Goal: Task Accomplishment & Management: Complete application form

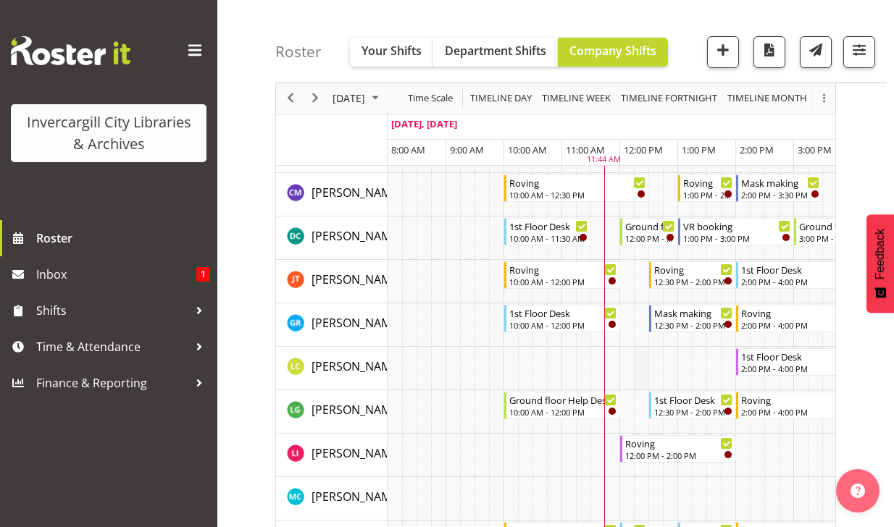
scroll to position [217, 0]
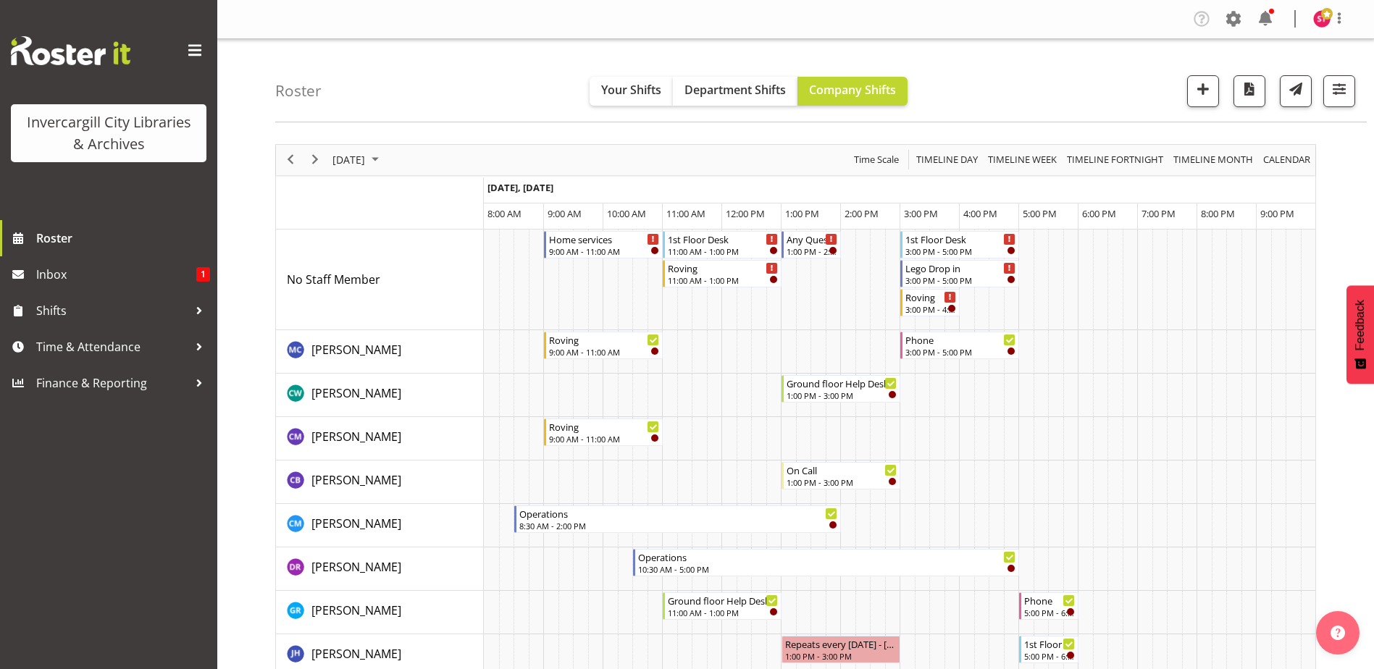
scroll to position [217, 0]
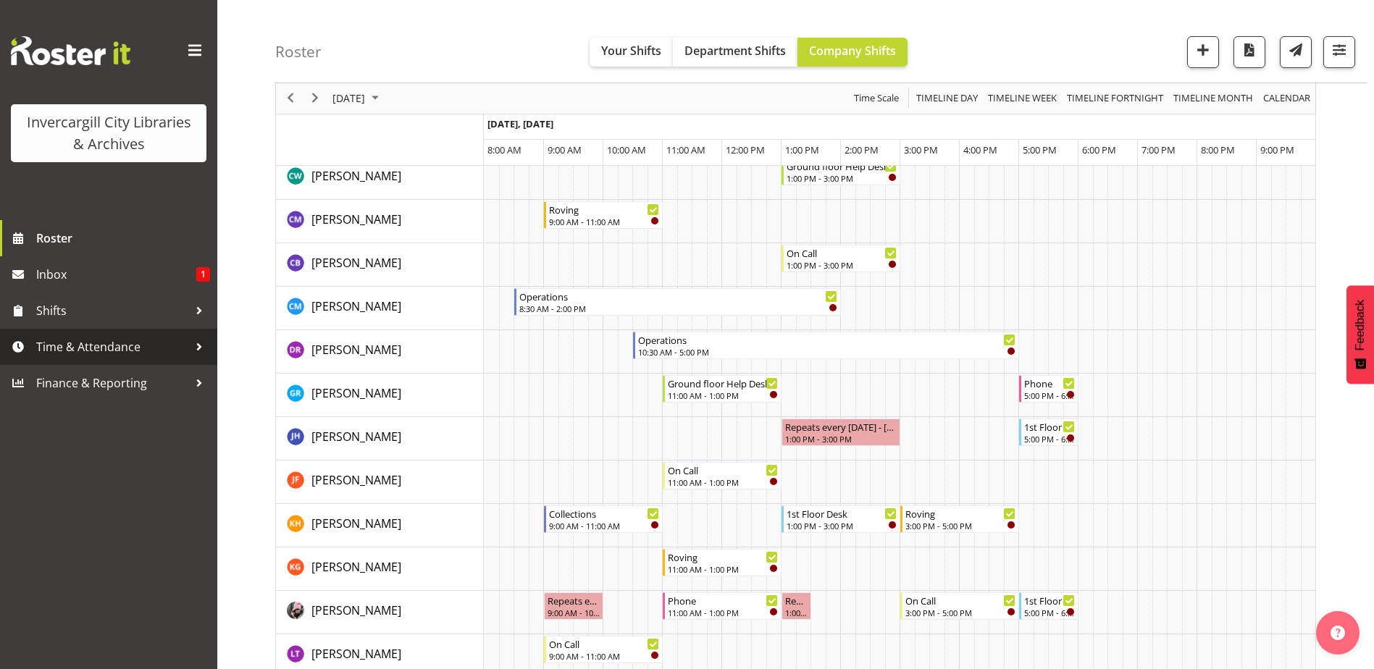
click at [98, 340] on span "Time & Attendance" at bounding box center [112, 347] width 152 height 22
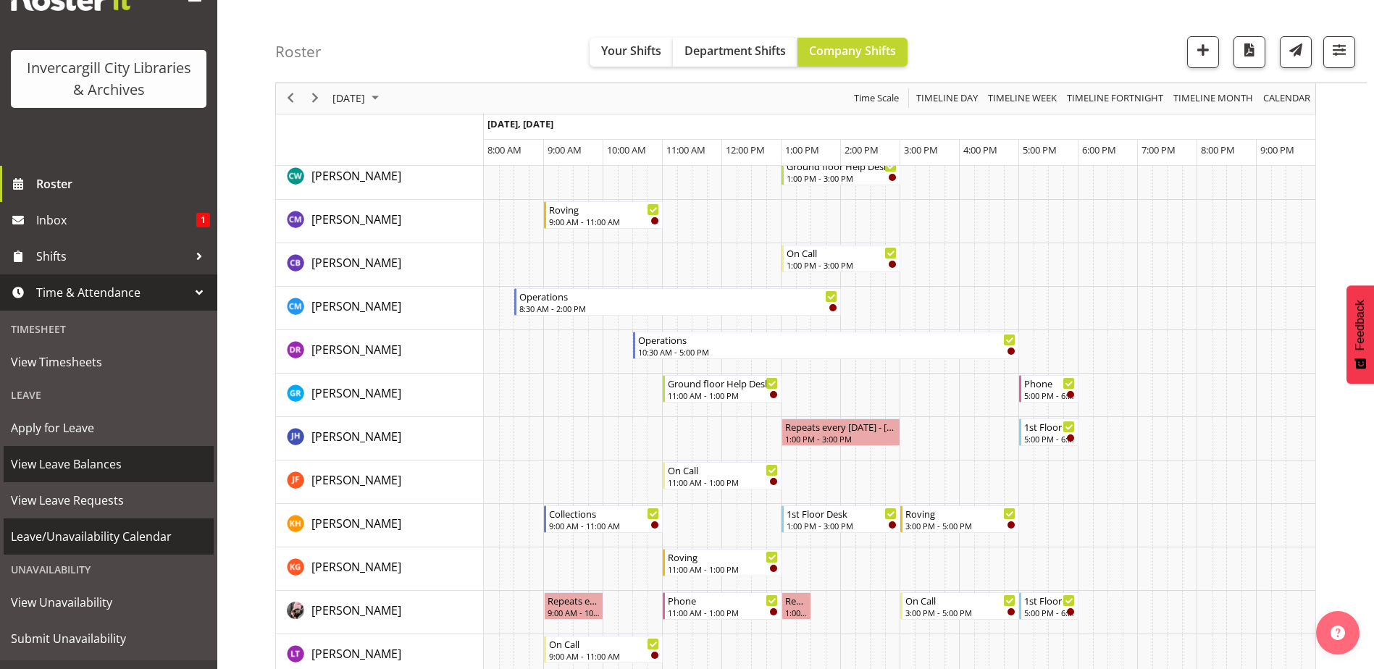
scroll to position [72, 0]
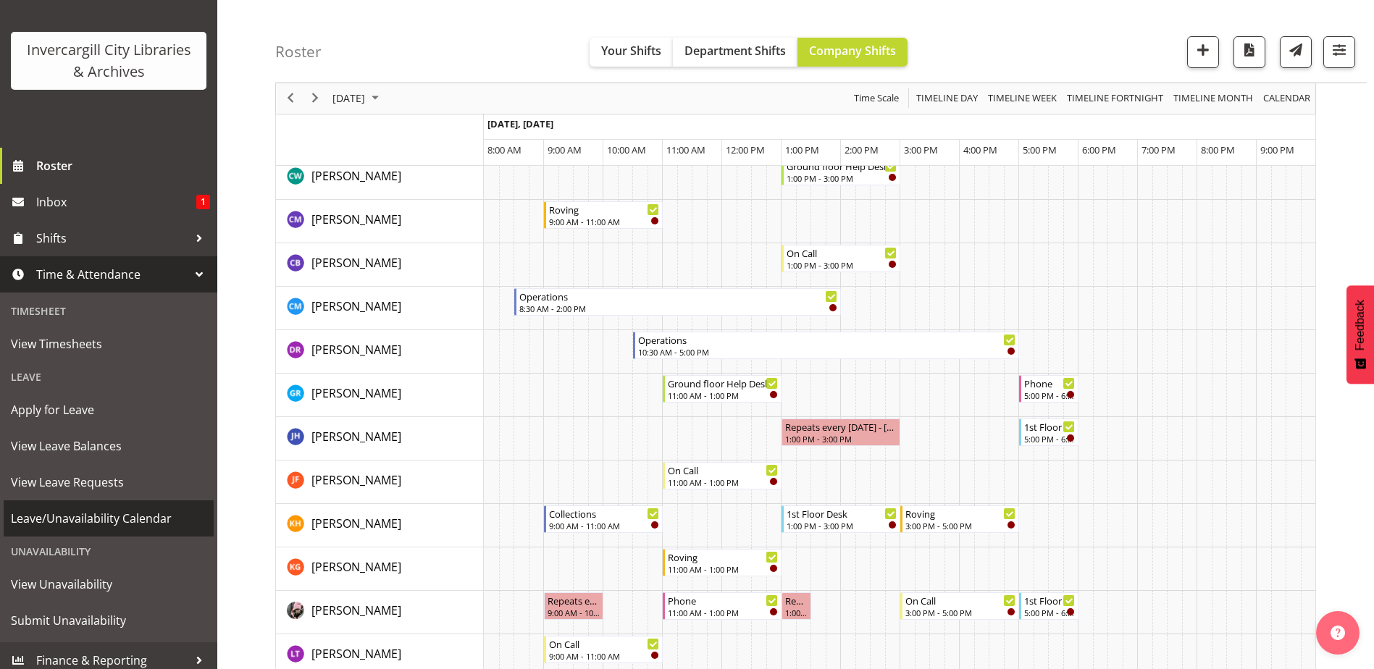
click at [74, 531] on link "Leave/Unavailability Calendar" at bounding box center [109, 518] width 210 height 36
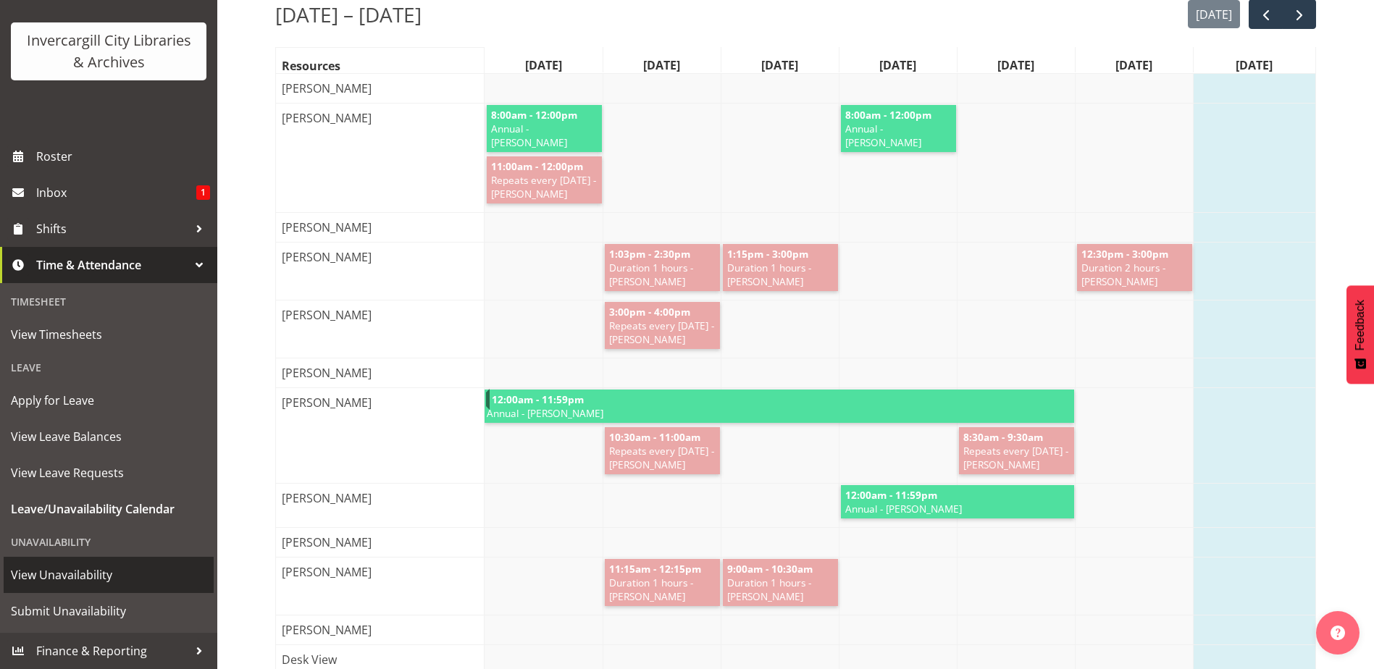
scroll to position [217, 0]
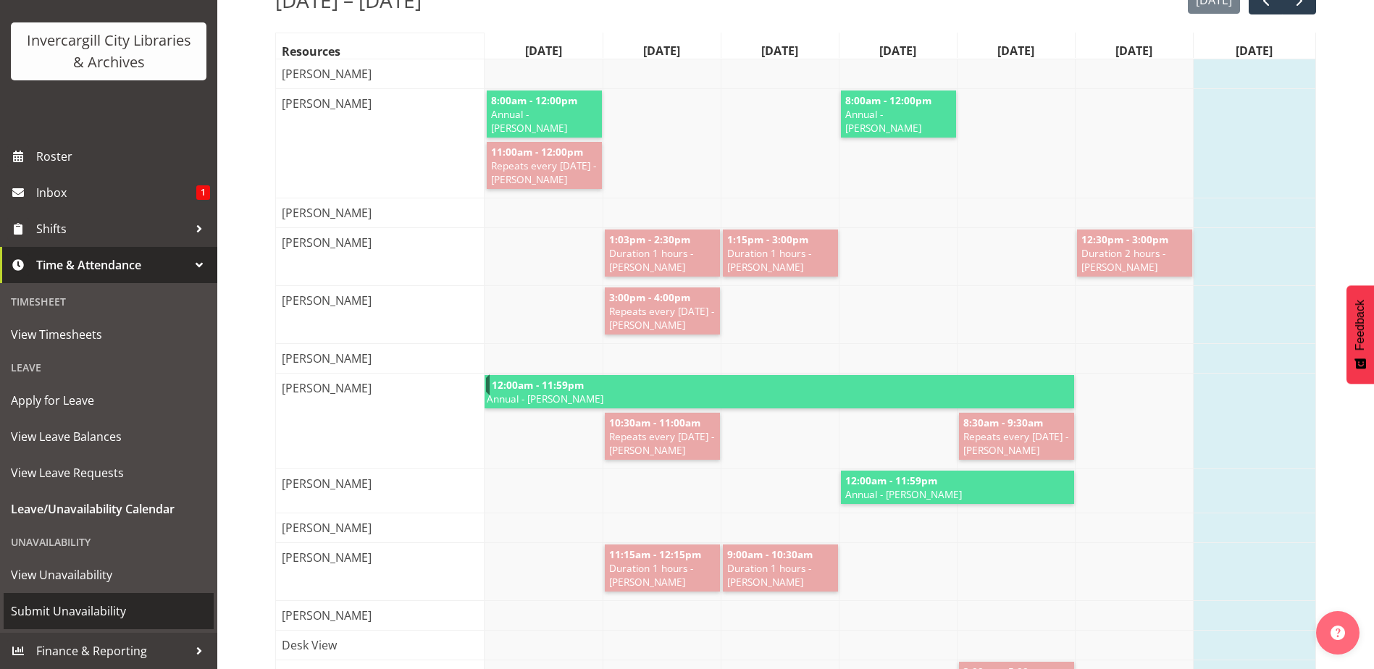
click at [64, 617] on span "Submit Unavailability" at bounding box center [109, 611] width 196 height 22
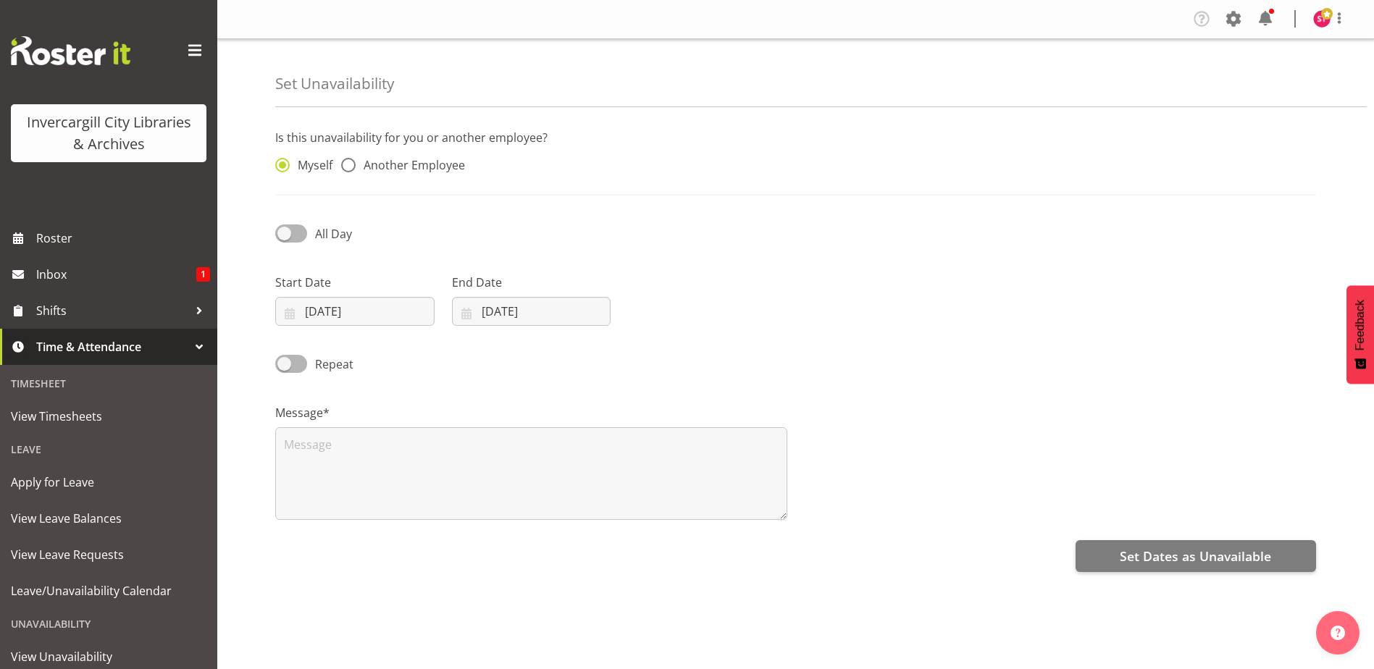
select select "8"
select select "2025"
click at [361, 306] on input "28/09/2025" at bounding box center [354, 311] width 159 height 29
click at [366, 569] on div "7" at bounding box center [362, 564] width 29 height 27
click at [364, 566] on span "7" at bounding box center [363, 565] width 6 height 14
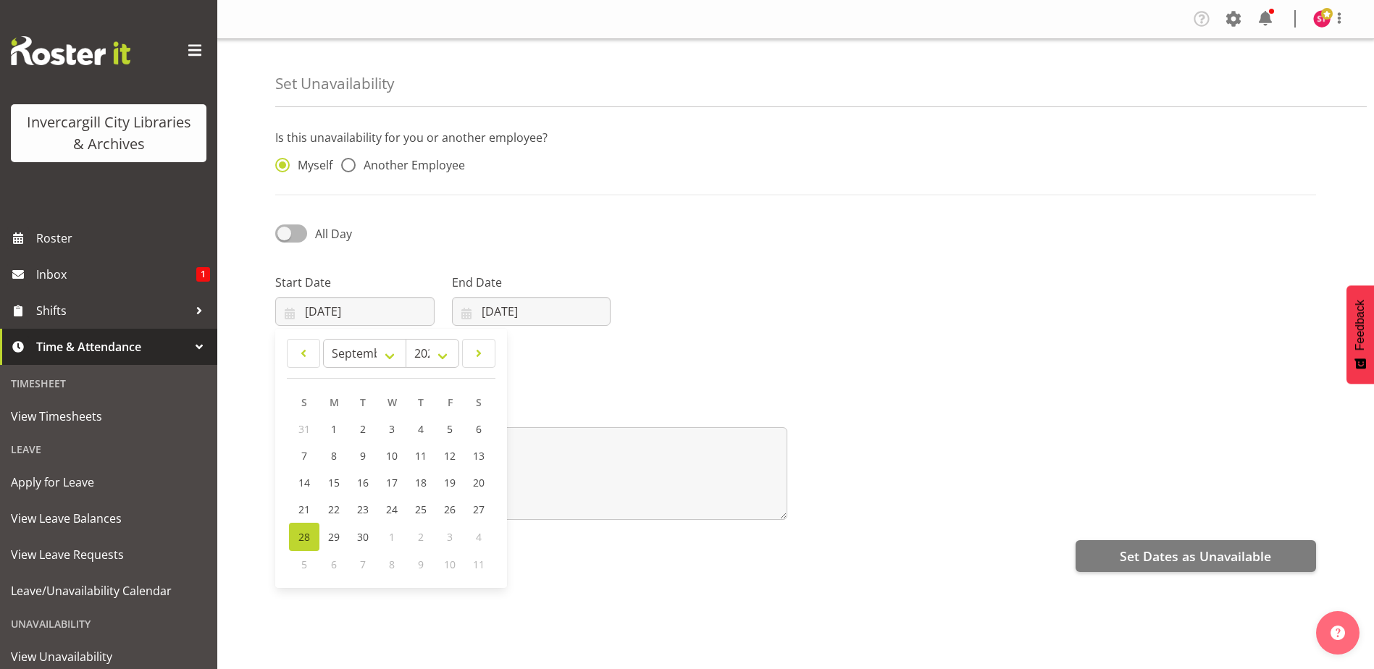
click at [364, 559] on span "7" at bounding box center [363, 565] width 6 height 14
click at [382, 353] on select "January February March April May June July August September October November De…" at bounding box center [364, 353] width 83 height 29
select select "9"
click at [323, 339] on select "January February March April May June July August September October November De…" at bounding box center [364, 353] width 83 height 29
click at [372, 455] on link "7" at bounding box center [362, 457] width 29 height 27
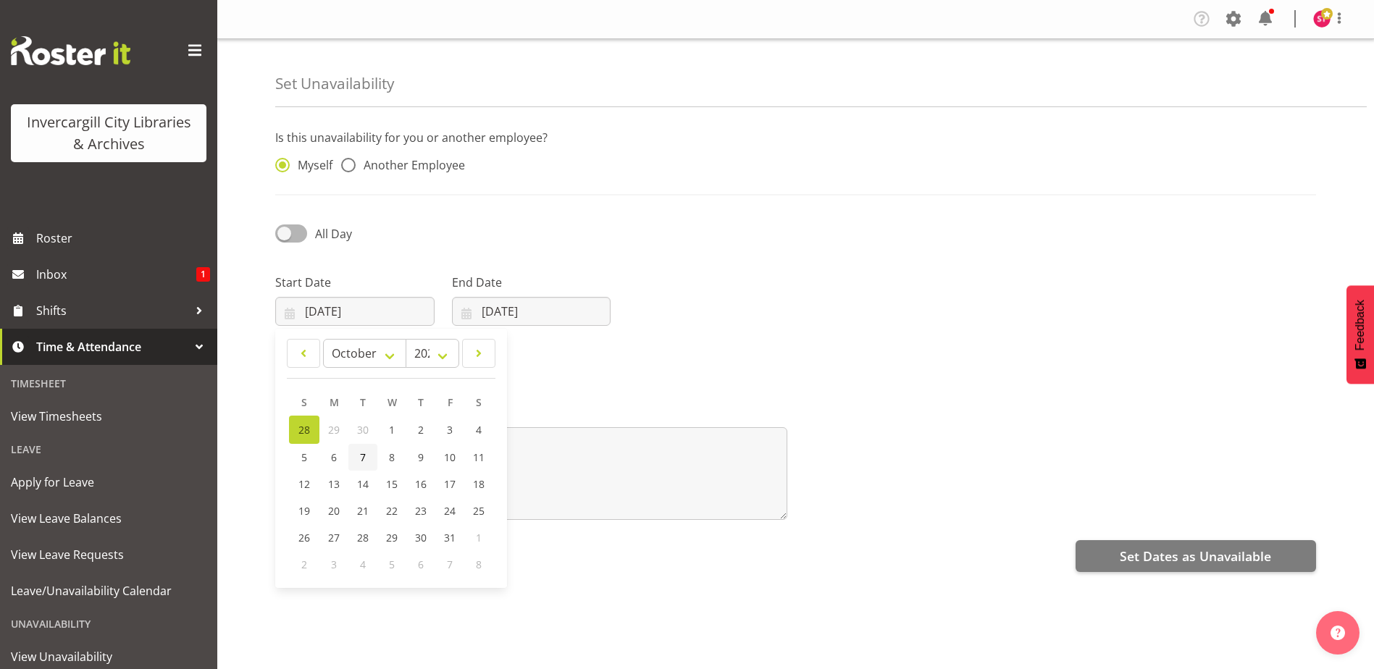
type input "07/10/2025"
click at [515, 313] on input "28/09/2025" at bounding box center [531, 311] width 159 height 29
click at [476, 234] on div "All Day" at bounding box center [398, 234] width 247 height 20
click at [293, 351] on div "Repeat" at bounding box center [398, 359] width 264 height 49
click at [303, 366] on span at bounding box center [291, 364] width 32 height 18
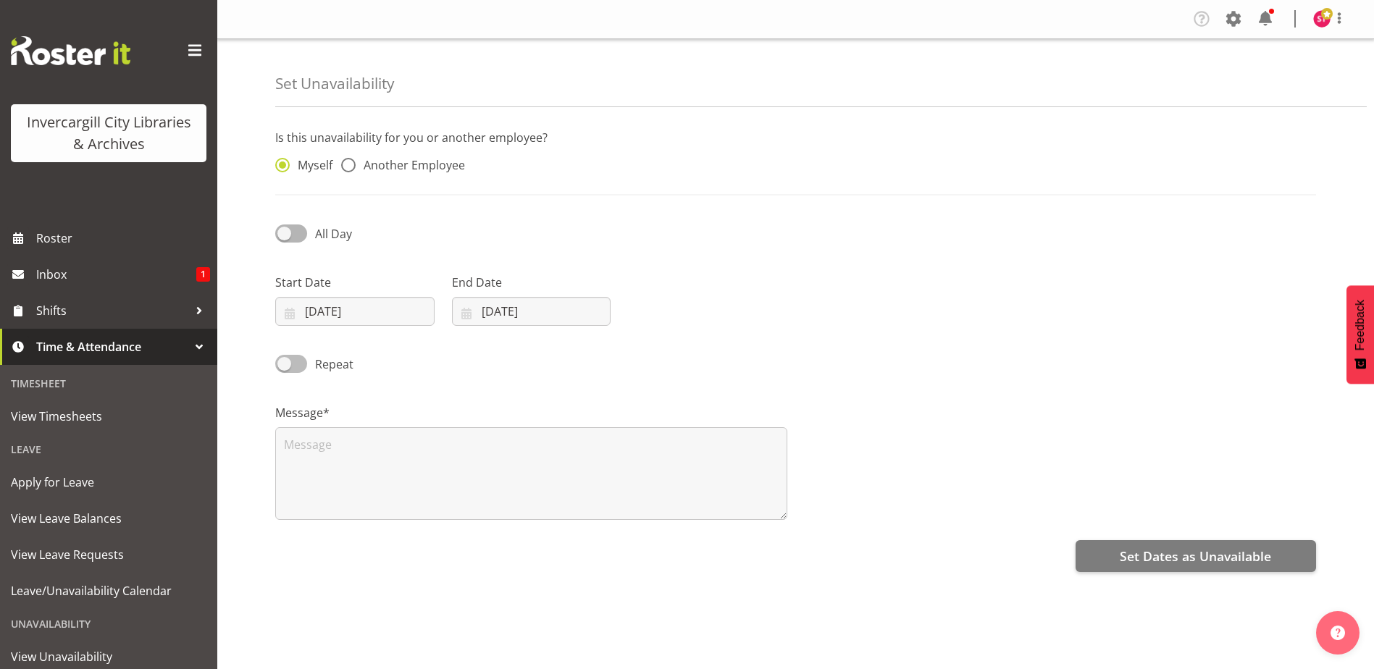
click at [285, 366] on input "Repeat" at bounding box center [279, 363] width 9 height 9
checkbox input "true"
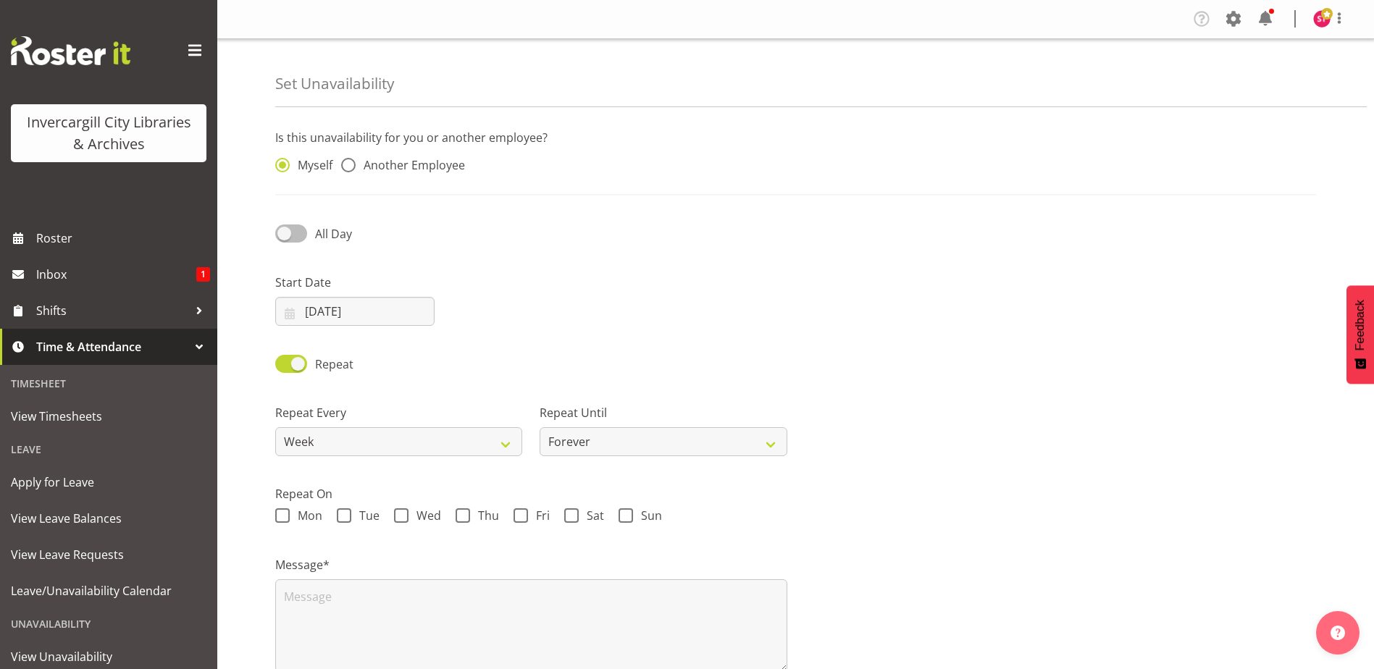
click at [308, 232] on span "All Day" at bounding box center [329, 233] width 45 height 17
click at [285, 232] on input "All Day" at bounding box center [279, 233] width 9 height 9
checkbox input "true"
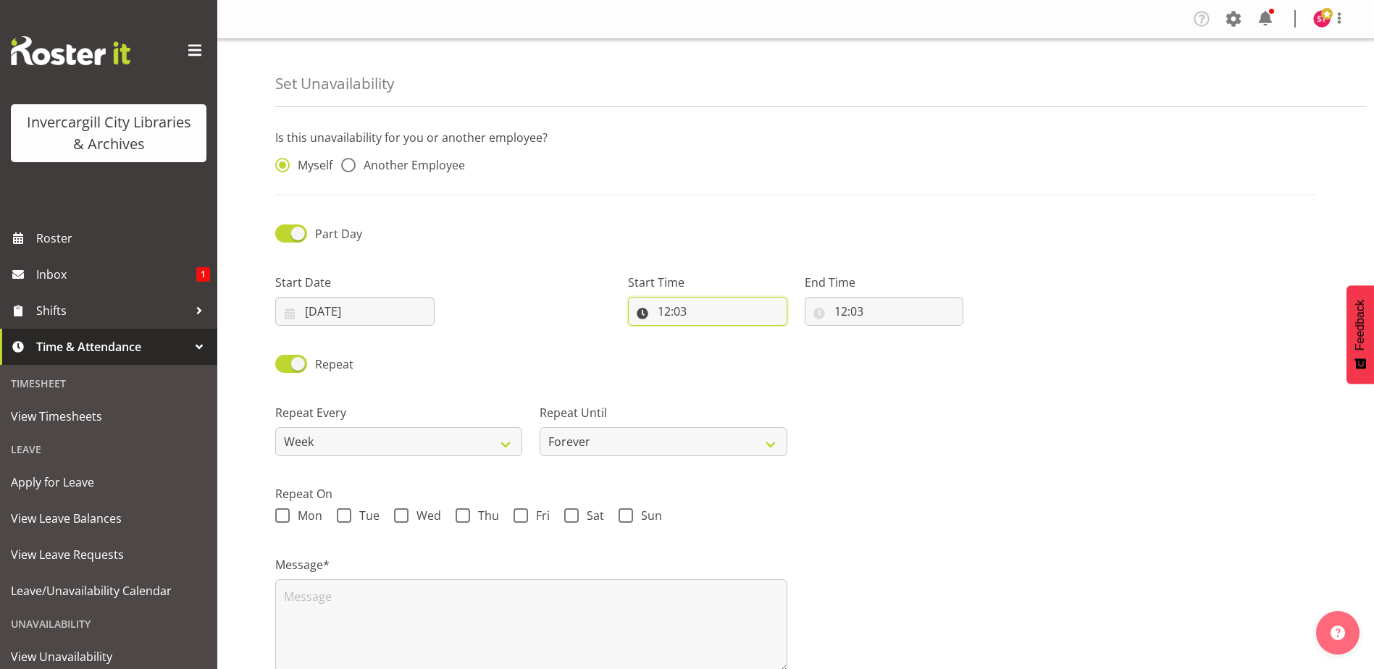
click at [699, 311] on input "12:03" at bounding box center [707, 311] width 159 height 29
click at [692, 311] on input "12:03" at bounding box center [707, 311] width 159 height 29
click at [852, 311] on input "12:03" at bounding box center [883, 311] width 159 height 29
click at [897, 352] on select "00 01 02 03 04 05 06 07 08 09 10 11 12 13 14 15 16 17 18 19 20 21 22 23" at bounding box center [903, 349] width 33 height 29
select select "14"
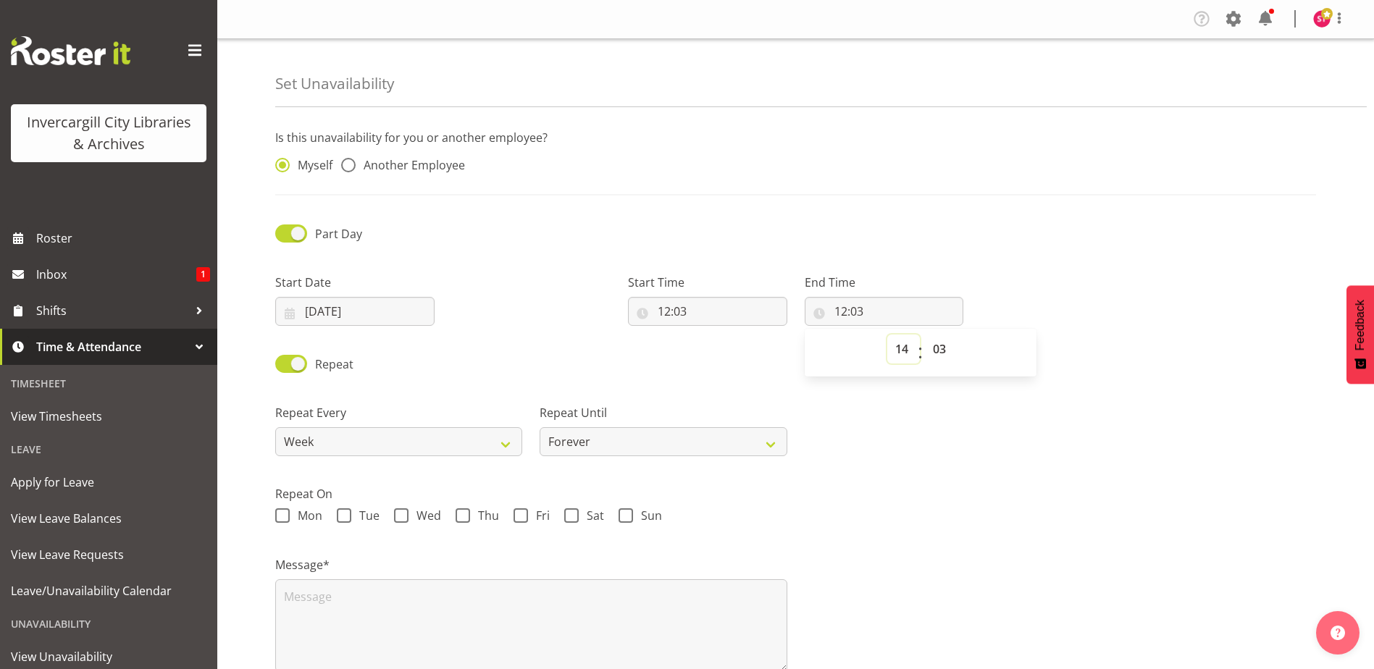
click at [887, 335] on select "00 01 02 03 04 05 06 07 08 09 10 11 12 13 14 15 16 17 18 19 20 21 22 23" at bounding box center [903, 349] width 33 height 29
type input "14:03"
click at [938, 349] on select "00 01 02 03 04 05 06 07 08 09 10 11 12 13 14 15 16 17 18 19 20 21 22 23 24 25 2…" at bounding box center [941, 349] width 33 height 29
select select "0"
click at [925, 335] on select "00 01 02 03 04 05 06 07 08 09 10 11 12 13 14 15 16 17 18 19 20 21 22 23 24 25 2…" at bounding box center [941, 349] width 33 height 29
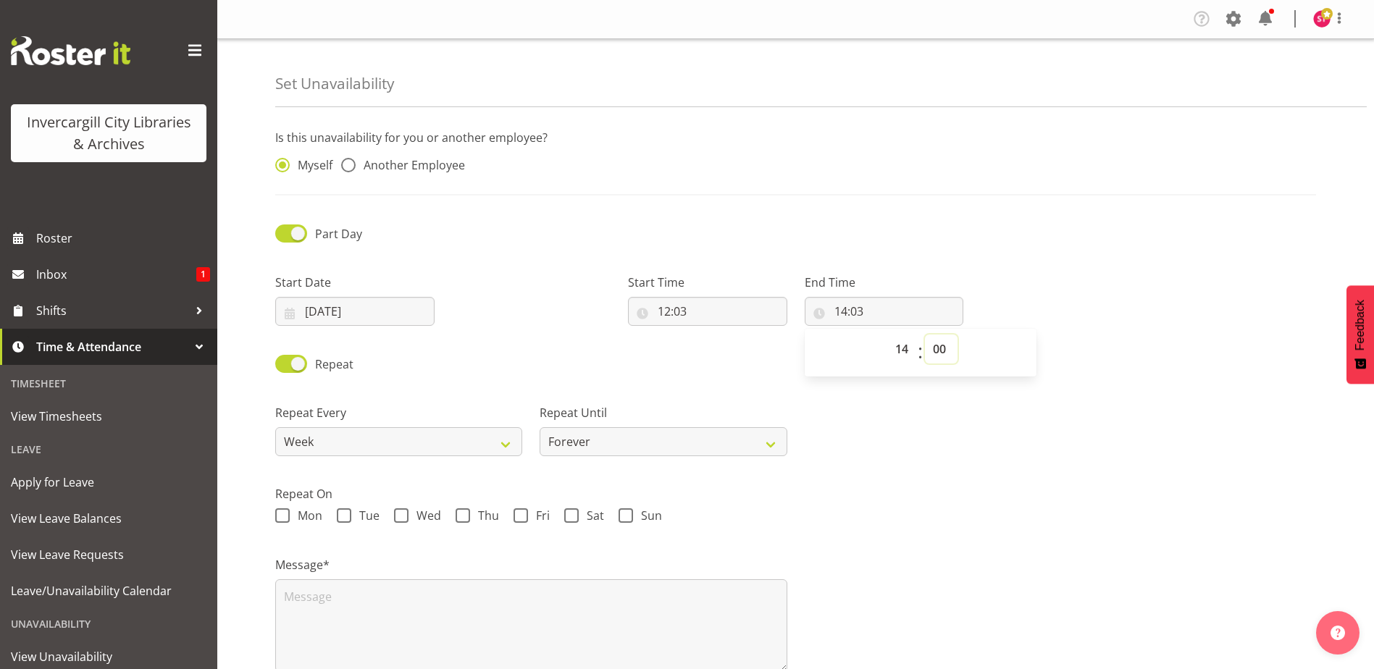
type input "14:00"
click at [676, 300] on input "12:03" at bounding box center [707, 311] width 159 height 29
click at [763, 342] on select "00 01 02 03 04 05 06 07 08 09 10 11 12 13 14 15 16 17 18 19 20 21 22 23 24 25 2…" at bounding box center [764, 349] width 33 height 29
select select "0"
click at [748, 335] on select "00 01 02 03 04 05 06 07 08 09 10 11 12 13 14 15 16 17 18 19 20 21 22 23 24 25 2…" at bounding box center [764, 349] width 33 height 29
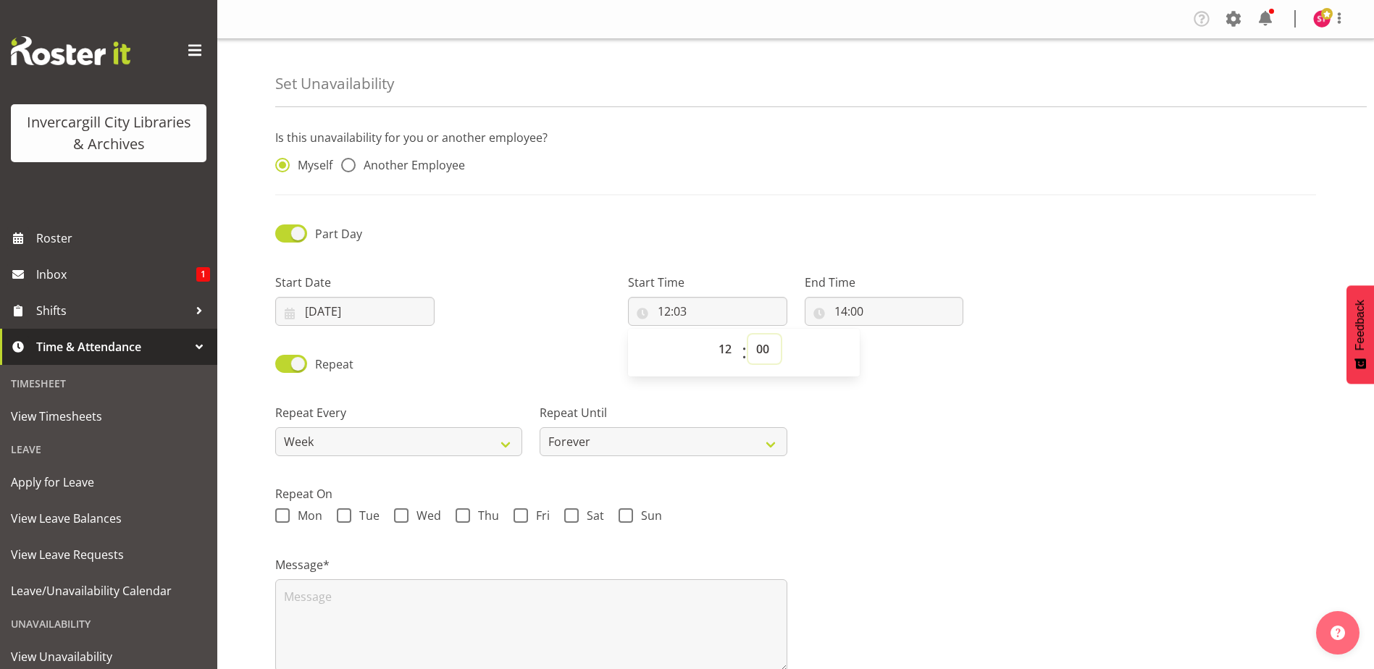
type input "12:00"
click at [869, 487] on label "Repeat On" at bounding box center [795, 493] width 1041 height 17
click at [468, 446] on select "Week 2 Weeks 3 Weeks 4 Weeks Month" at bounding box center [398, 441] width 247 height 29
click at [442, 413] on label "Repeat Every" at bounding box center [398, 412] width 247 height 17
click at [284, 363] on span at bounding box center [291, 364] width 32 height 18
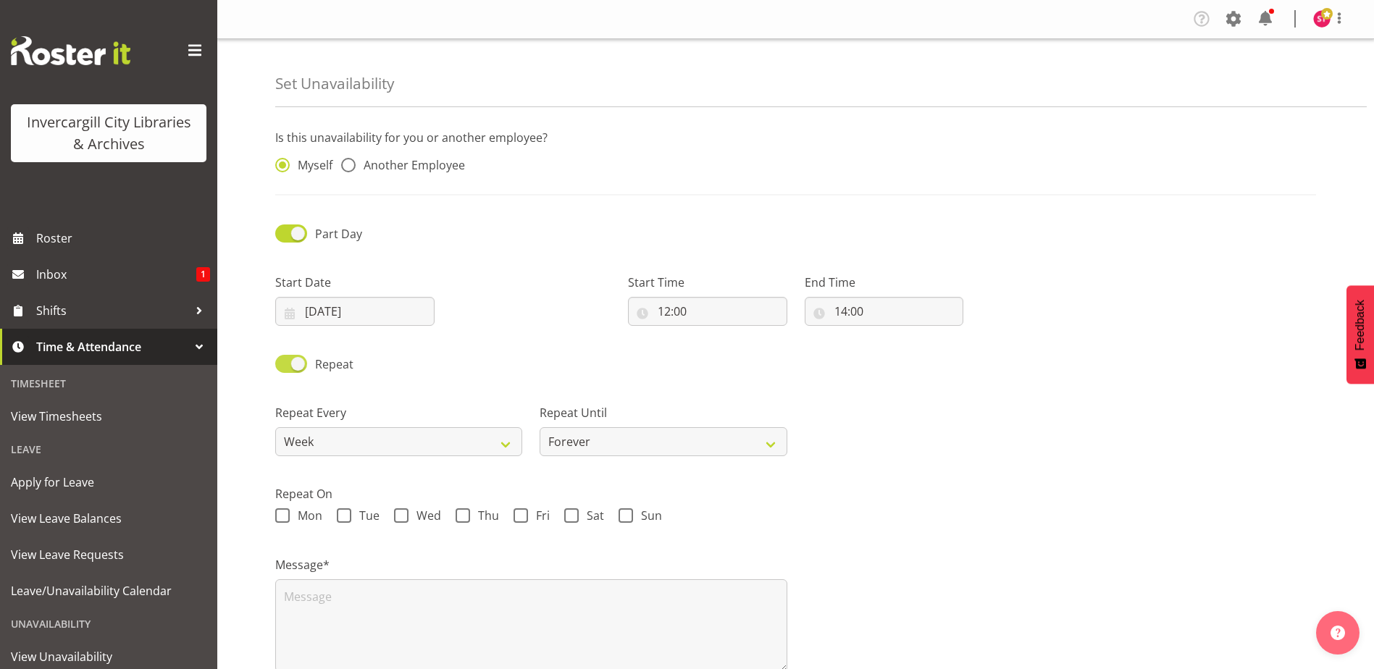
click at [284, 363] on input "Repeat" at bounding box center [279, 363] width 9 height 9
checkbox input "false"
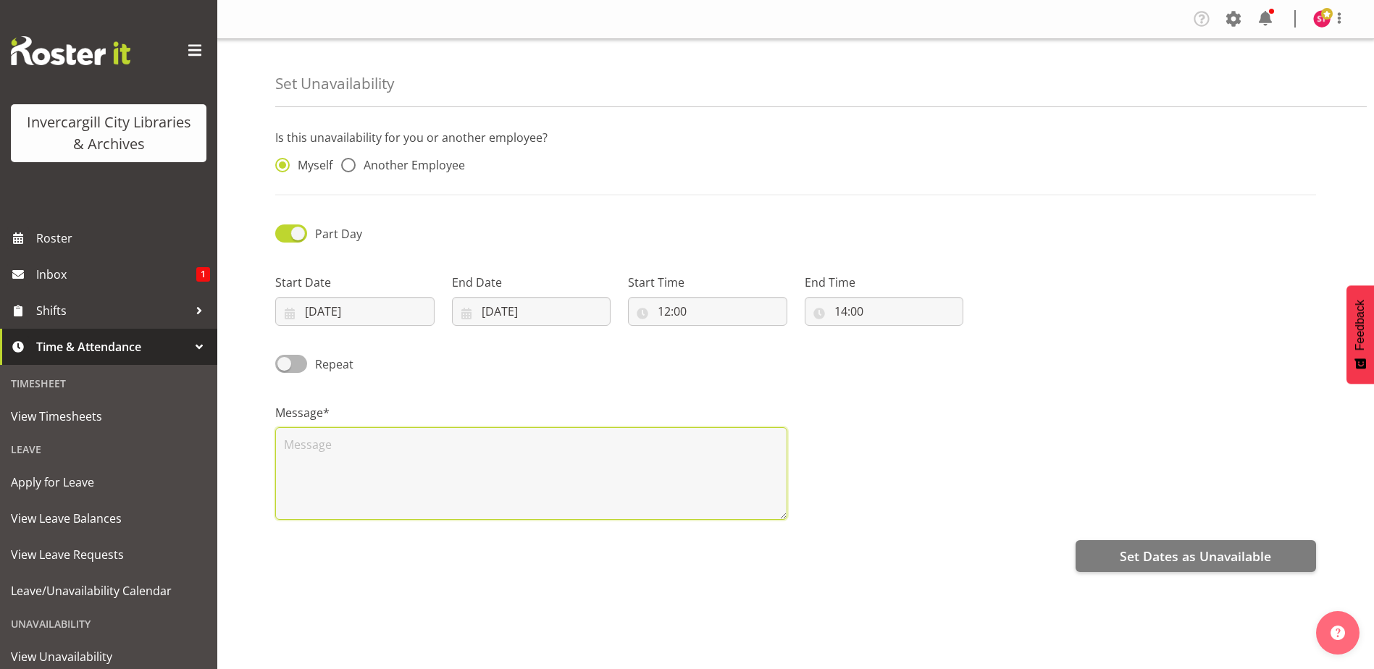
click at [520, 473] on textarea at bounding box center [531, 473] width 512 height 93
type textarea "P"
drag, startPoint x: 355, startPoint y: 445, endPoint x: 245, endPoint y: 445, distance: 109.3
click at [245, 445] on div "Set Unavailability Is this unavailability for you or another employee? Myself A…" at bounding box center [795, 368] width 1156 height 658
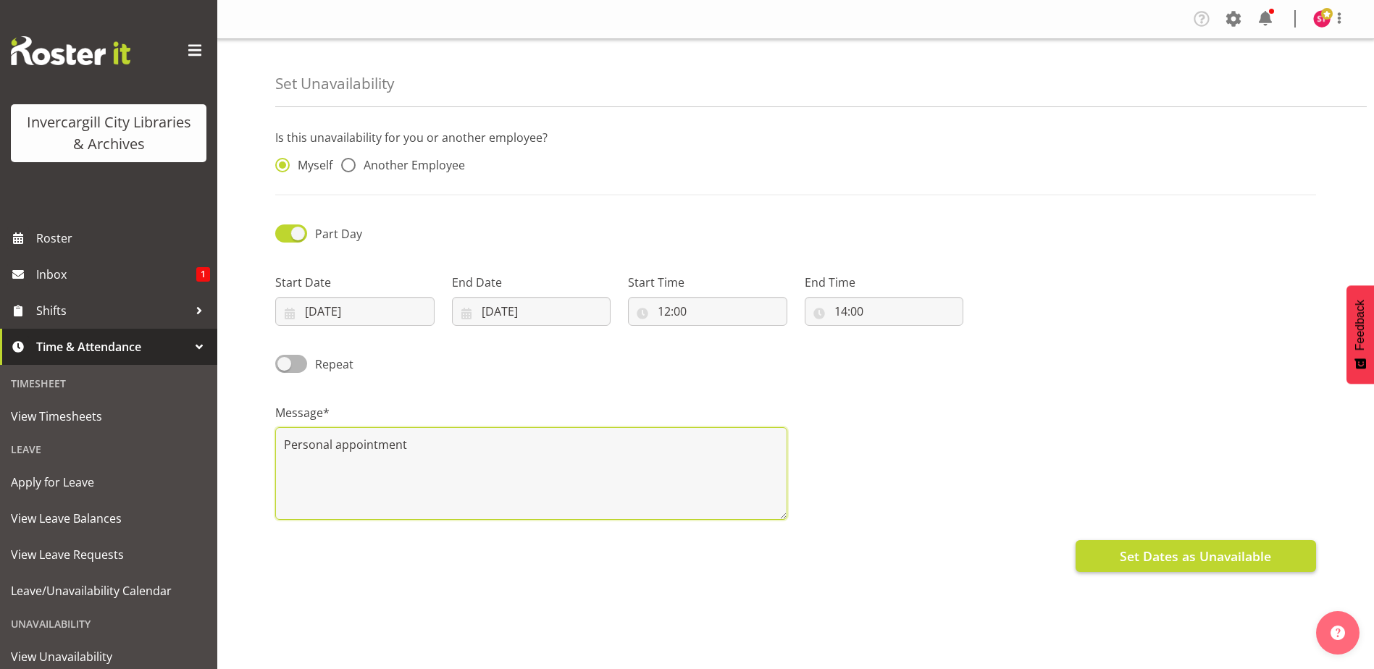
type textarea "Personal appointment"
click at [1216, 560] on span "Set Dates as Unavailable" at bounding box center [1194, 556] width 151 height 19
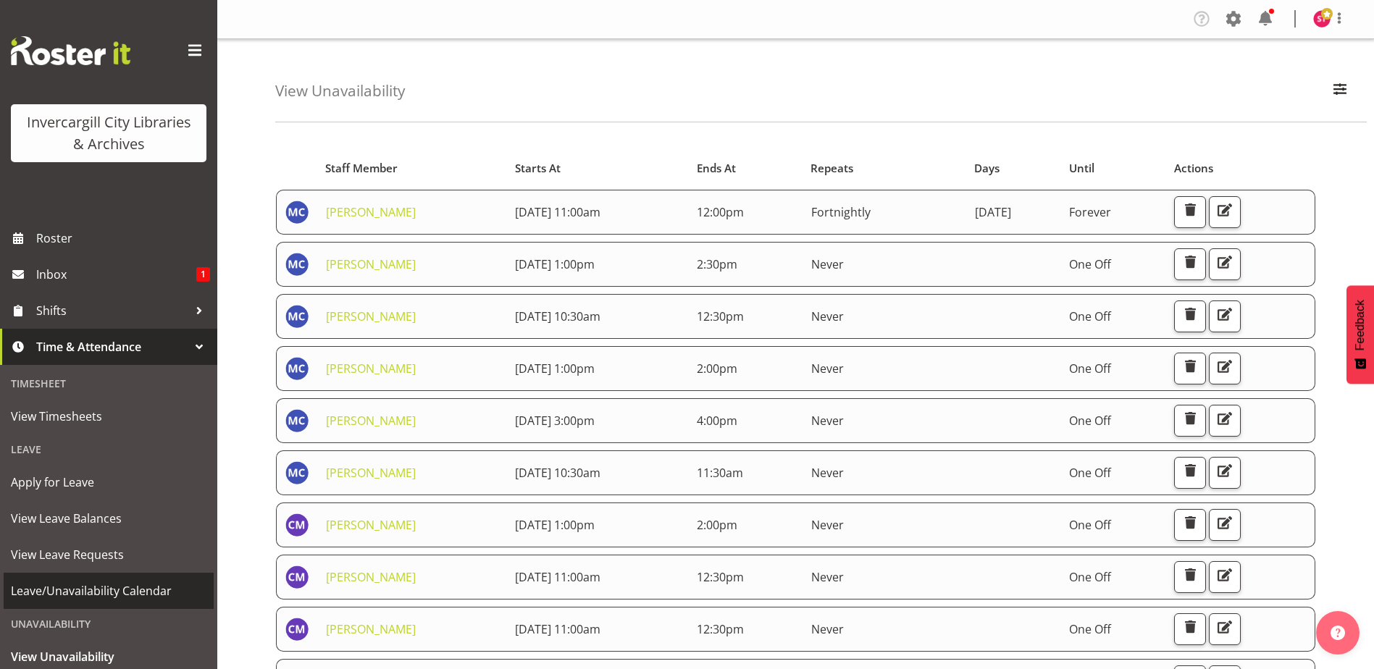
click at [94, 593] on span "Leave/Unavailability Calendar" at bounding box center [109, 591] width 196 height 22
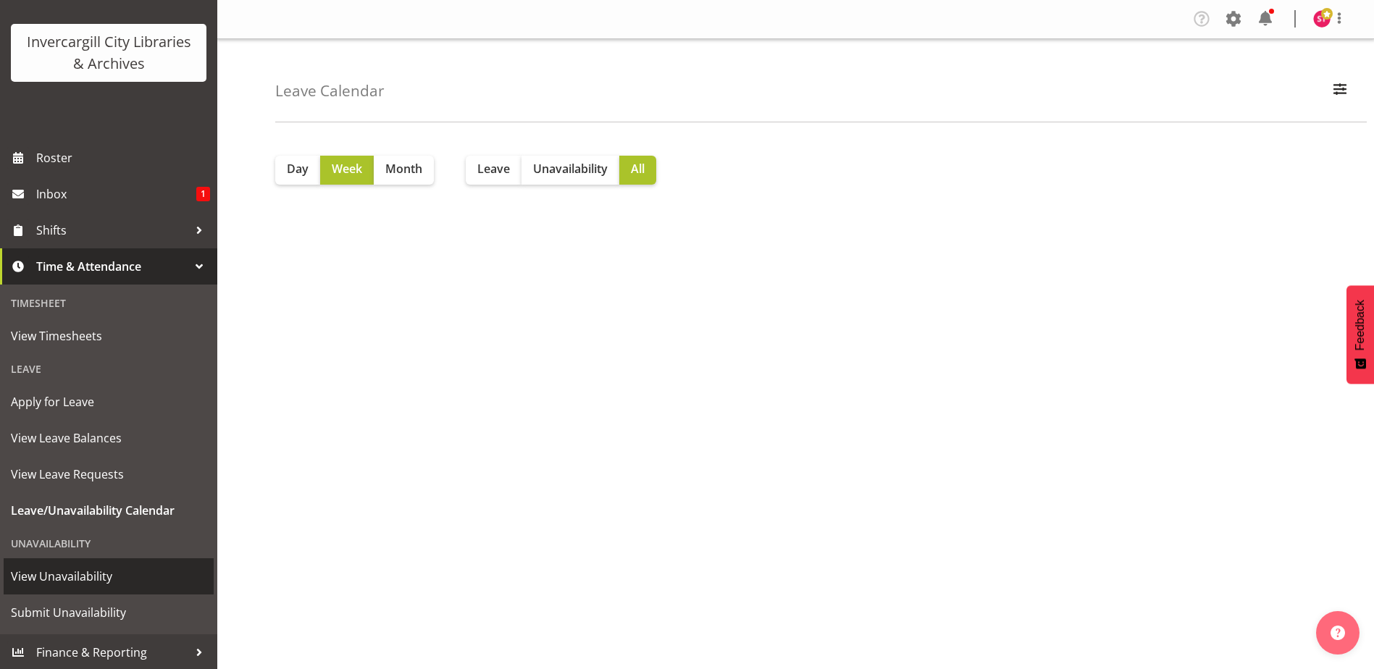
scroll to position [82, 0]
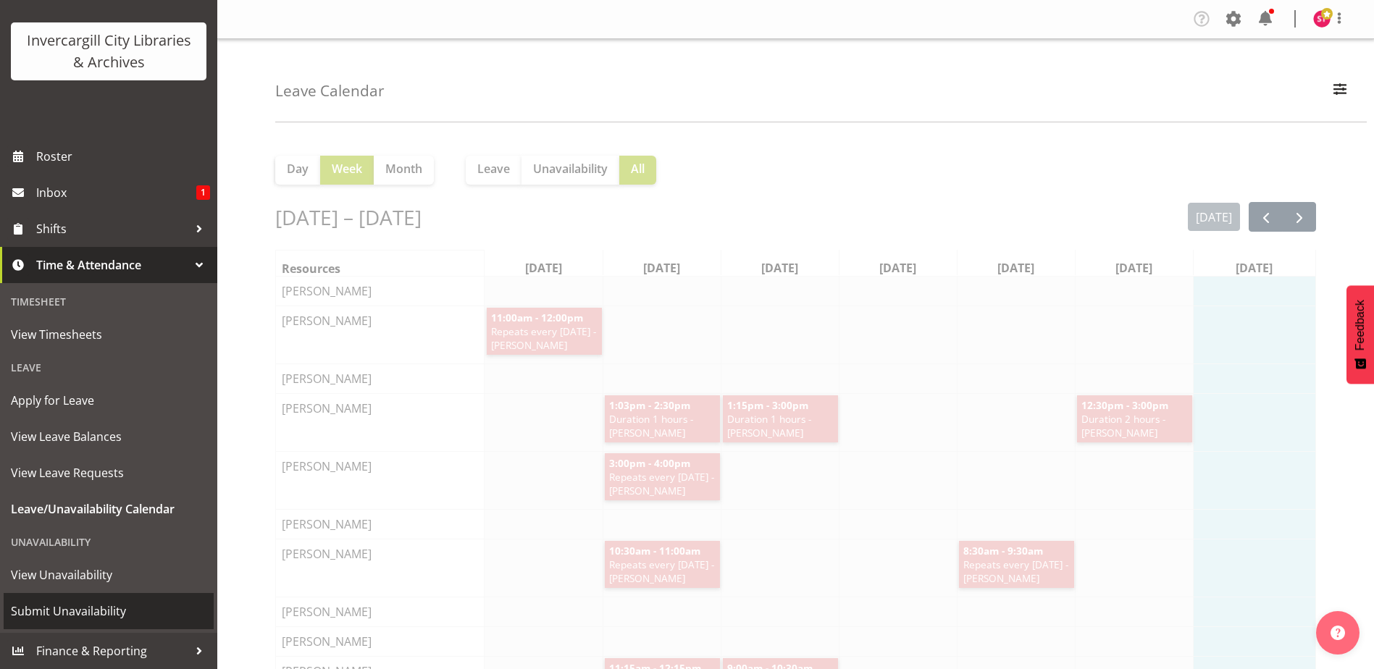
click at [68, 614] on span "Submit Unavailability" at bounding box center [109, 611] width 196 height 22
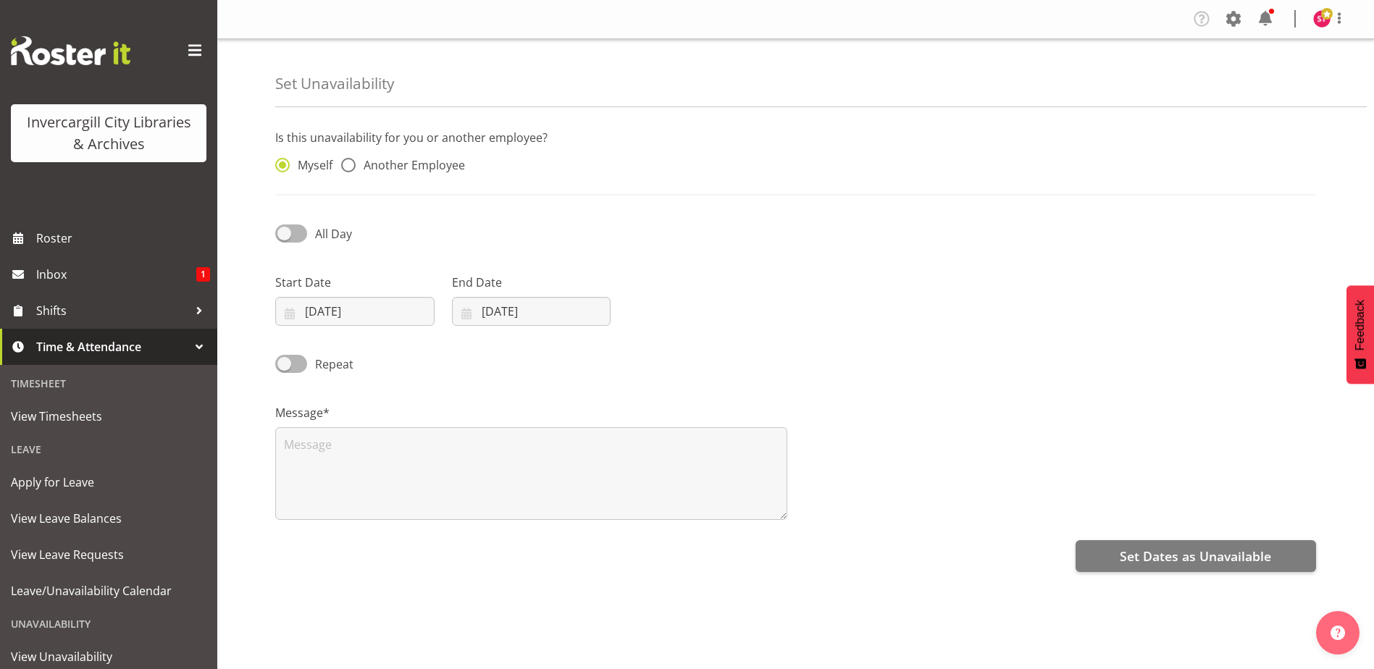
select select "8"
select select "2025"
click at [398, 314] on input "[DATE]" at bounding box center [354, 311] width 159 height 29
click at [394, 363] on select "January February March April May June July August September October November De…" at bounding box center [364, 353] width 83 height 29
select select "9"
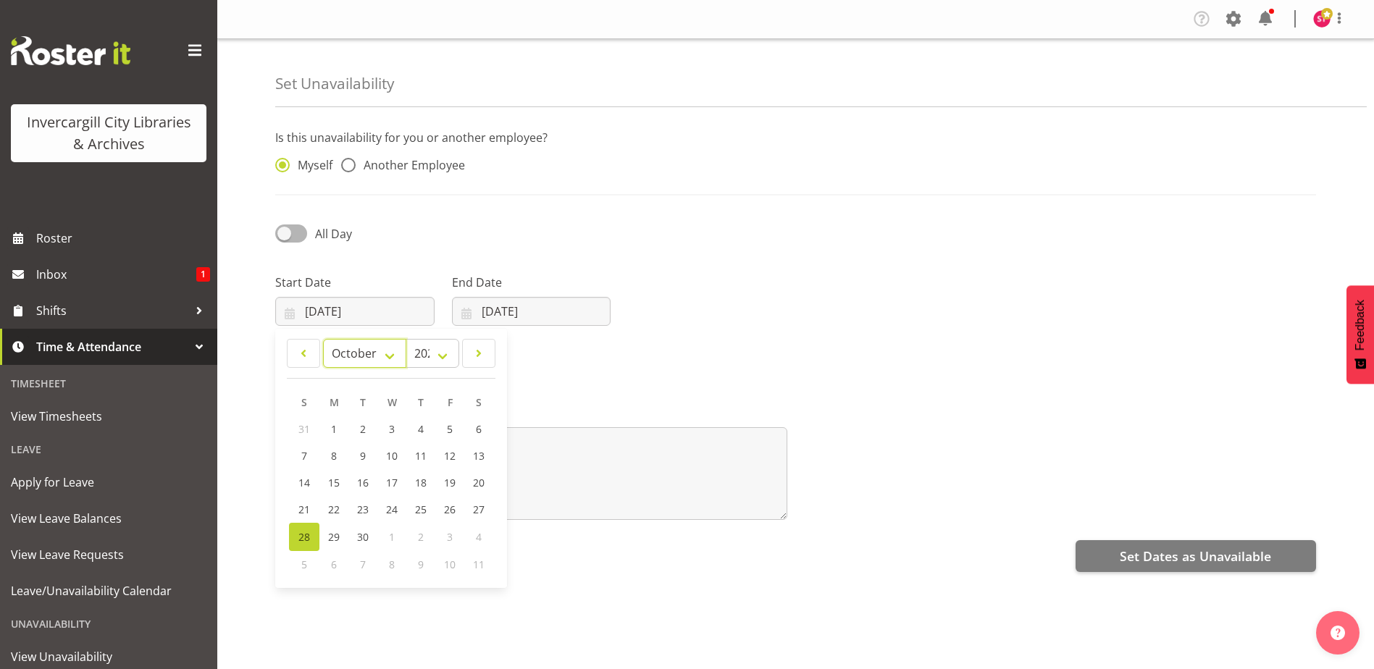
click at [323, 339] on select "January February March April May June July August September October November De…" at bounding box center [364, 353] width 83 height 29
click at [397, 454] on link "8" at bounding box center [391, 457] width 29 height 27
type input "08/10/2025"
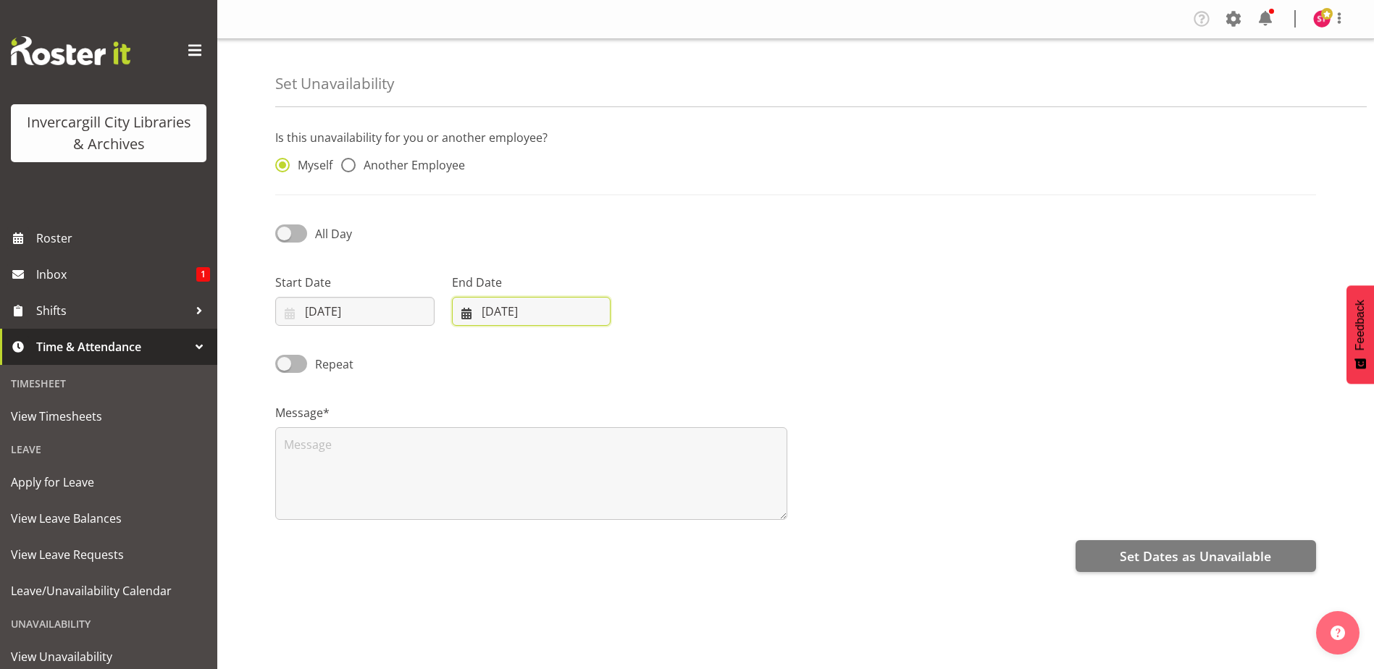
click at [503, 312] on input "28/09/2025" at bounding box center [531, 311] width 159 height 29
click at [548, 354] on select "January February March April May June July August September October November De…" at bounding box center [514, 353] width 99 height 29
select select "9"
click at [465, 339] on select "January February March April May June July August September October November De…" at bounding box center [514, 353] width 99 height 29
click at [574, 459] on link "8" at bounding box center [568, 457] width 29 height 27
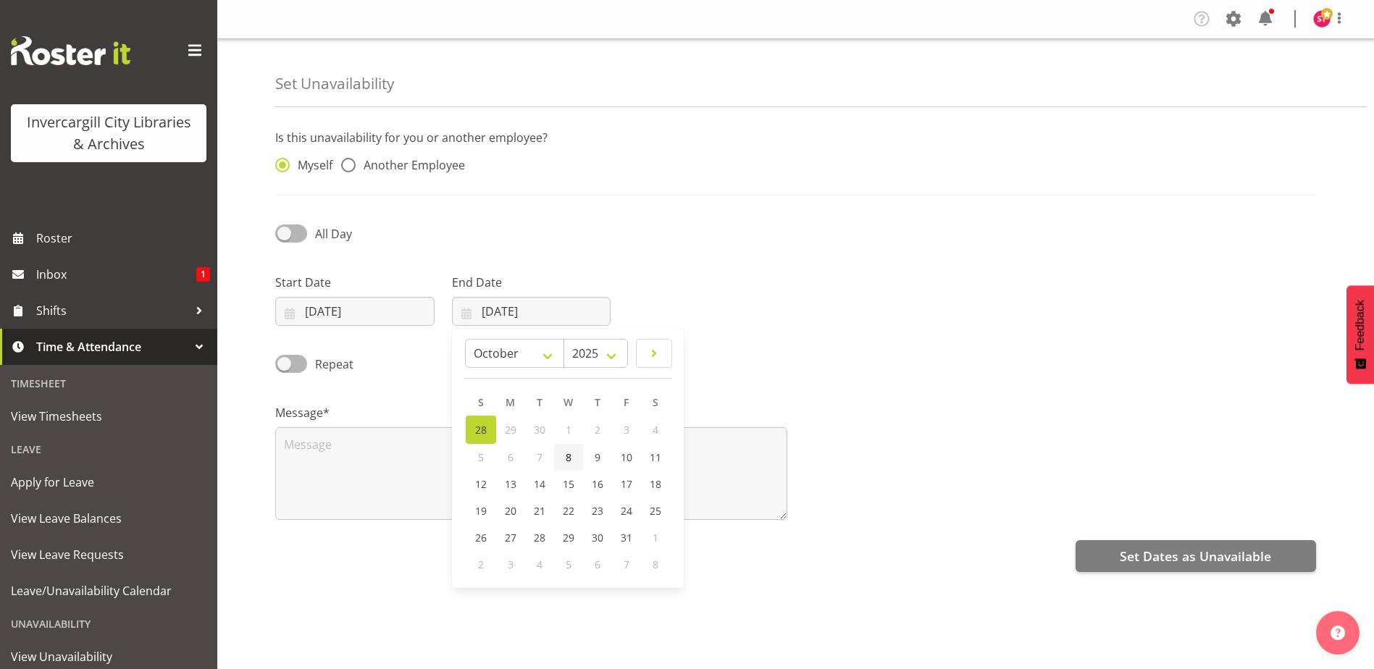
type input "08/10/2025"
click at [301, 236] on span at bounding box center [291, 233] width 32 height 18
click at [285, 236] on input "All Day" at bounding box center [279, 233] width 9 height 9
checkbox input "true"
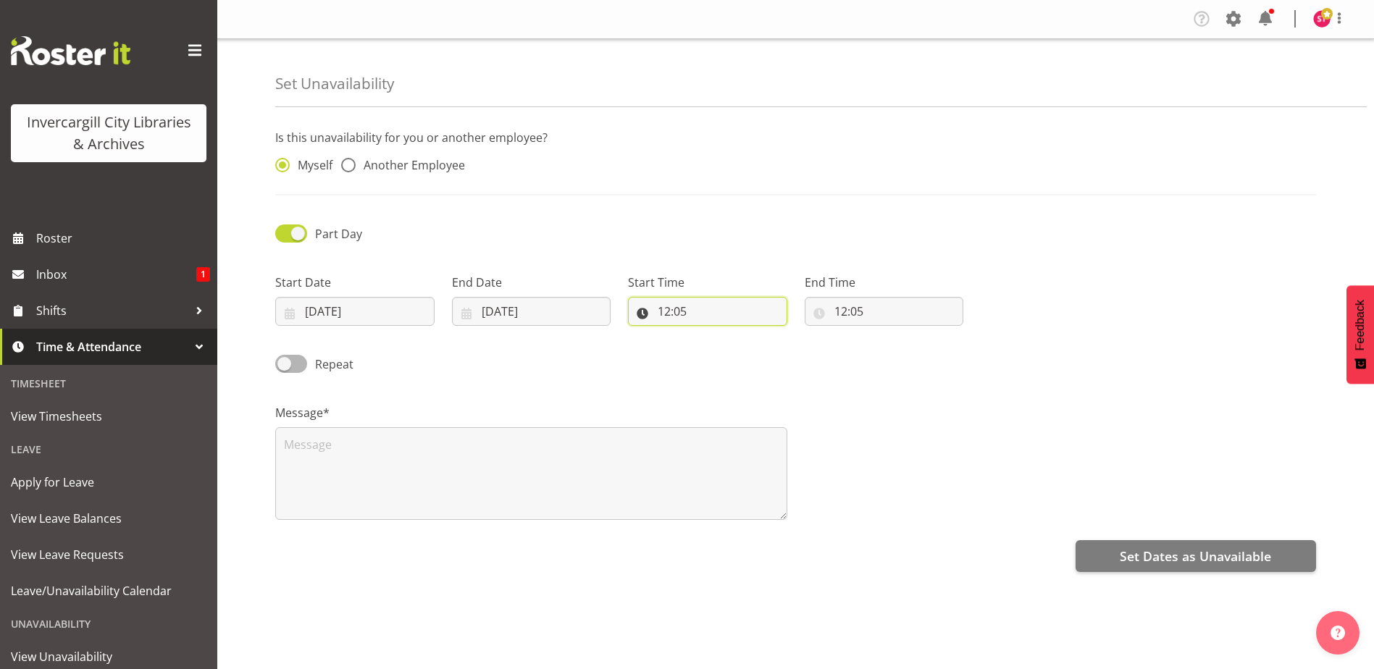
click at [712, 311] on input "12:05" at bounding box center [707, 311] width 159 height 29
click at [756, 348] on select "00 01 02 03 04 05 06 07 08 09 10 11 12 13 14 15 16 17 18 19 20 21 22 23 24 25 2…" at bounding box center [764, 349] width 33 height 29
select select "0"
click at [748, 335] on select "00 01 02 03 04 05 06 07 08 09 10 11 12 13 14 15 16 17 18 19 20 21 22 23 24 25 2…" at bounding box center [764, 349] width 33 height 29
type input "12:00"
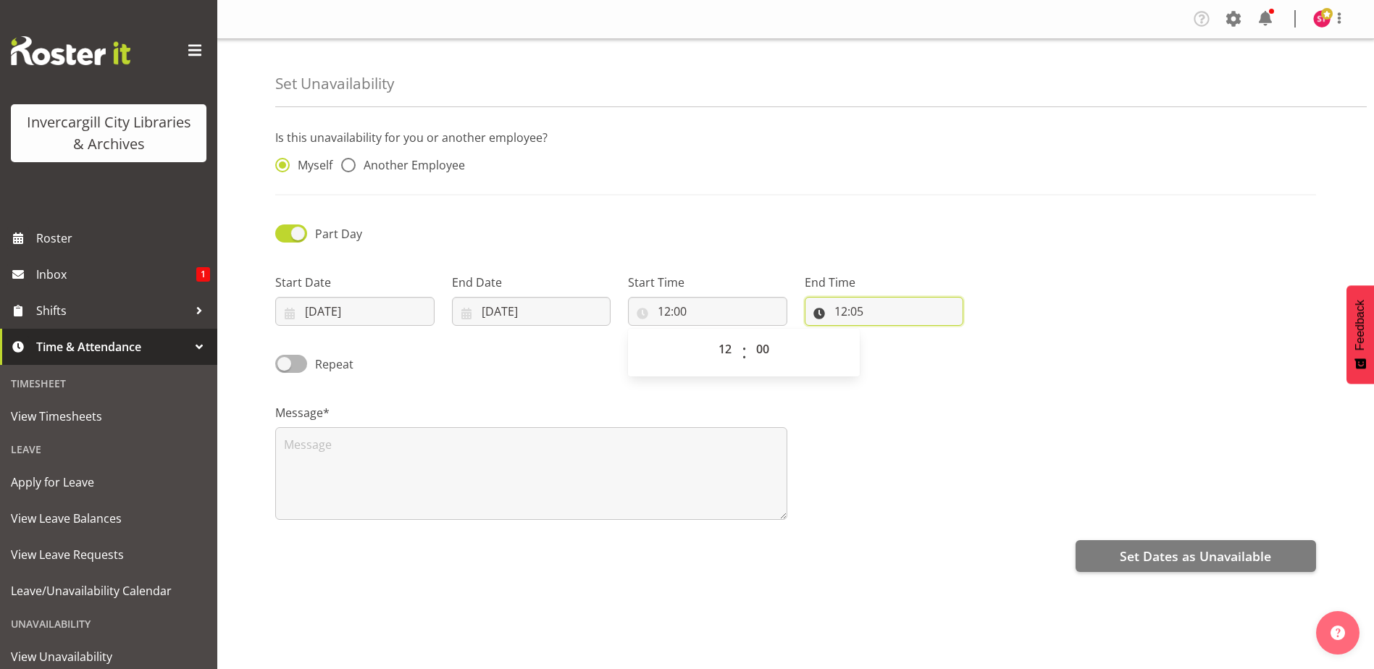
click at [849, 306] on input "12:05" at bounding box center [883, 311] width 159 height 29
click at [937, 350] on select "00 01 02 03 04 05 06 07 08 09 10 11 12 13 14 15 16 17 18 19 20 21 22 23 24 25 2…" at bounding box center [941, 349] width 33 height 29
click at [904, 357] on select "00 01 02 03 04 05 06 07 08 09 10 11 12 13 14 15 16 17 18 19 20 21 22 23" at bounding box center [903, 349] width 33 height 29
select select "14"
click at [887, 335] on select "00 01 02 03 04 05 06 07 08 09 10 11 12 13 14 15 16 17 18 19 20 21 22 23" at bounding box center [903, 349] width 33 height 29
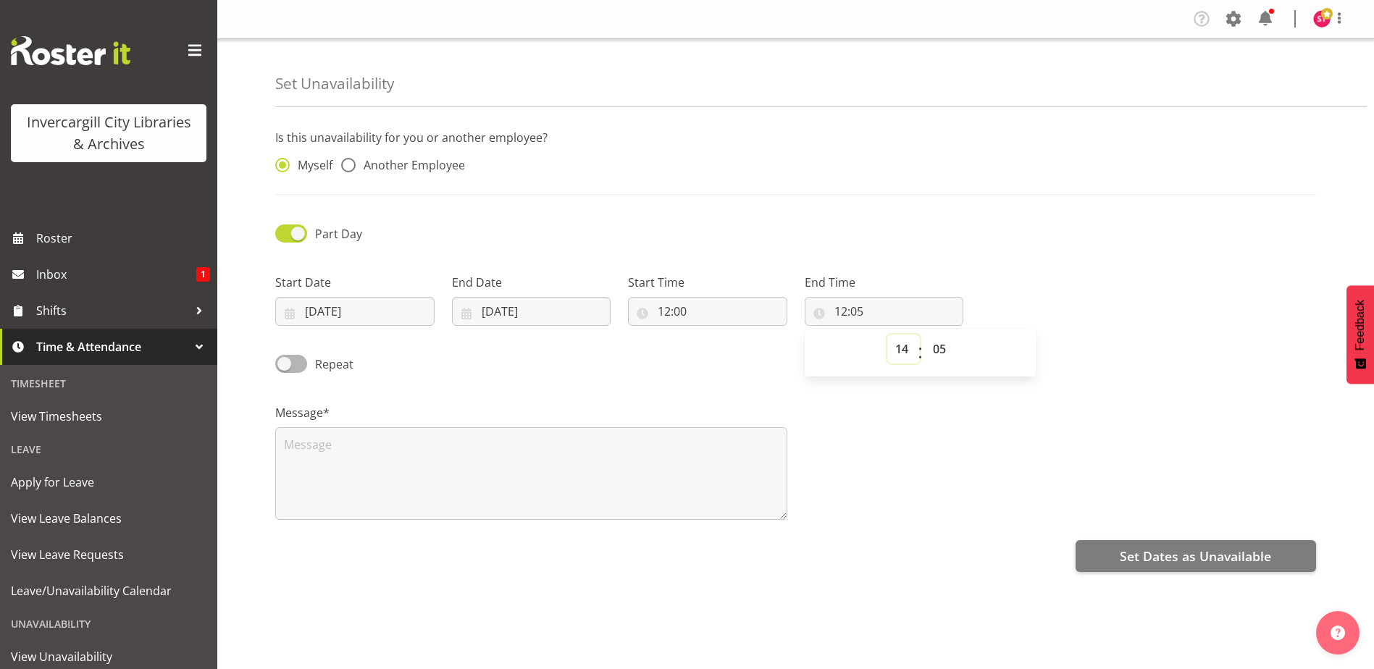
type input "14:05"
click at [935, 357] on select "00 01 02 03 04 05 06 07 08 09 10 11 12 13 14 15 16 17 18 19 20 21 22 23 24 25 2…" at bounding box center [941, 349] width 33 height 29
select select "0"
click at [925, 335] on select "00 01 02 03 04 05 06 07 08 09 10 11 12 13 14 15 16 17 18 19 20 21 22 23 24 25 2…" at bounding box center [941, 349] width 33 height 29
type input "14:00"
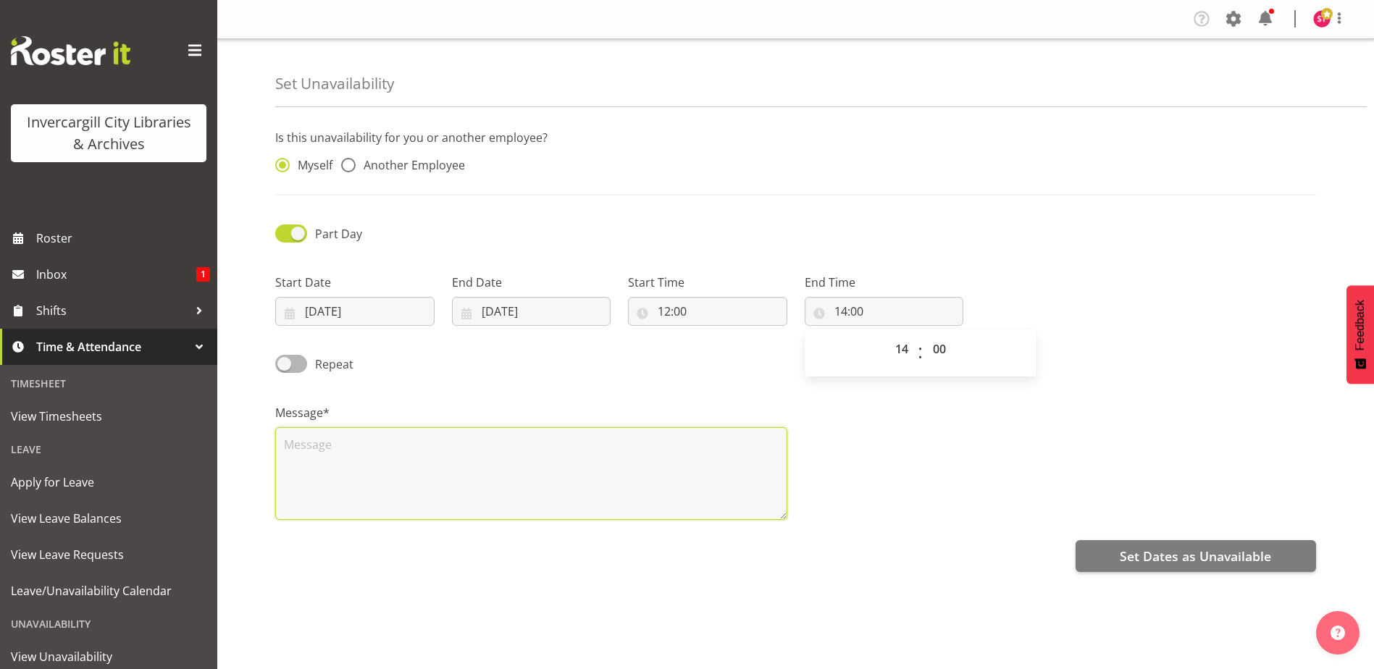
click at [539, 489] on textarea at bounding box center [531, 473] width 512 height 93
paste textarea "Personal appointment"
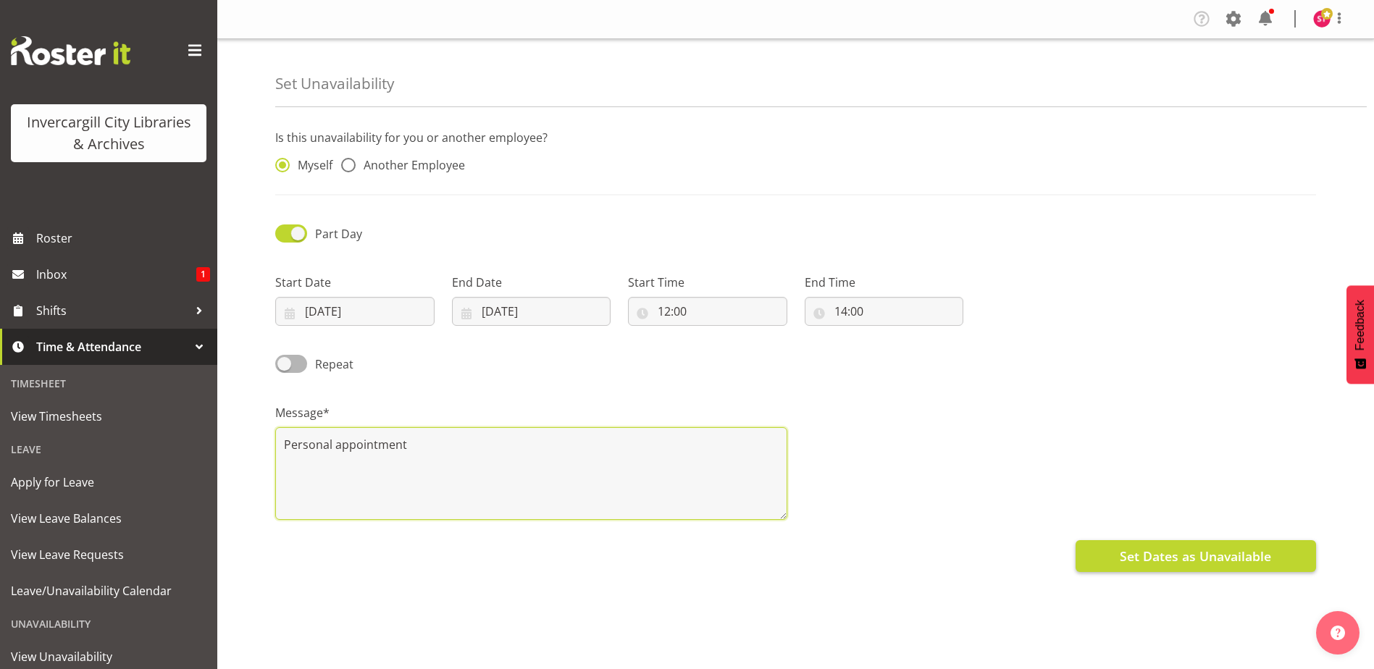
type textarea "Personal appointment"
click at [1269, 558] on span "Set Dates as Unavailable" at bounding box center [1194, 556] width 151 height 19
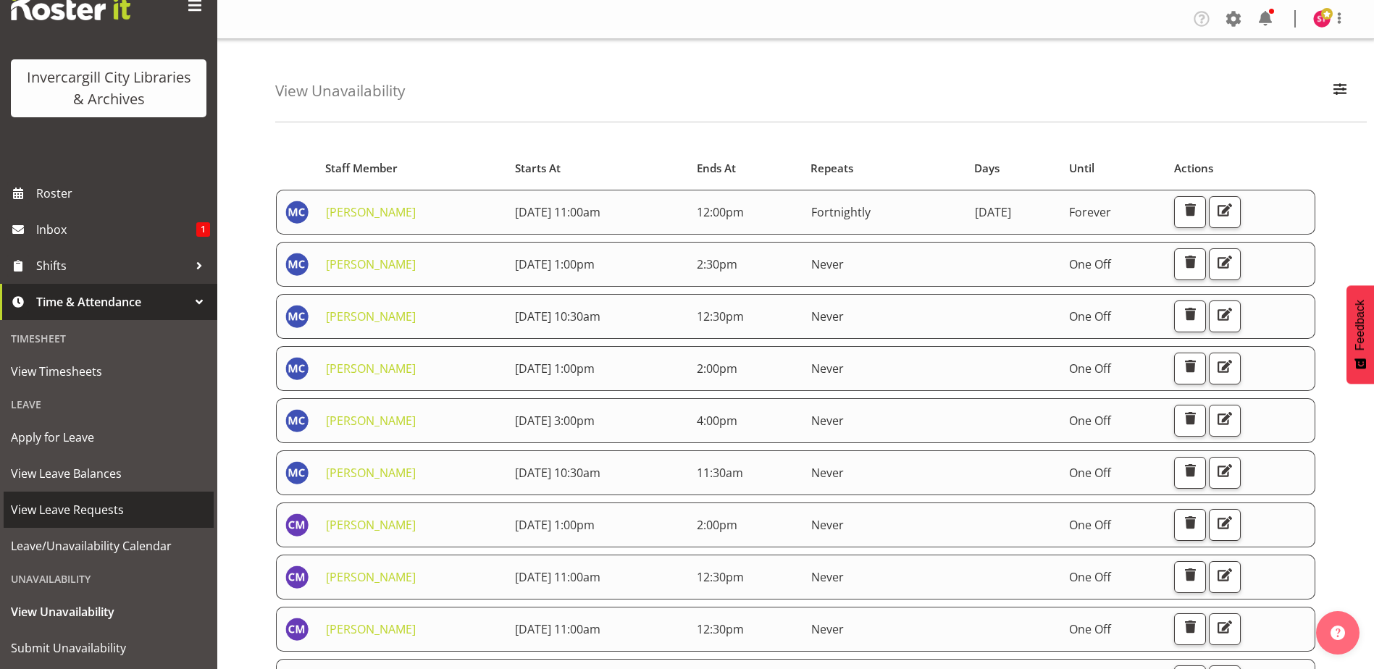
scroll to position [82, 0]
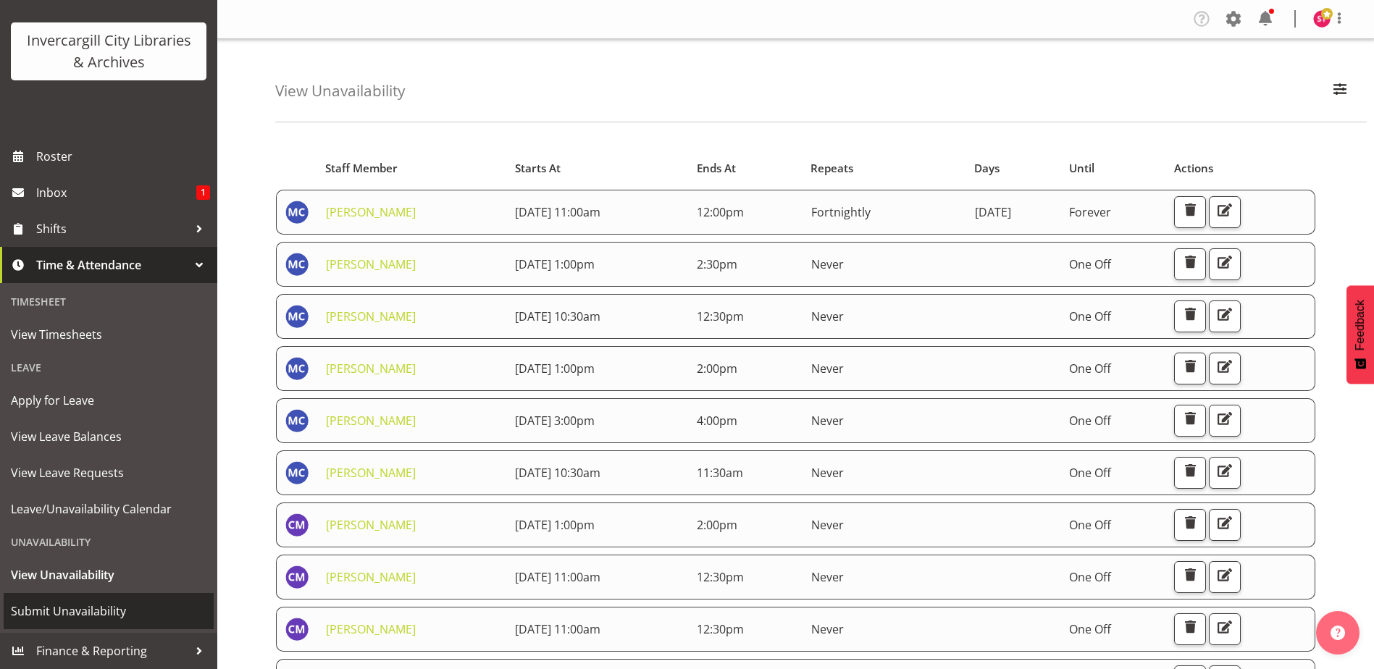
click at [98, 605] on span "Submit Unavailability" at bounding box center [109, 611] width 196 height 22
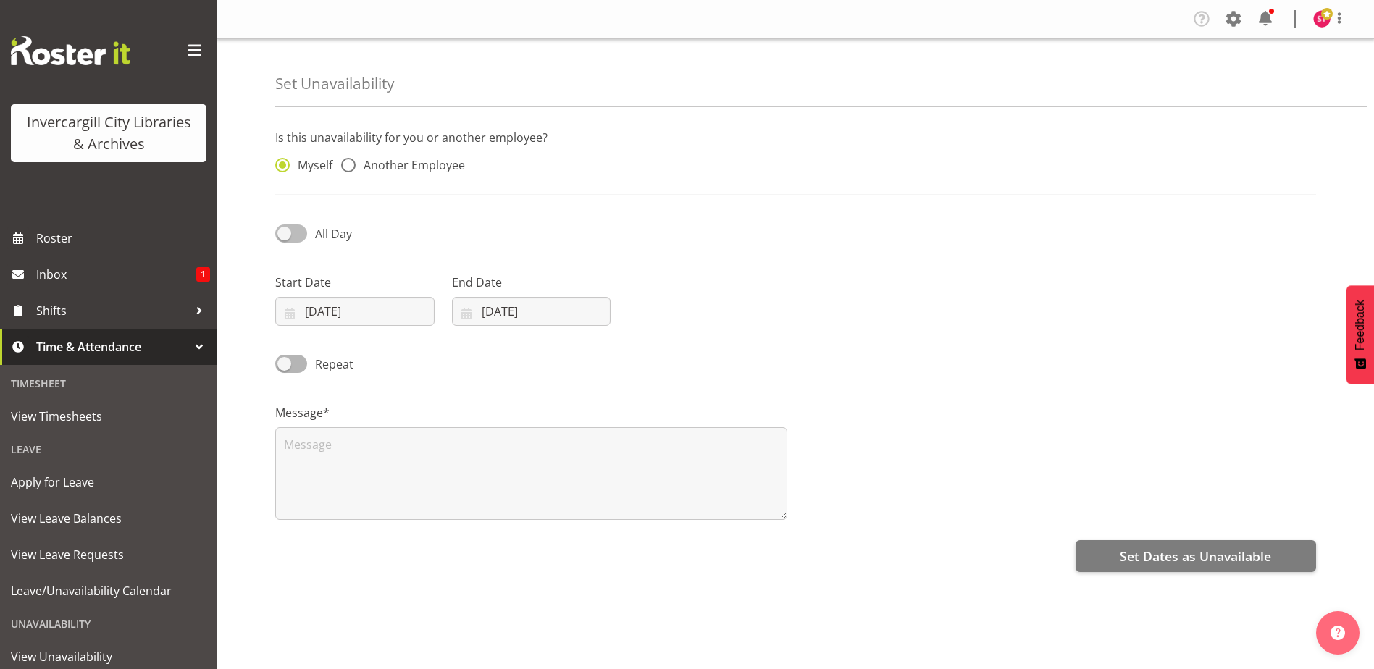
click at [299, 227] on span at bounding box center [291, 233] width 32 height 18
click at [285, 229] on input "All Day" at bounding box center [279, 233] width 9 height 9
checkbox input "true"
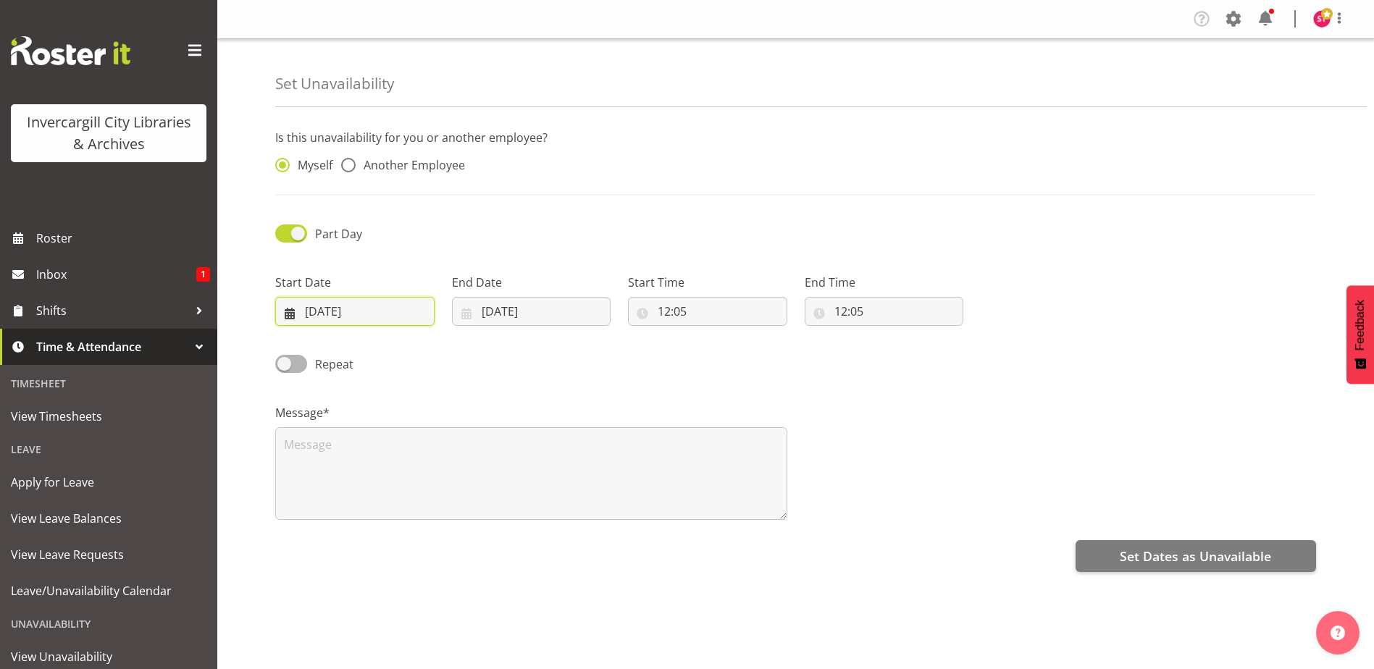
click at [391, 313] on input "[DATE]" at bounding box center [354, 311] width 159 height 29
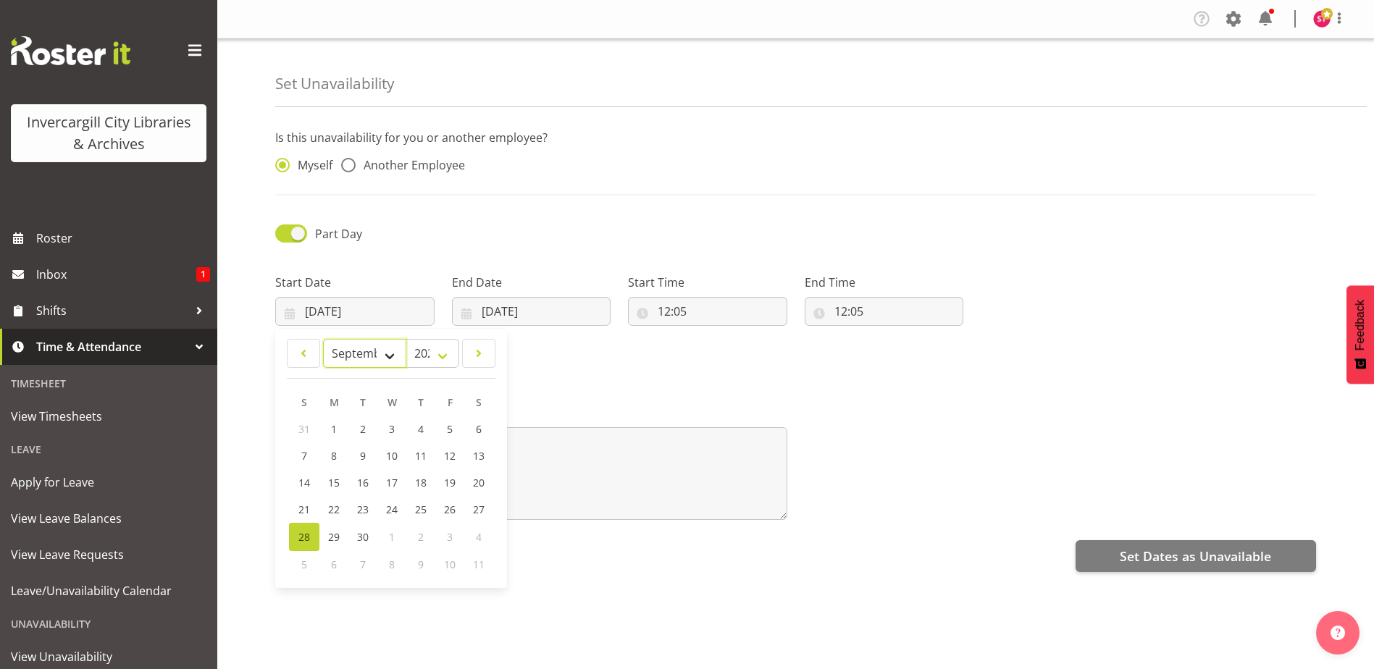
drag, startPoint x: 389, startPoint y: 345, endPoint x: 388, endPoint y: 357, distance: 11.6
click at [389, 345] on select "January February March April May June July August September October November De…" at bounding box center [364, 353] width 83 height 29
select select "9"
click at [323, 339] on select "January February March April May June July August September October November De…" at bounding box center [364, 353] width 83 height 29
click at [538, 298] on input "[DATE]" at bounding box center [531, 311] width 159 height 29
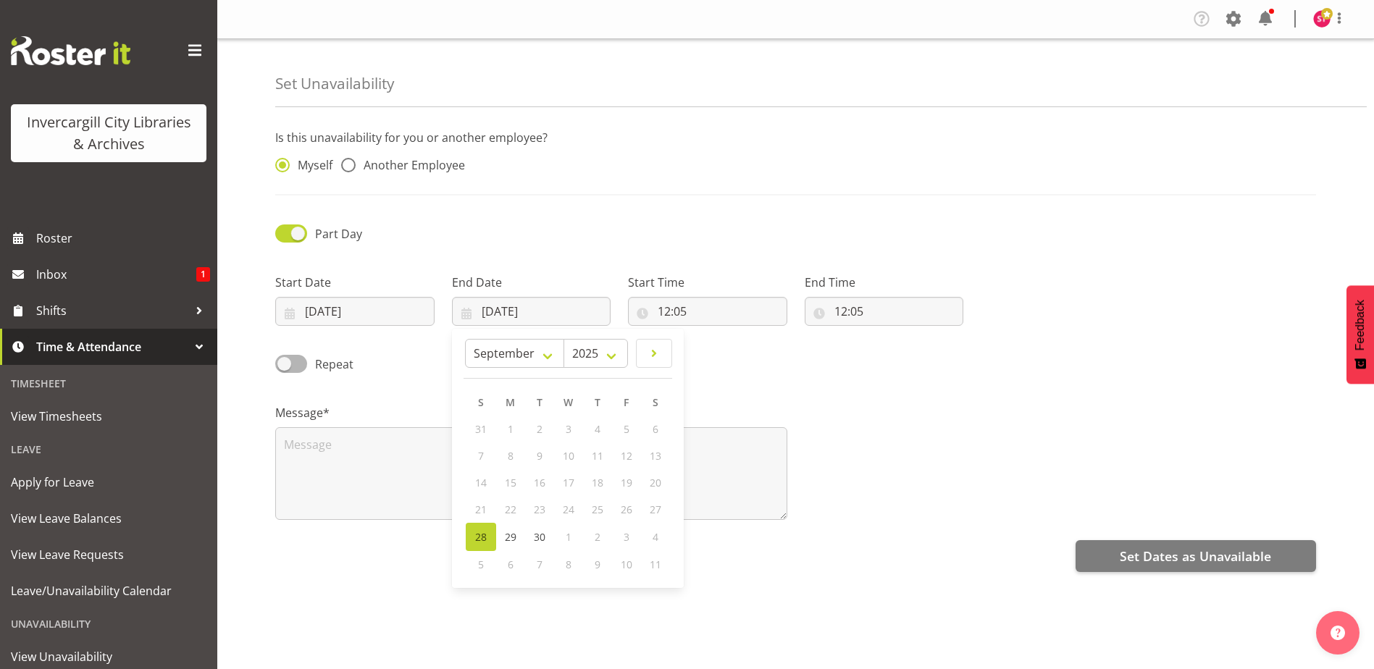
click at [538, 563] on span "7" at bounding box center [540, 565] width 6 height 14
click at [566, 564] on span "8" at bounding box center [569, 565] width 6 height 14
click at [545, 353] on select "January February March April May June July August September October November De…" at bounding box center [514, 353] width 99 height 29
select select "9"
click at [499, 339] on select "January February March April May June July August September October November De…" at bounding box center [514, 353] width 99 height 29
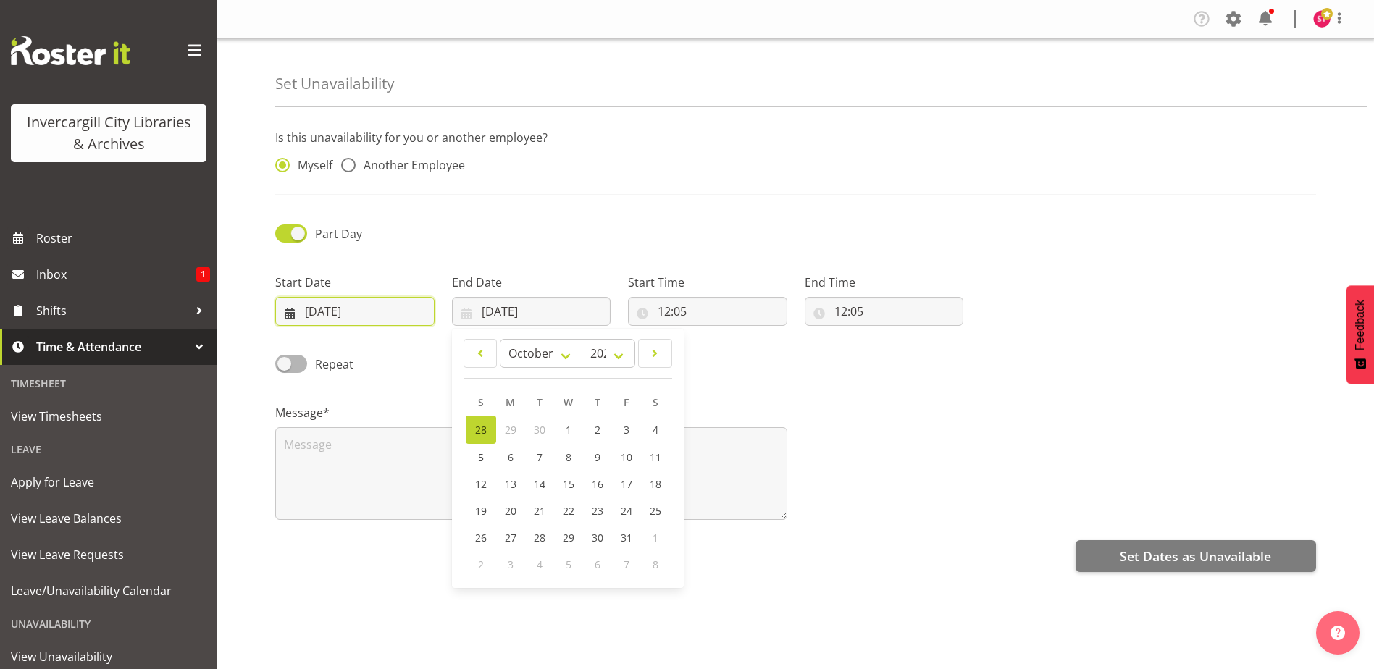
click at [364, 313] on input "28/09/2025" at bounding box center [354, 311] width 159 height 29
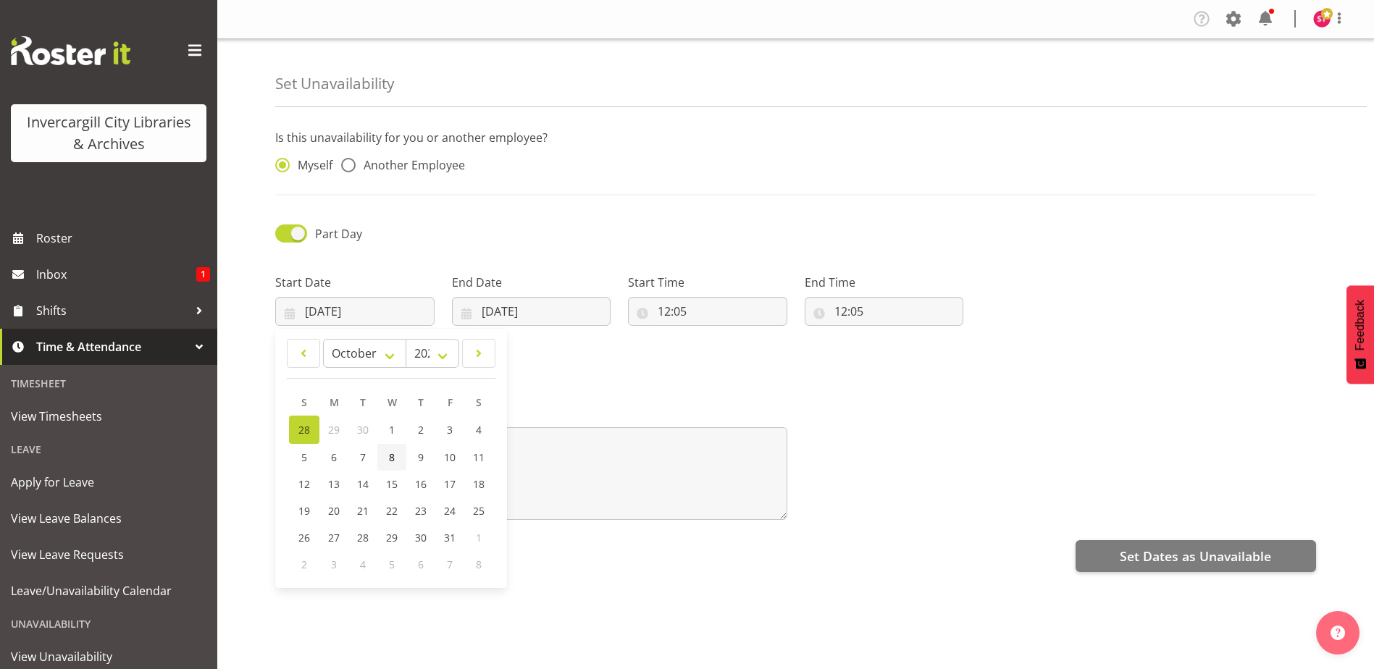
click at [386, 456] on link "8" at bounding box center [391, 457] width 29 height 27
type input "08/10/2025"
click at [494, 316] on input "[DATE]" at bounding box center [531, 311] width 159 height 29
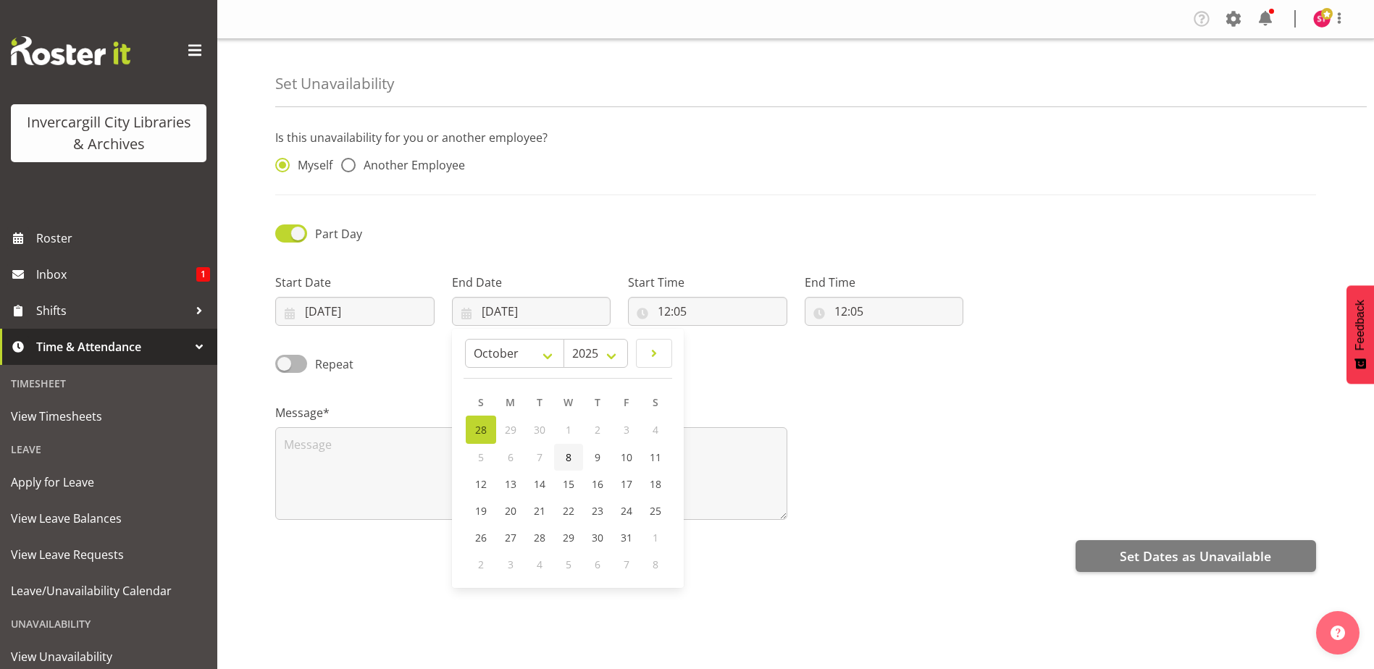
click at [567, 454] on span "8" at bounding box center [569, 457] width 6 height 14
type input "[DATE]"
click at [684, 314] on input "12:05" at bounding box center [707, 311] width 159 height 29
drag, startPoint x: 726, startPoint y: 349, endPoint x: 713, endPoint y: 342, distance: 14.3
click at [726, 349] on select "00 01 02 03 04 05 06 07 08 09 10 11 12 13 14 15 16 17 18 19 20 21 22 23" at bounding box center [726, 349] width 33 height 29
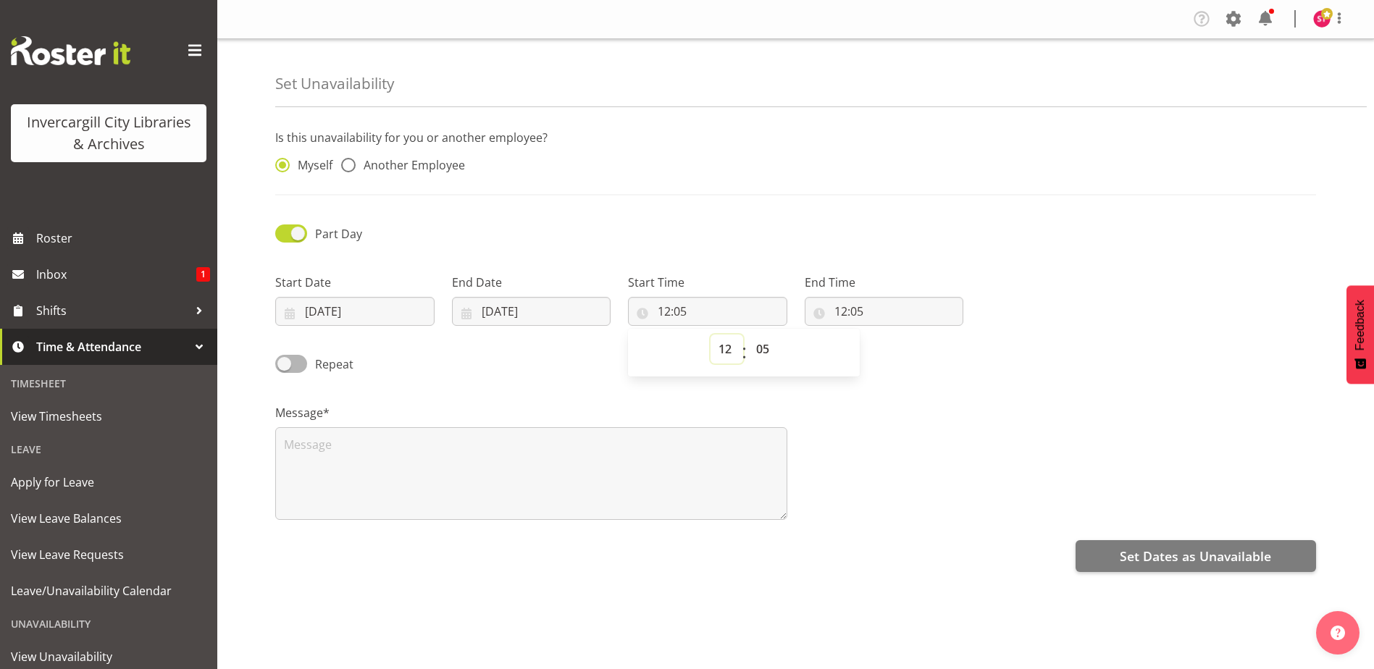
select select "9"
click at [710, 335] on select "00 01 02 03 04 05 06 07 08 09 10 11 12 13 14 15 16 17 18 19 20 21 22 23" at bounding box center [726, 349] width 33 height 29
type input "09:05"
click at [760, 350] on select "00 01 02 03 04 05 06 07 08 09 10 11 12 13 14 15 16 17 18 19 20 21 22 23 24 25 2…" at bounding box center [764, 349] width 33 height 29
select select "0"
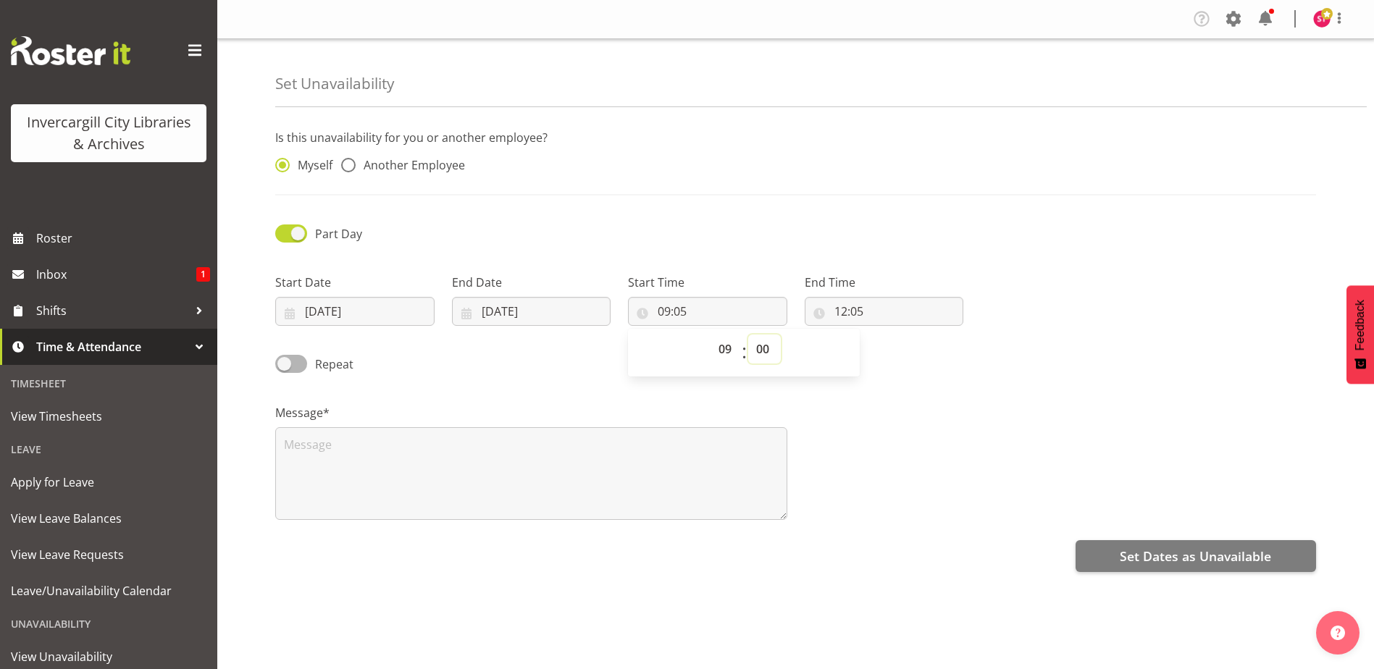
click at [748, 335] on select "00 01 02 03 04 05 06 07 08 09 10 11 12 13 14 15 16 17 18 19 20 21 22 23 24 25 2…" at bounding box center [764, 349] width 33 height 29
type input "09:00"
click at [870, 306] on input "12:05" at bounding box center [883, 311] width 159 height 29
drag, startPoint x: 909, startPoint y: 348, endPoint x: 910, endPoint y: 336, distance: 12.4
click at [909, 348] on select "00 01 02 03 04 05 06 07 08 09 10 11 12 13 14 15 16 17 18 19 20 21 22 23" at bounding box center [903, 349] width 33 height 29
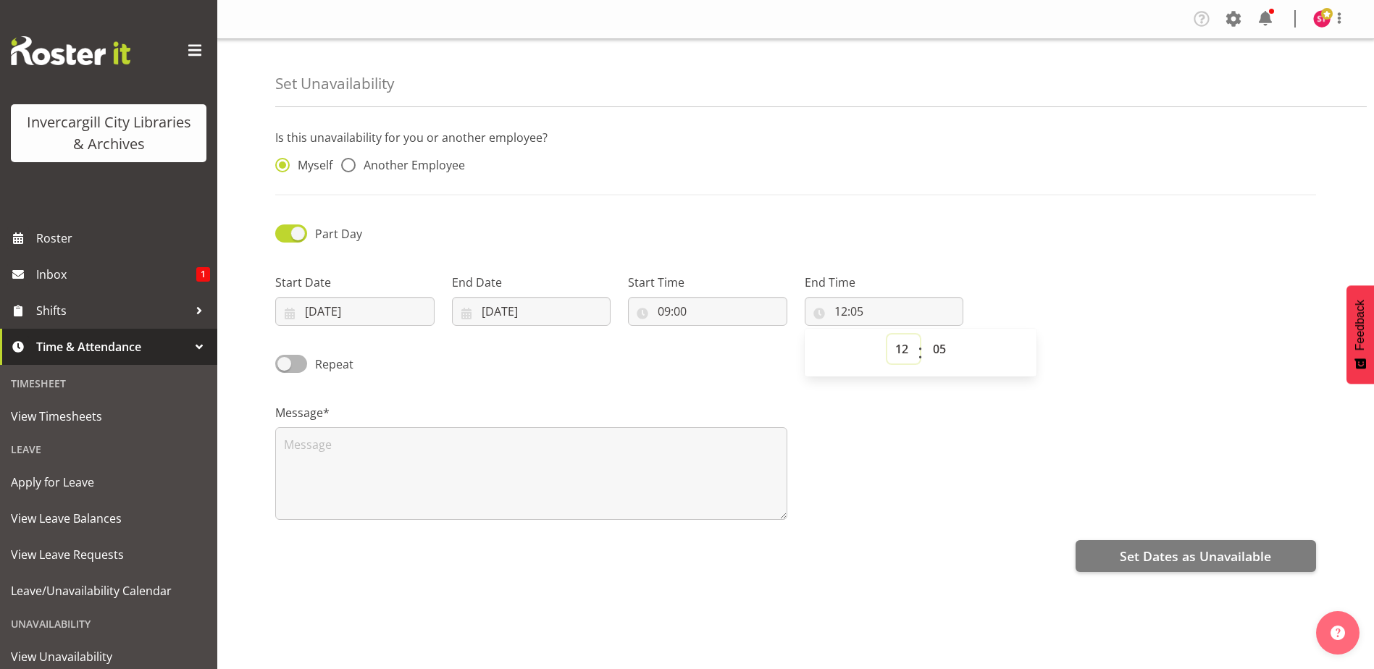
select select "11"
click at [887, 335] on select "00 01 02 03 04 05 06 07 08 09 10 11 12 13 14 15 16 17 18 19 20 21 22 23" at bounding box center [903, 349] width 33 height 29
type input "11:05"
drag, startPoint x: 946, startPoint y: 343, endPoint x: 946, endPoint y: 335, distance: 8.0
click at [946, 343] on select "00 01 02 03 04 05 06 07 08 09 10 11 12 13 14 15 16 17 18 19 20 21 22 23 24 25 2…" at bounding box center [941, 349] width 33 height 29
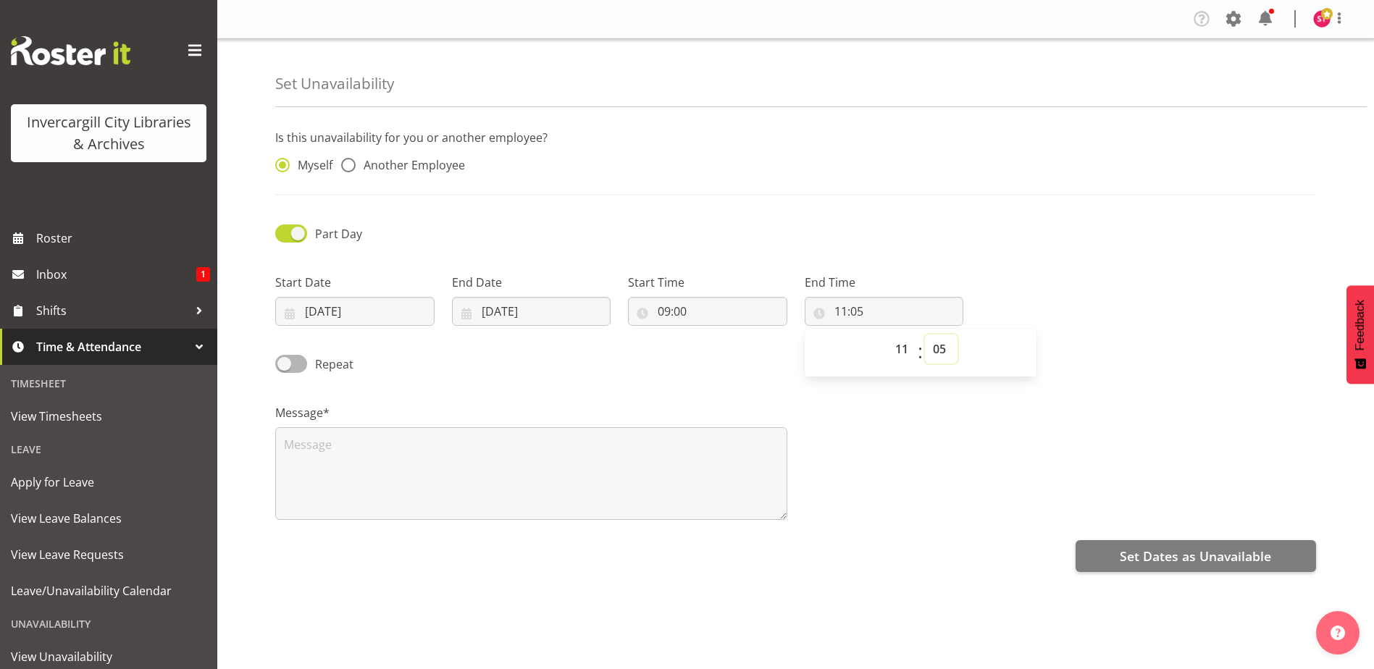
select select "0"
click at [925, 335] on select "00 01 02 03 04 05 06 07 08 09 10 11 12 13 14 15 16 17 18 19 20 21 22 23 24 25 2…" at bounding box center [941, 349] width 33 height 29
type input "11:00"
click at [444, 498] on textarea at bounding box center [531, 473] width 512 height 93
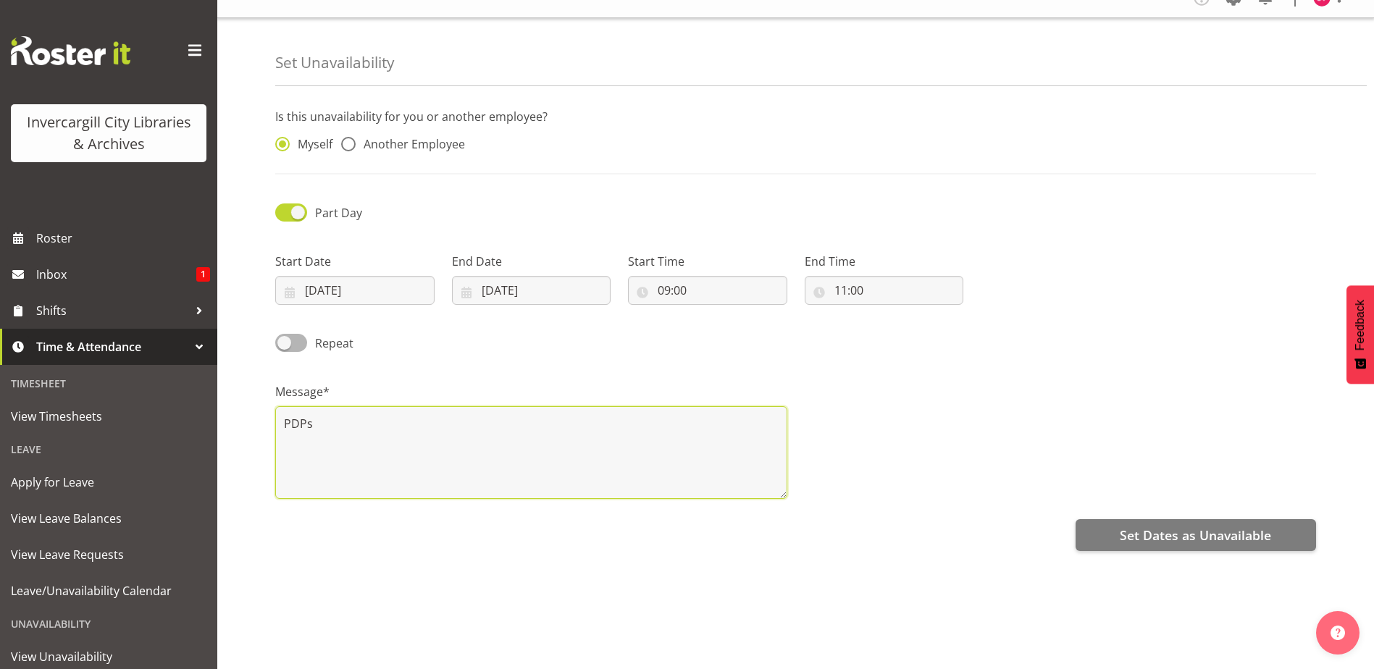
scroll to position [39, 0]
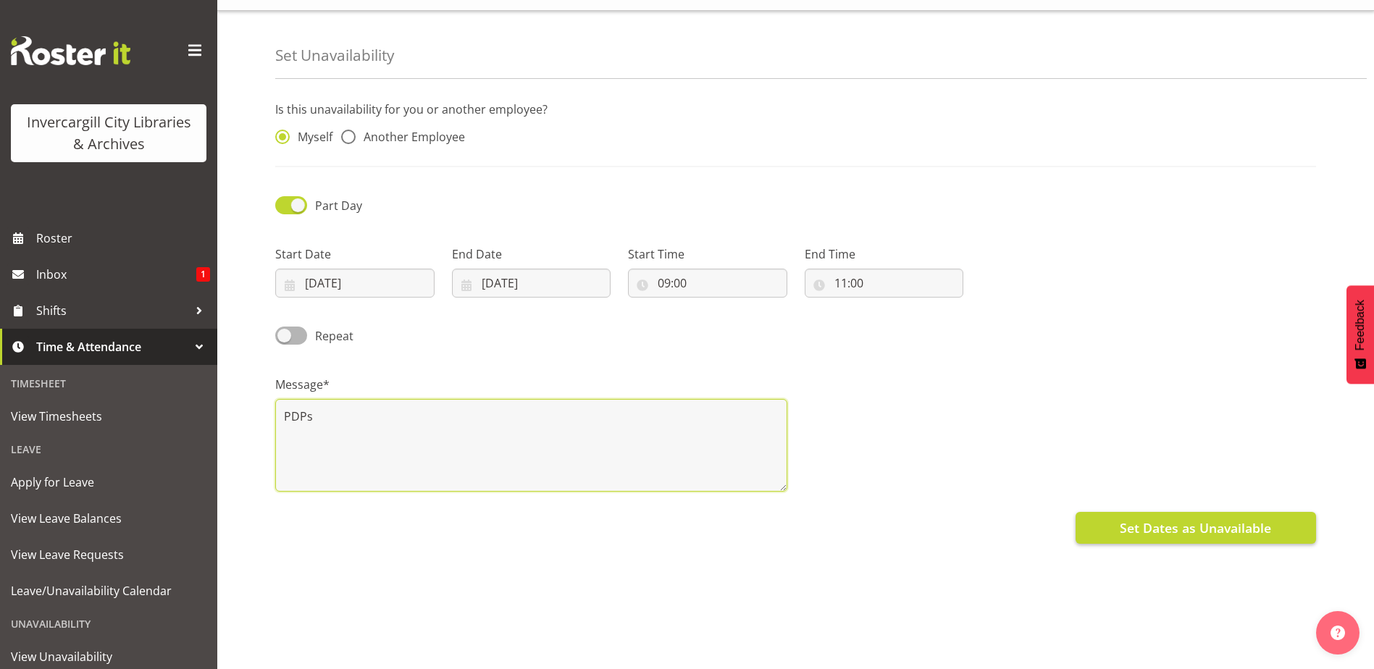
type textarea "PDPs"
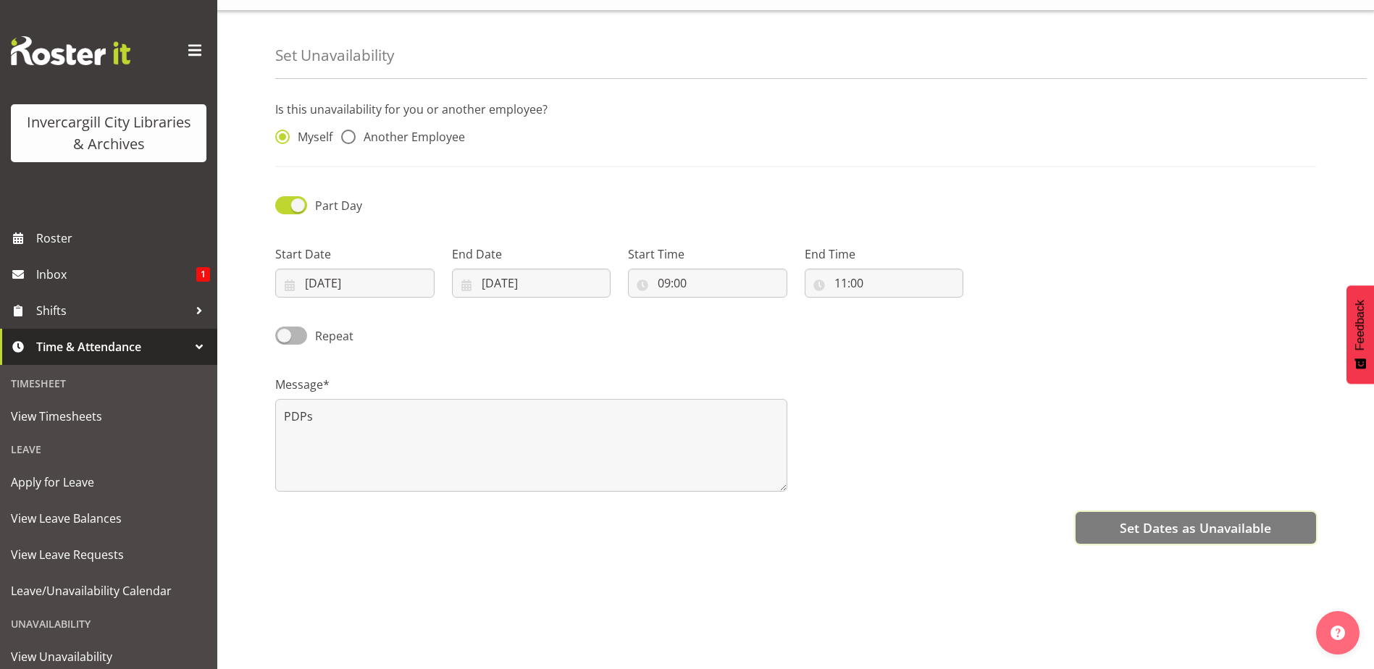
click at [1130, 518] on span "Set Dates as Unavailable" at bounding box center [1194, 527] width 151 height 19
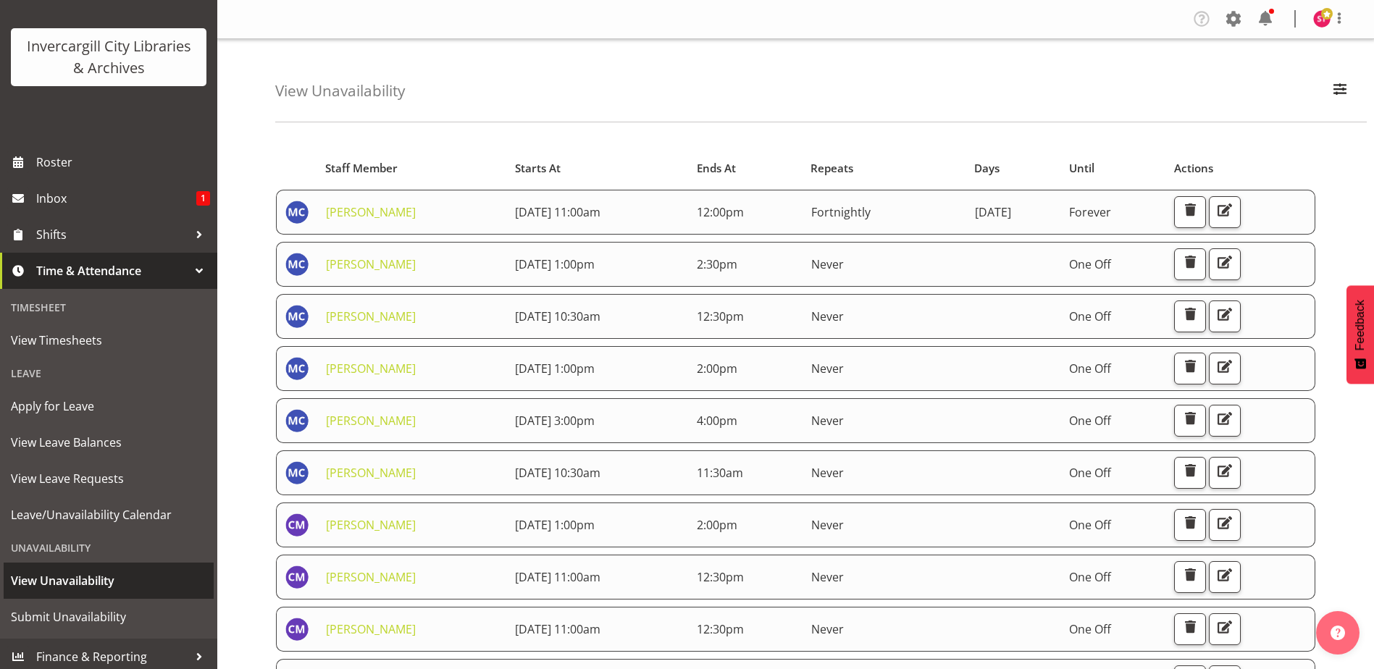
scroll to position [82, 0]
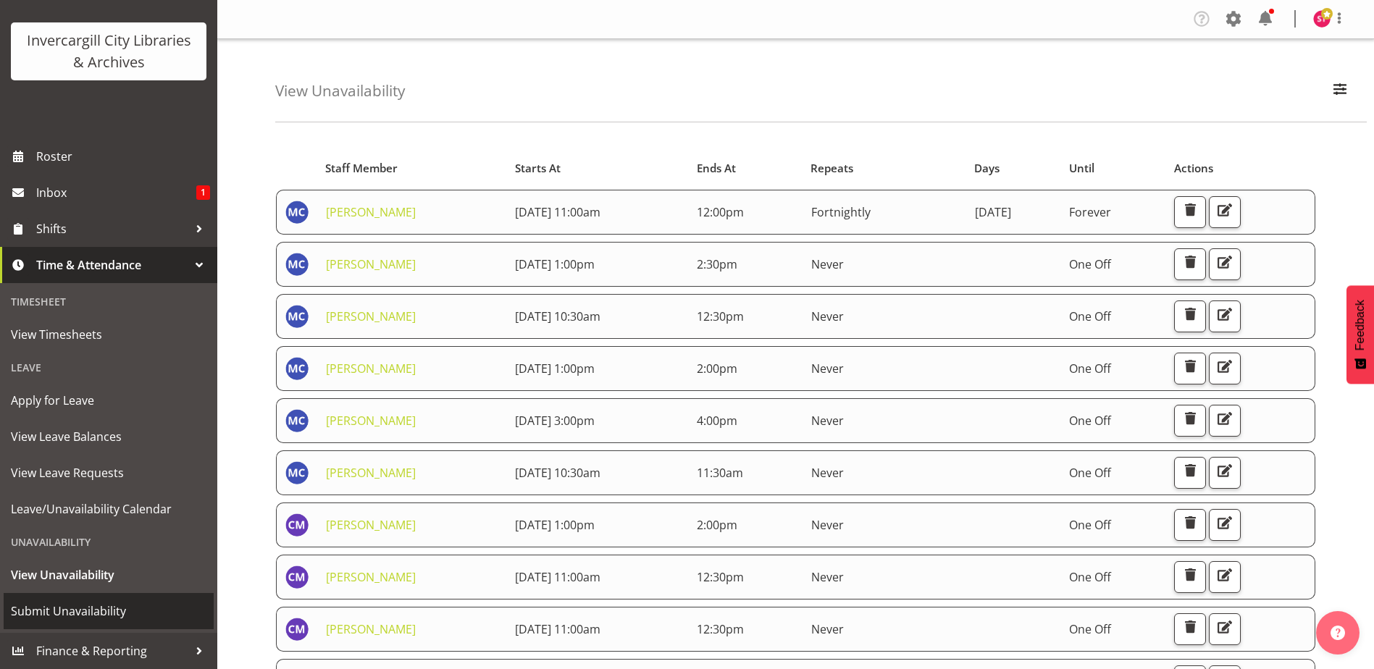
click at [109, 614] on span "Submit Unavailability" at bounding box center [109, 611] width 196 height 22
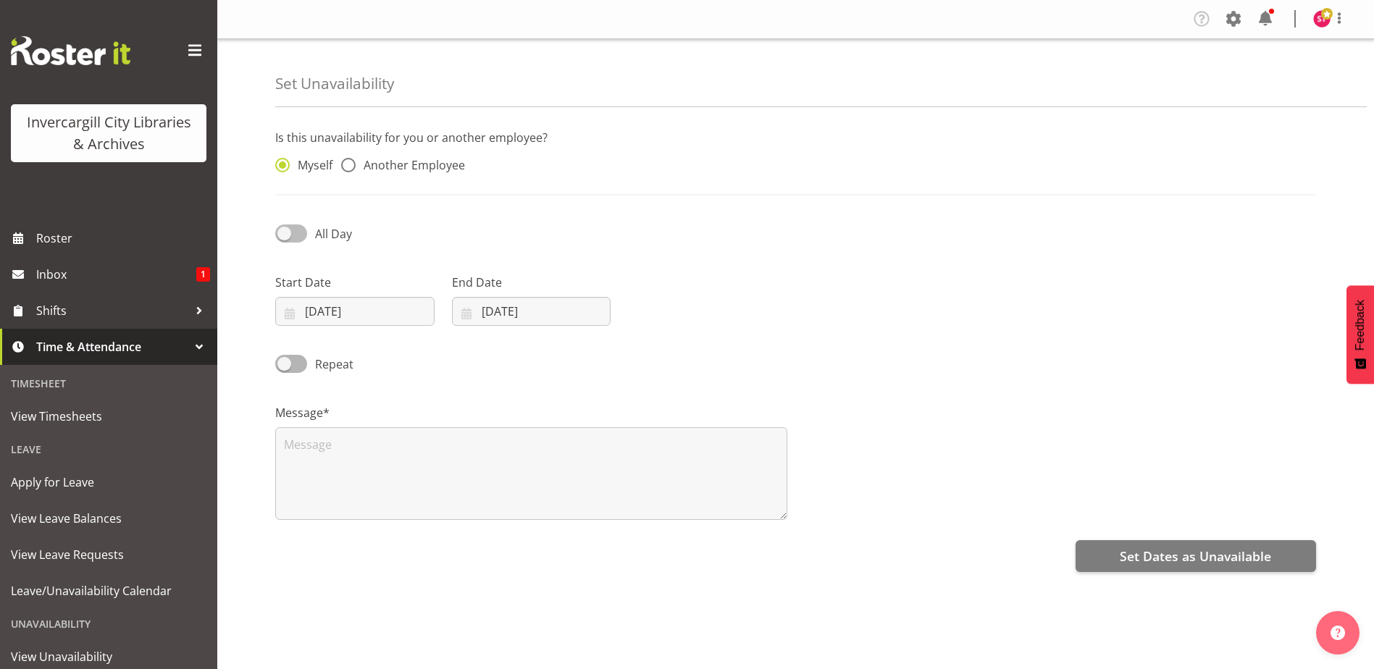
click at [307, 230] on span "All Day" at bounding box center [329, 233] width 45 height 17
click at [285, 230] on input "All Day" at bounding box center [279, 233] width 9 height 9
checkbox input "true"
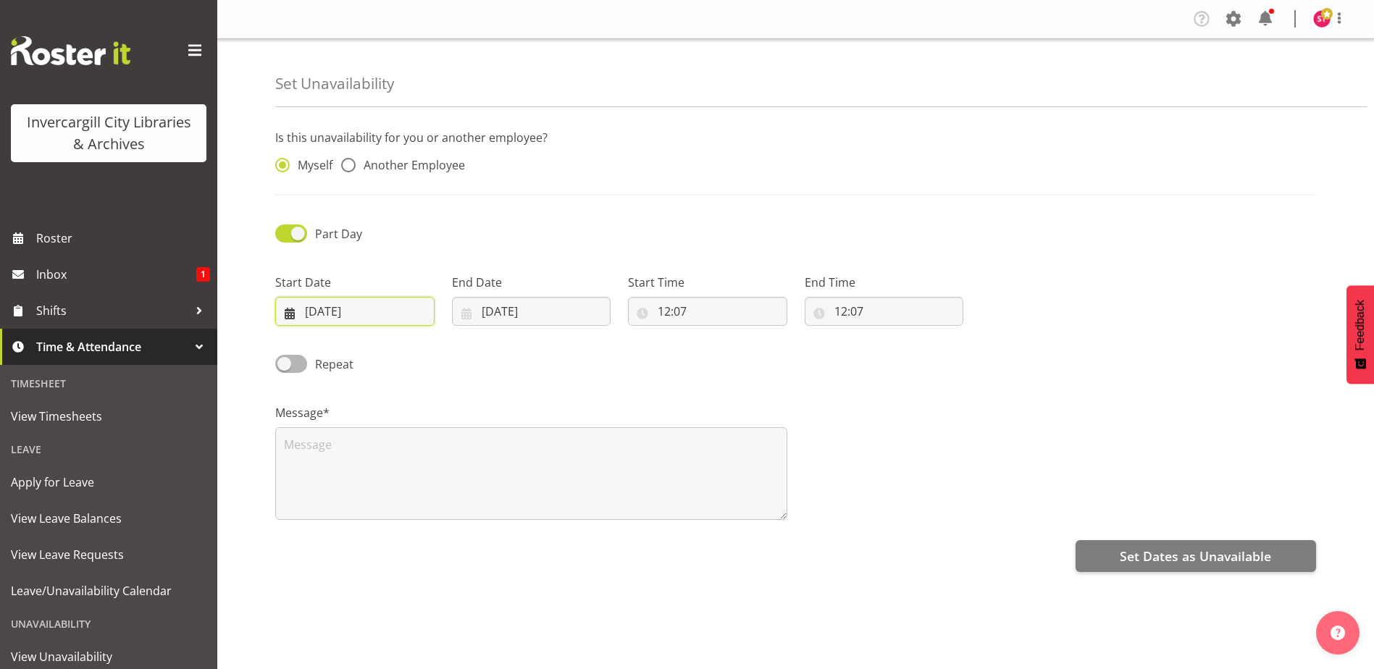
click at [372, 314] on input "28/09/2025" at bounding box center [354, 311] width 159 height 29
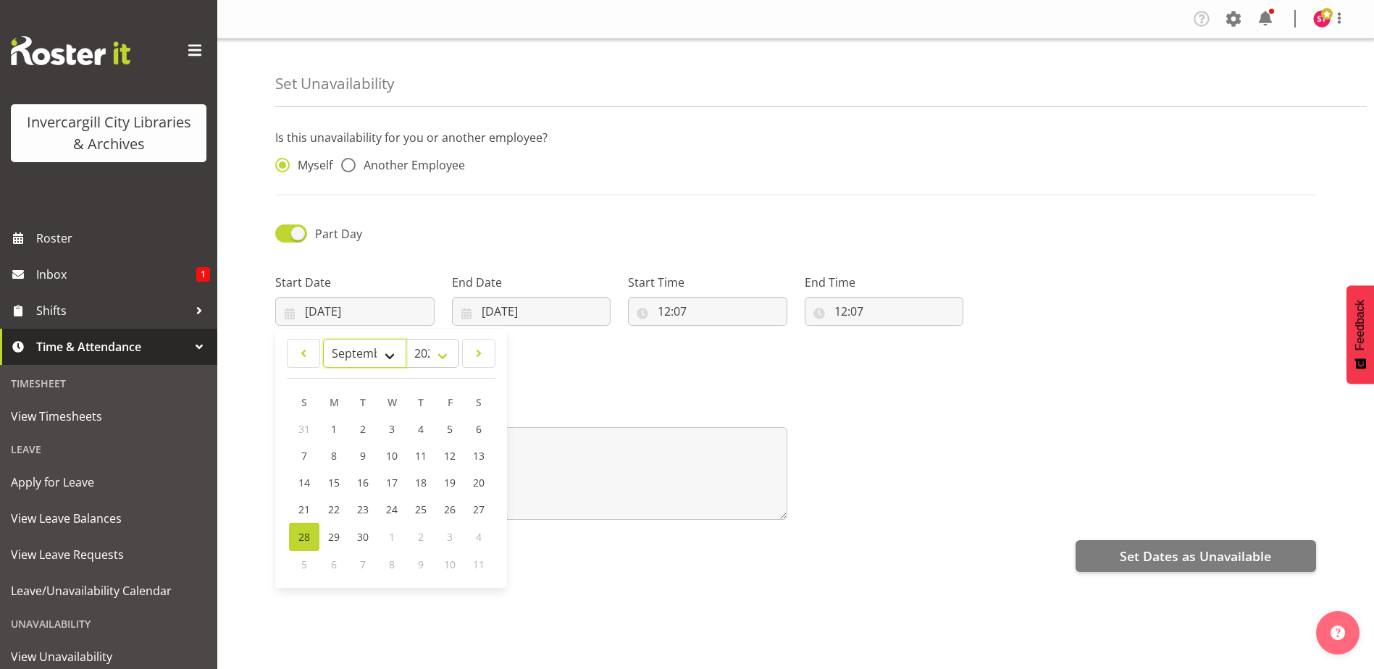
click at [401, 361] on select "January February March April May June July August September October November De…" at bounding box center [364, 353] width 83 height 29
select select "9"
click at [323, 339] on select "January February March April May June July August September October November De…" at bounding box center [364, 353] width 83 height 29
click at [389, 461] on span "8" at bounding box center [392, 457] width 6 height 14
type input "08/10/2025"
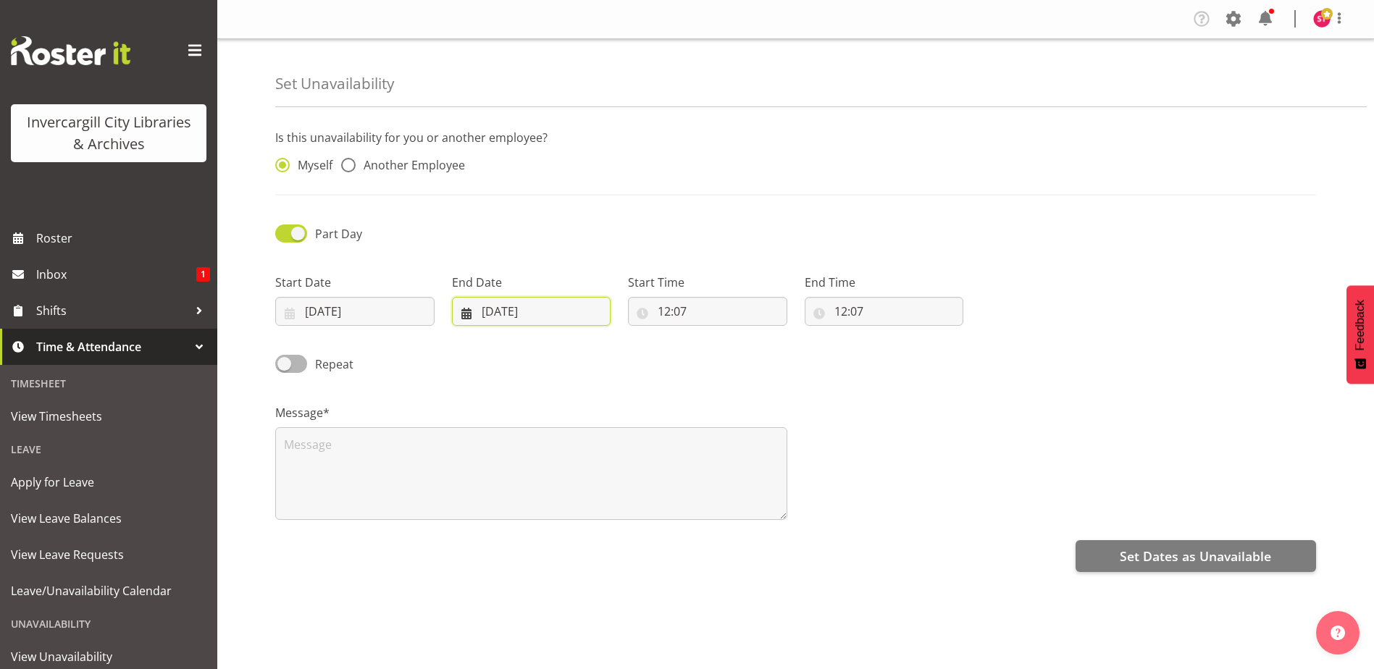
click at [491, 307] on input "28/09/2025" at bounding box center [531, 311] width 159 height 29
click at [563, 568] on div "8" at bounding box center [568, 564] width 29 height 27
click at [547, 366] on select "January February March April May June July August September October November De…" at bounding box center [514, 353] width 99 height 29
select select "9"
click at [465, 339] on select "January February March April May June July August September October November De…" at bounding box center [514, 353] width 99 height 29
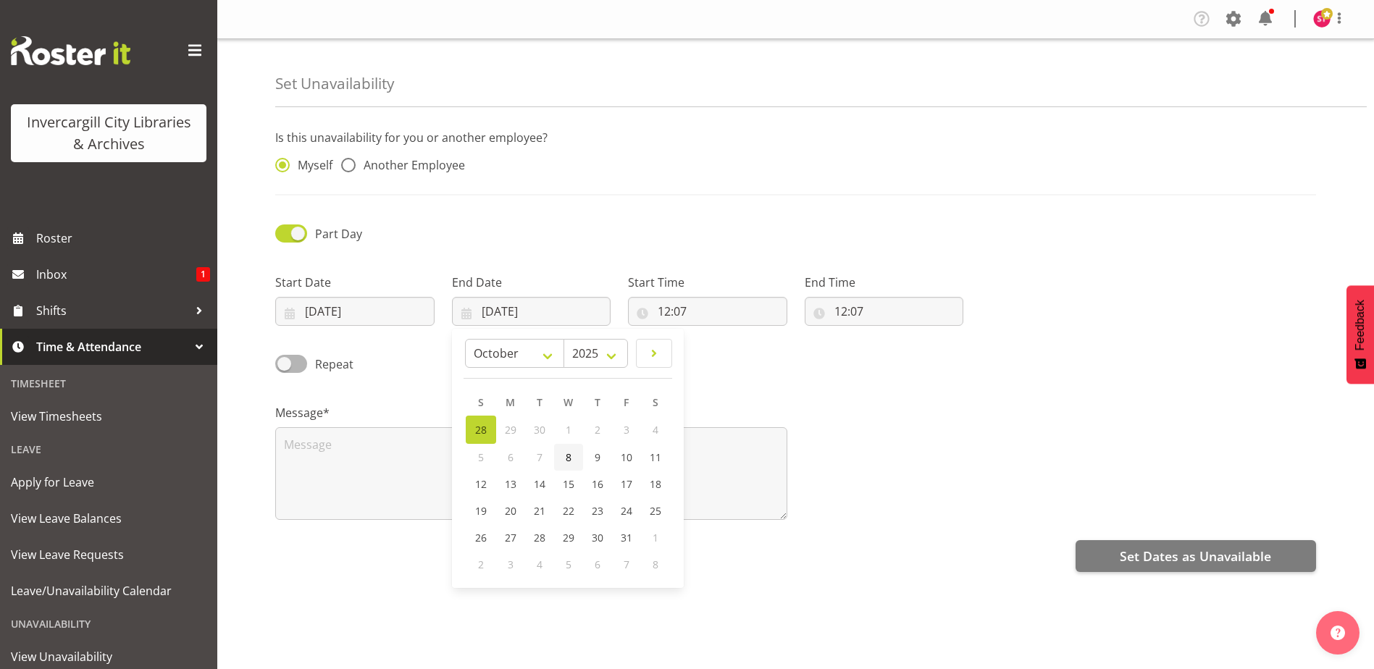
click at [575, 449] on link "8" at bounding box center [568, 457] width 29 height 27
type input "08/10/2025"
click at [705, 316] on input "12:07" at bounding box center [707, 311] width 159 height 29
click at [728, 347] on select "00 01 02 03 04 05 06 07 08 09 10 11 12 13 14 15 16 17 18 19 20 21 22 23" at bounding box center [726, 349] width 33 height 29
select select "14"
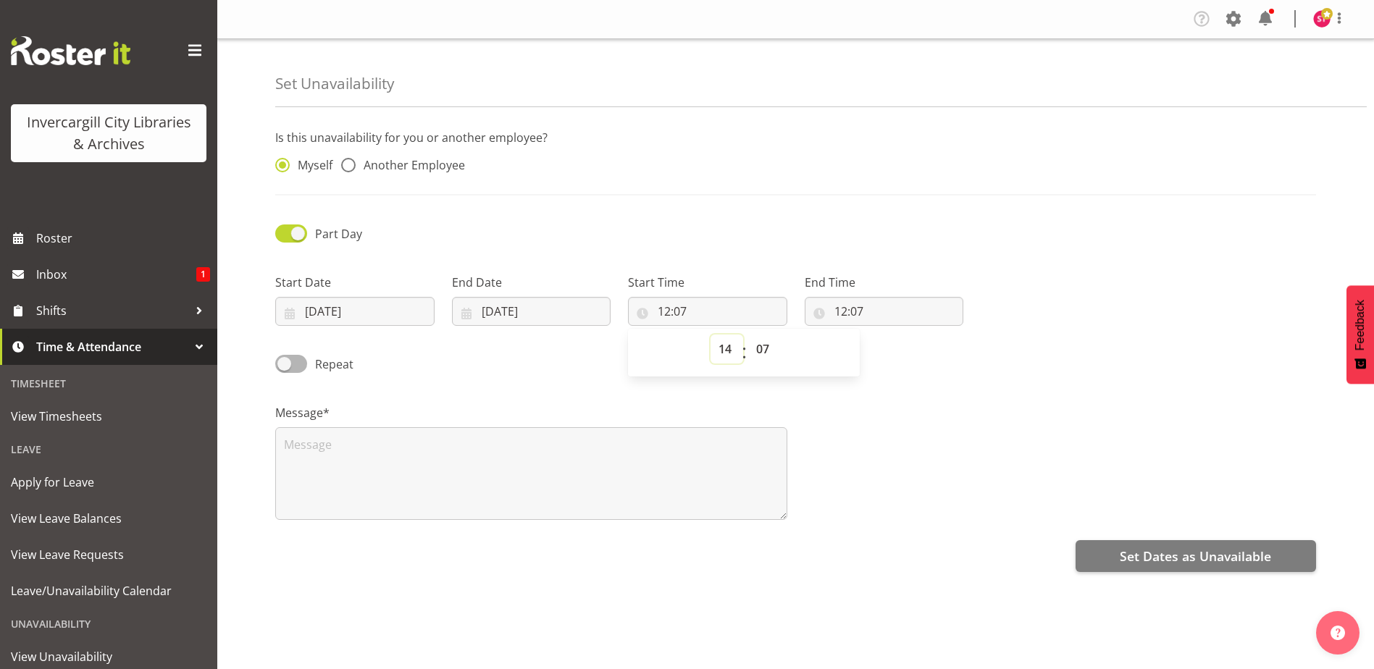
click at [710, 335] on select "00 01 02 03 04 05 06 07 08 09 10 11 12 13 14 15 16 17 18 19 20 21 22 23" at bounding box center [726, 349] width 33 height 29
type input "14:07"
drag, startPoint x: 764, startPoint y: 350, endPoint x: 773, endPoint y: 334, distance: 18.8
click at [764, 350] on select "00 01 02 03 04 05 06 07 08 09 10 11 12 13 14 15 16 17 18 19 20 21 22 23 24 25 2…" at bounding box center [764, 349] width 33 height 29
select select "30"
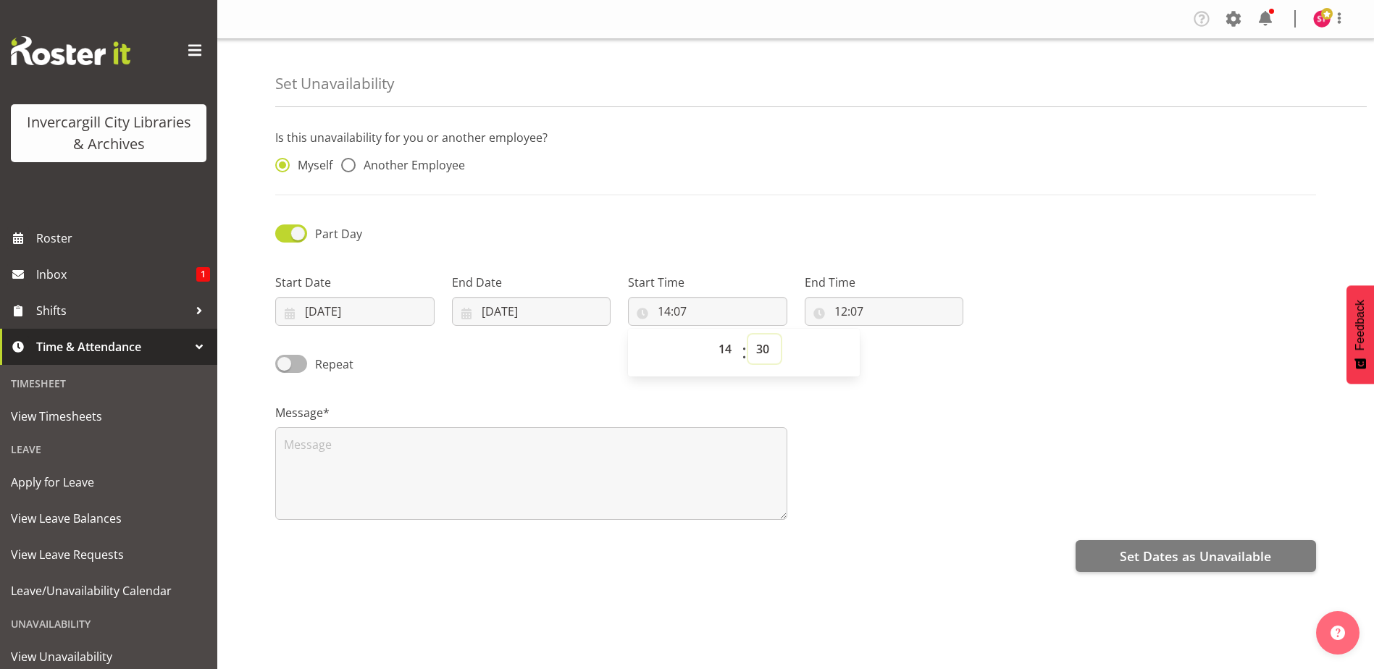
click at [748, 335] on select "00 01 02 03 04 05 06 07 08 09 10 11 12 13 14 15 16 17 18 19 20 21 22 23 24 25 2…" at bounding box center [764, 349] width 33 height 29
type input "14:30"
click at [841, 303] on input "12:07" at bounding box center [883, 311] width 159 height 29
click at [899, 352] on select "00 01 02 03 04 05 06 07 08 09 10 11 12 13 14 15 16 17 18 19 20 21 22 23" at bounding box center [903, 349] width 33 height 29
select select "16"
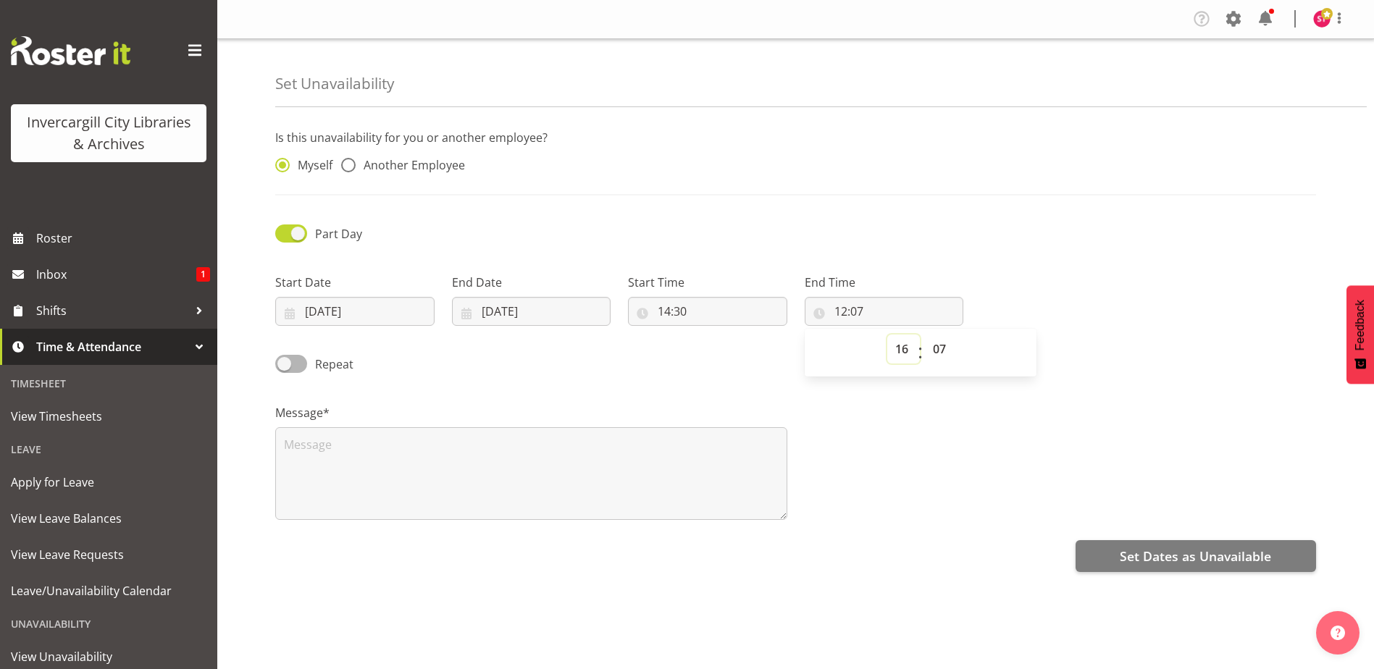
click at [887, 335] on select "00 01 02 03 04 05 06 07 08 09 10 11 12 13 14 15 16 17 18 19 20 21 22 23" at bounding box center [903, 349] width 33 height 29
type input "16:07"
click at [938, 352] on select "00 01 02 03 04 05 06 07 08 09 10 11 12 13 14 15 16 17 18 19 20 21 22 23 24 25 2…" at bounding box center [941, 349] width 33 height 29
select select "30"
click at [925, 335] on select "00 01 02 03 04 05 06 07 08 09 10 11 12 13 14 15 16 17 18 19 20 21 22 23 24 25 2…" at bounding box center [941, 349] width 33 height 29
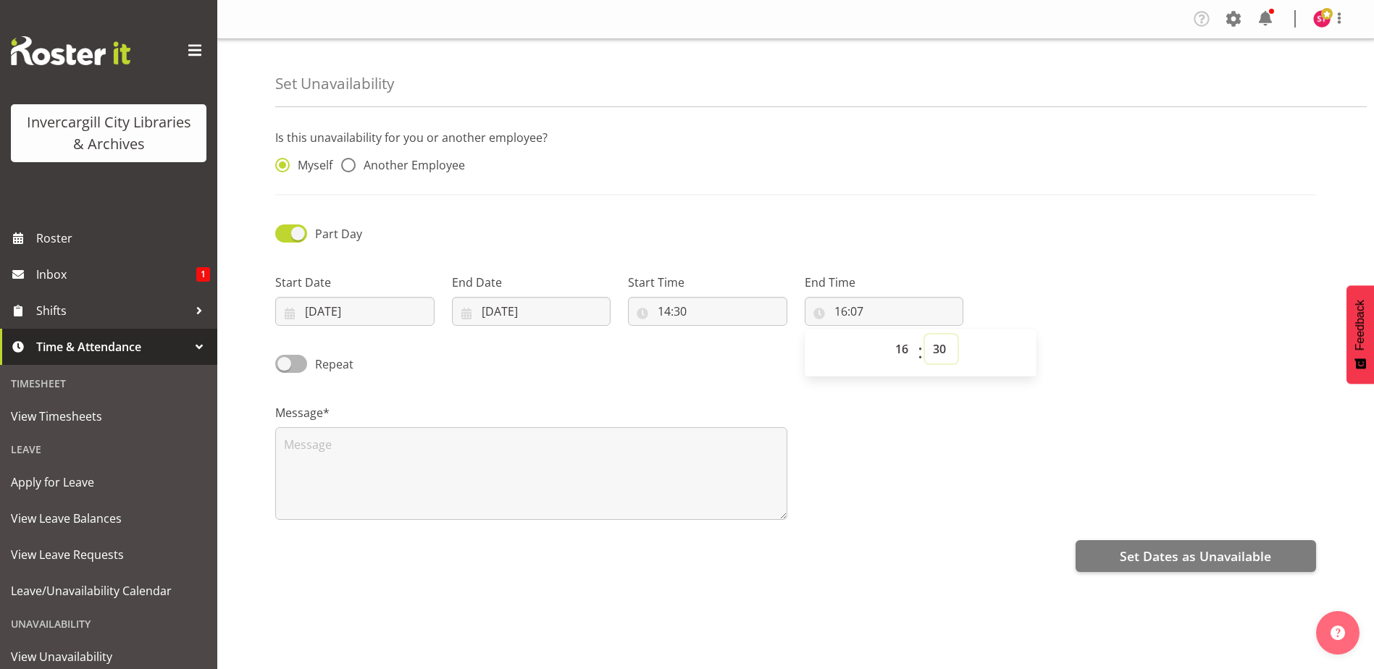
type input "16:30"
click at [492, 474] on textarea at bounding box center [531, 473] width 512 height 93
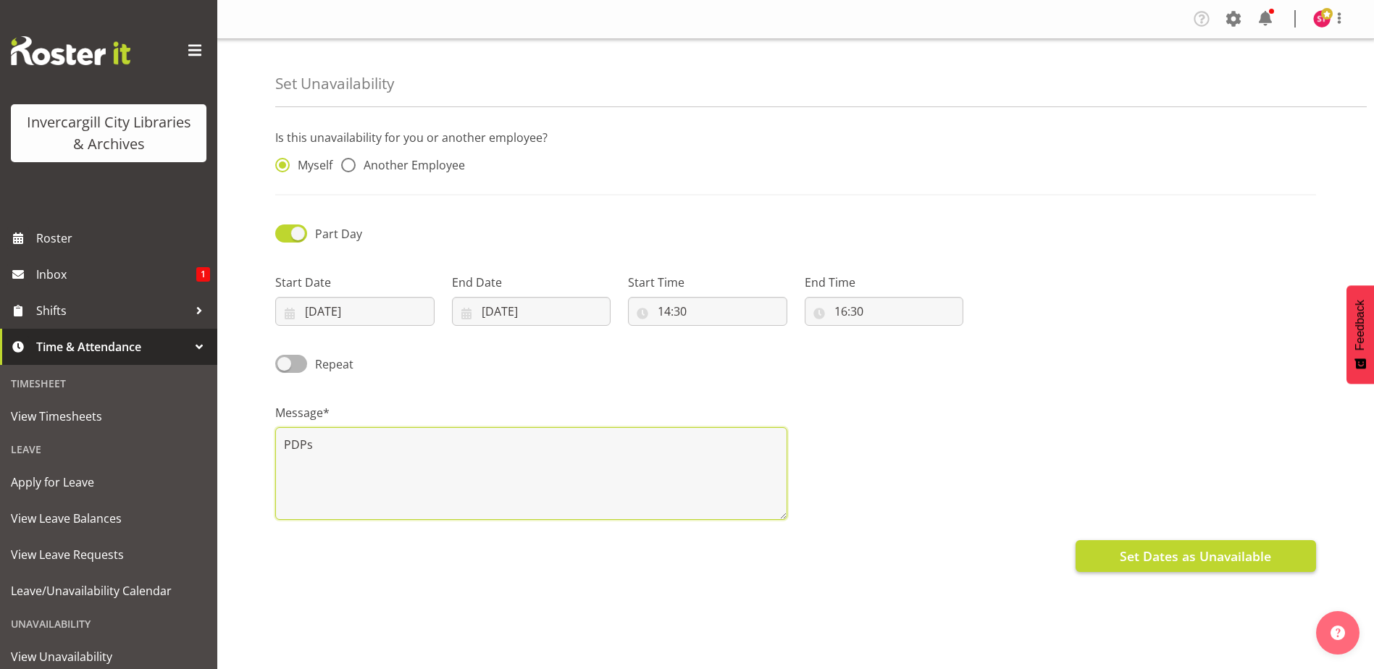
type textarea "PDPs"
click at [1224, 560] on span "Set Dates as Unavailable" at bounding box center [1194, 556] width 151 height 19
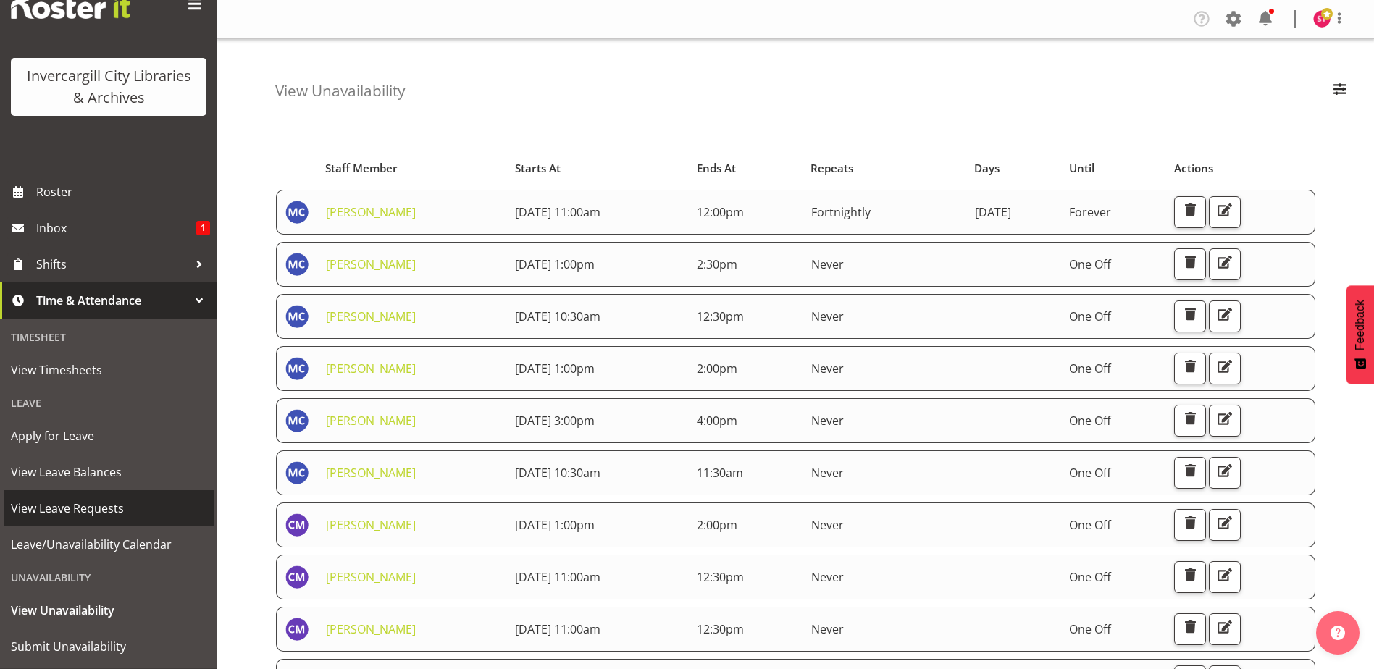
scroll to position [82, 0]
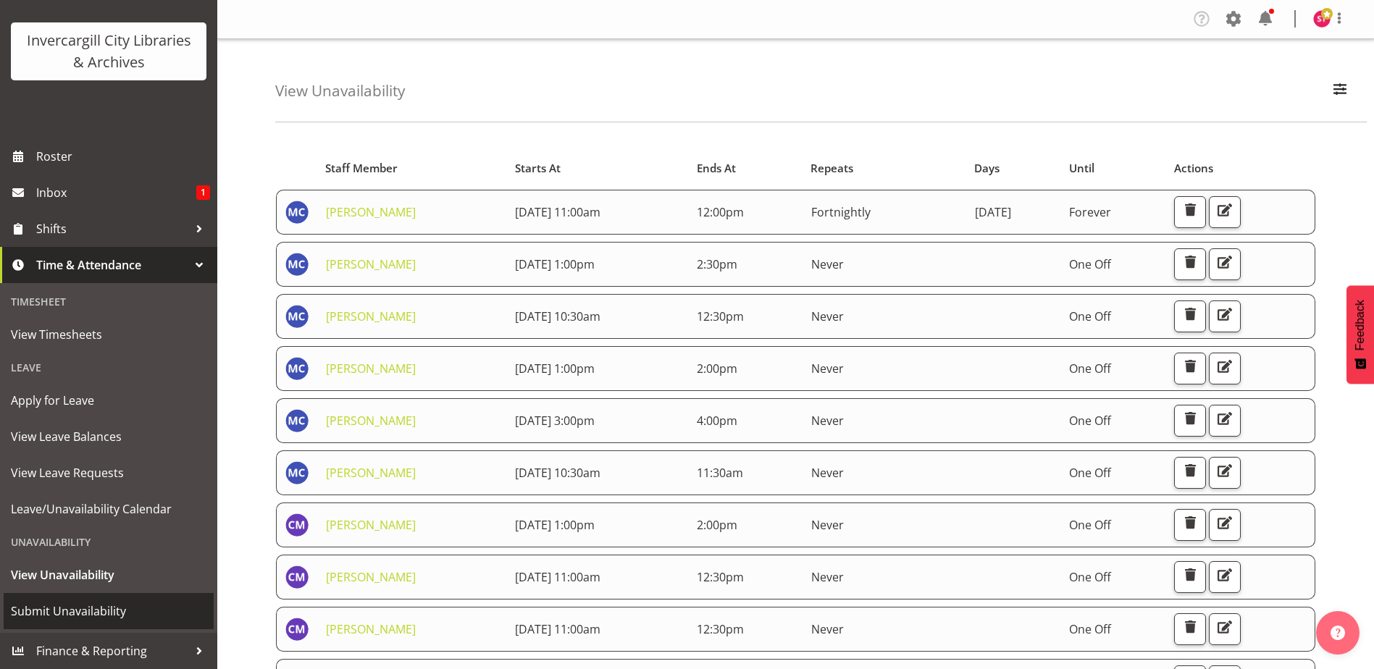
click at [76, 623] on link "Submit Unavailability" at bounding box center [109, 611] width 210 height 36
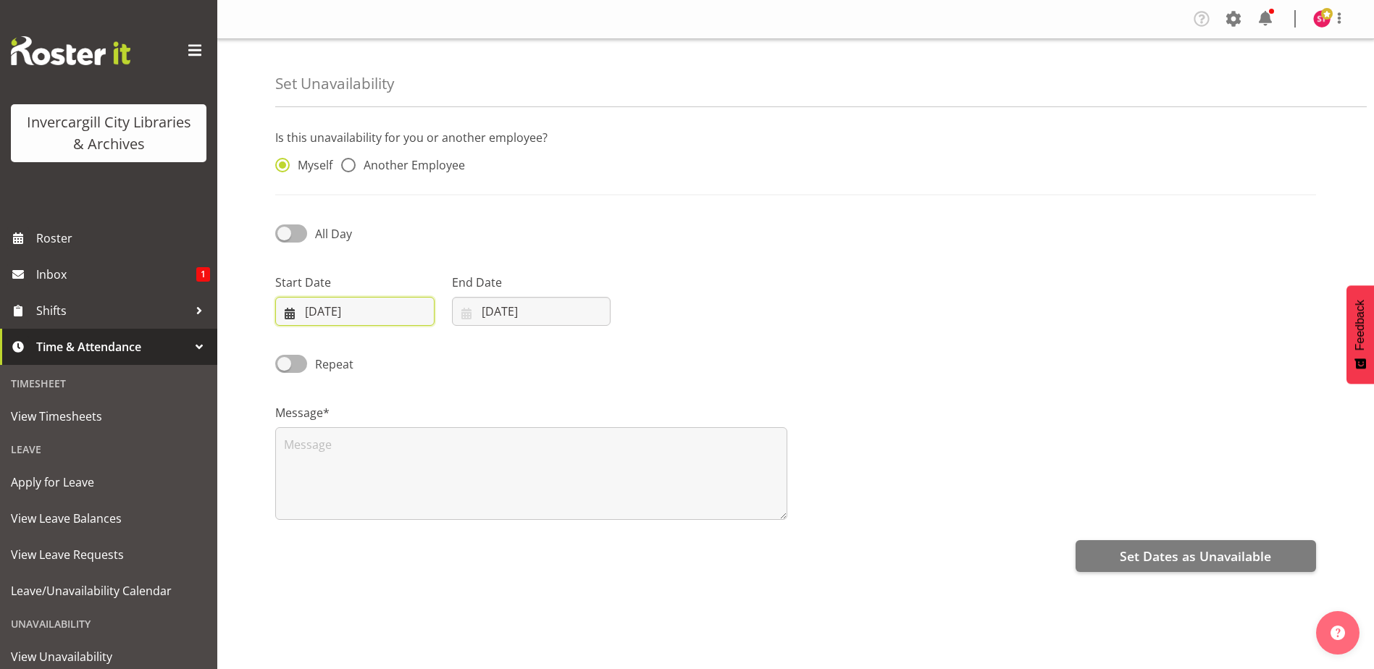
click at [382, 301] on input "[DATE]" at bounding box center [354, 311] width 159 height 29
click at [308, 227] on span "All Day" at bounding box center [329, 233] width 45 height 17
click at [285, 229] on input "All Day" at bounding box center [279, 233] width 9 height 9
checkbox input "true"
click at [378, 302] on input "[DATE]" at bounding box center [354, 311] width 159 height 29
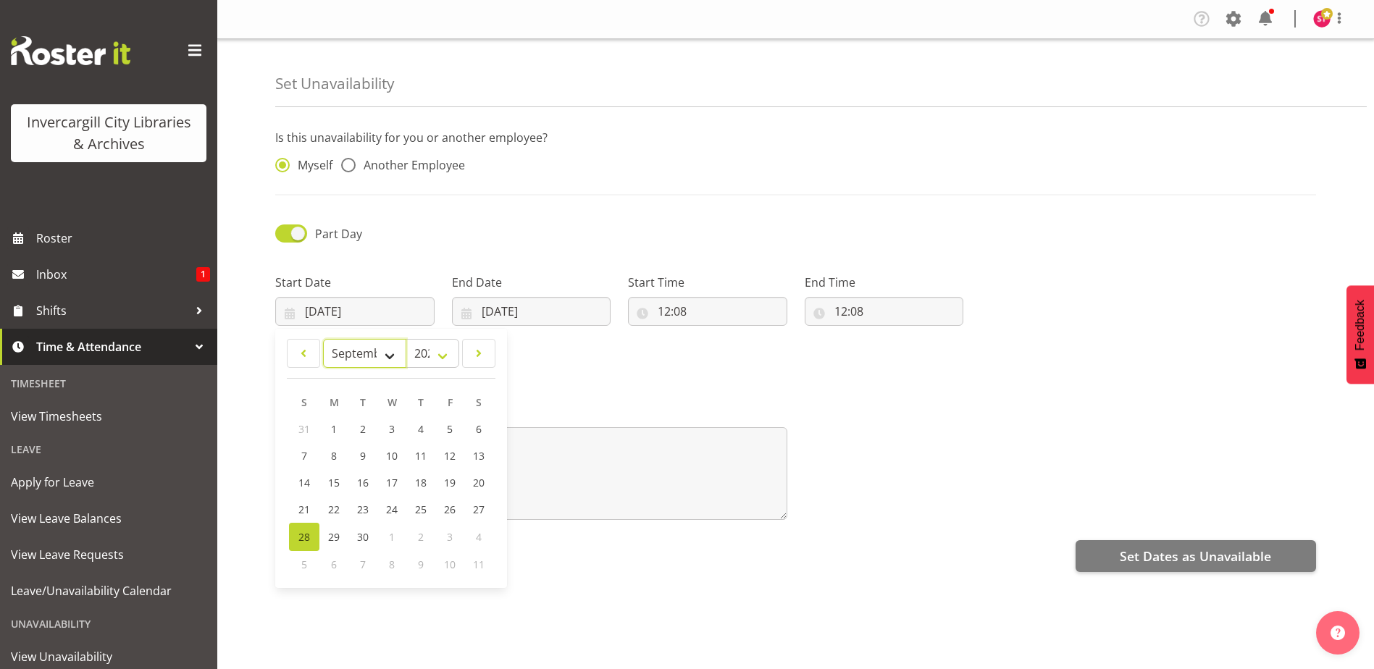
drag, startPoint x: 382, startPoint y: 350, endPoint x: 381, endPoint y: 366, distance: 15.9
click at [382, 350] on select "January February March April May June July August September October November De…" at bounding box center [364, 353] width 83 height 29
select select "9"
click at [323, 339] on select "January February March April May June July August September October November De…" at bounding box center [364, 353] width 83 height 29
click at [414, 455] on link "9" at bounding box center [420, 457] width 29 height 27
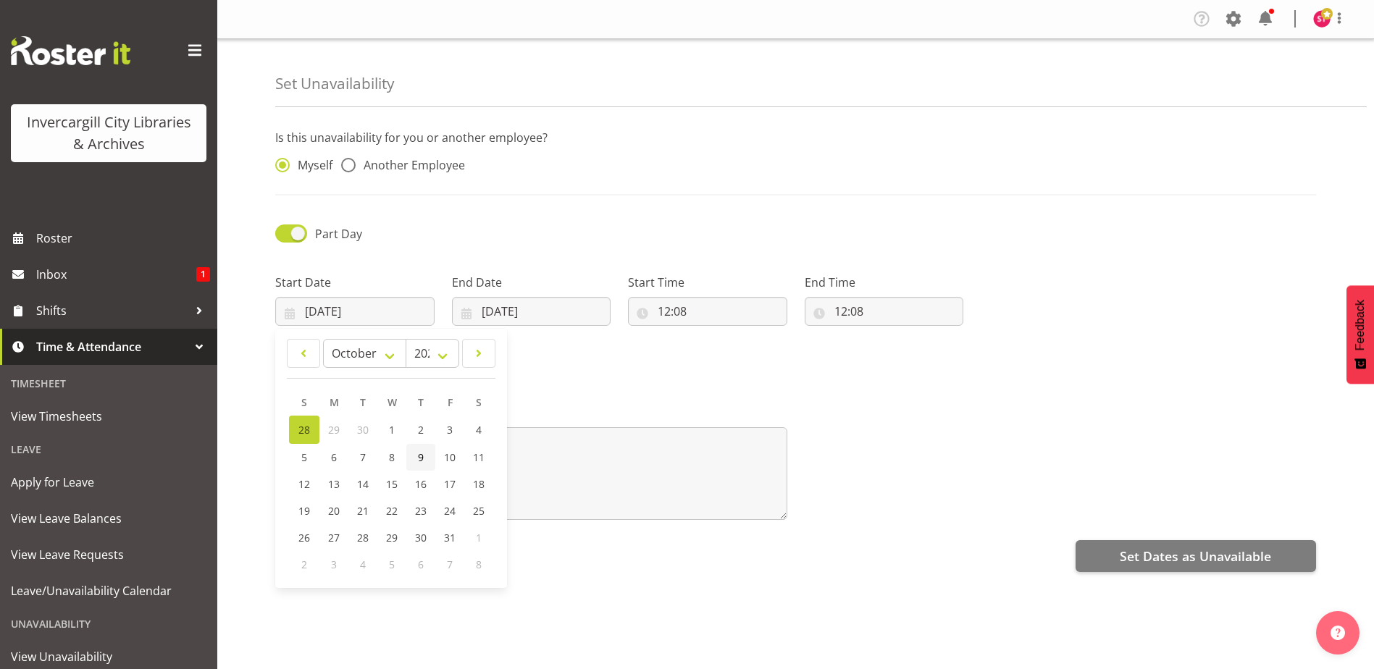
type input "[DATE]"
click at [533, 314] on input "28/09/2025" at bounding box center [531, 311] width 159 height 29
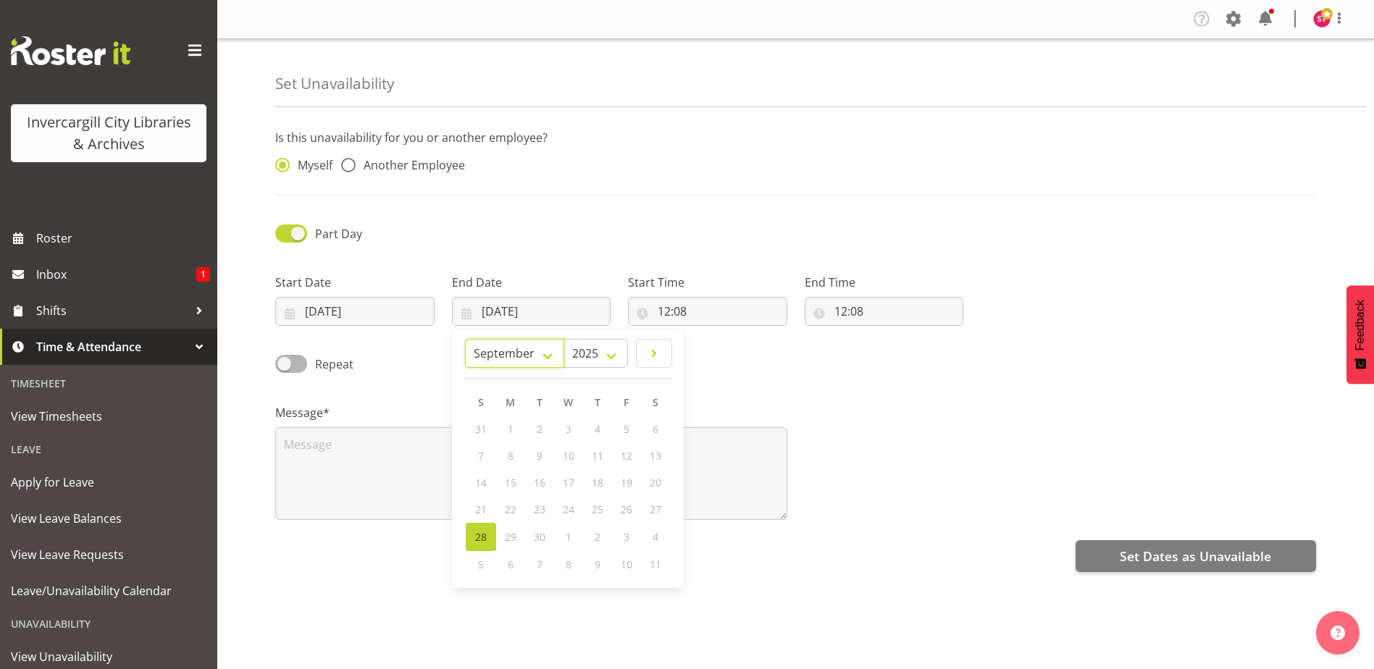
drag, startPoint x: 550, startPoint y: 348, endPoint x: 550, endPoint y: 369, distance: 20.3
click at [550, 348] on select "January February March April May June July August September October November De…" at bounding box center [514, 353] width 99 height 29
select select "9"
click at [465, 339] on select "January February March April May June July August September October November De…" at bounding box center [514, 353] width 99 height 29
click at [597, 449] on link "9" at bounding box center [597, 457] width 29 height 27
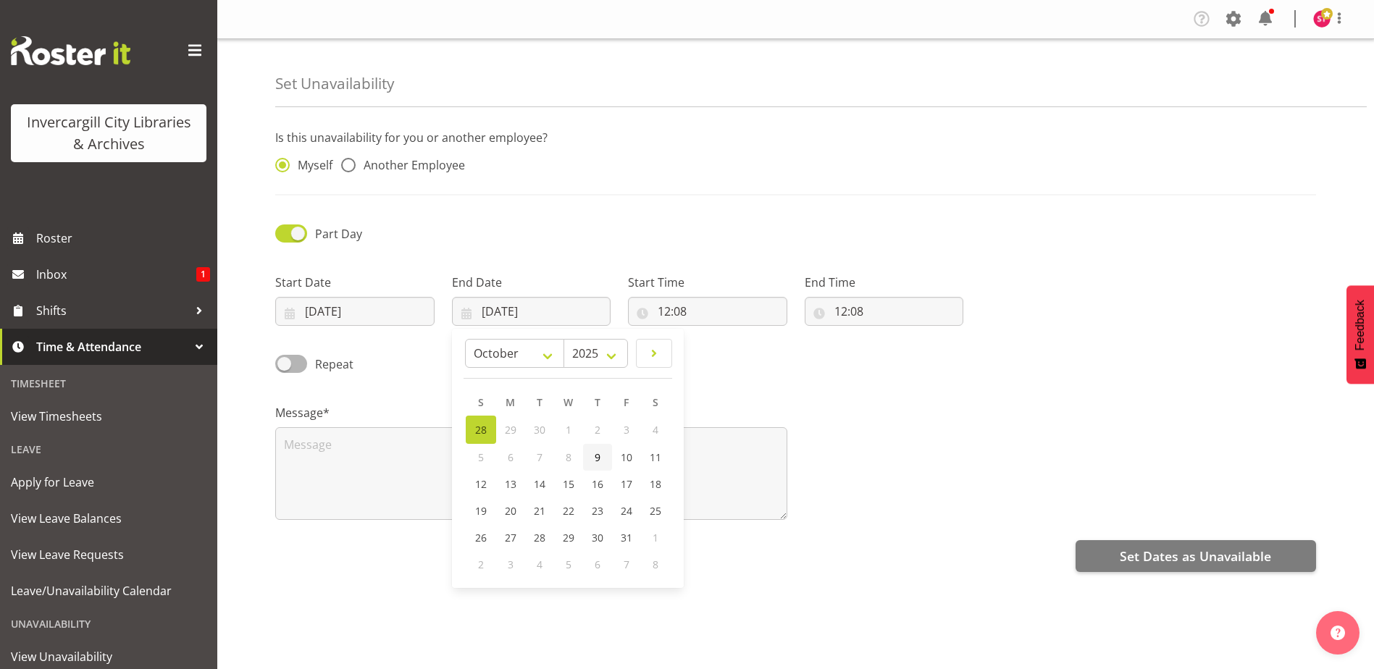
type input "09/10/2025"
click at [671, 306] on input "12:08" at bounding box center [707, 311] width 159 height 29
drag, startPoint x: 721, startPoint y: 350, endPoint x: 708, endPoint y: 298, distance: 53.0
click at [721, 350] on select "00 01 02 03 04 05 06 07 08 09 10 11 12 13 14 15 16 17 18 19 20 21 22 23" at bounding box center [726, 349] width 33 height 29
select select "11"
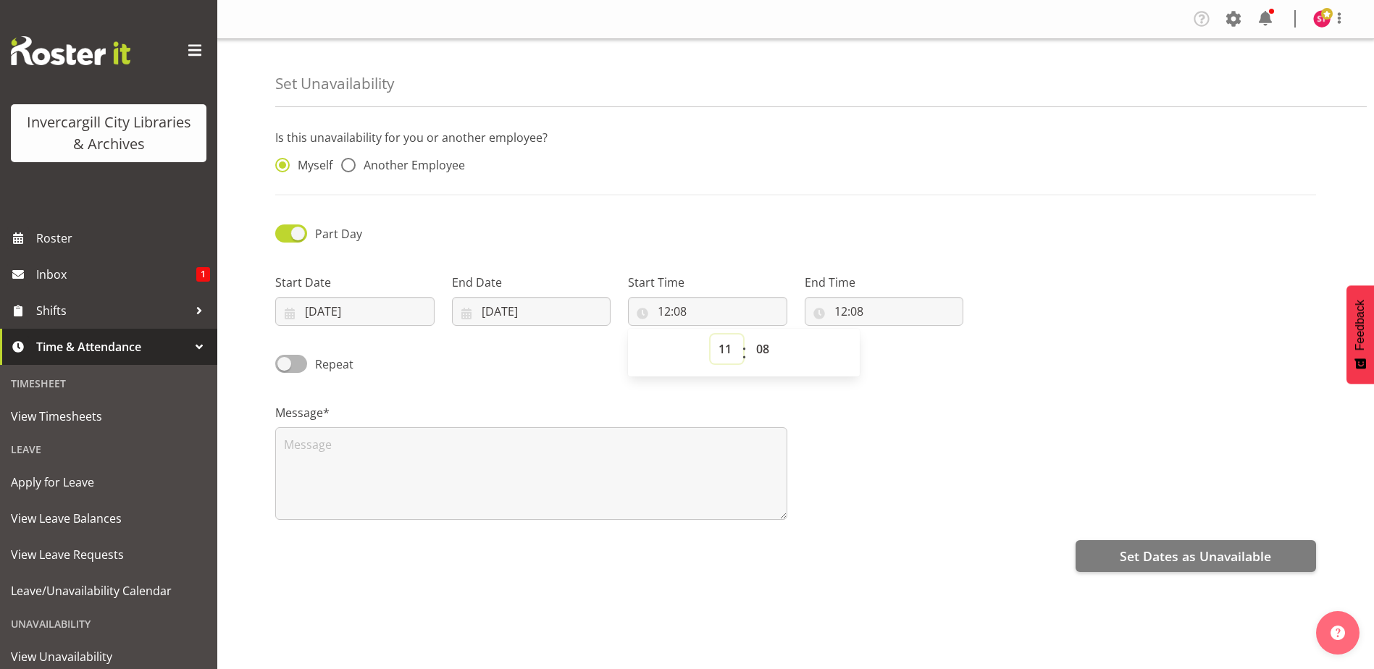
click at [710, 335] on select "00 01 02 03 04 05 06 07 08 09 10 11 12 13 14 15 16 17 18 19 20 21 22 23" at bounding box center [726, 349] width 33 height 29
type input "11:08"
click at [770, 348] on select "00 01 02 03 04 05 06 07 08 09 10 11 12 13 14 15 16 17 18 19 20 21 22 23 24 25 2…" at bounding box center [764, 349] width 33 height 29
select select "0"
click at [748, 335] on select "00 01 02 03 04 05 06 07 08 09 10 11 12 13 14 15 16 17 18 19 20 21 22 23 24 25 2…" at bounding box center [764, 349] width 33 height 29
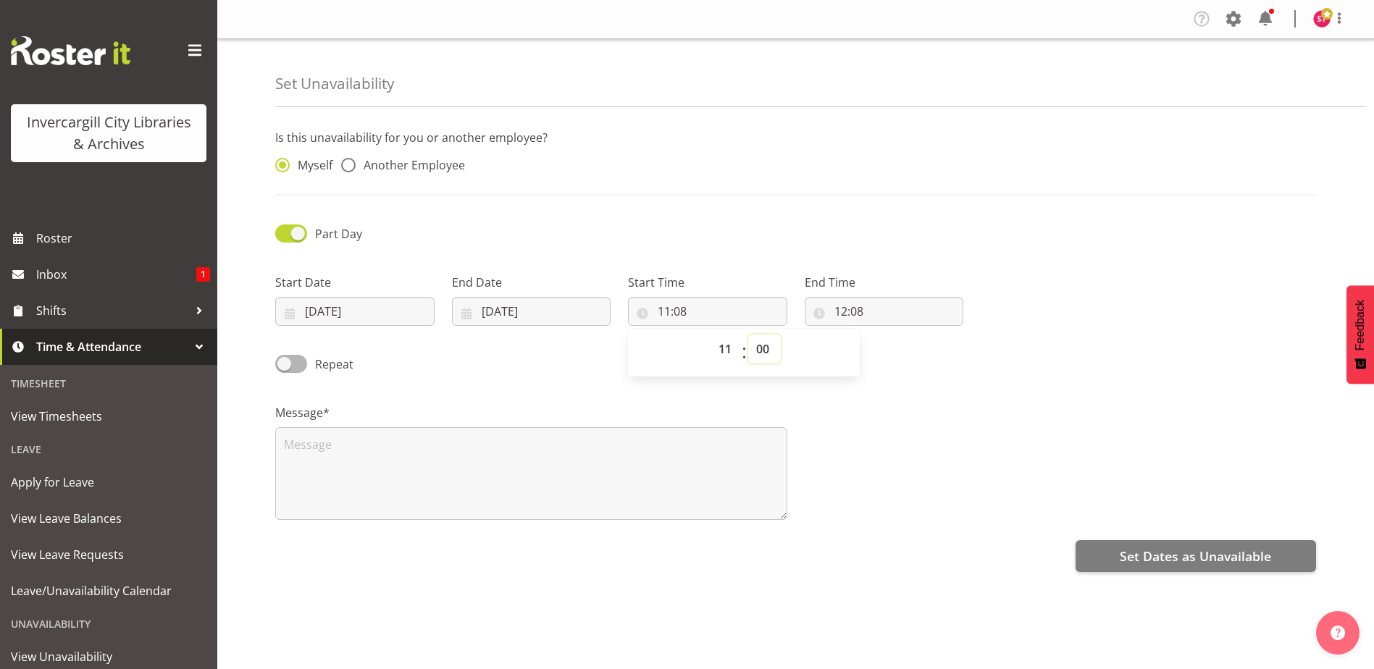
type input "11:00"
click at [847, 311] on input "12:08" at bounding box center [883, 311] width 159 height 29
drag, startPoint x: 944, startPoint y: 348, endPoint x: 938, endPoint y: 333, distance: 15.3
click at [944, 348] on select "00 01 02 03 04 05 06 07 08 09 10 11 12 13 14 15 16 17 18 19 20 21 22 23 24 25 2…" at bounding box center [941, 349] width 33 height 29
select select "0"
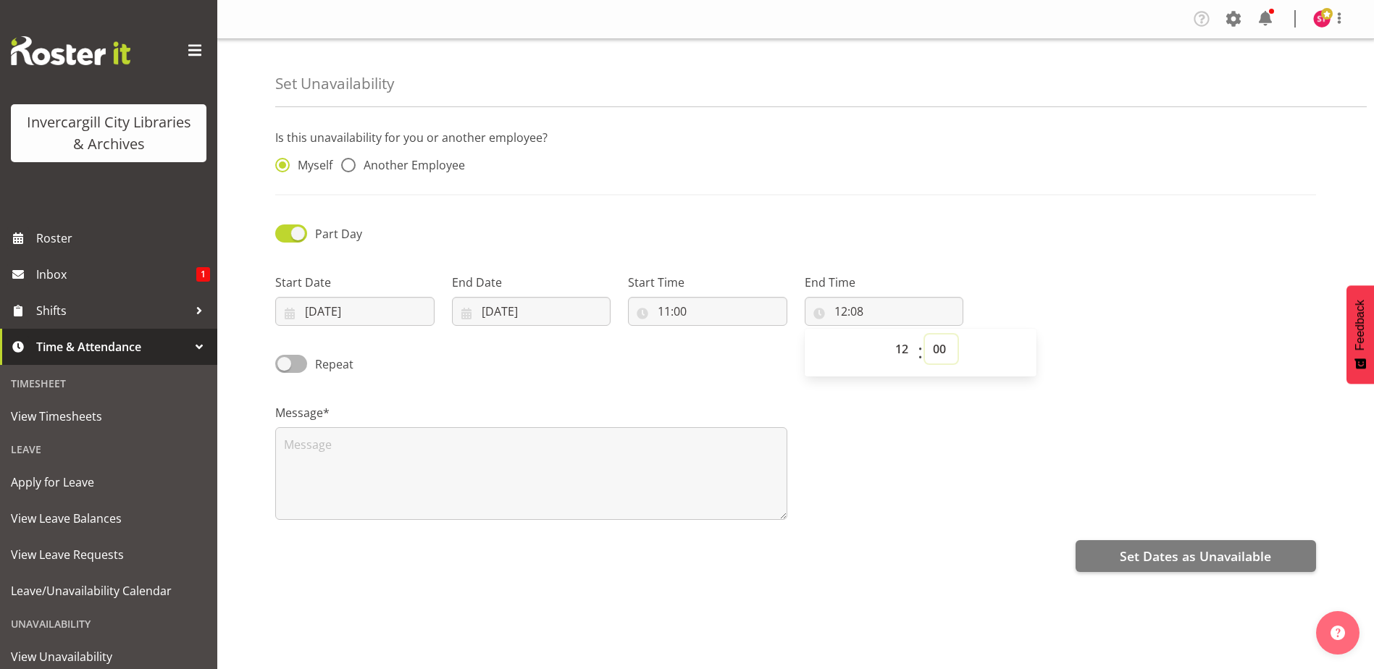
click at [925, 335] on select "00 01 02 03 04 05 06 07 08 09 10 11 12 13 14 15 16 17 18 19 20 21 22 23 24 25 2…" at bounding box center [941, 349] width 33 height 29
type input "12:00"
click at [743, 308] on input "11:00" at bounding box center [707, 311] width 159 height 29
click at [720, 349] on select "00 01 02 03 04 05 06 07 08 09 10 11 12 13 14 15 16 17 18 19 20 21 22 23" at bounding box center [726, 349] width 33 height 29
select select "14"
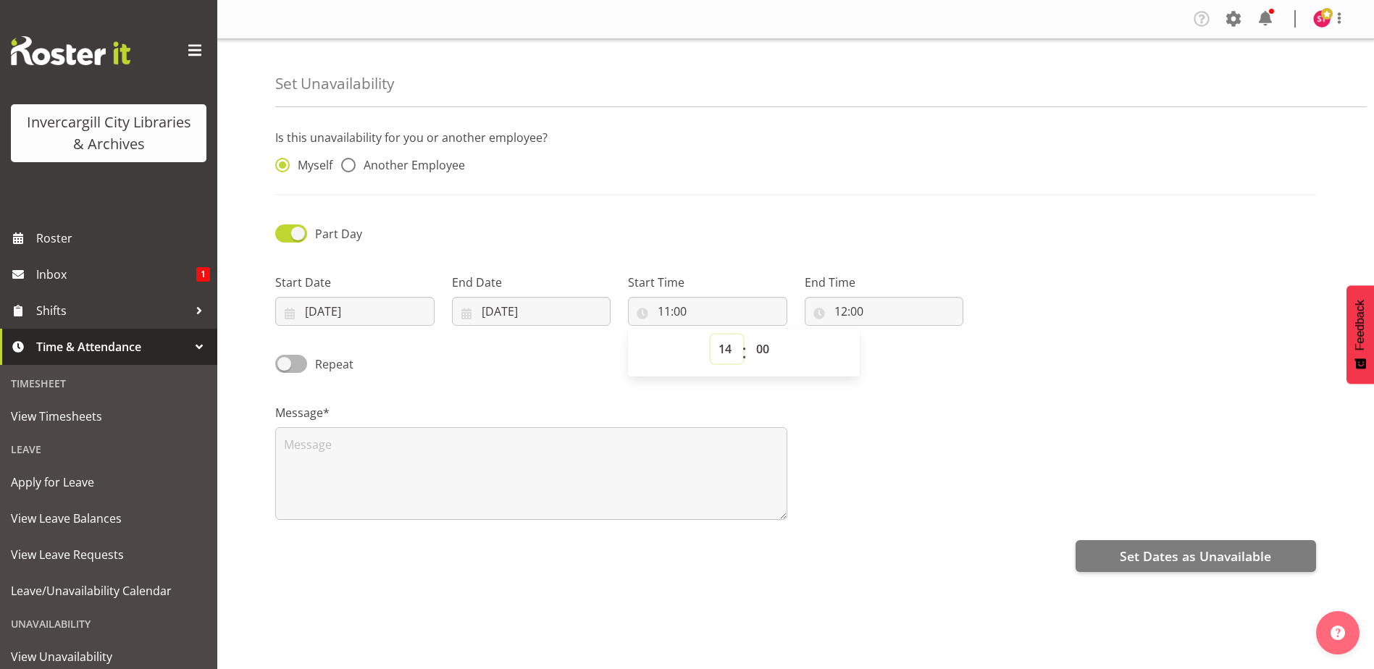
click at [710, 335] on select "00 01 02 03 04 05 06 07 08 09 10 11 12 13 14 15 16 17 18 19 20 21 22 23" at bounding box center [726, 349] width 33 height 29
type input "14:00"
click at [858, 313] on input "12:00" at bounding box center [883, 311] width 159 height 29
click at [896, 347] on select "00 01 02 03 04 05 06 07 08 09 10 11 12 13 14 15 16 17 18 19 20 21 22 23" at bounding box center [903, 349] width 33 height 29
select select "15"
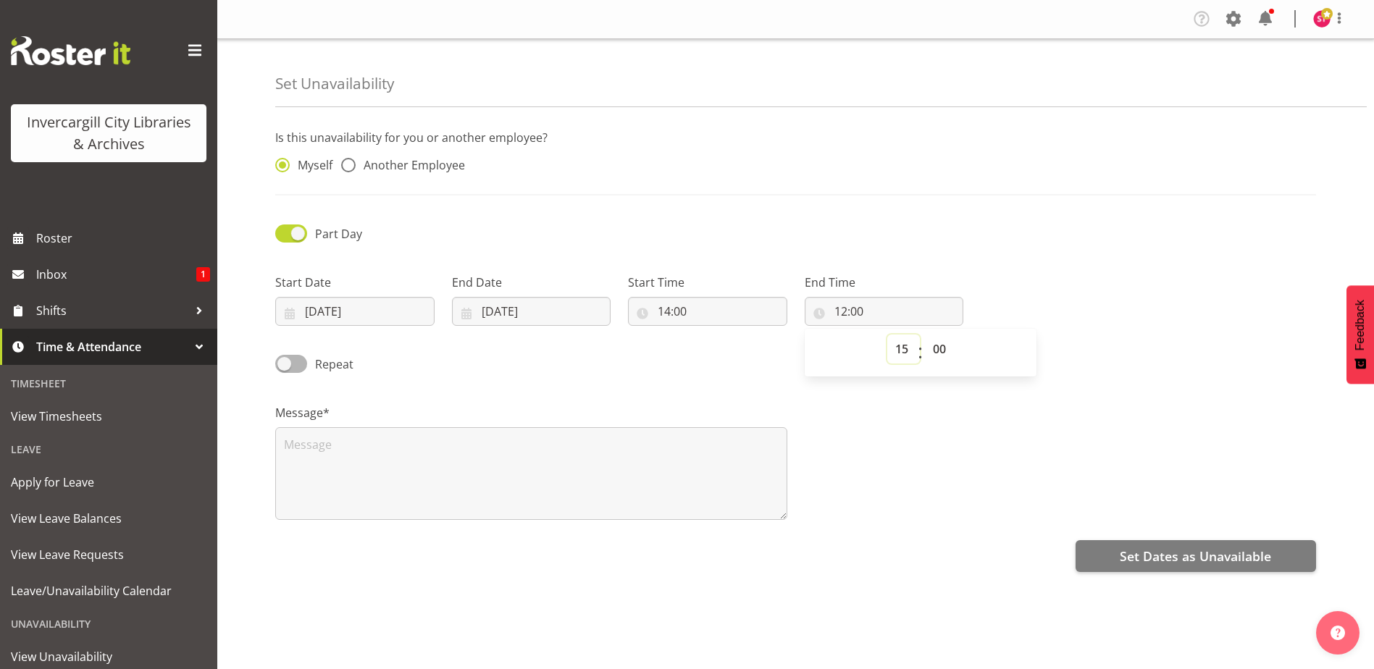
click at [887, 335] on select "00 01 02 03 04 05 06 07 08 09 10 11 12 13 14 15 16 17 18 19 20 21 22 23" at bounding box center [903, 349] width 33 height 29
type input "15:00"
click at [587, 353] on div "Repeat" at bounding box center [795, 359] width 1058 height 49
click at [383, 467] on textarea at bounding box center [531, 473] width 512 height 93
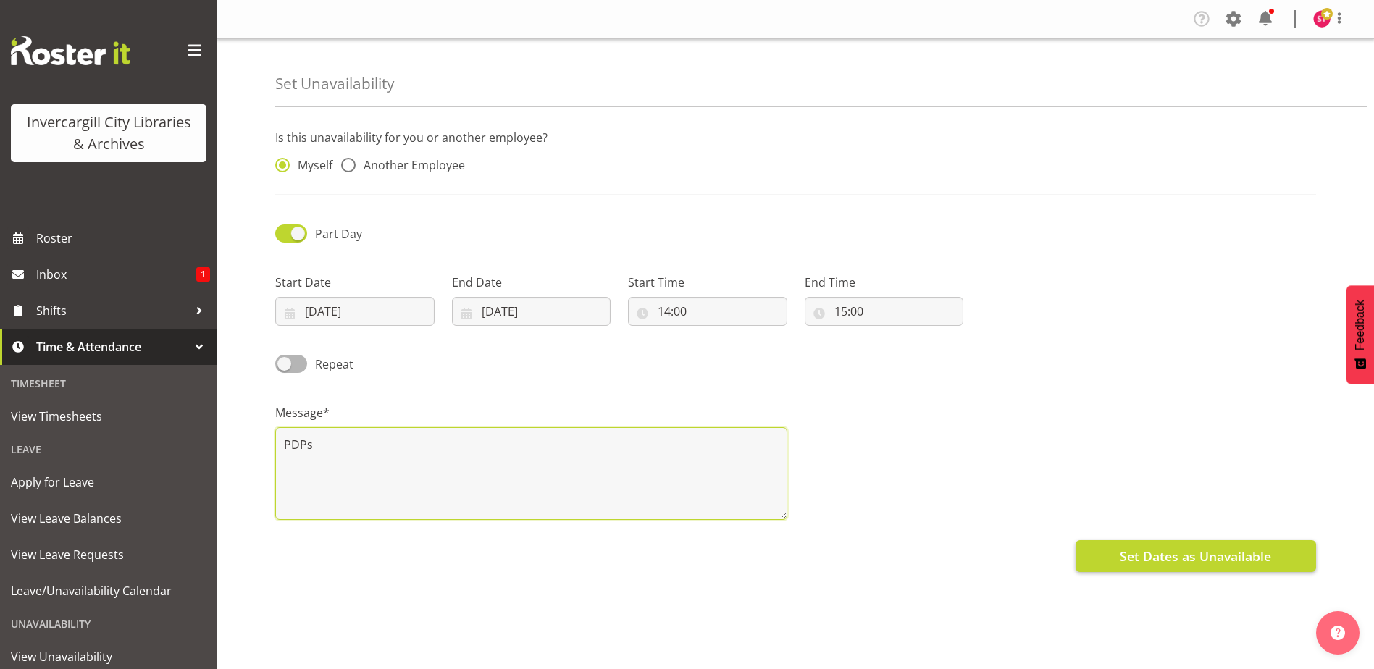
type textarea "PDPs"
click at [1182, 552] on span "Set Dates as Unavailable" at bounding box center [1194, 556] width 151 height 19
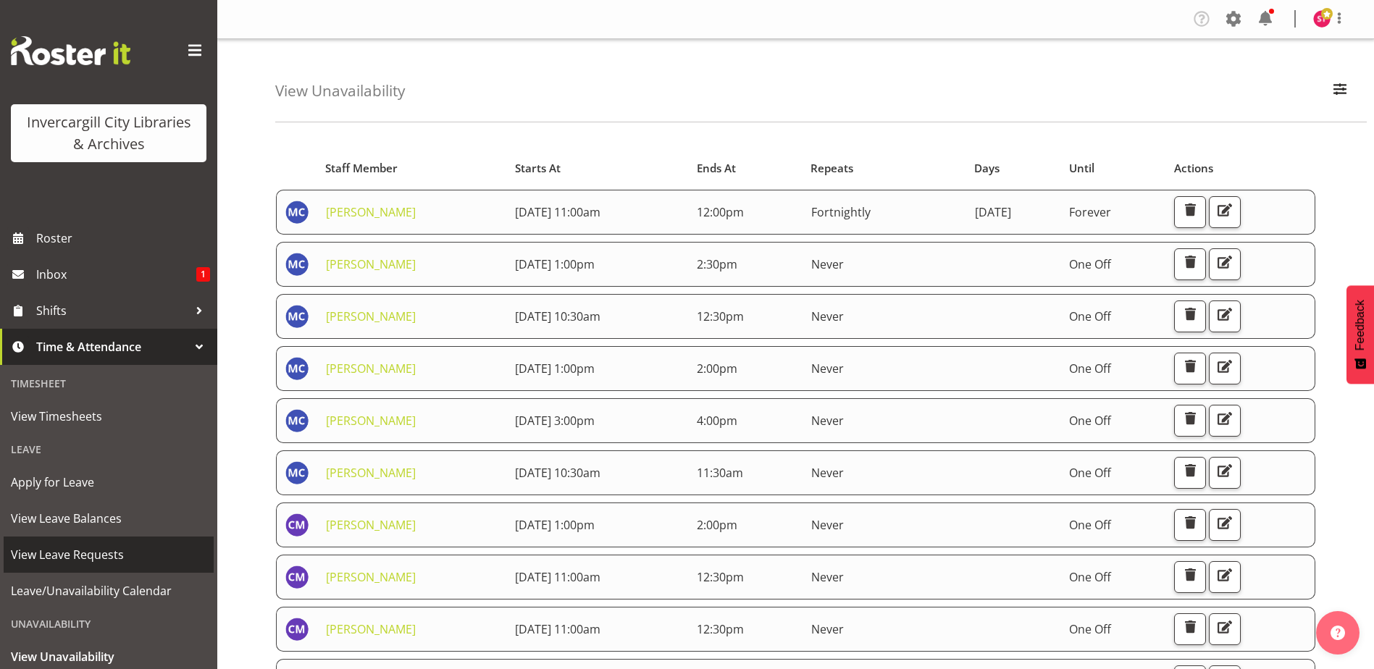
click at [139, 550] on span "View Leave Requests" at bounding box center [109, 555] width 196 height 22
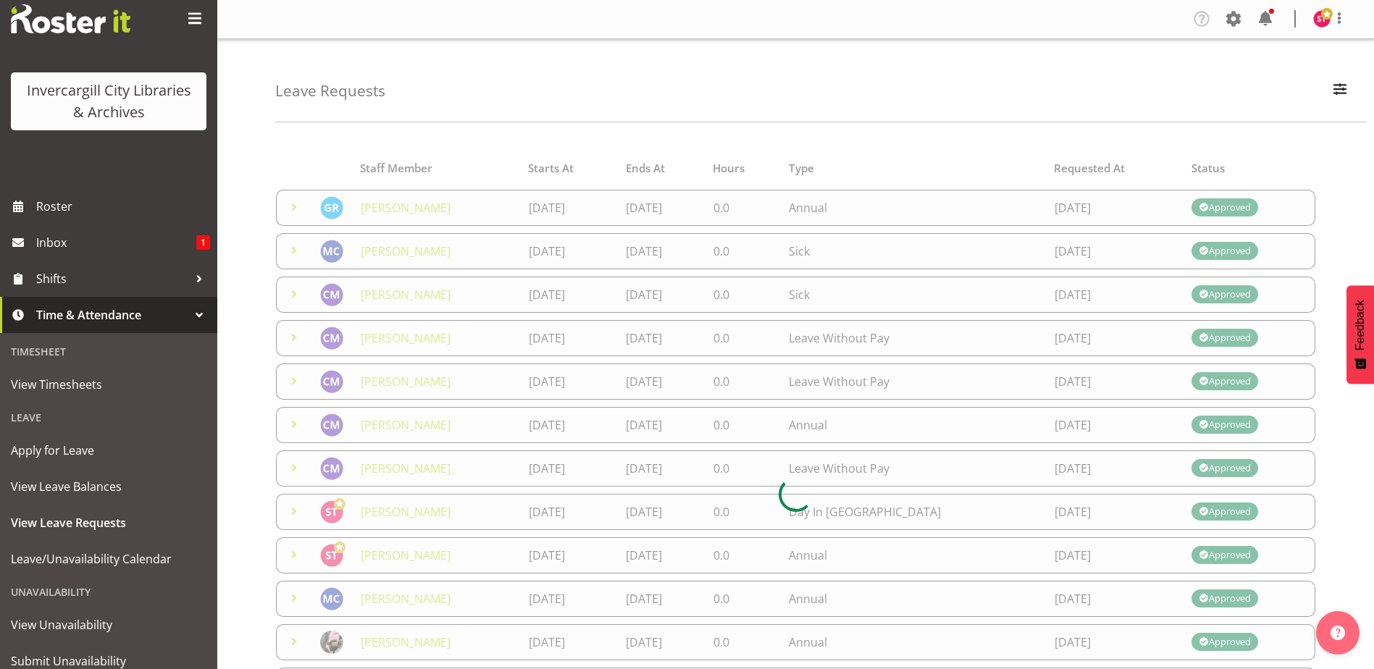
scroll to position [82, 0]
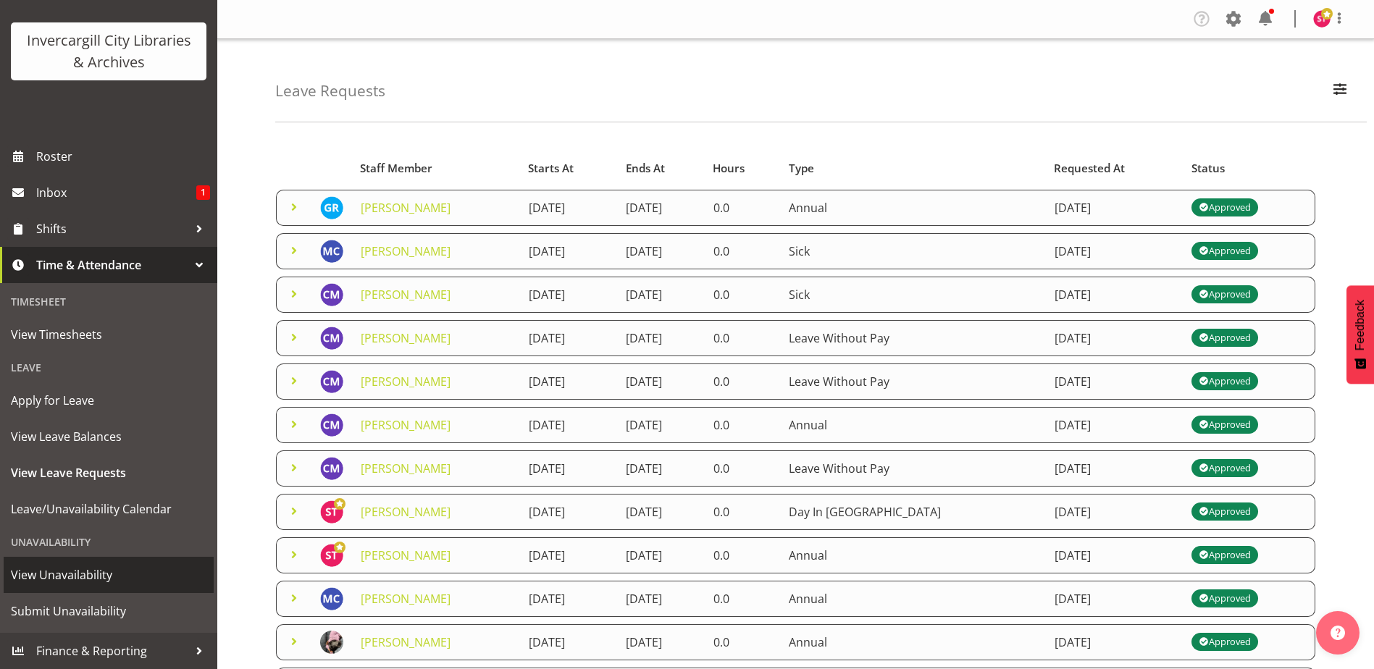
click at [100, 585] on span "View Unavailability" at bounding box center [109, 575] width 196 height 22
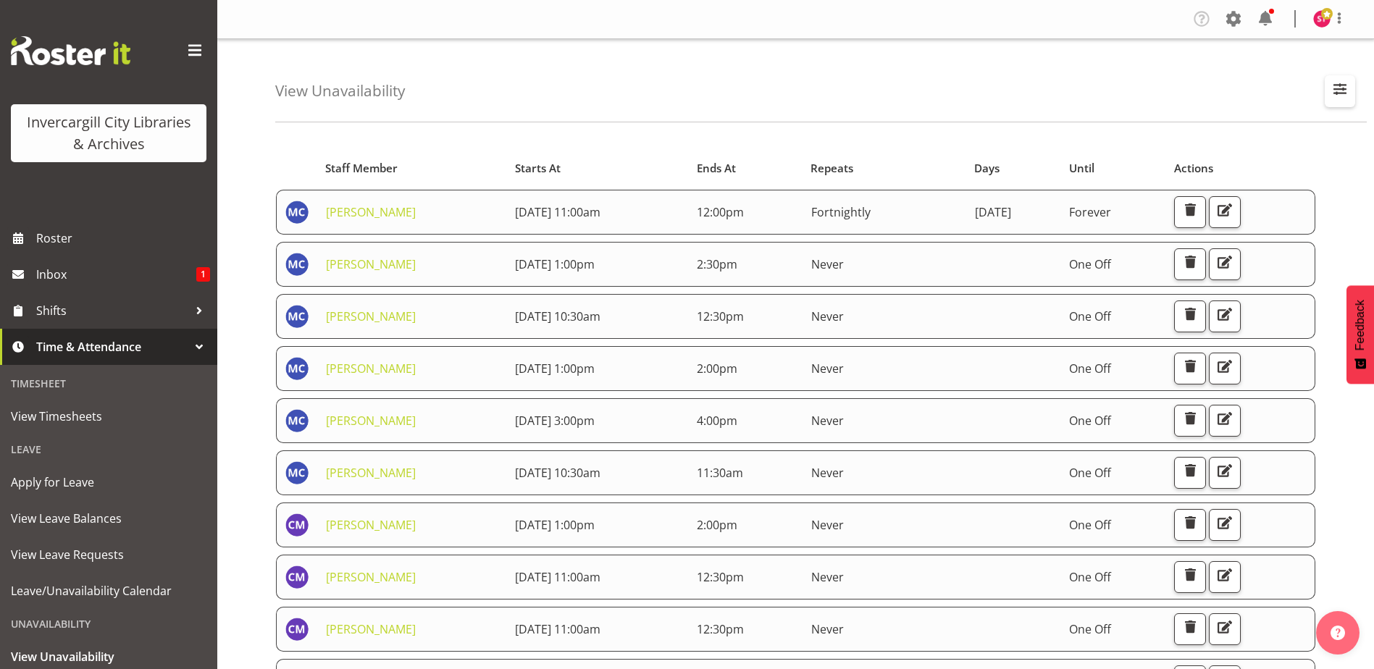
click at [1335, 84] on span "button" at bounding box center [1339, 89] width 19 height 19
click at [1049, 106] on div "View Unavailability Search Search for a particular employee Showing current una…" at bounding box center [820, 80] width 1091 height 83
click at [64, 236] on span "Roster" at bounding box center [123, 238] width 174 height 22
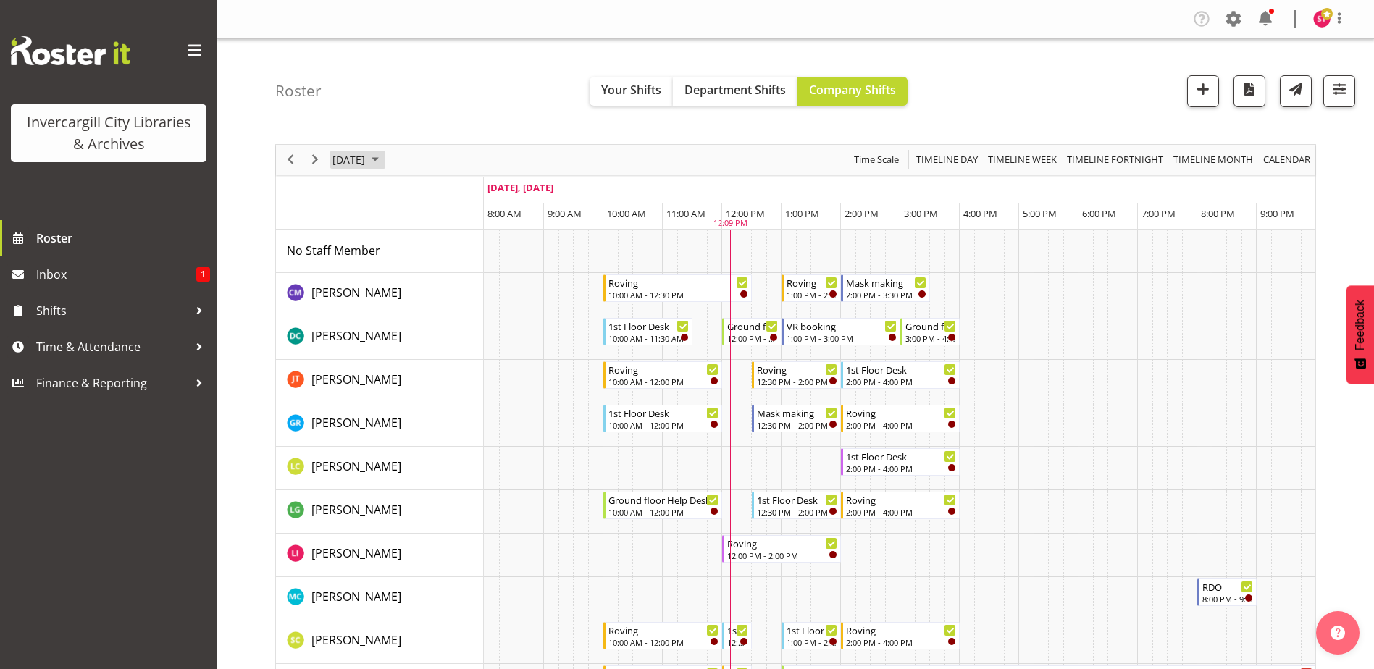
click at [366, 156] on span "September 28, 2025" at bounding box center [348, 160] width 35 height 18
click at [484, 189] on span "next month" at bounding box center [484, 196] width 25 height 26
click at [460, 272] on span "10" at bounding box center [464, 271] width 22 height 22
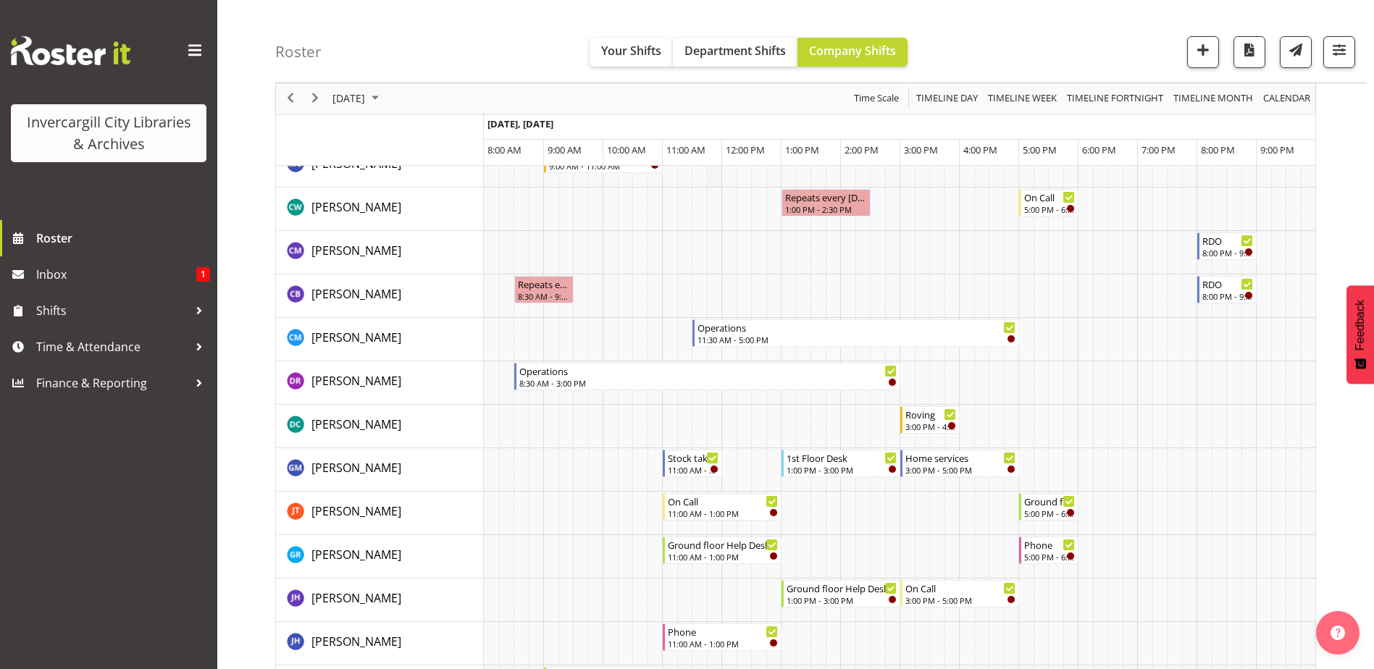
scroll to position [217, 0]
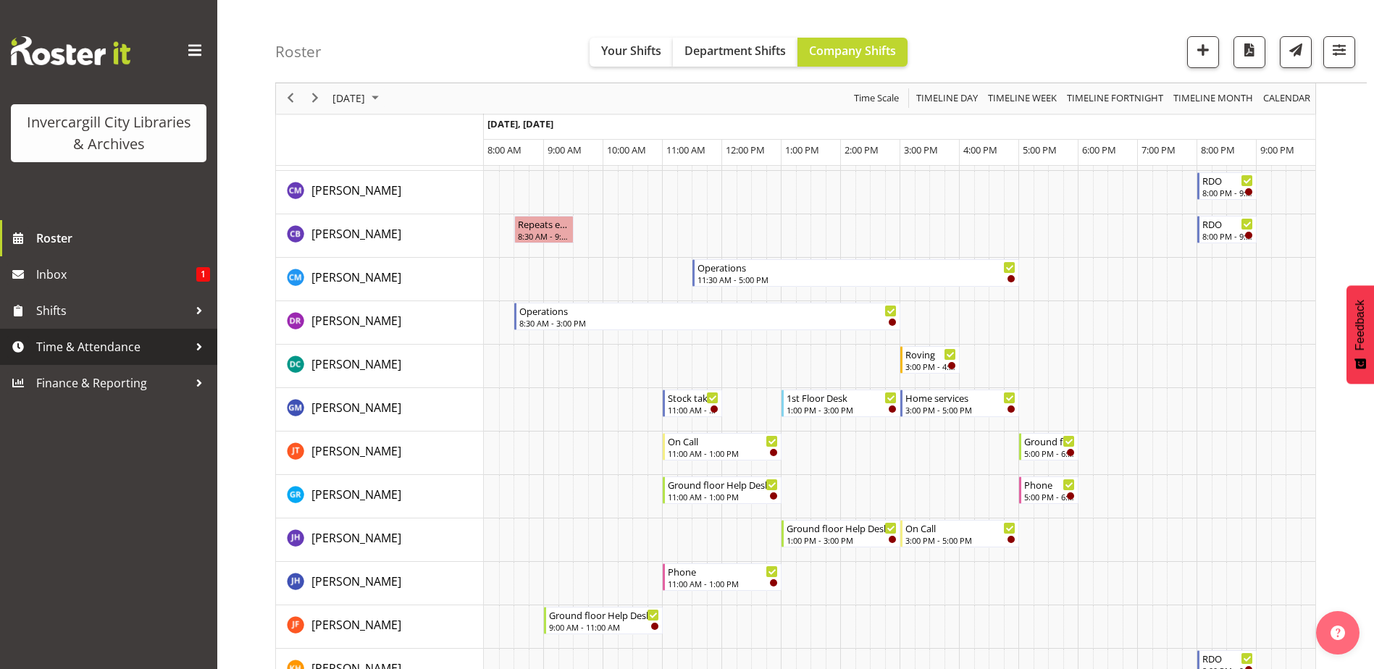
click at [170, 344] on span "Time & Attendance" at bounding box center [112, 347] width 152 height 22
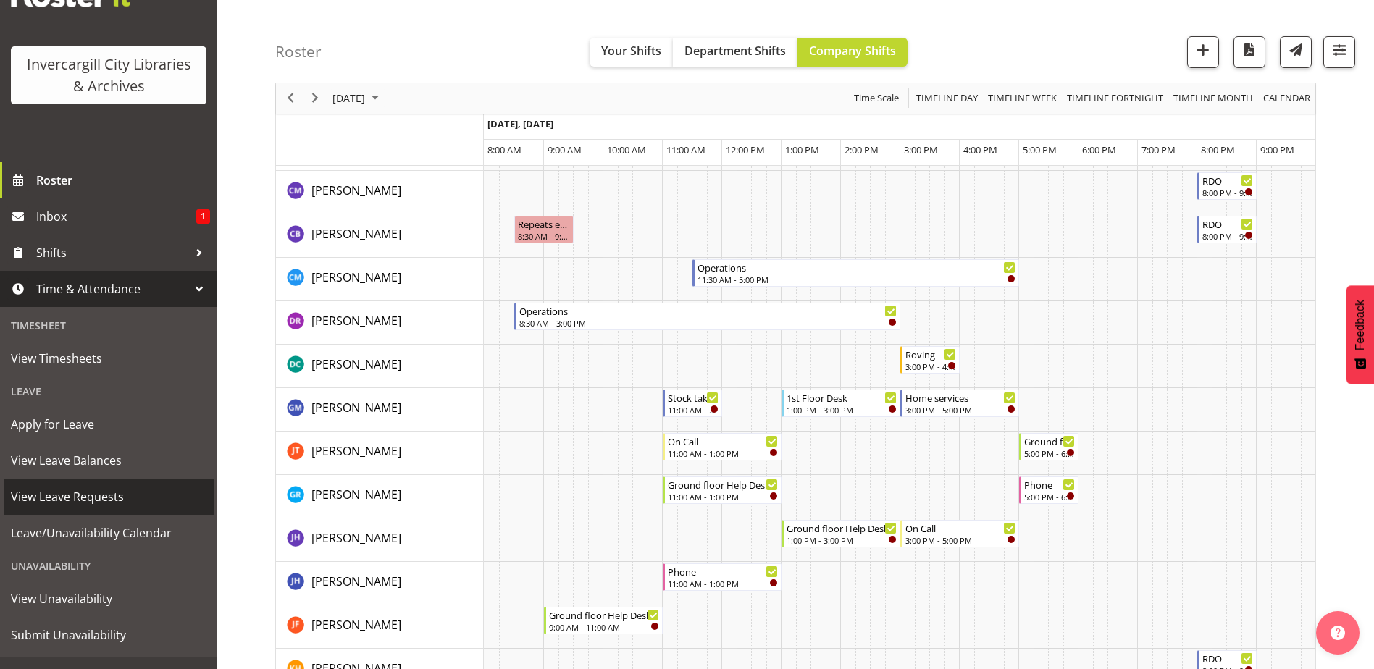
scroll to position [72, 0]
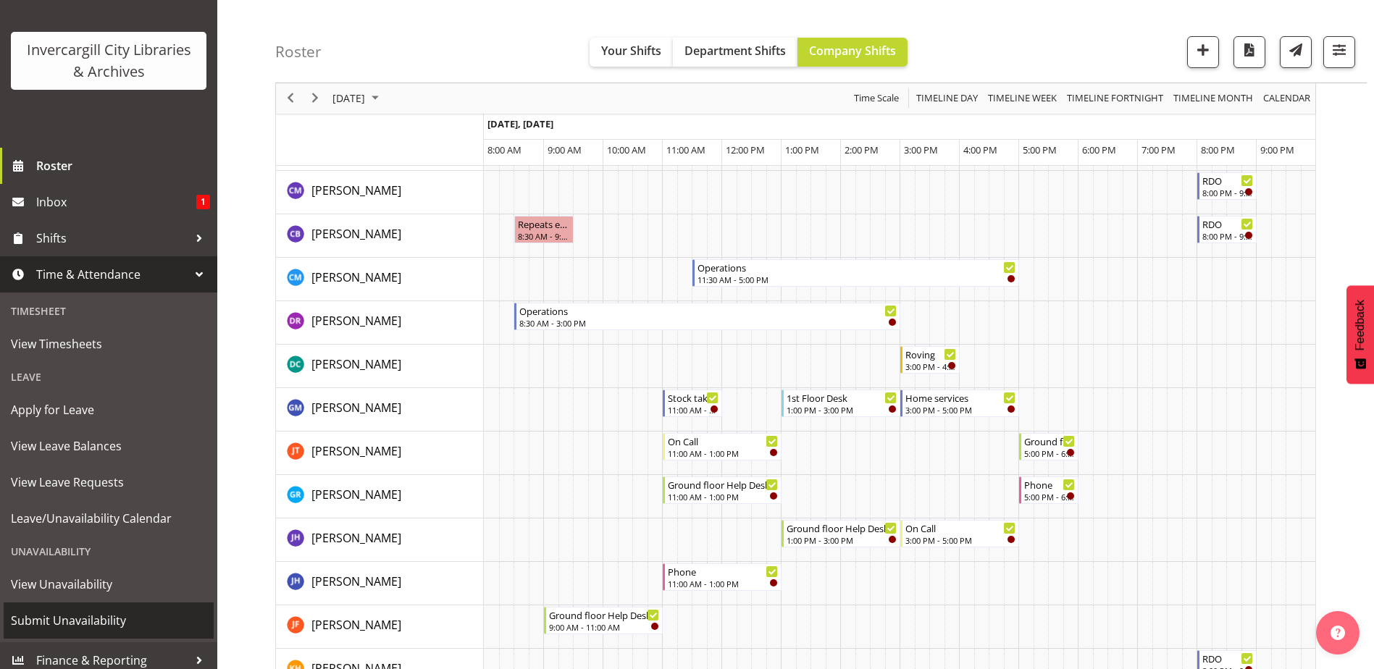
click at [96, 616] on span "Submit Unavailability" at bounding box center [109, 621] width 196 height 22
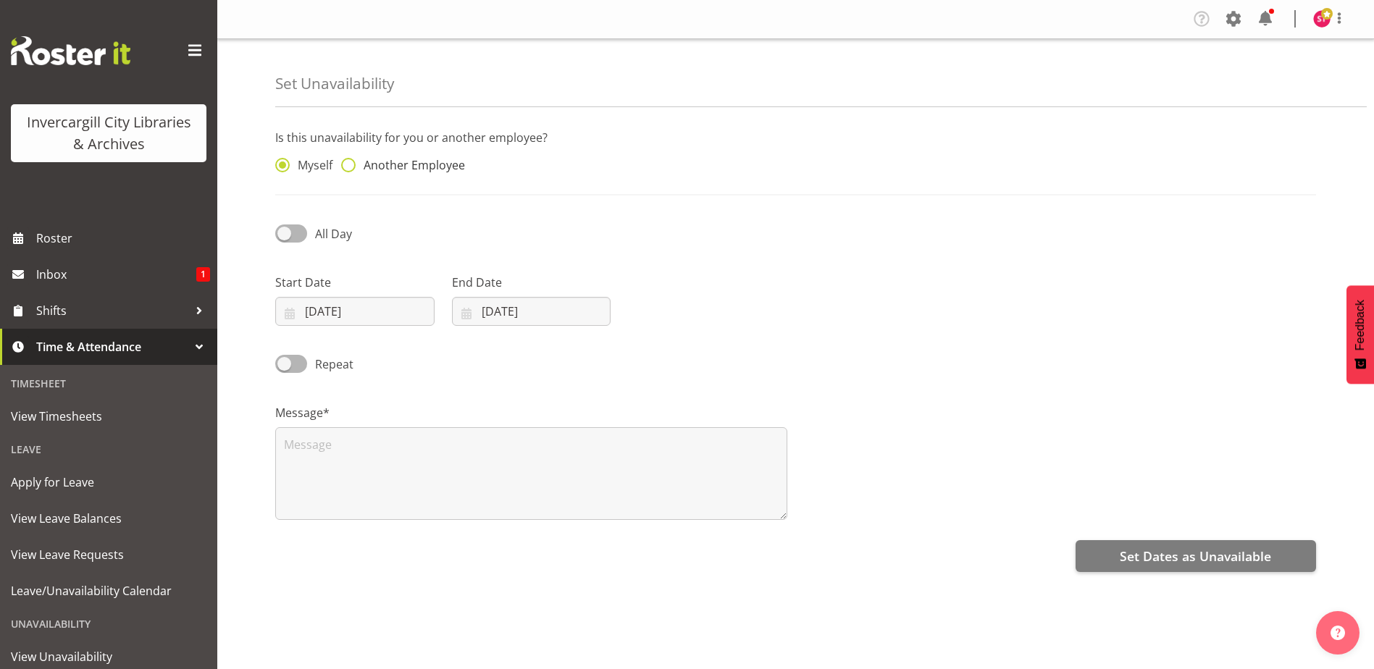
click at [356, 161] on span "Another Employee" at bounding box center [410, 165] width 109 height 14
click at [350, 161] on input "Another Employee" at bounding box center [345, 165] width 9 height 9
radio input "true"
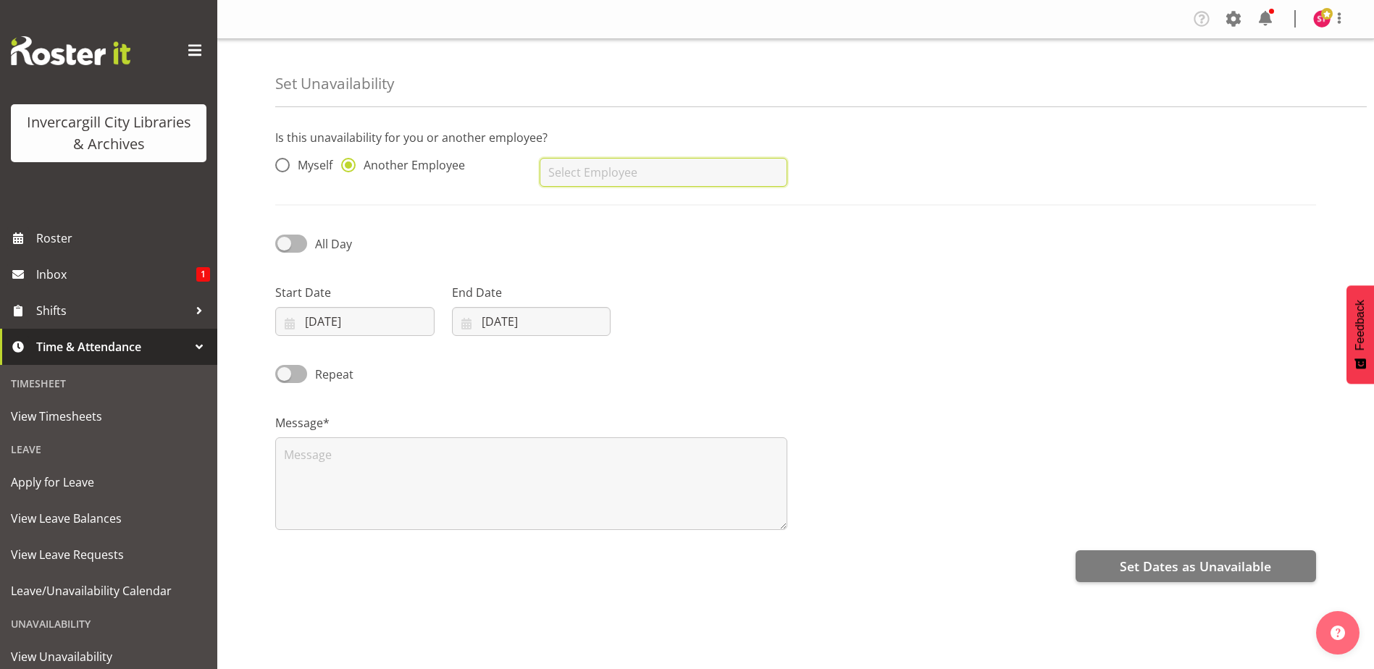
click at [647, 159] on input "text" at bounding box center [662, 172] width 247 height 29
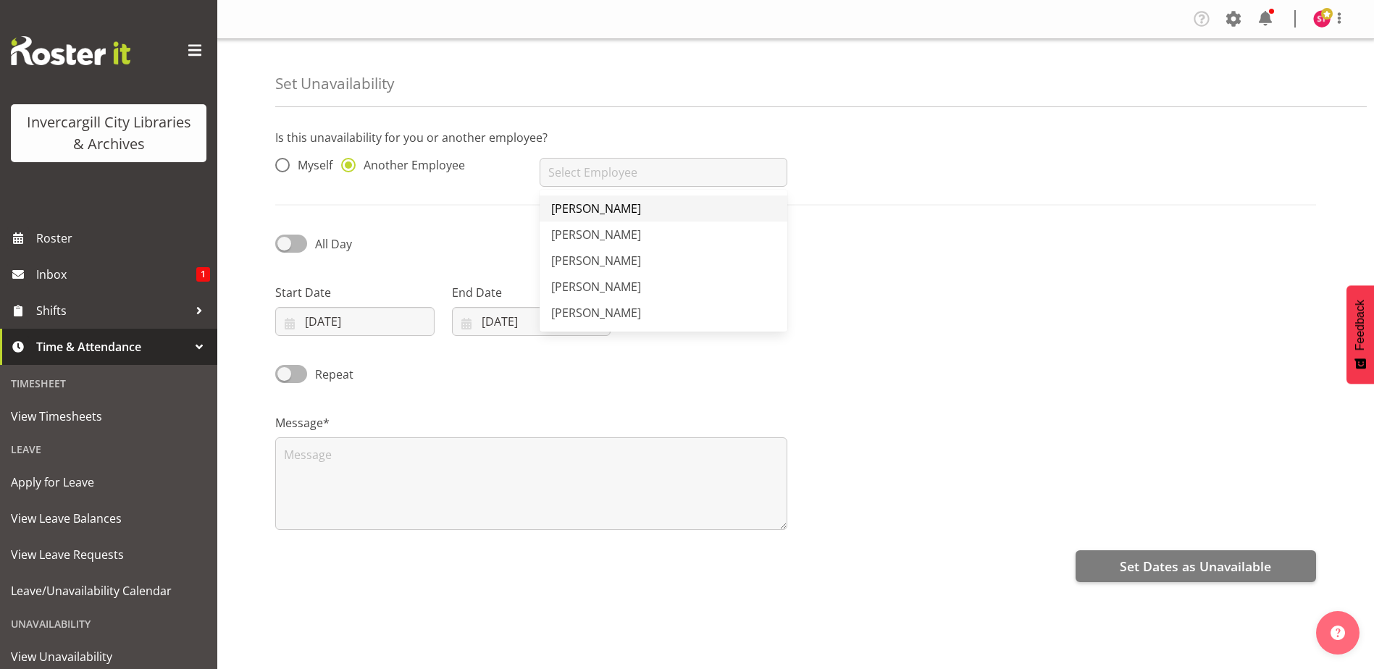
click at [626, 203] on link "[PERSON_NAME]" at bounding box center [662, 209] width 247 height 26
type input "[PERSON_NAME]"
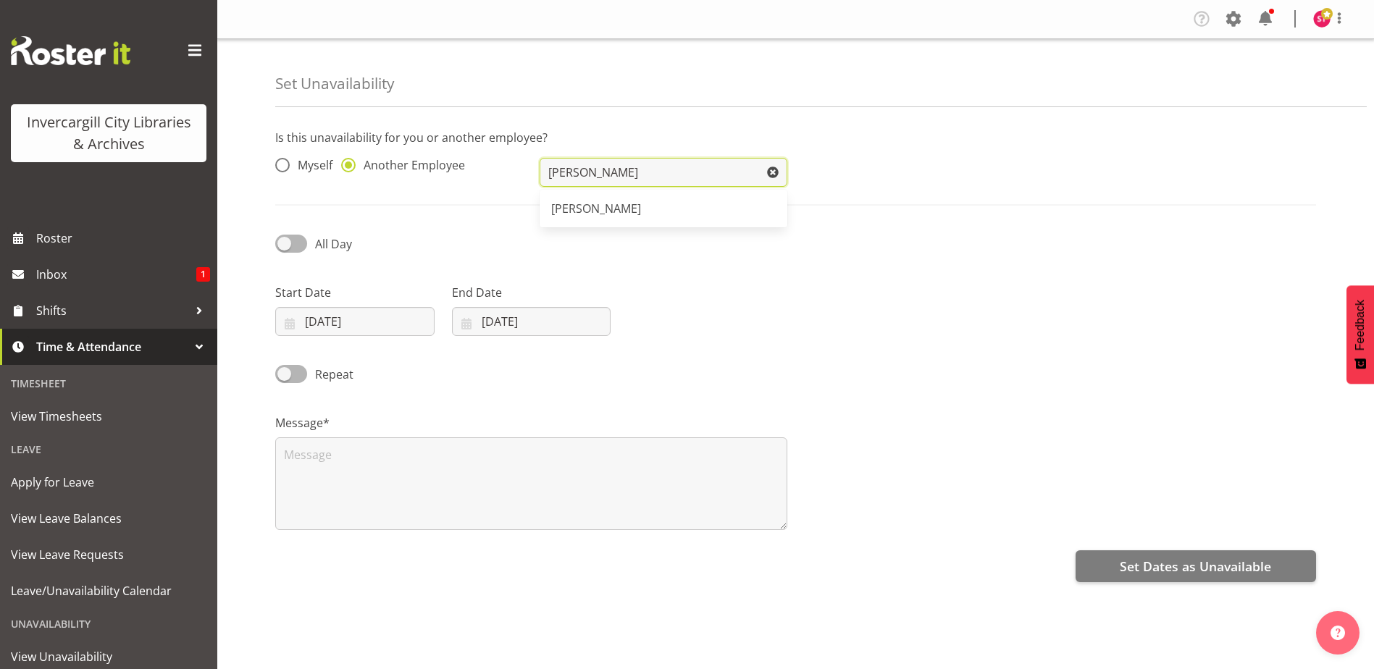
click at [646, 179] on input "[PERSON_NAME]" at bounding box center [662, 172] width 247 height 29
click at [650, 164] on input "[PERSON_NAME]" at bounding box center [662, 172] width 247 height 29
click at [862, 347] on div "Repeat" at bounding box center [795, 369] width 1058 height 49
click at [369, 326] on input "[DATE]" at bounding box center [354, 321] width 159 height 29
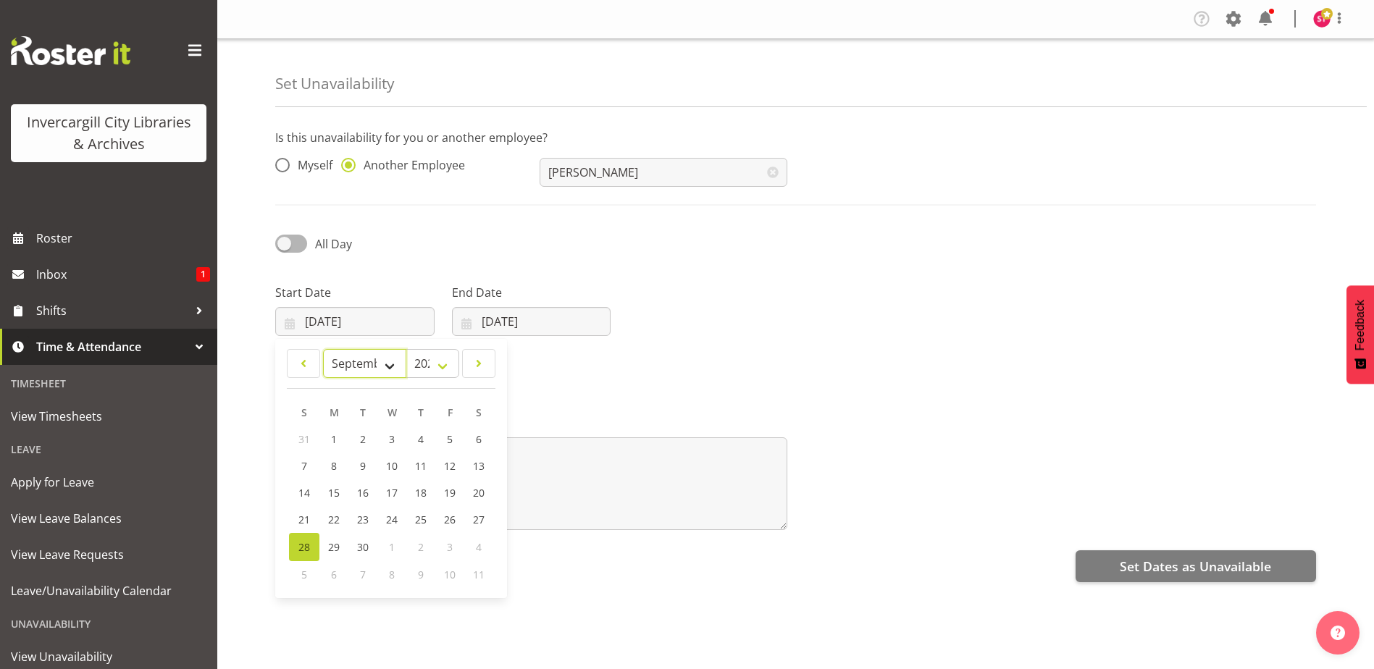
click at [380, 364] on select "January February March April May June July August September October November De…" at bounding box center [364, 363] width 83 height 29
select select "9"
click at [323, 349] on select "January February March April May June July August September October November De…" at bounding box center [364, 363] width 83 height 29
click at [506, 329] on input "[DATE]" at bounding box center [531, 321] width 159 height 29
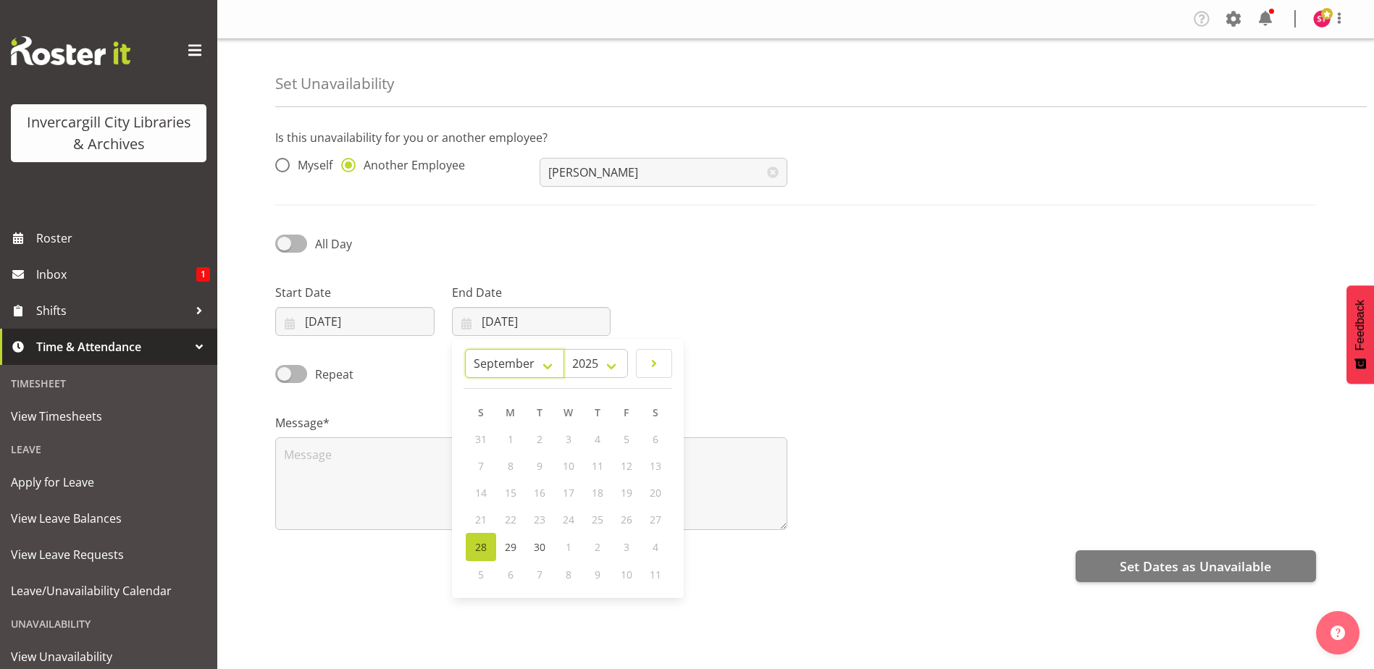
drag, startPoint x: 537, startPoint y: 363, endPoint x: 539, endPoint y: 379, distance: 16.1
click at [537, 364] on select "January February March April May June July August September October November De…" at bounding box center [514, 363] width 99 height 29
select select "9"
click at [499, 349] on select "January February March April May June July August September October November De…" at bounding box center [514, 363] width 99 height 29
click at [625, 468] on span "10" at bounding box center [627, 468] width 12 height 14
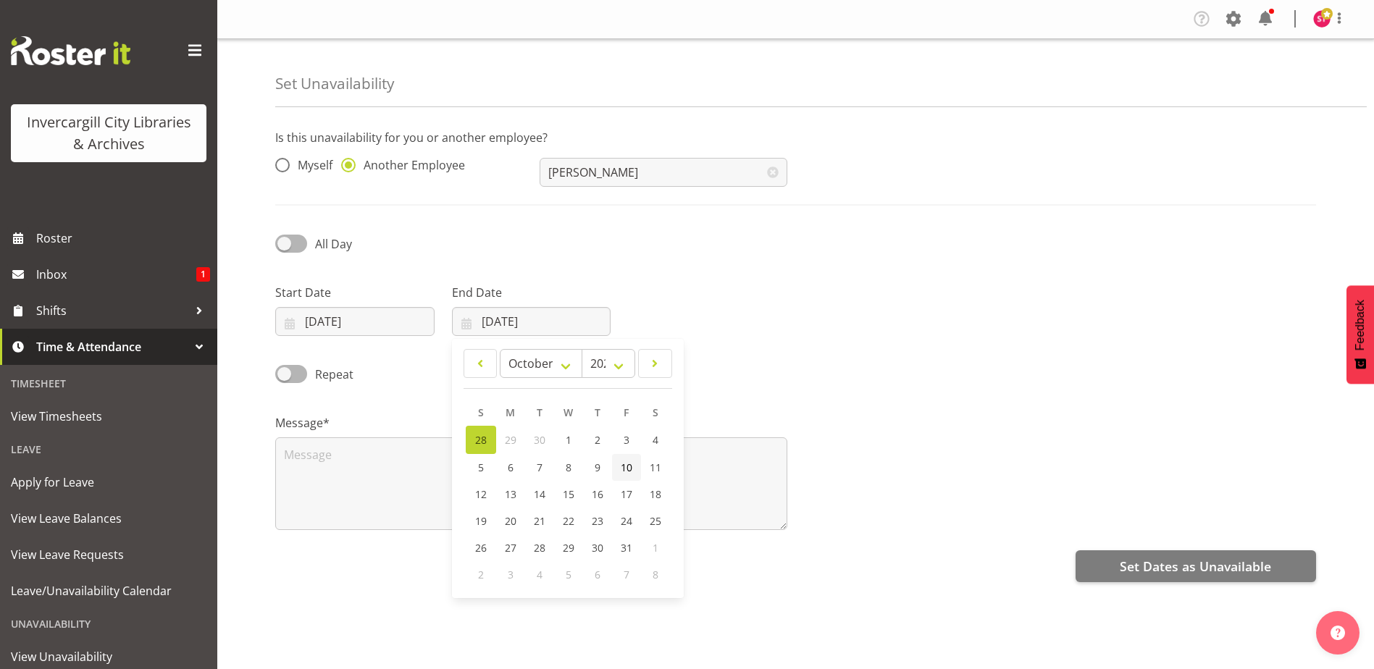
type input "10/10/2025"
click at [379, 313] on input "[DATE]" at bounding box center [354, 321] width 159 height 29
click at [445, 470] on span "10" at bounding box center [450, 468] width 12 height 14
type input "10/10/2025"
click at [473, 400] on div "Message*" at bounding box center [530, 466] width 529 height 145
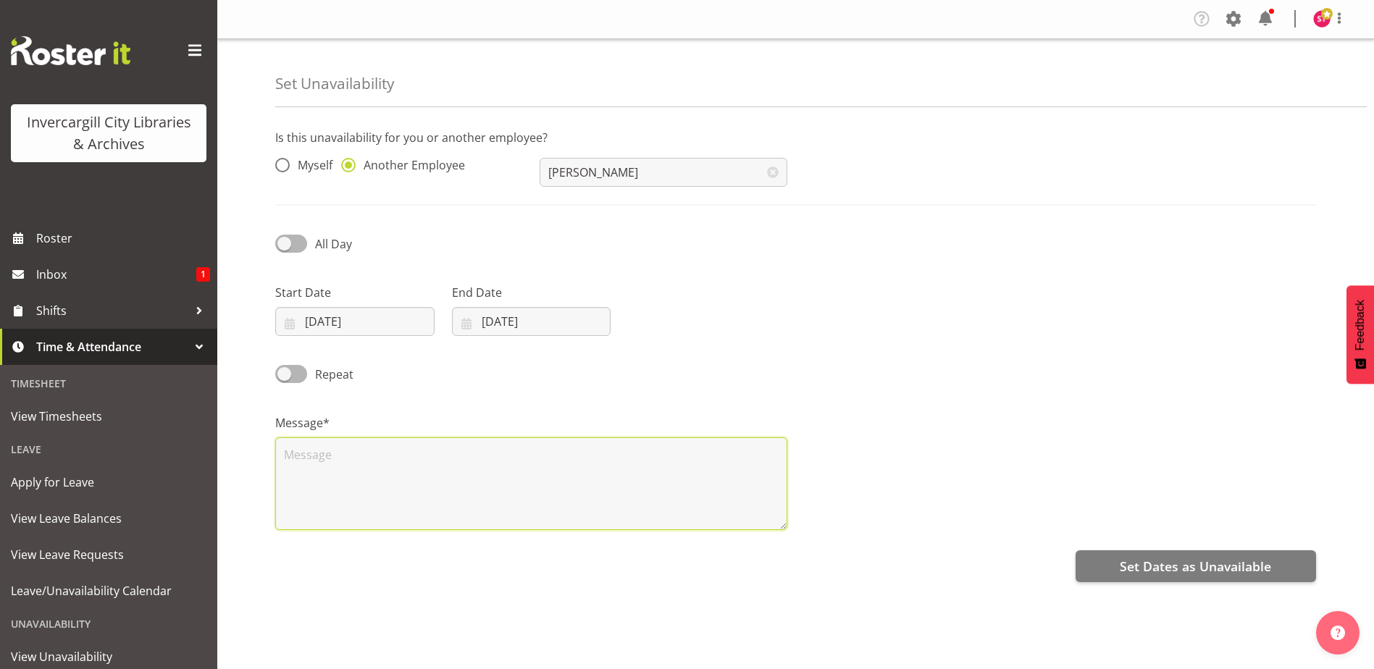
click at [361, 461] on textarea at bounding box center [531, 483] width 512 height 93
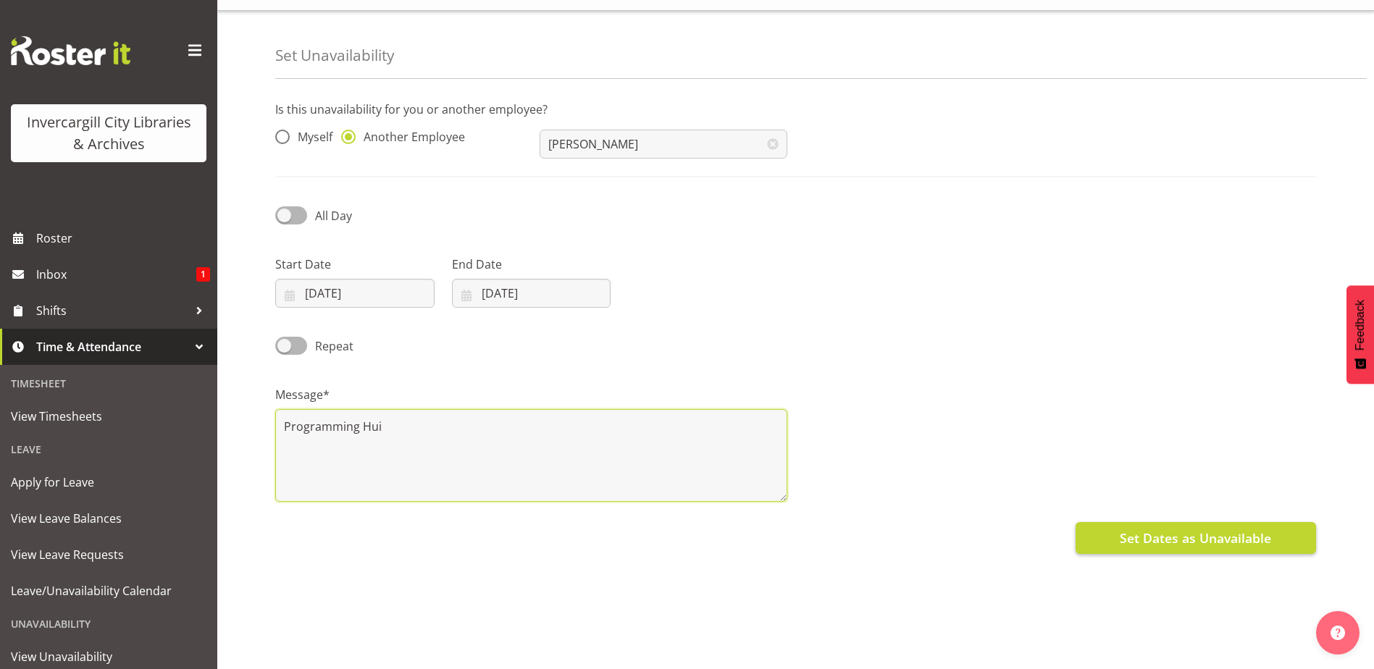
type textarea "Programming Hui"
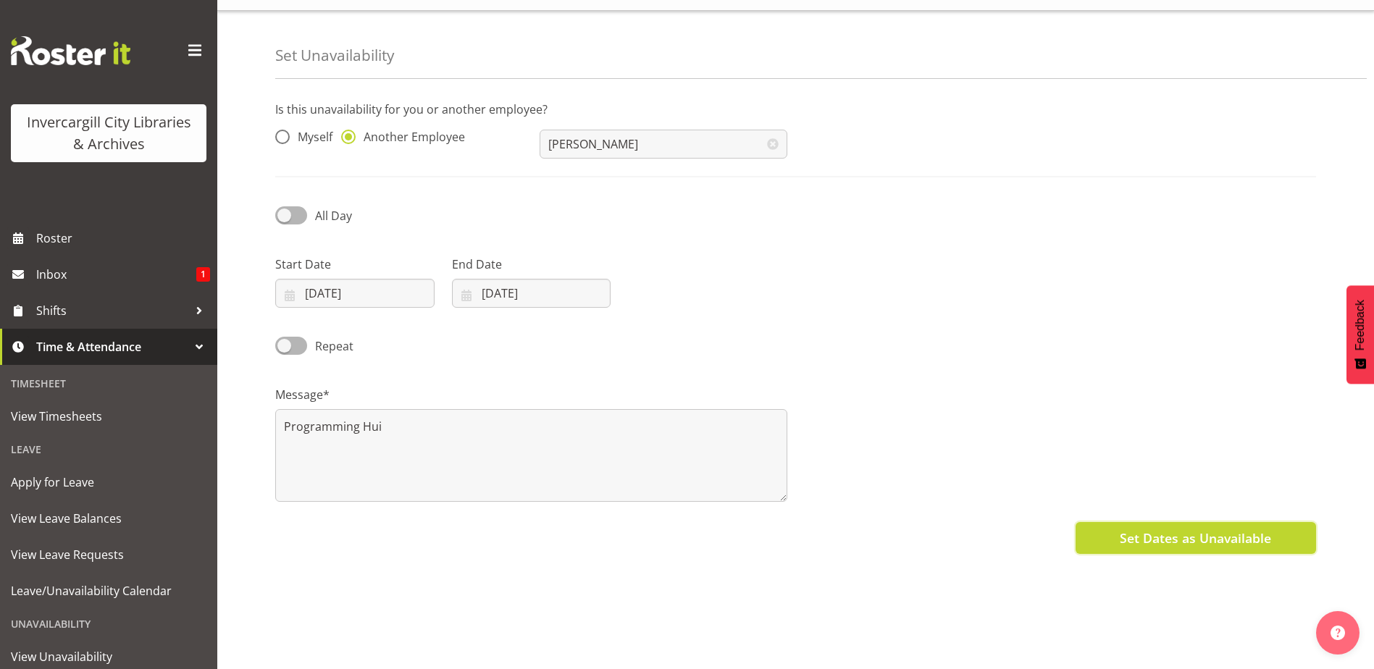
click at [1164, 531] on span "Set Dates as Unavailable" at bounding box center [1194, 538] width 151 height 19
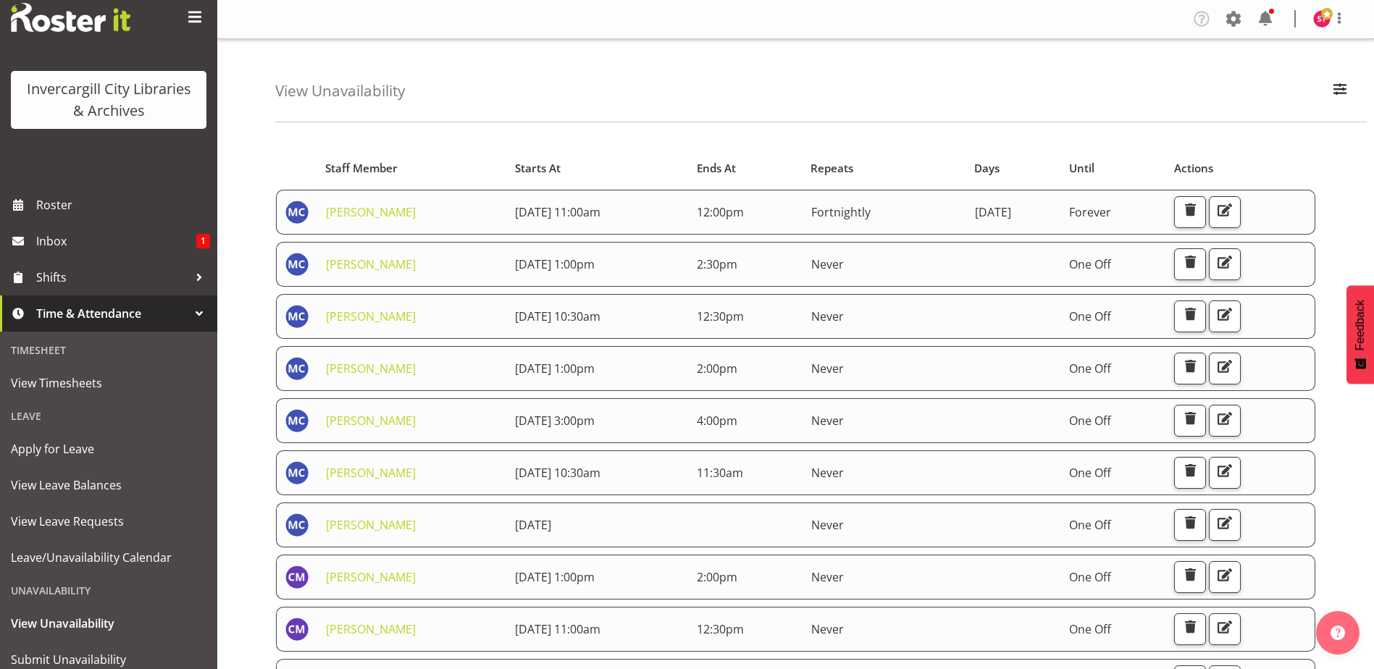
scroll to position [82, 0]
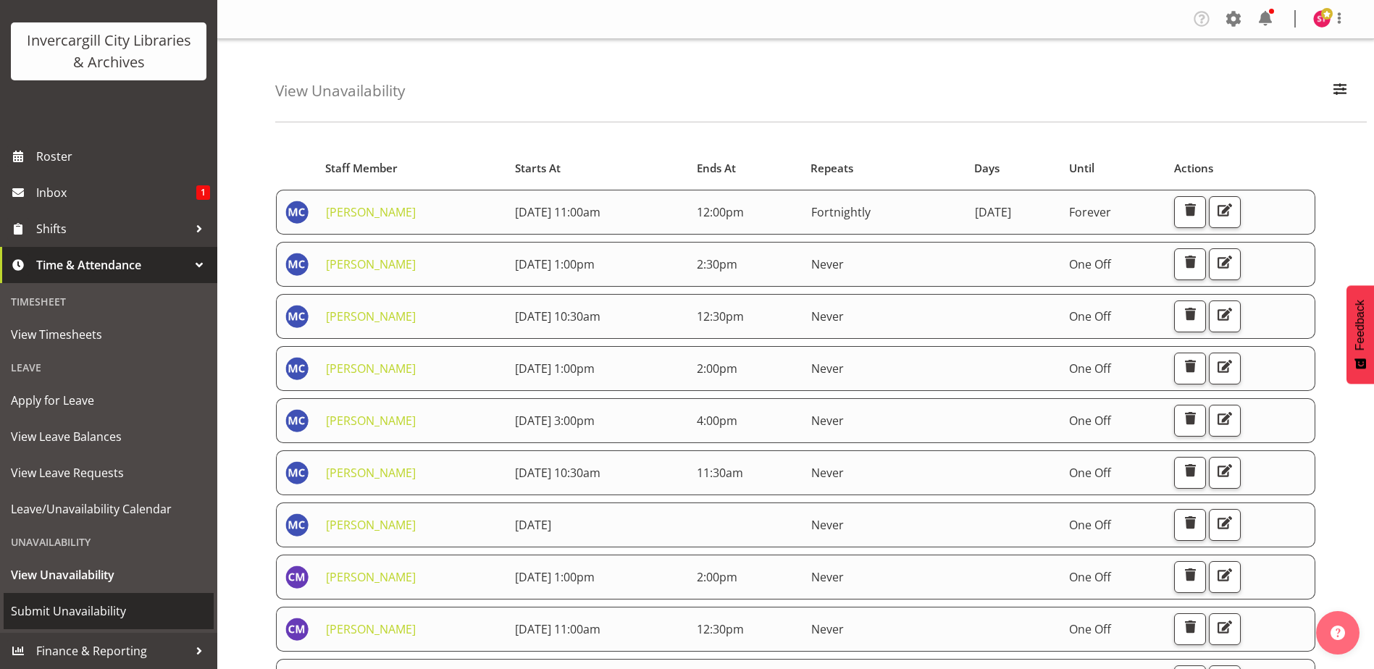
click at [88, 610] on span "Submit Unavailability" at bounding box center [109, 611] width 196 height 22
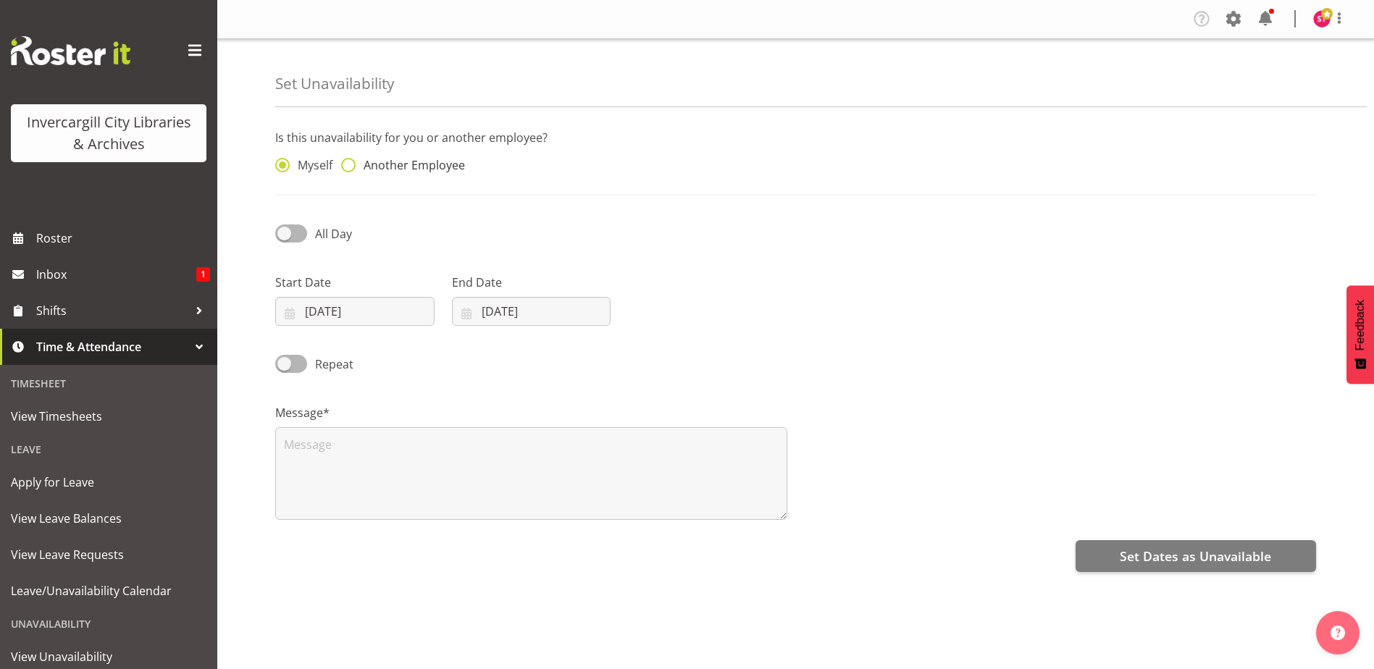
click at [361, 159] on span "Another Employee" at bounding box center [410, 165] width 109 height 14
click at [350, 161] on input "Another Employee" at bounding box center [345, 165] width 9 height 9
radio input "true"
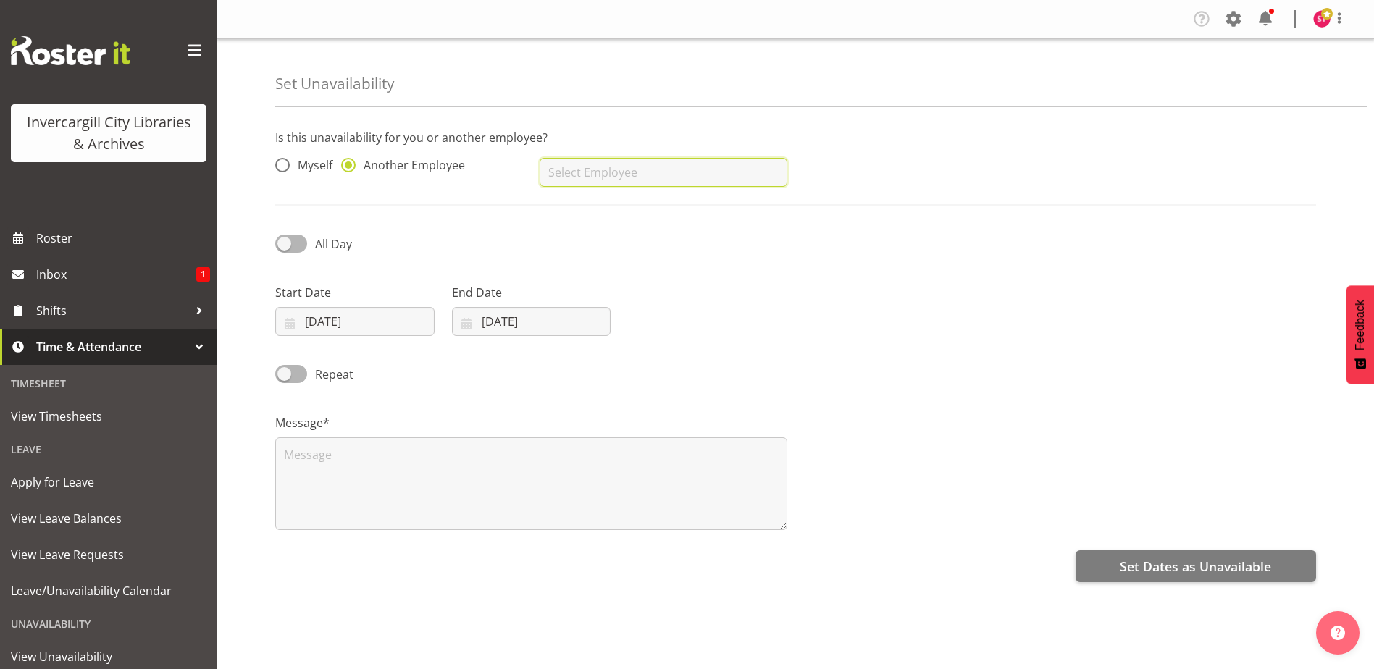
click at [568, 169] on input "text" at bounding box center [662, 172] width 247 height 29
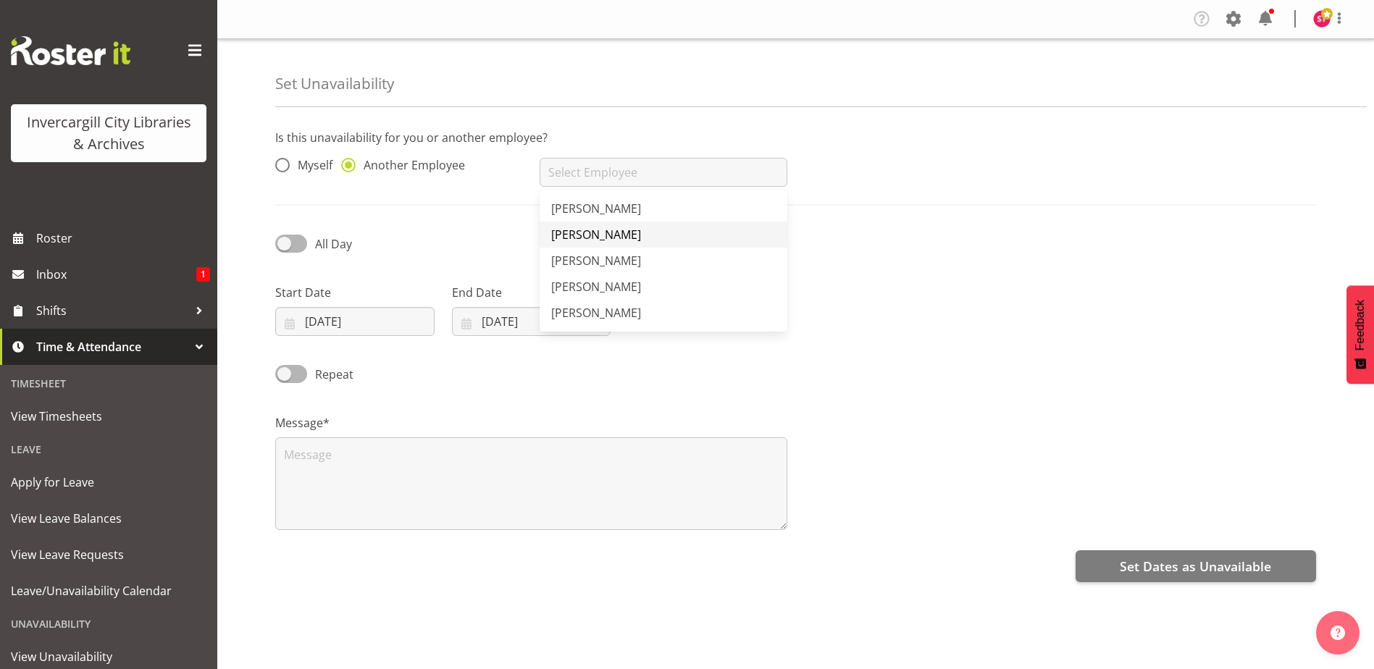
click at [629, 227] on span "[PERSON_NAME]" at bounding box center [596, 235] width 90 height 16
type input "[PERSON_NAME]"
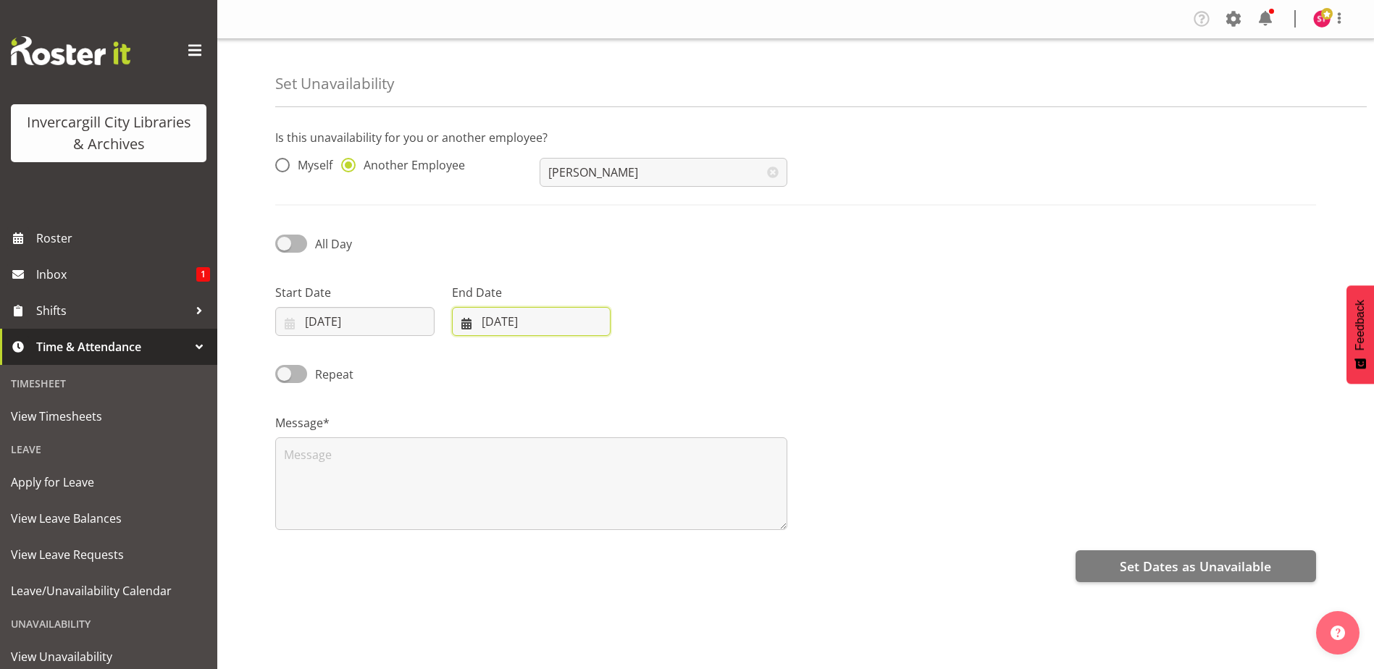
click at [531, 316] on input "28/09/2025" at bounding box center [531, 321] width 159 height 29
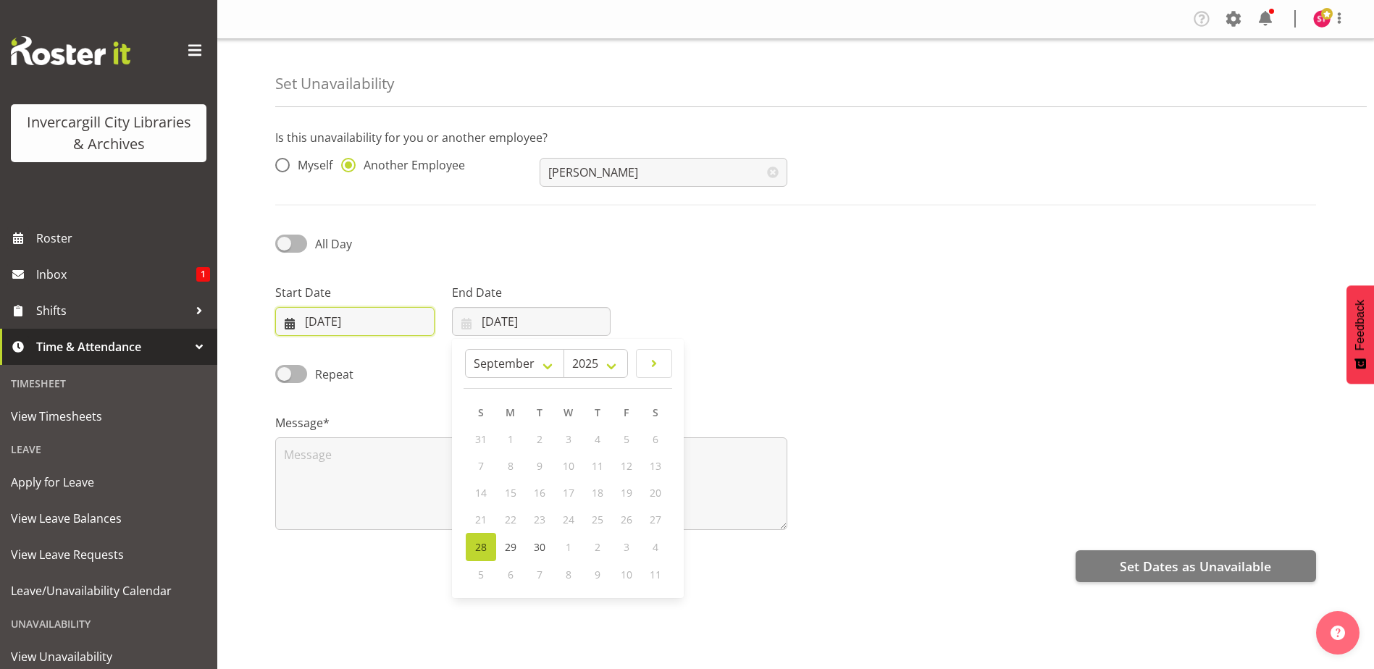
click at [371, 322] on input "28/09/2025" at bounding box center [354, 321] width 159 height 29
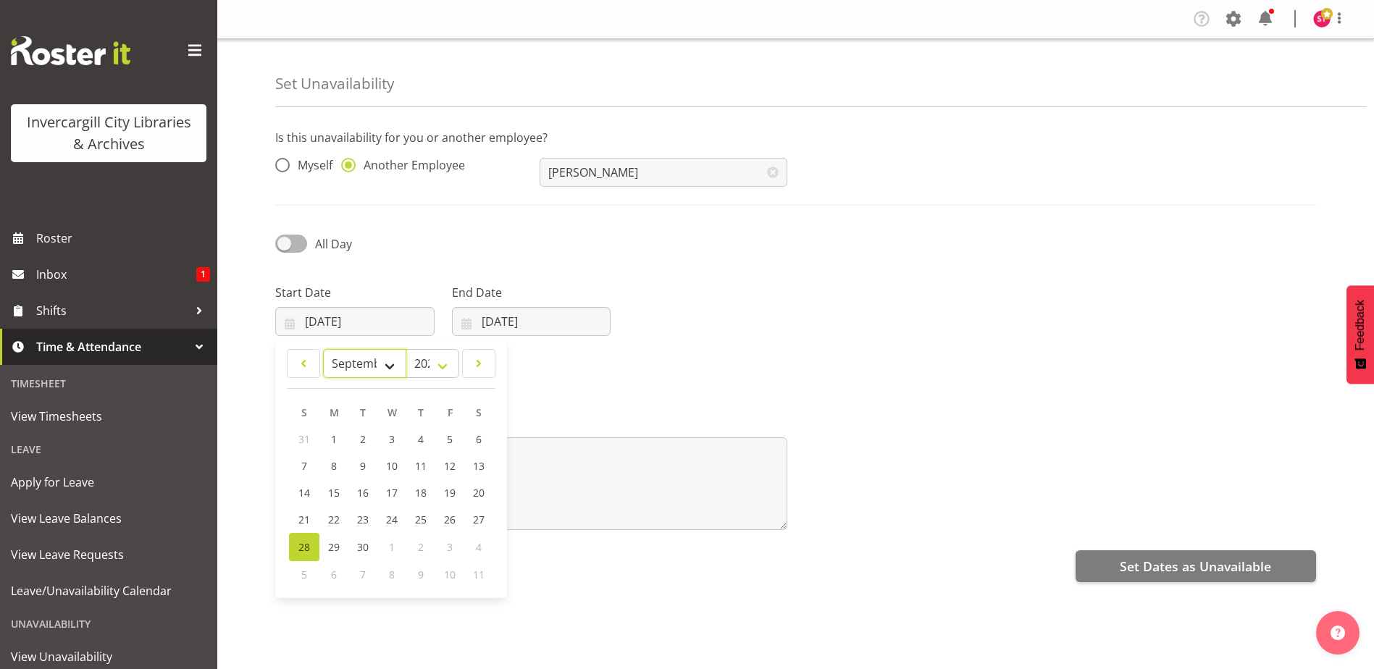
click at [395, 365] on select "January February March April May June July August September October November De…" at bounding box center [364, 363] width 83 height 29
select select "9"
click at [323, 349] on select "January February March April May June July August September October November De…" at bounding box center [364, 363] width 83 height 29
click at [444, 468] on span "10" at bounding box center [450, 468] width 12 height 14
type input "[DATE]"
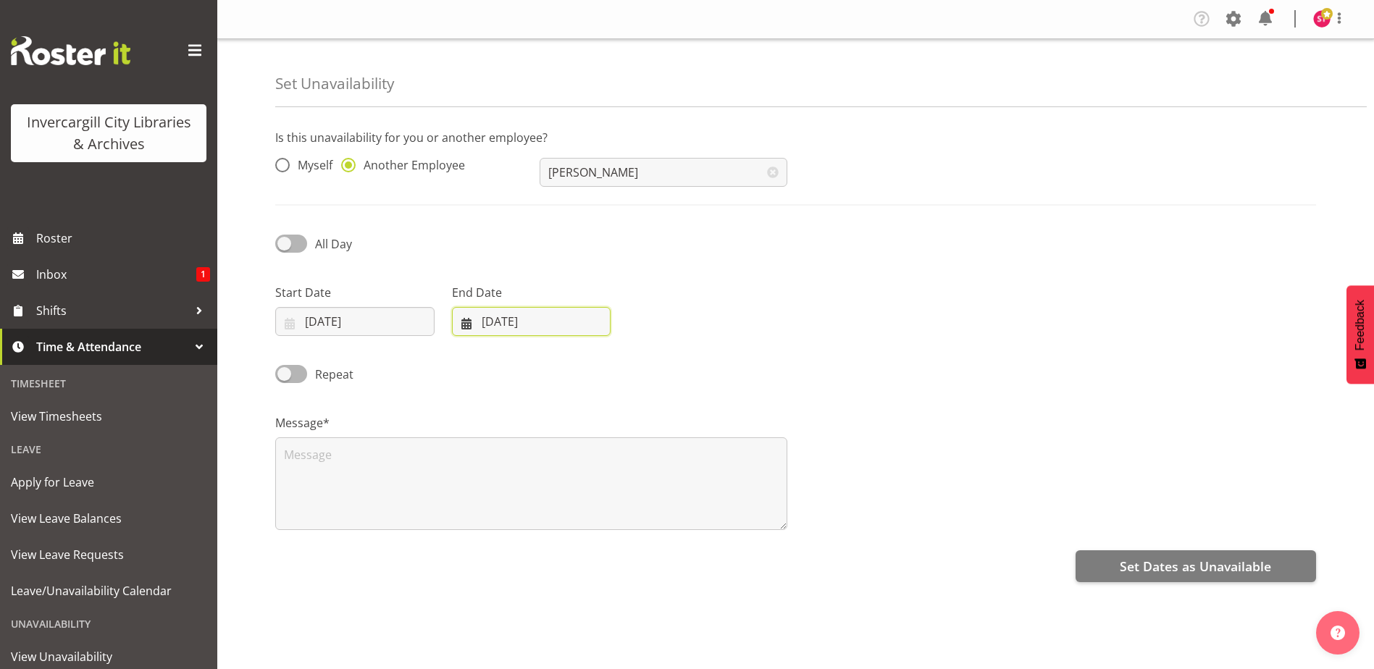
click at [500, 319] on input "[DATE]" at bounding box center [531, 321] width 159 height 29
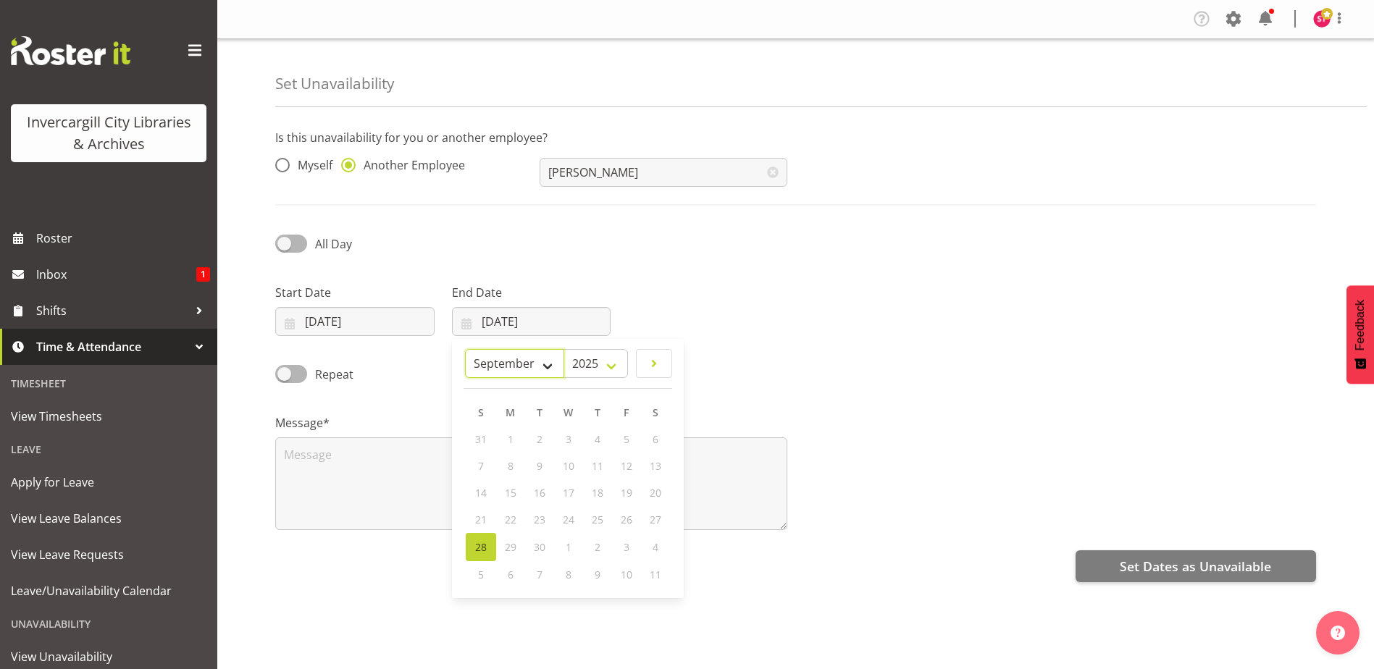
click at [557, 361] on select "January February March April May June July August September October November De…" at bounding box center [514, 363] width 99 height 29
select select "9"
click at [465, 349] on select "January February March April May June July August September October November De…" at bounding box center [514, 363] width 99 height 29
click at [631, 470] on span "10" at bounding box center [627, 468] width 12 height 14
type input "[DATE]"
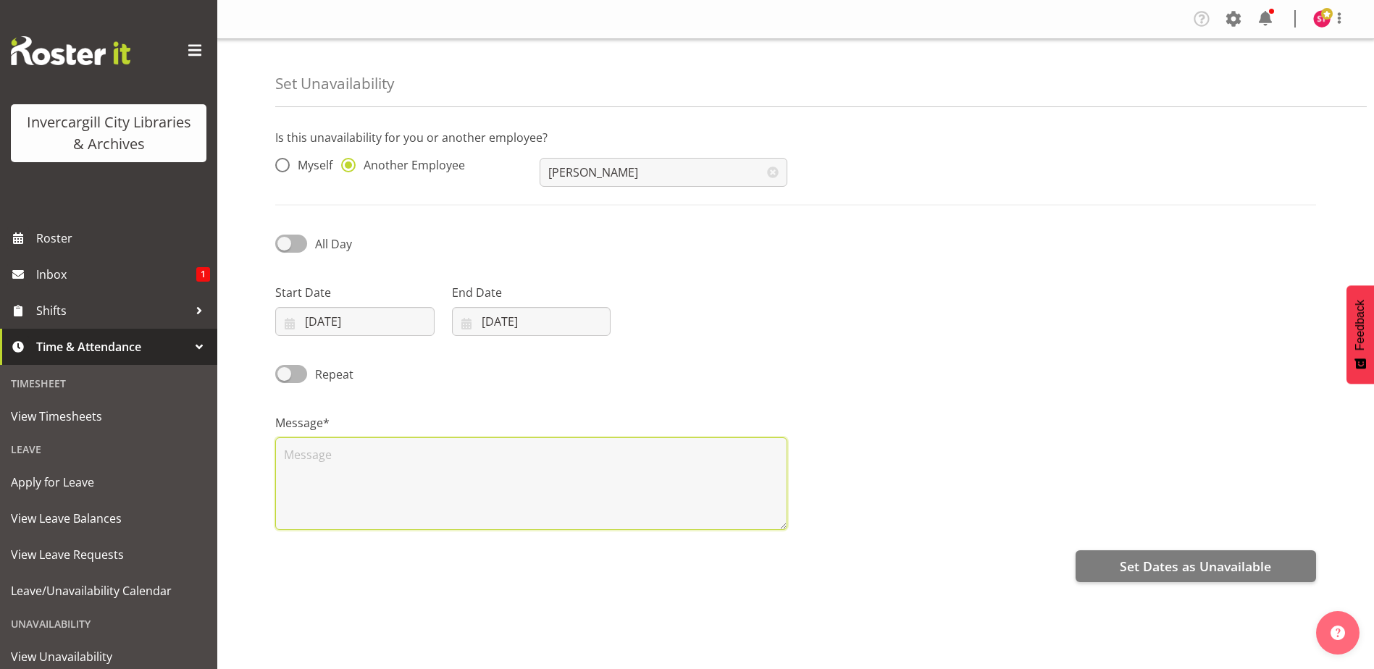
click at [421, 469] on textarea at bounding box center [531, 483] width 512 height 93
type textarea "Programming Hui"
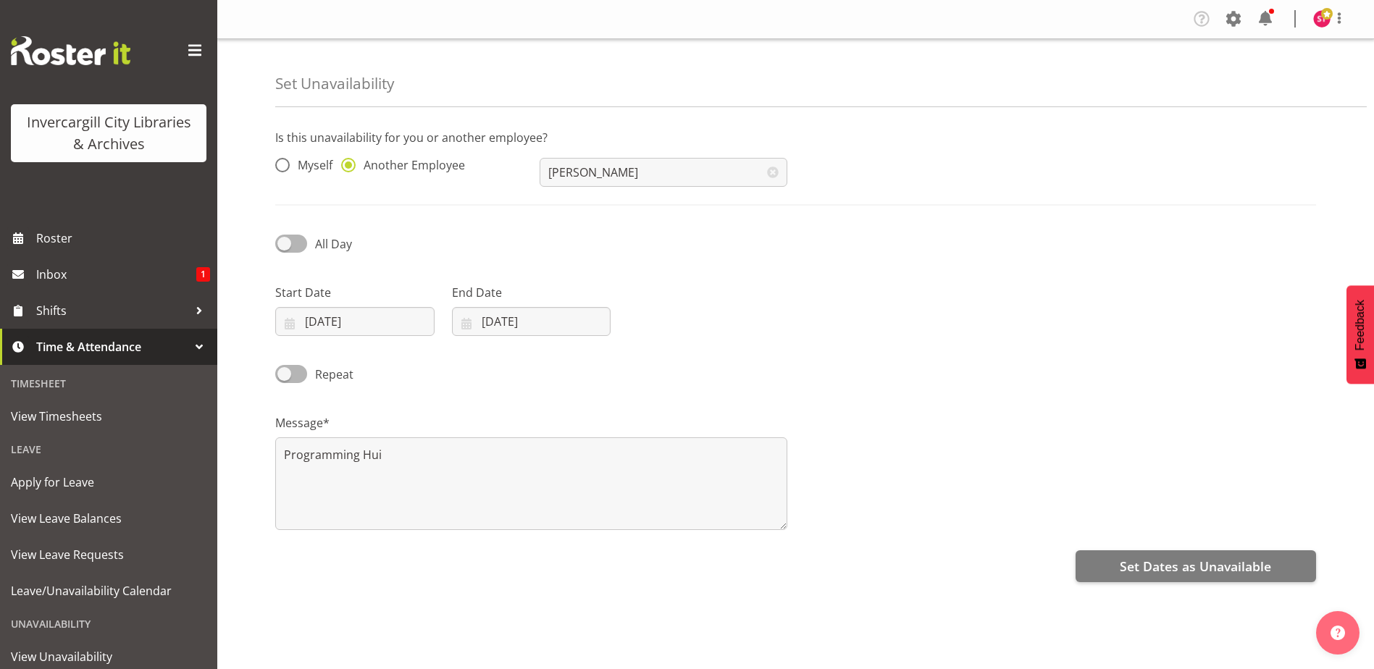
click at [619, 378] on div "Repeat" at bounding box center [795, 369] width 1058 height 49
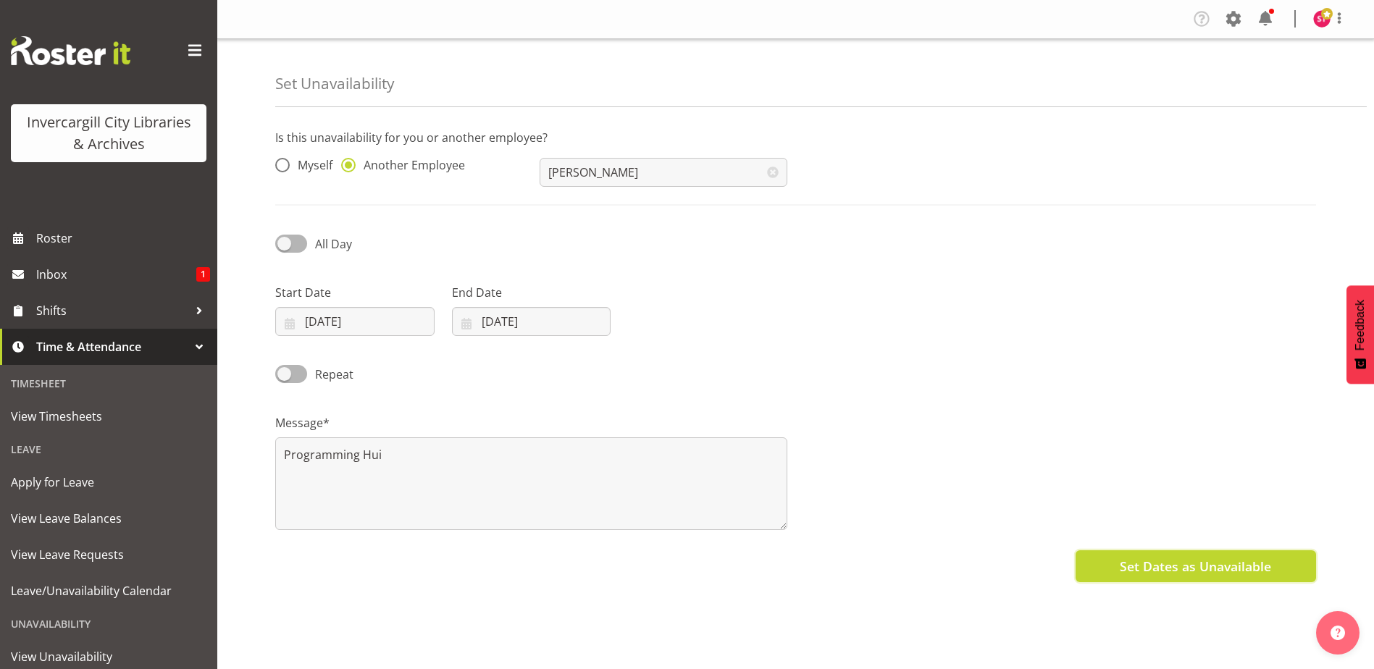
click at [1169, 566] on span "Set Dates as Unavailable" at bounding box center [1194, 566] width 151 height 19
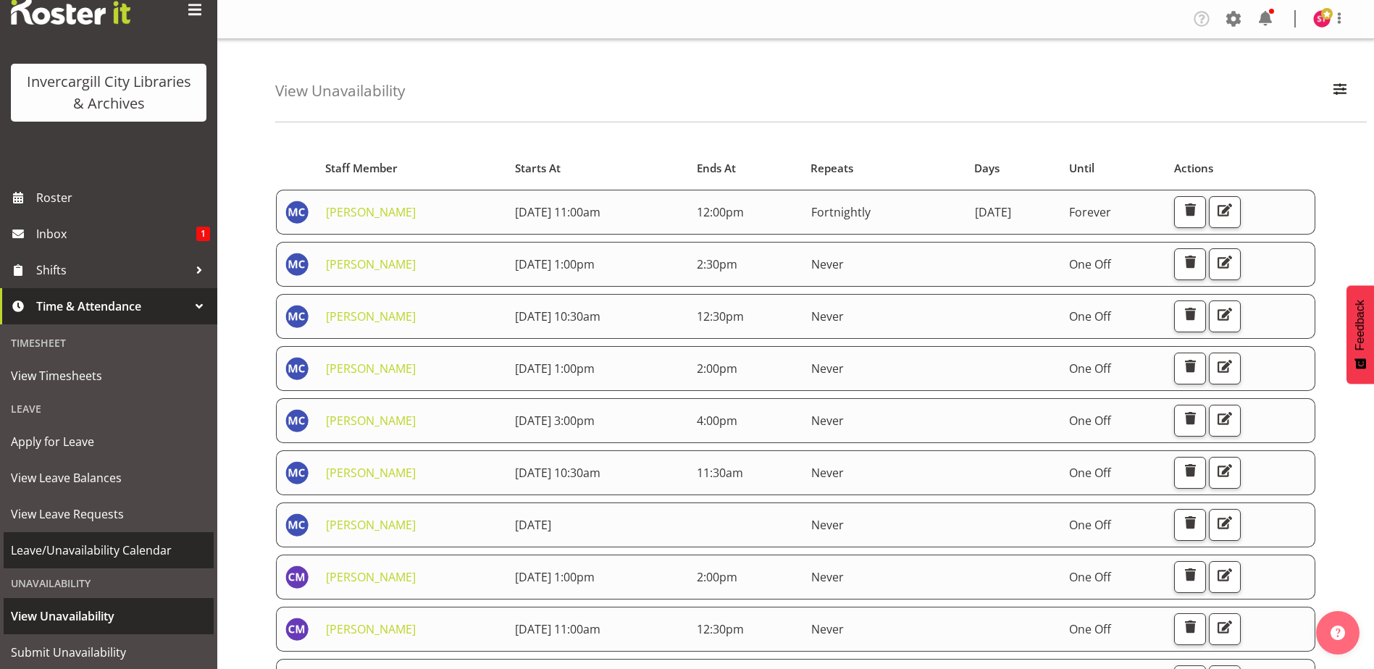
scroll to position [82, 0]
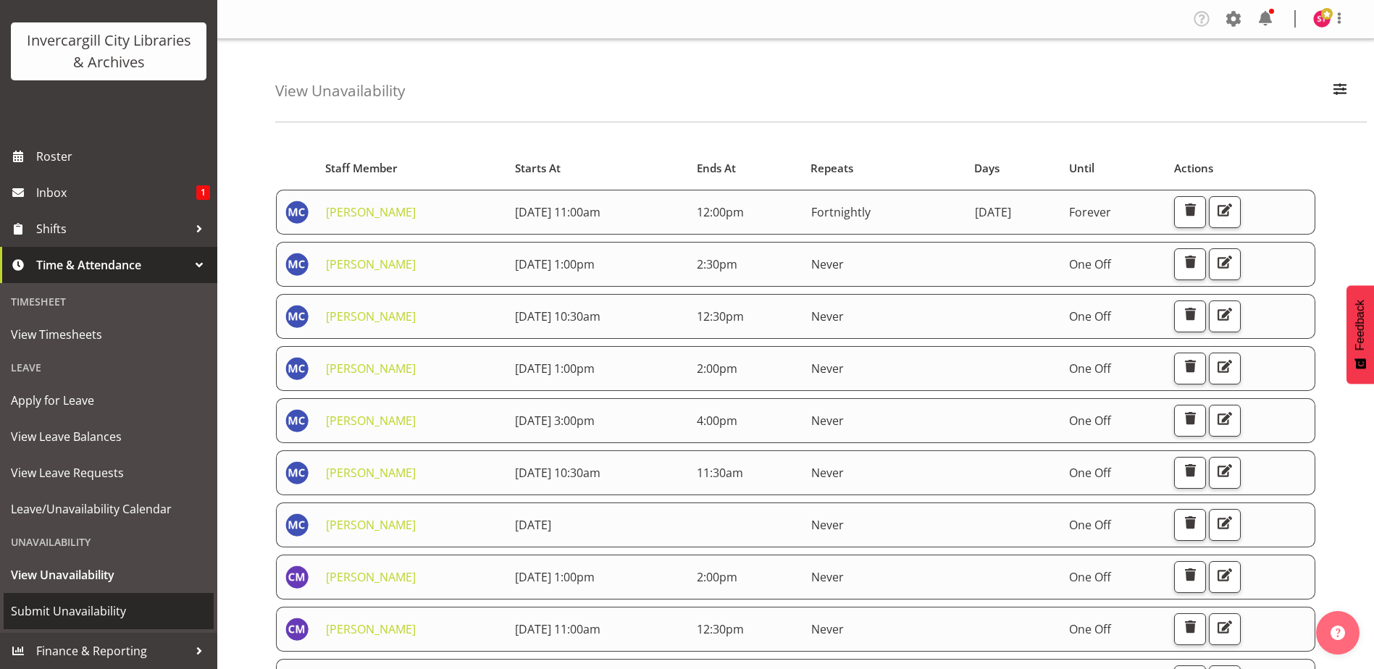
click at [98, 613] on span "Submit Unavailability" at bounding box center [109, 611] width 196 height 22
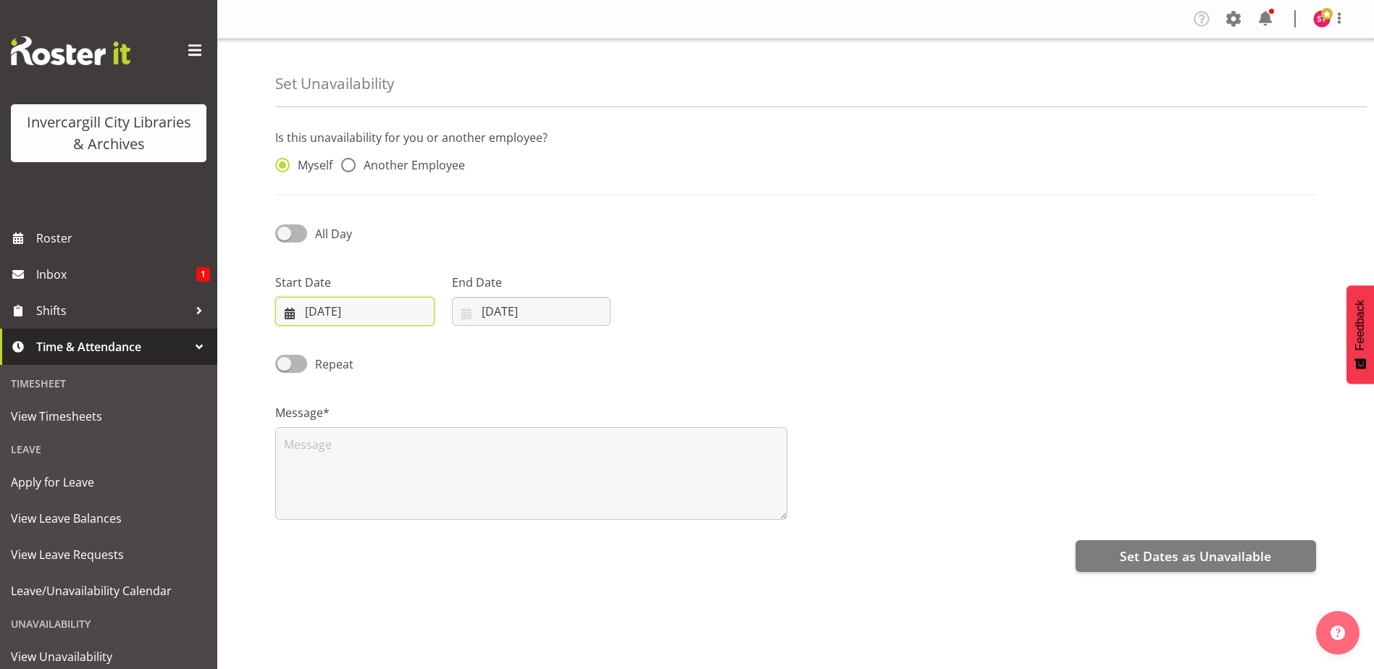
click at [364, 311] on input "[DATE]" at bounding box center [354, 311] width 159 height 29
click at [470, 182] on div "Myself Another Employee" at bounding box center [398, 162] width 264 height 48
click at [445, 175] on div "Myself Another Employee" at bounding box center [398, 167] width 247 height 19
click at [438, 158] on span "Another Employee" at bounding box center [410, 165] width 109 height 14
click at [350, 161] on input "Another Employee" at bounding box center [345, 165] width 9 height 9
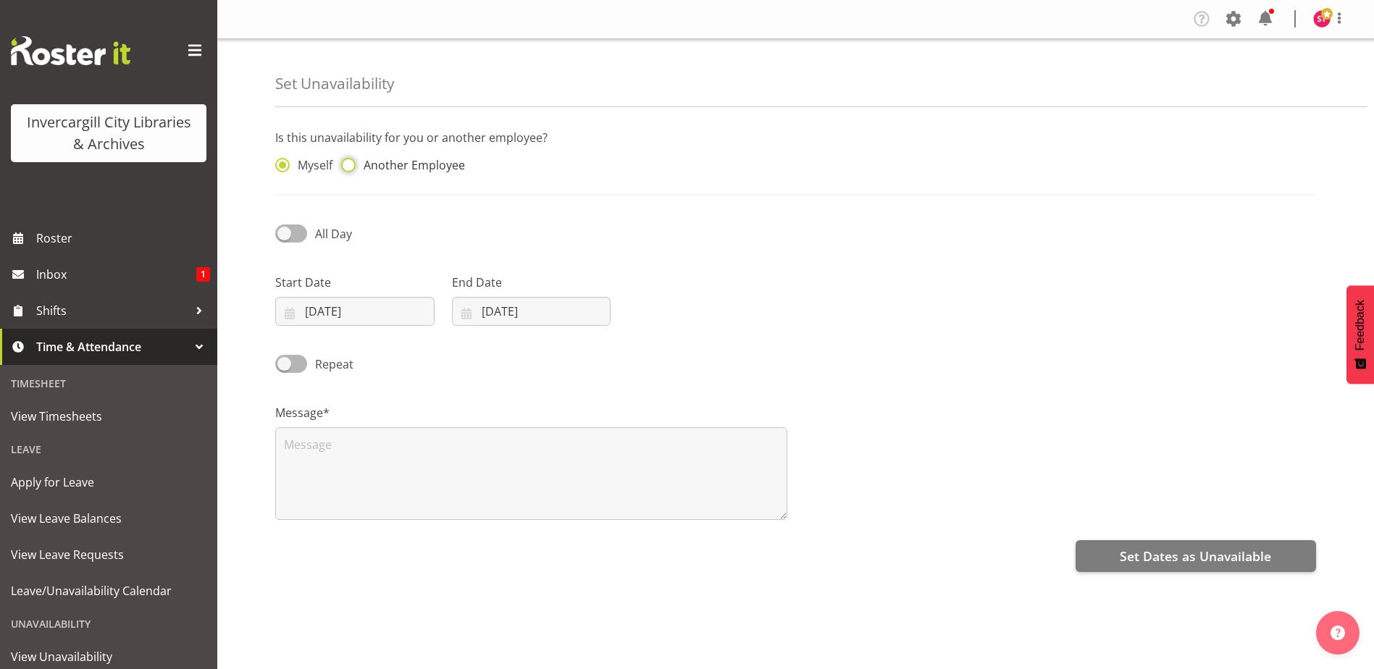
radio input "true"
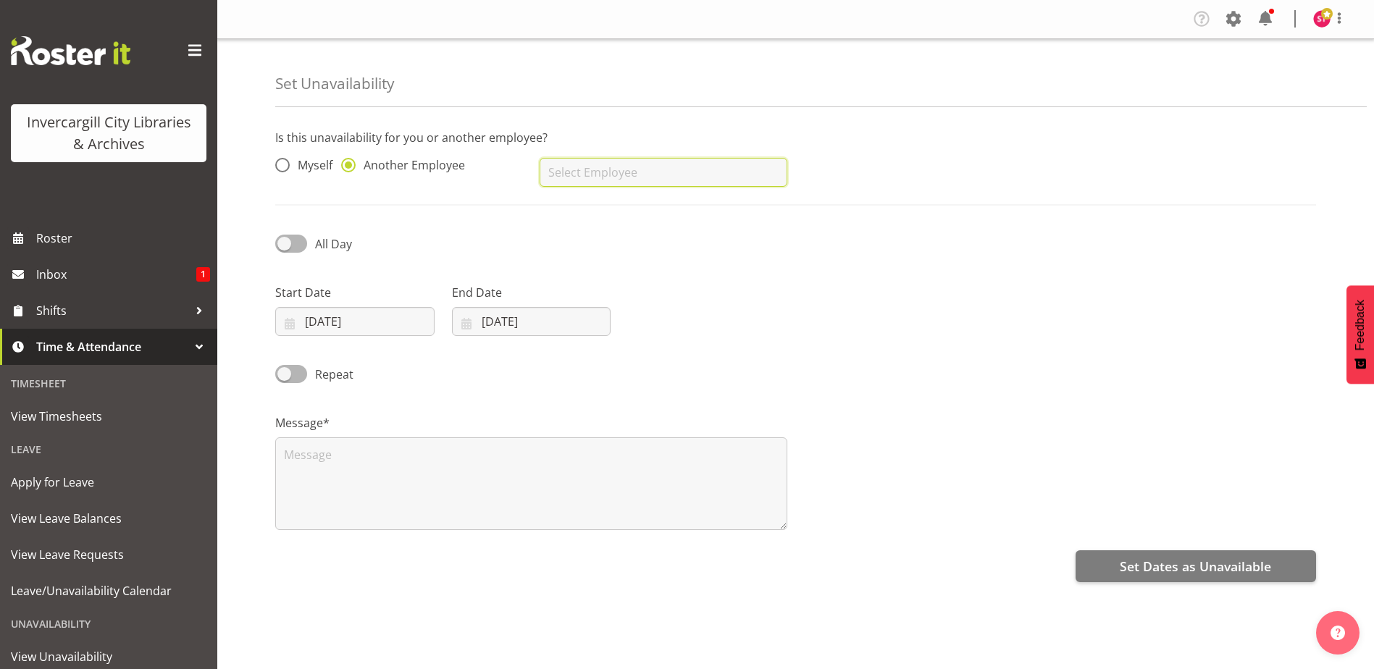
click at [602, 162] on input "text" at bounding box center [662, 172] width 247 height 29
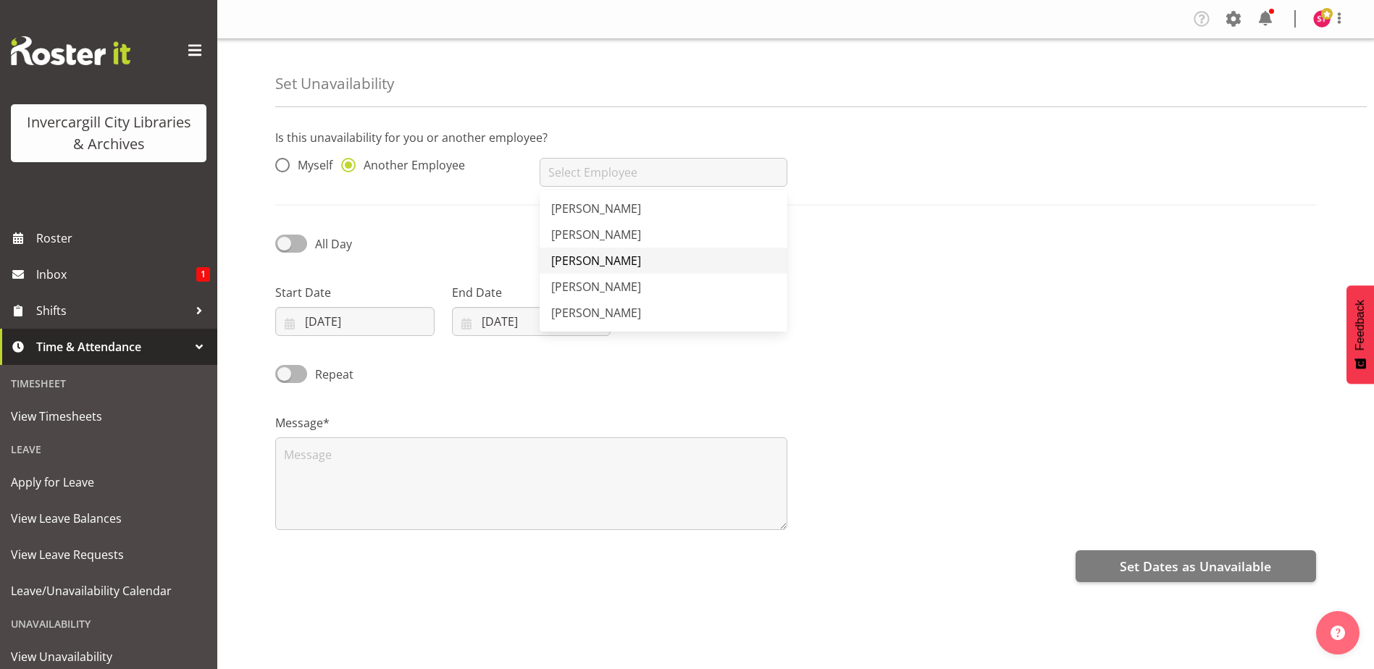
click at [633, 256] on span "[PERSON_NAME]" at bounding box center [596, 261] width 90 height 16
type input "[PERSON_NAME]"
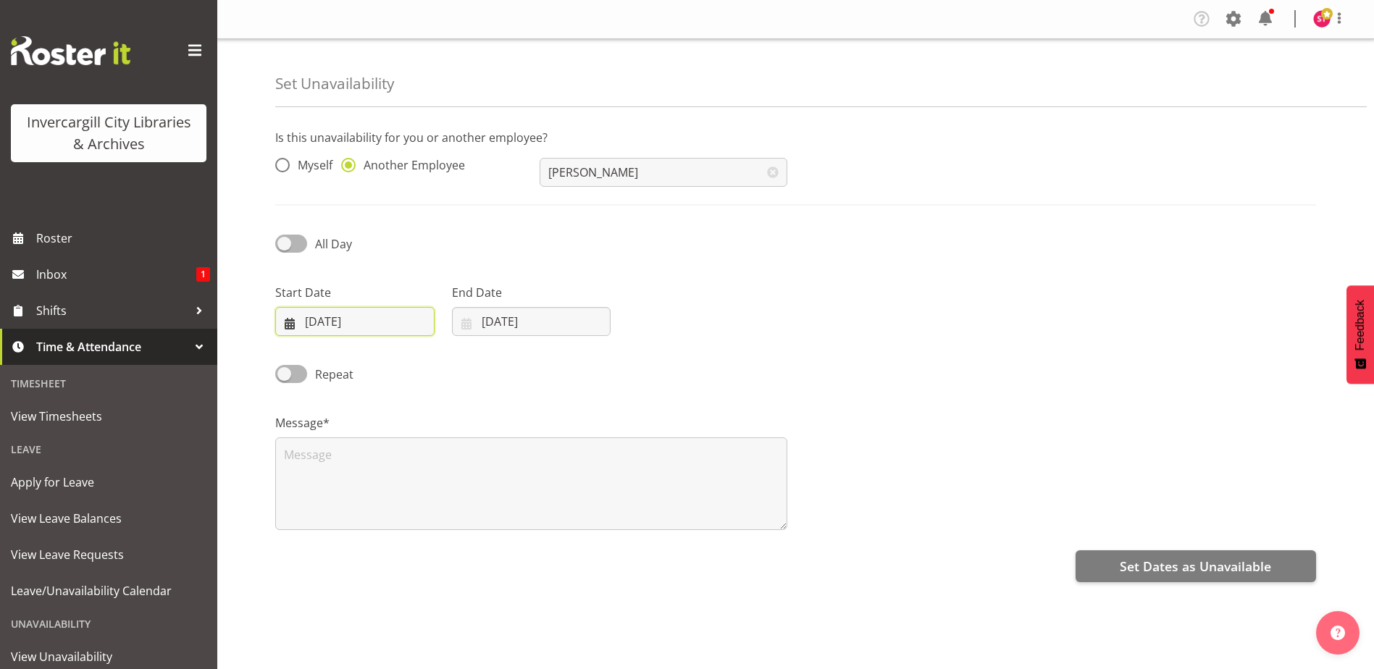
click at [421, 326] on input "[DATE]" at bounding box center [354, 321] width 159 height 29
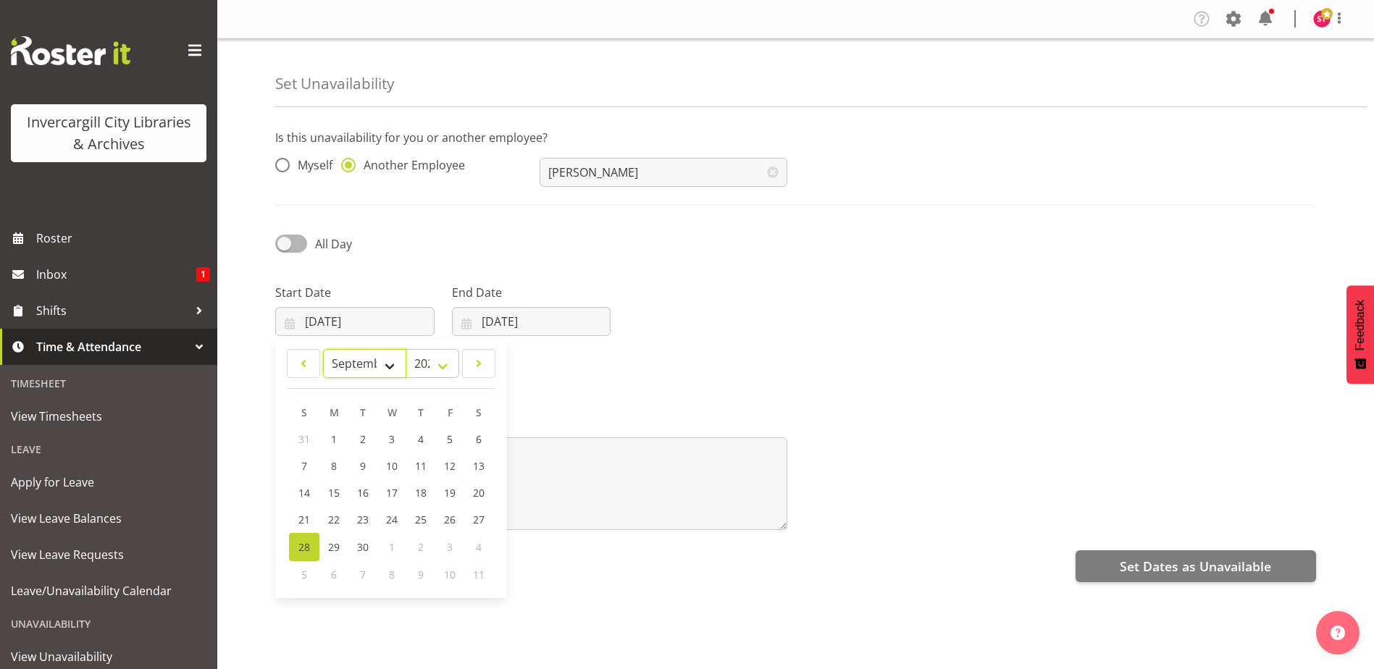
click at [379, 351] on select "January February March April May June July August September October November De…" at bounding box center [364, 363] width 83 height 29
select select "9"
click at [323, 349] on select "January February March April May June July August September October November De…" at bounding box center [364, 363] width 83 height 29
click at [454, 466] on span "10" at bounding box center [450, 468] width 12 height 14
type input "10/10/2025"
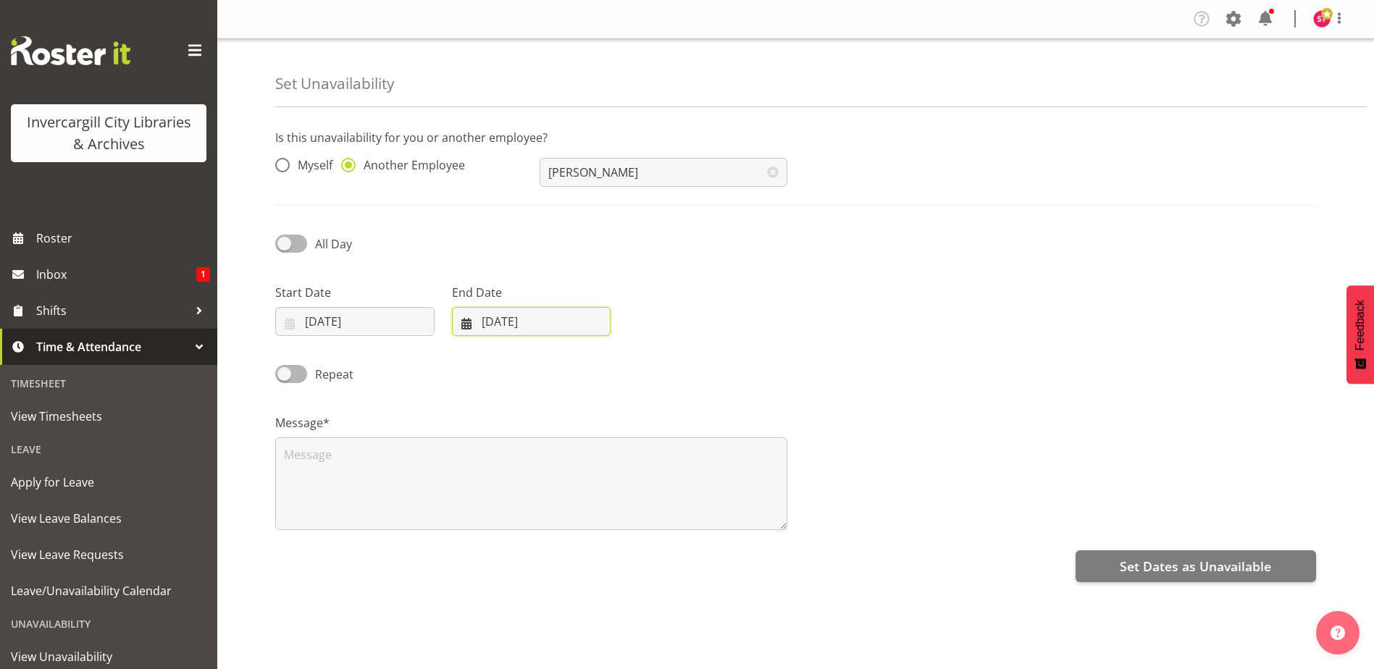
drag, startPoint x: 521, startPoint y: 314, endPoint x: 529, endPoint y: 339, distance: 26.4
click at [521, 314] on input "28/09/2025" at bounding box center [531, 321] width 159 height 29
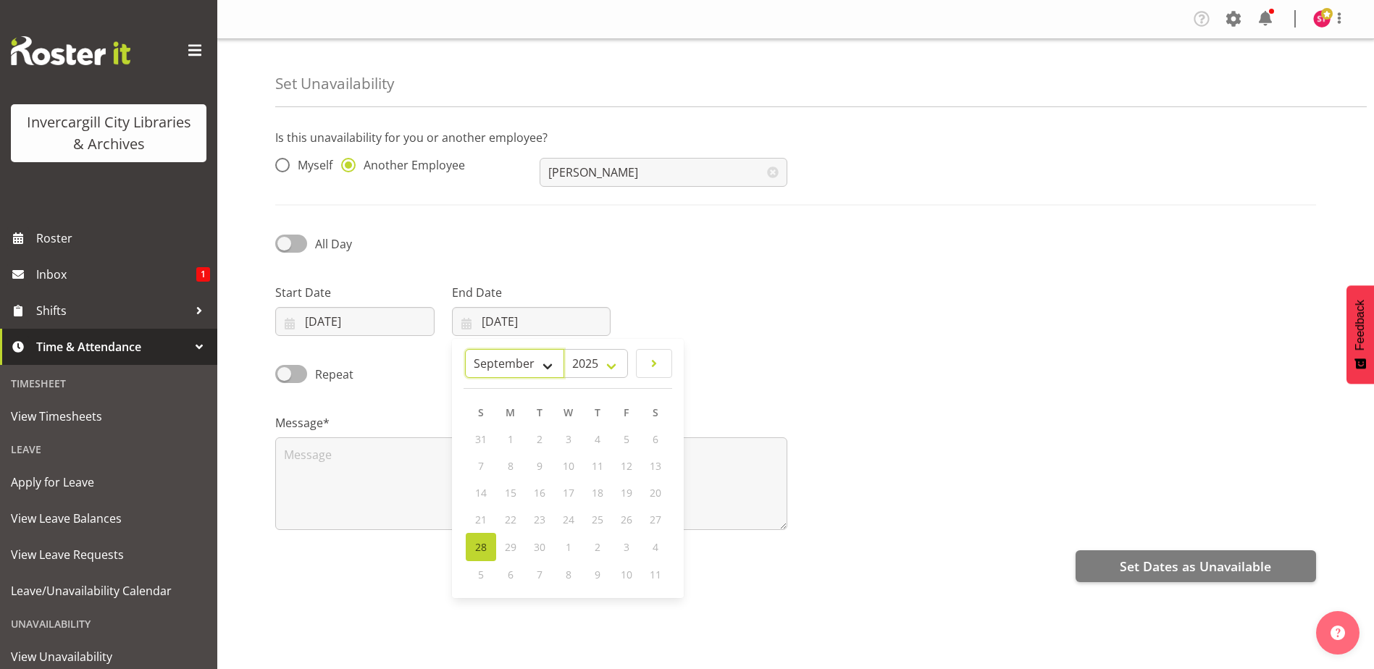
drag, startPoint x: 560, startPoint y: 359, endPoint x: 562, endPoint y: 378, distance: 18.9
click at [560, 359] on select "January February March April May June July August September October November De…" at bounding box center [514, 363] width 99 height 29
select select "9"
click at [465, 349] on select "January February March April May June July August September October November De…" at bounding box center [514, 363] width 99 height 29
click at [636, 468] on link "10" at bounding box center [626, 467] width 29 height 27
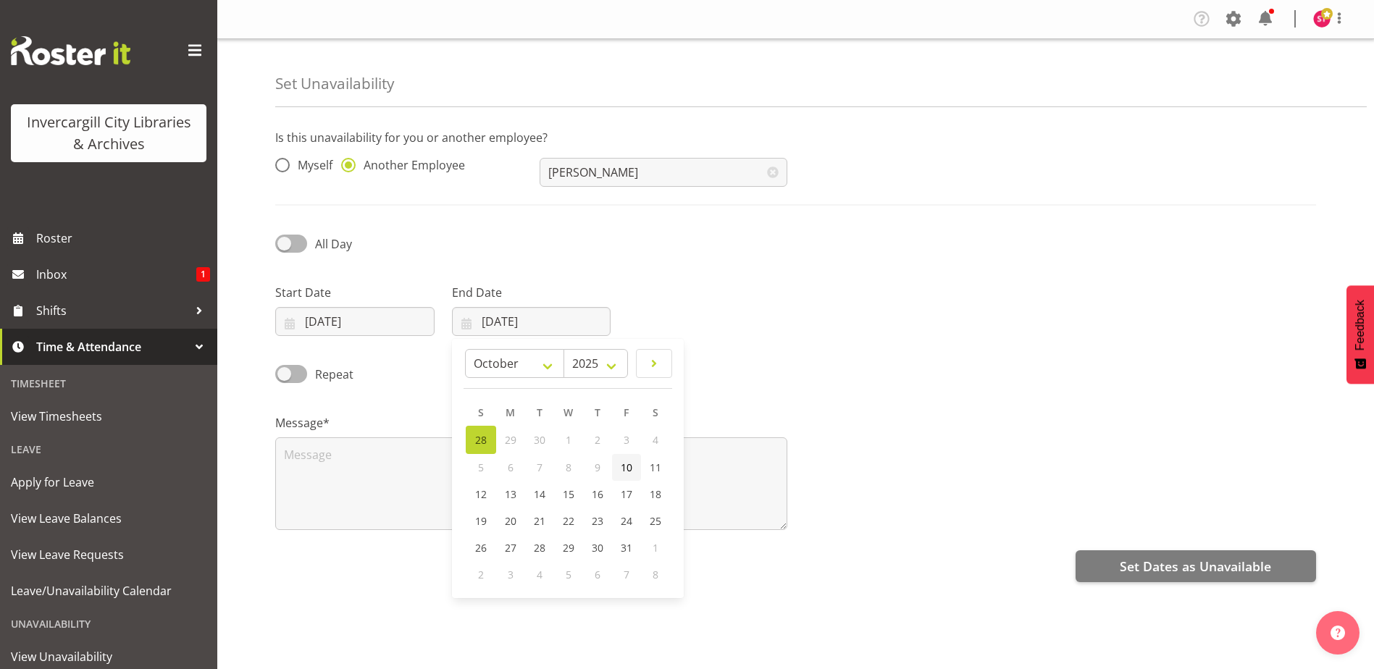
type input "10/10/2025"
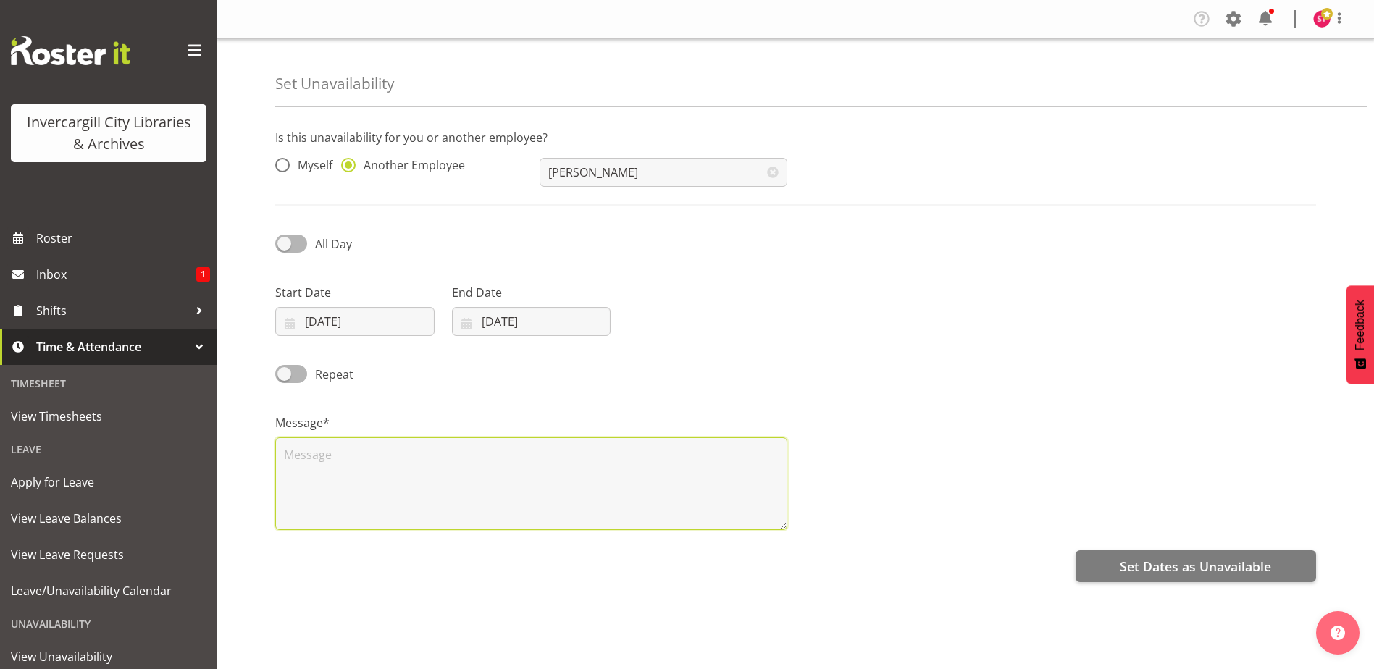
drag, startPoint x: 434, startPoint y: 468, endPoint x: 390, endPoint y: 437, distance: 53.5
click at [434, 468] on textarea at bounding box center [531, 483] width 512 height 93
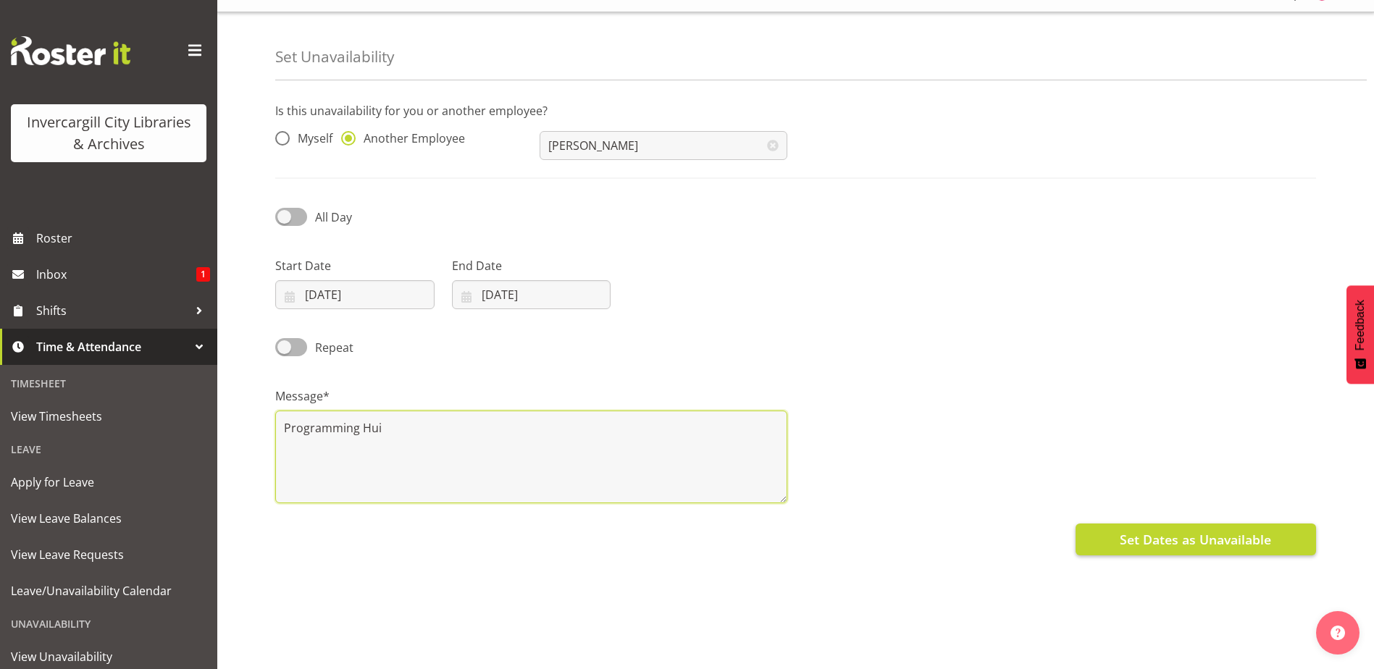
scroll to position [39, 0]
type textarea "Programming Hui"
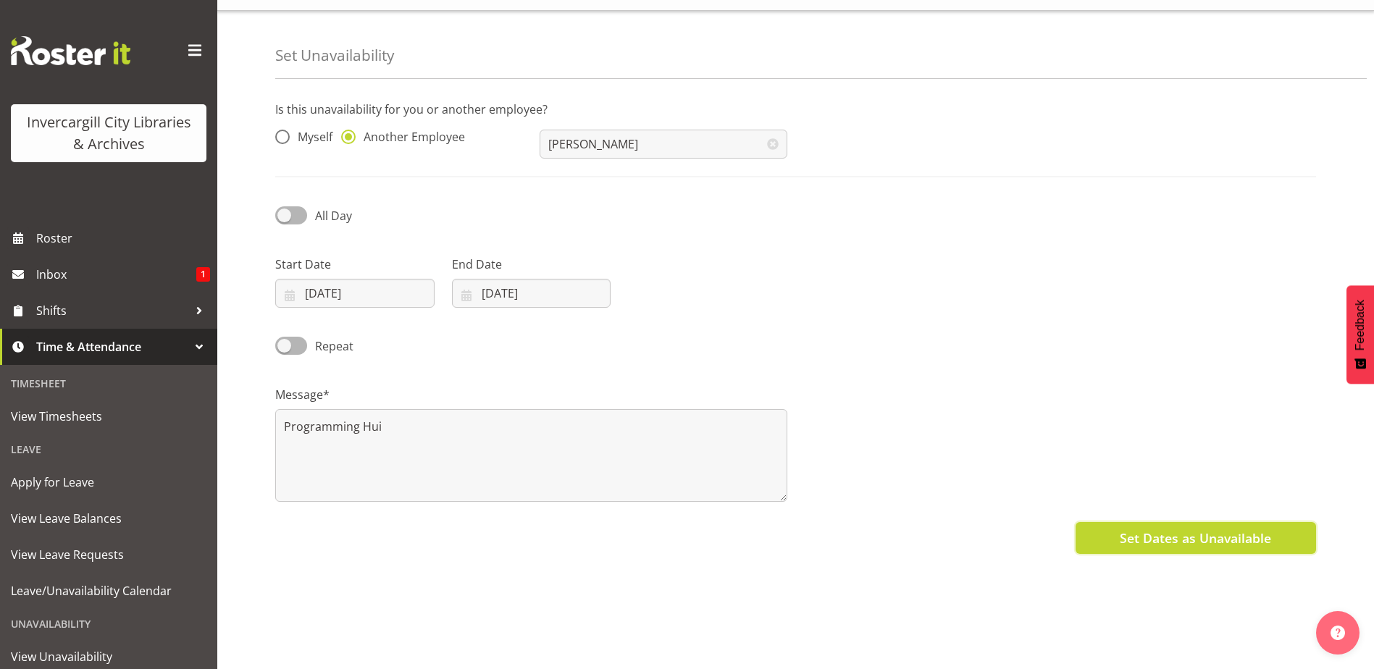
click at [1204, 529] on span "Set Dates as Unavailable" at bounding box center [1194, 538] width 151 height 19
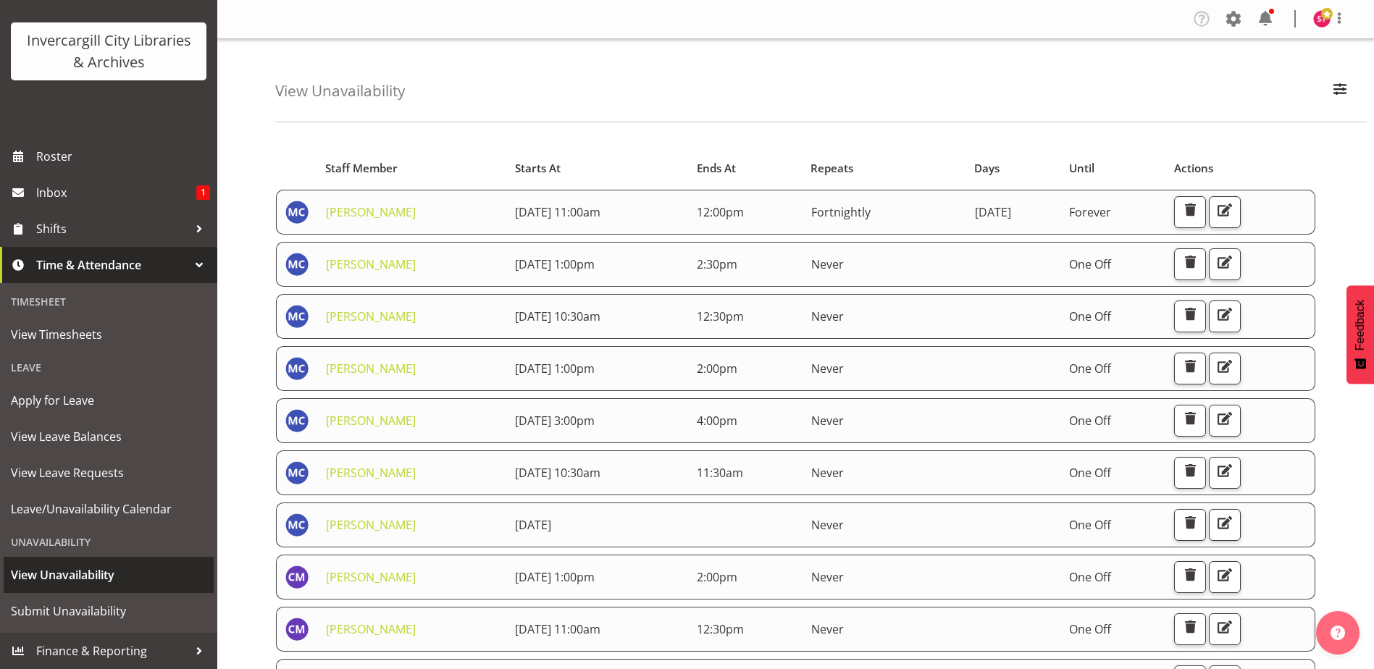
scroll to position [217, 0]
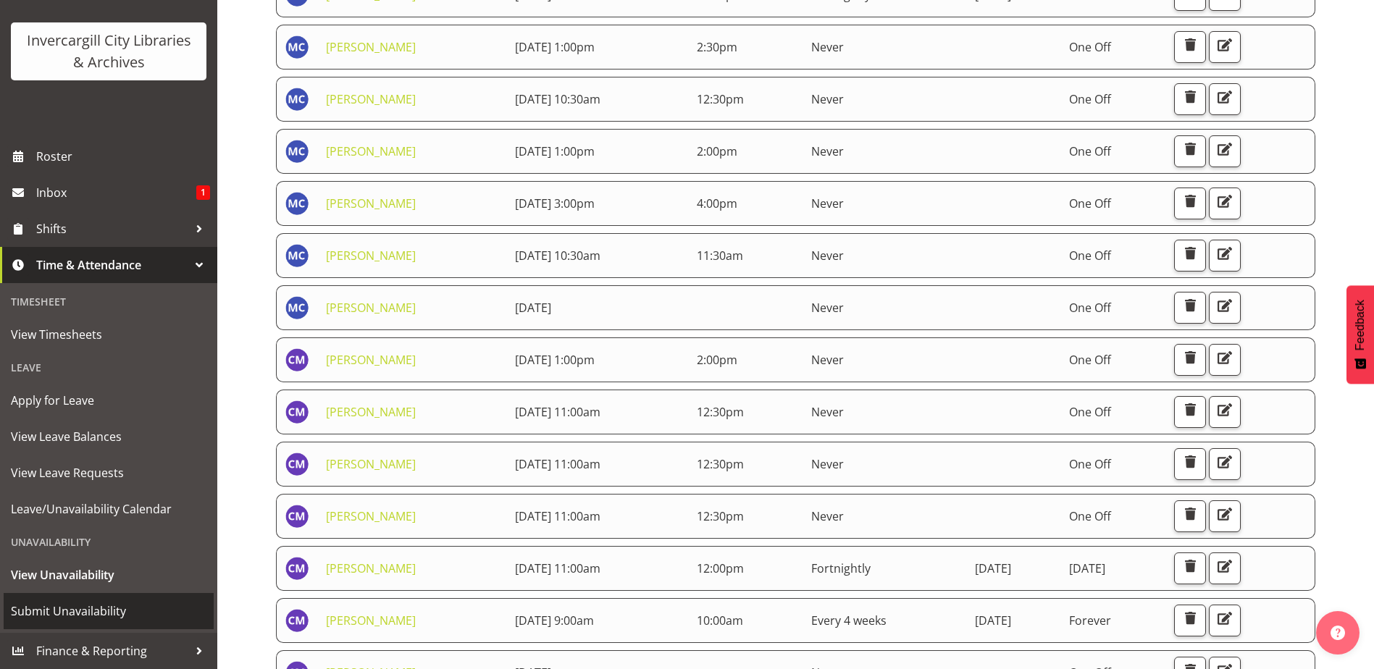
click at [97, 608] on span "Submit Unavailability" at bounding box center [109, 611] width 196 height 22
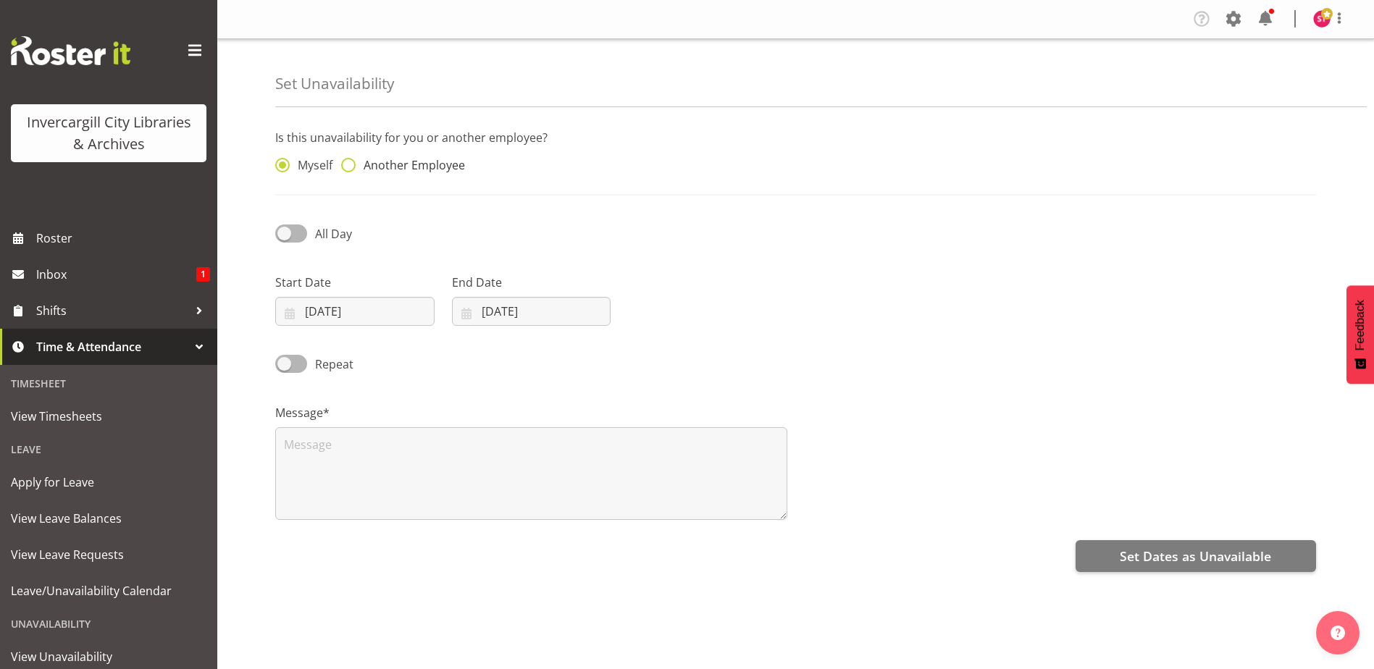
click at [398, 160] on span "Another Employee" at bounding box center [410, 165] width 109 height 14
click at [350, 161] on input "Another Employee" at bounding box center [345, 165] width 9 height 9
radio input "true"
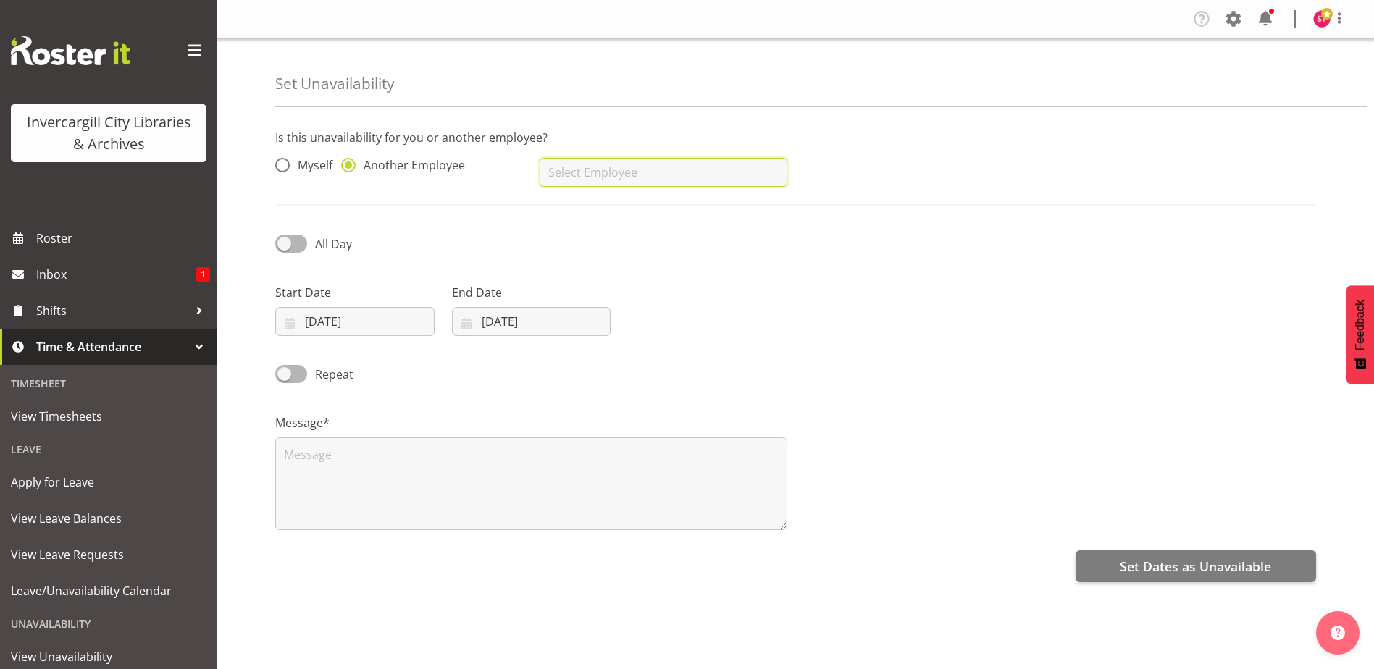
click at [586, 165] on input "text" at bounding box center [662, 172] width 247 height 29
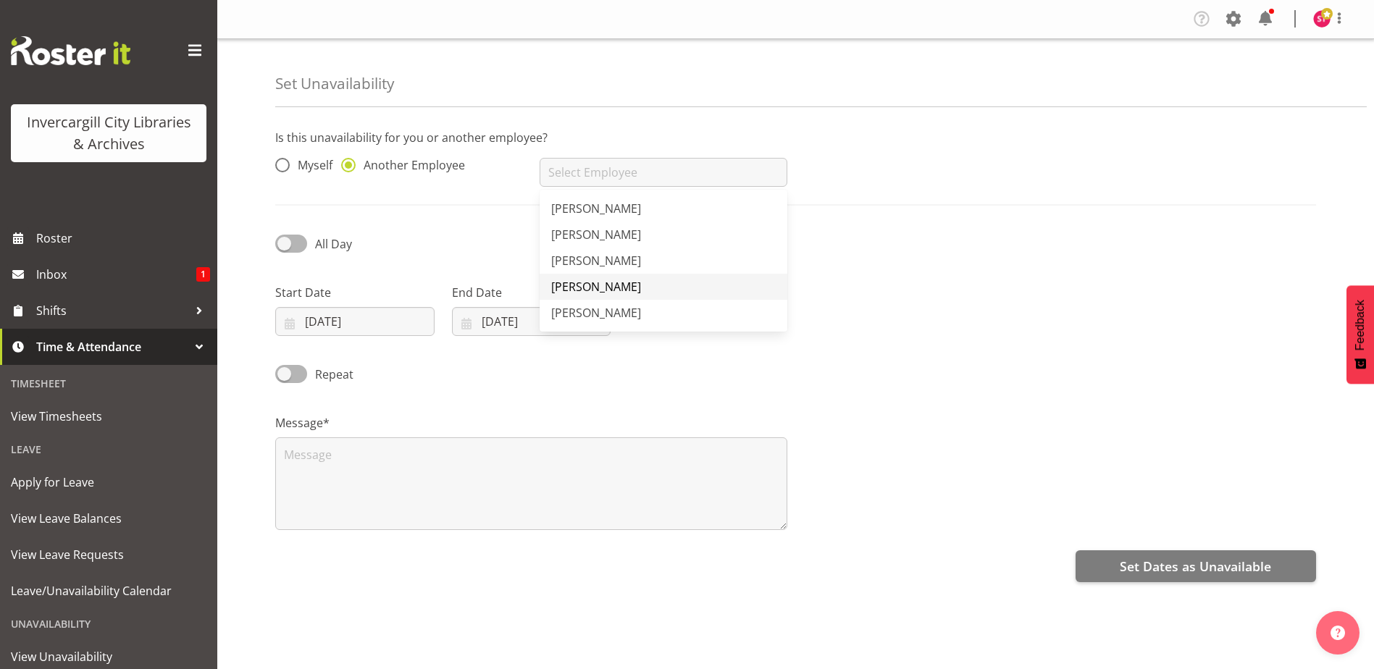
click at [627, 293] on link "[PERSON_NAME]" at bounding box center [662, 287] width 247 height 26
type input "[PERSON_NAME]"
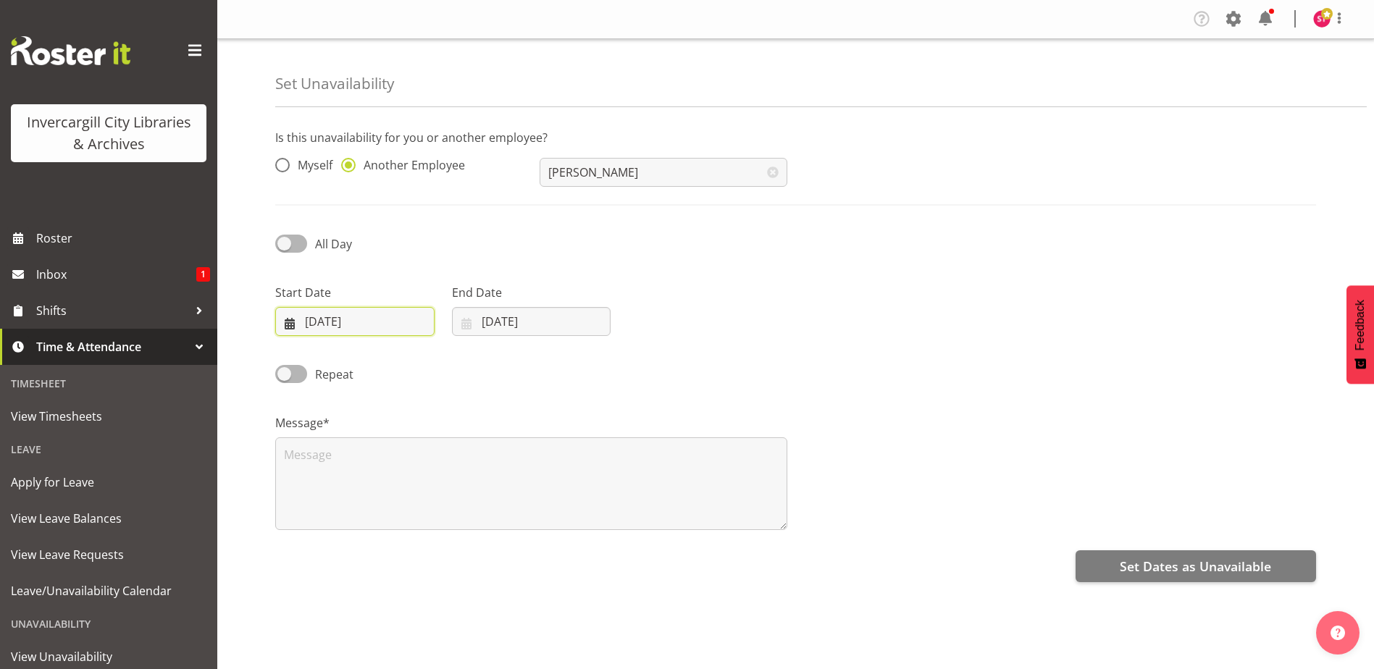
click at [346, 316] on input "28/09/2025" at bounding box center [354, 321] width 159 height 29
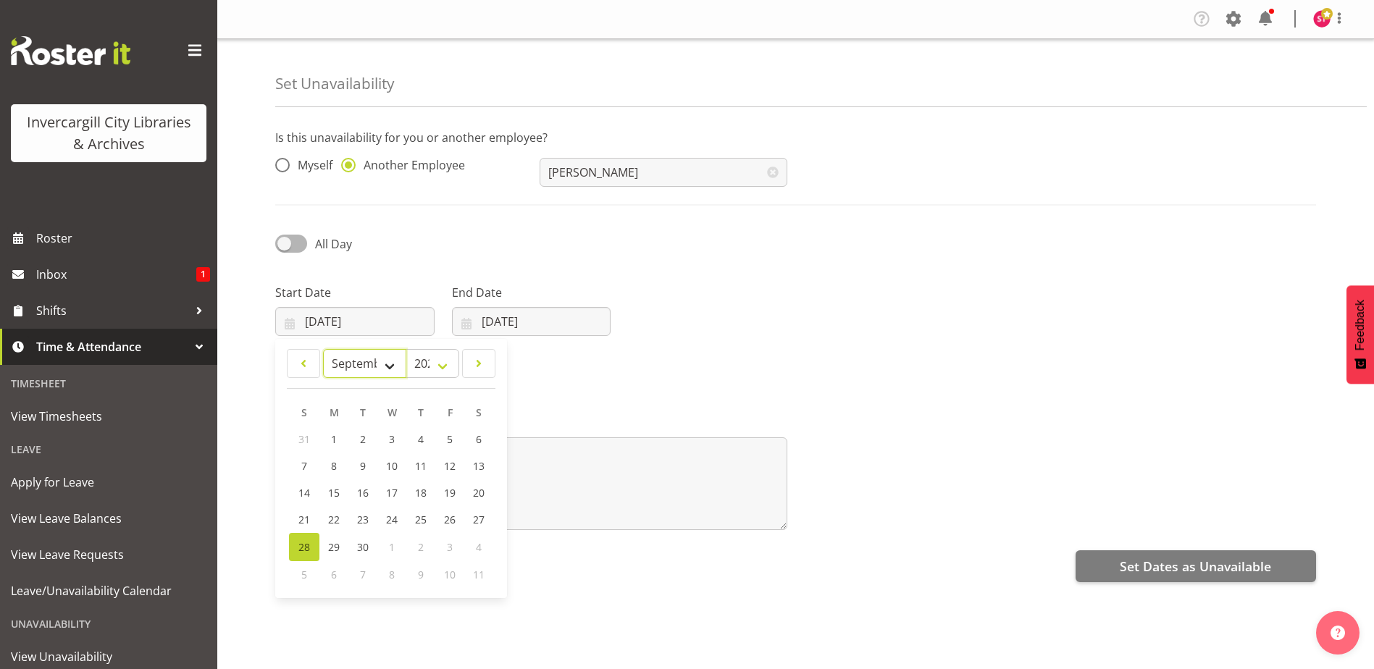
drag, startPoint x: 388, startPoint y: 365, endPoint x: 391, endPoint y: 377, distance: 11.9
click at [388, 365] on select "January February March April May June July August September October November De…" at bounding box center [364, 363] width 83 height 29
select select "9"
click at [323, 349] on select "January February March April May June July August September October November De…" at bounding box center [364, 363] width 83 height 29
click at [447, 464] on span "10" at bounding box center [450, 468] width 12 height 14
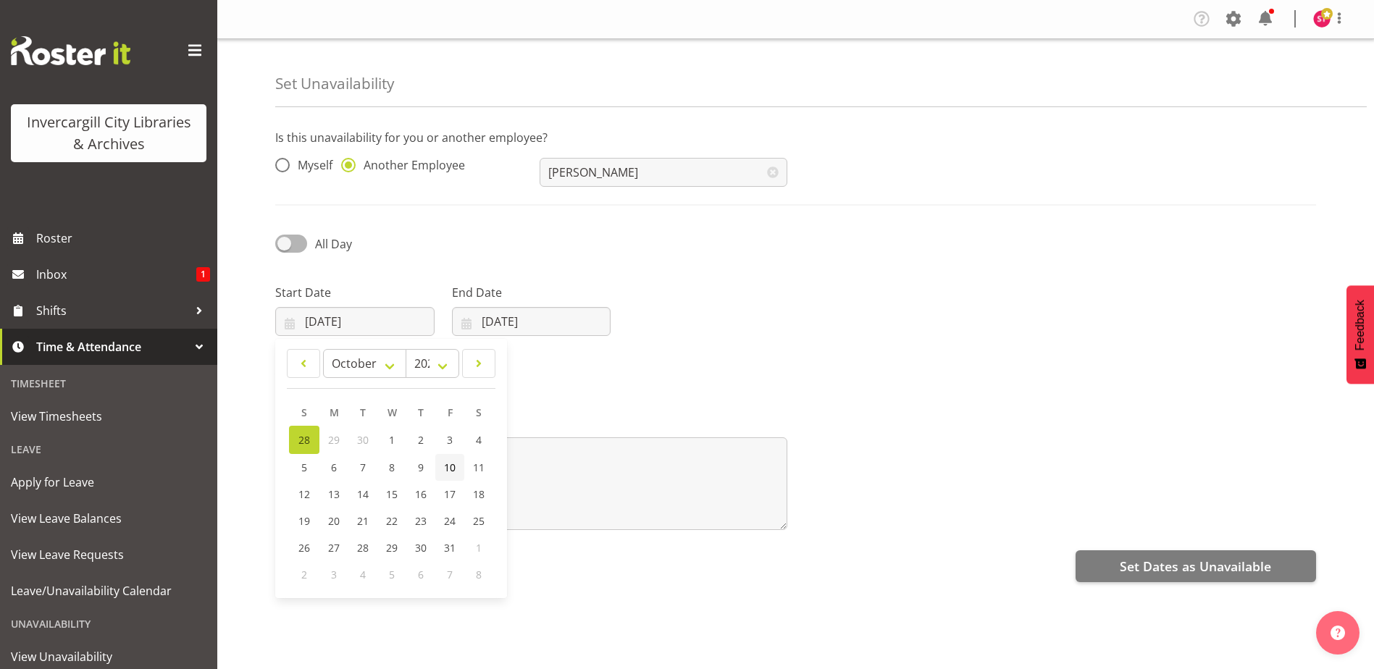
type input "10/10/2025"
click at [507, 322] on input "28/09/2025" at bounding box center [531, 321] width 159 height 29
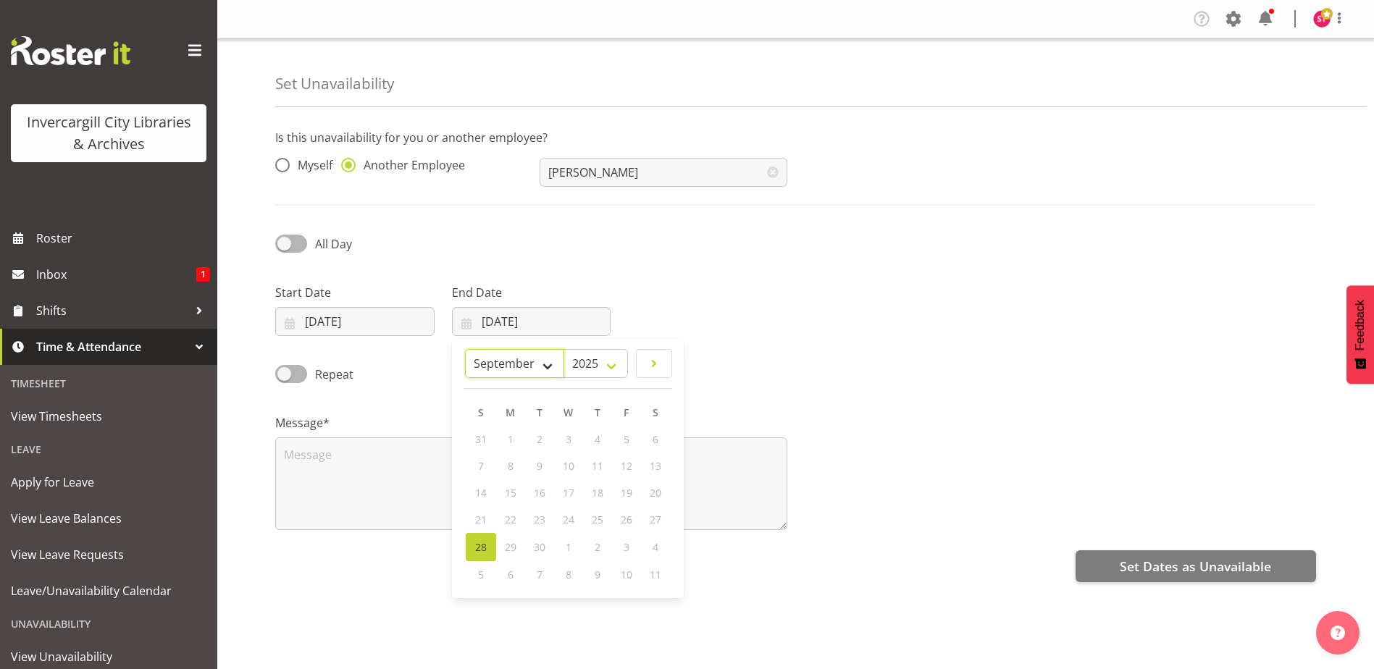
click at [534, 356] on select "January February March April May June July August September October November De…" at bounding box center [514, 363] width 99 height 29
select select "9"
click at [465, 349] on select "January February March April May June July August September October November De…" at bounding box center [514, 363] width 99 height 29
click at [626, 468] on span "10" at bounding box center [627, 468] width 12 height 14
type input "10/10/2025"
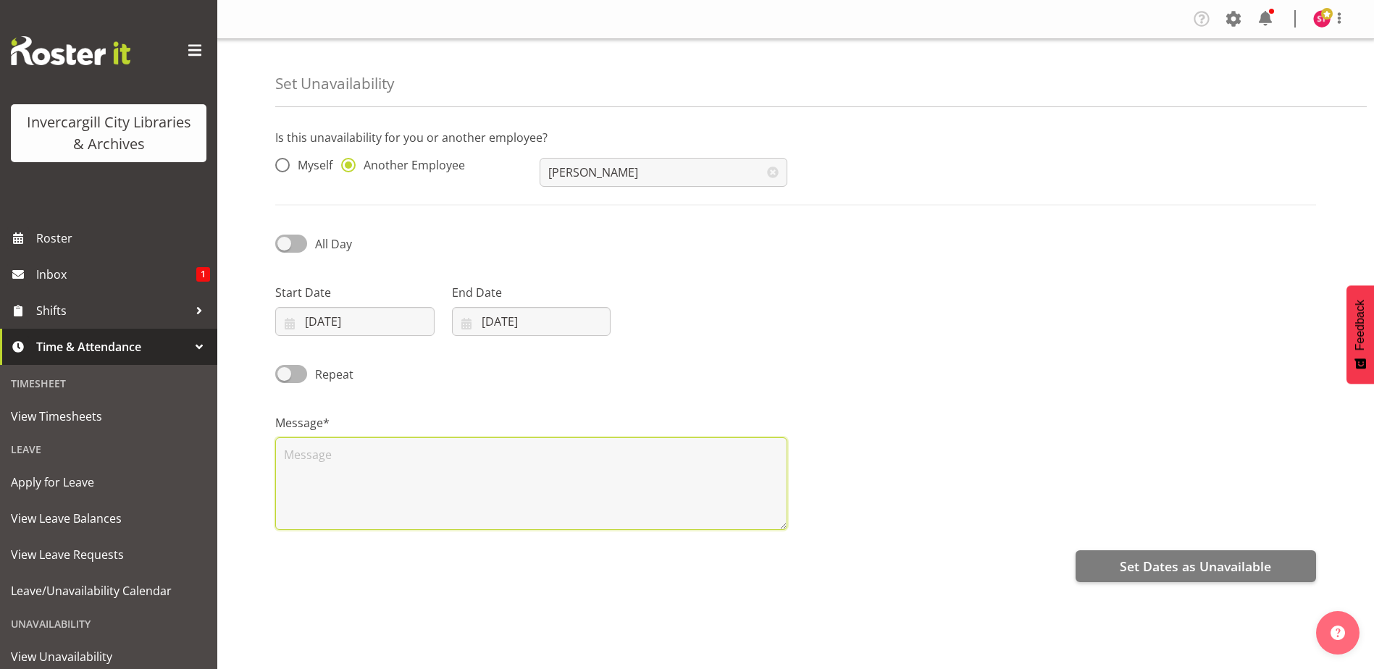
click at [445, 503] on textarea at bounding box center [531, 483] width 512 height 93
type textarea "Programming Hui"
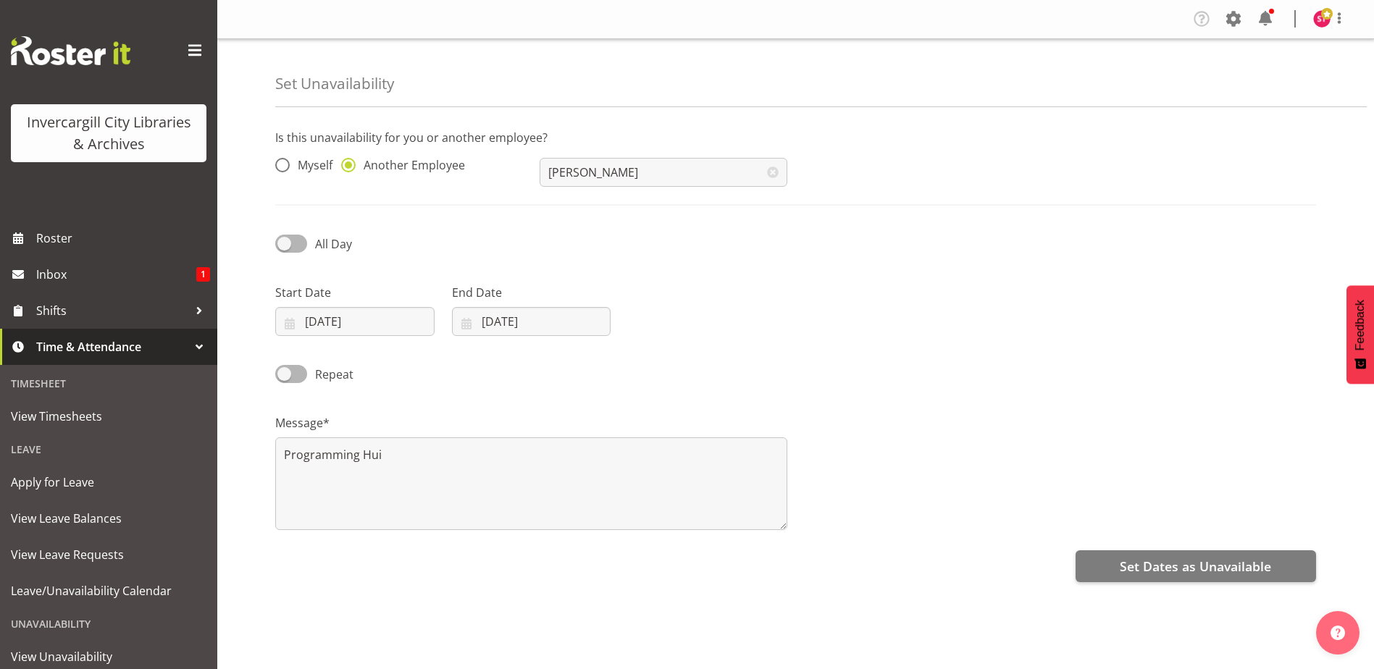
click at [676, 388] on div "Repeat" at bounding box center [795, 369] width 1058 height 49
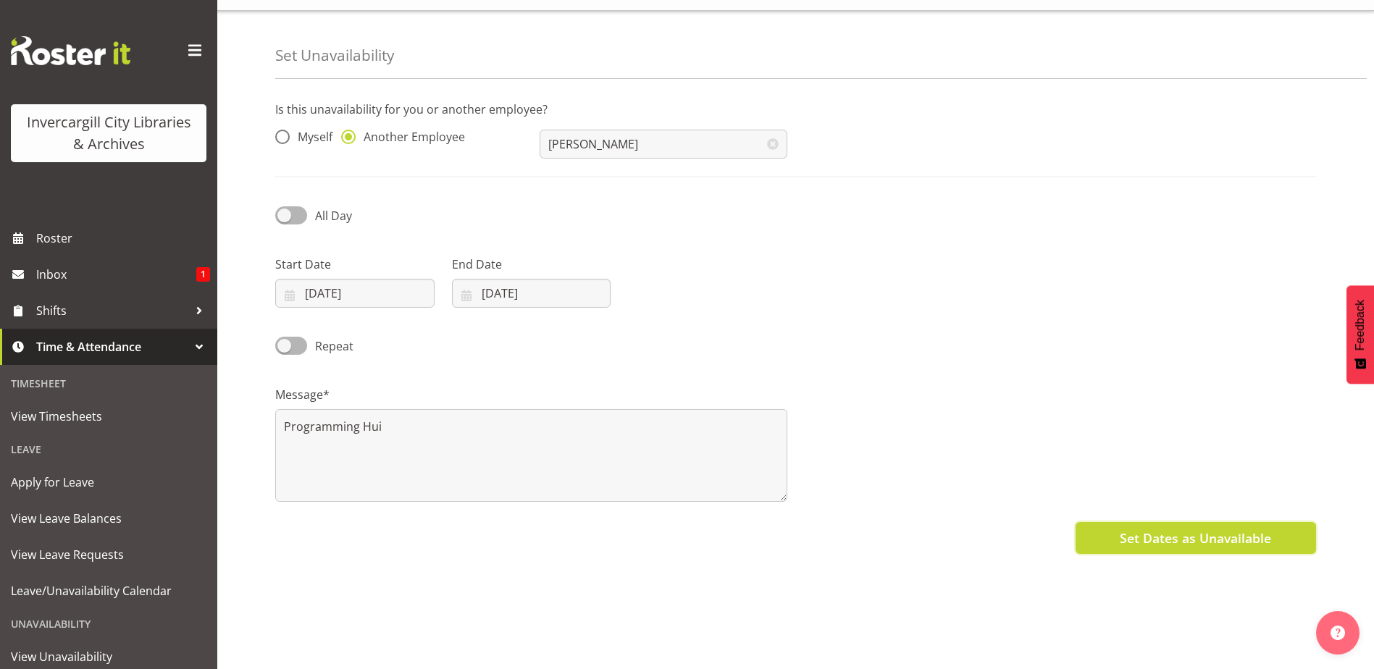
click at [1179, 529] on span "Set Dates as Unavailable" at bounding box center [1194, 538] width 151 height 19
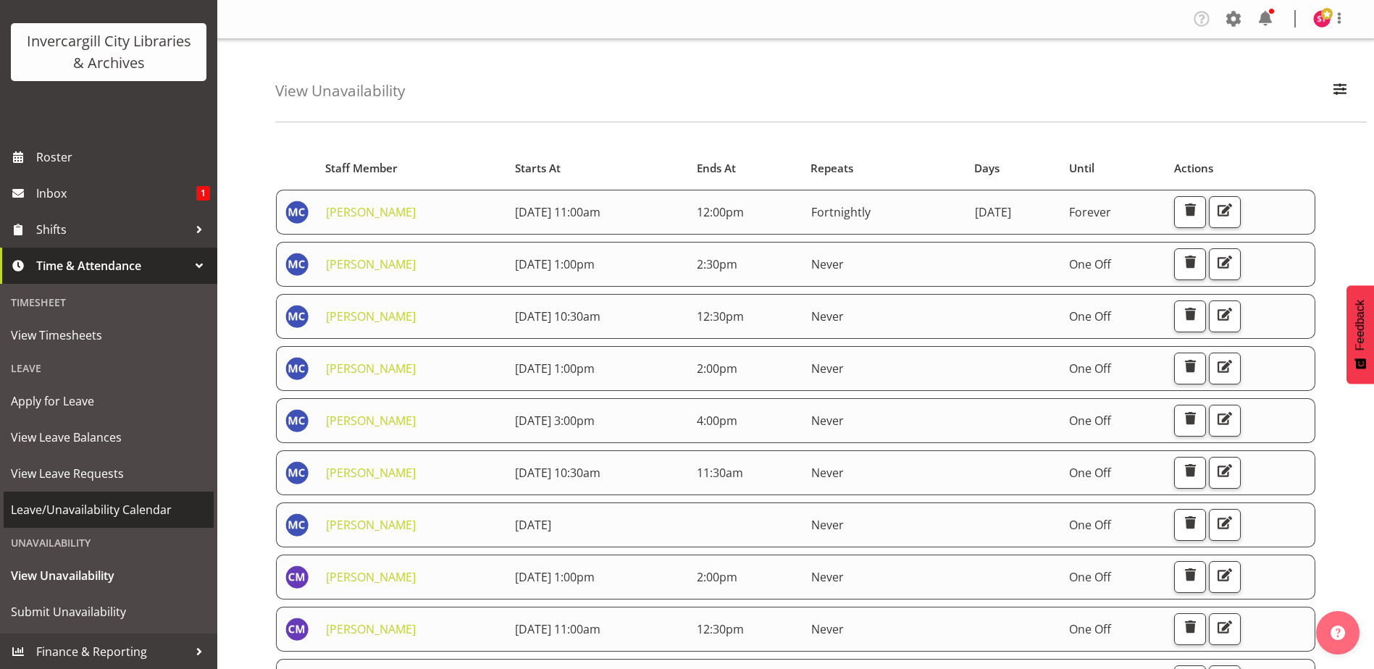
scroll to position [82, 0]
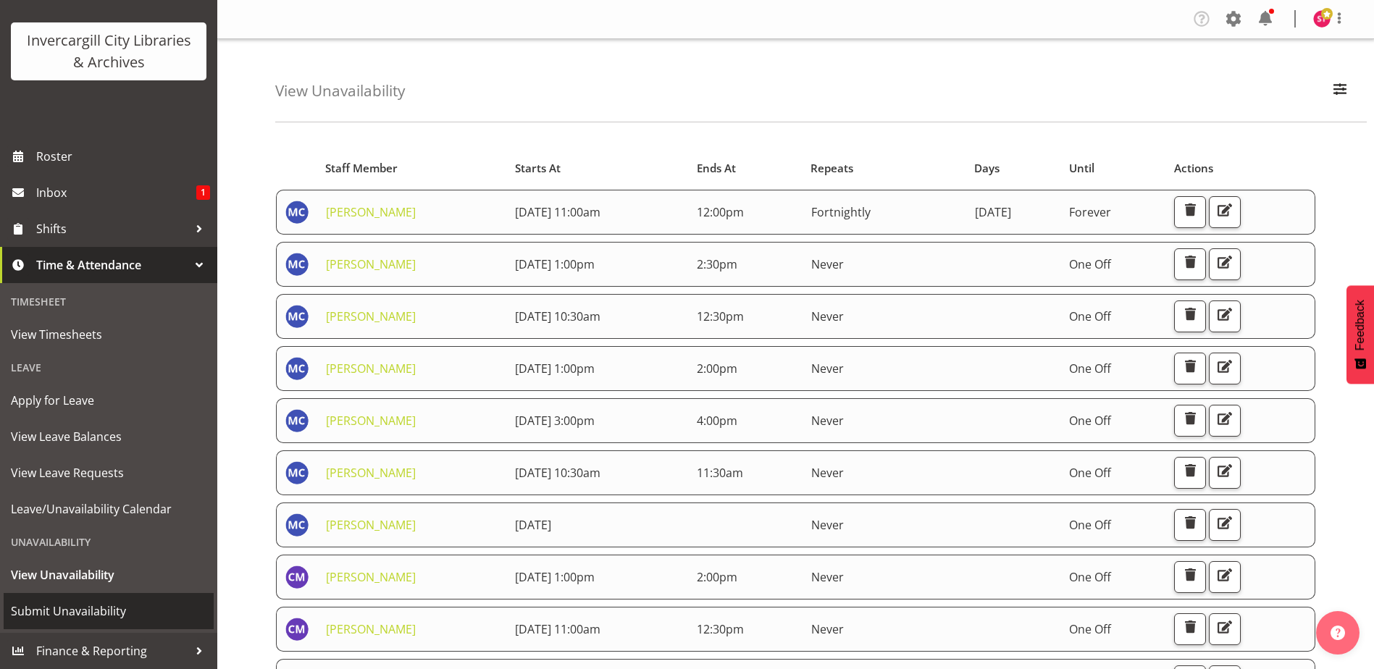
click at [77, 605] on span "Submit Unavailability" at bounding box center [109, 611] width 196 height 22
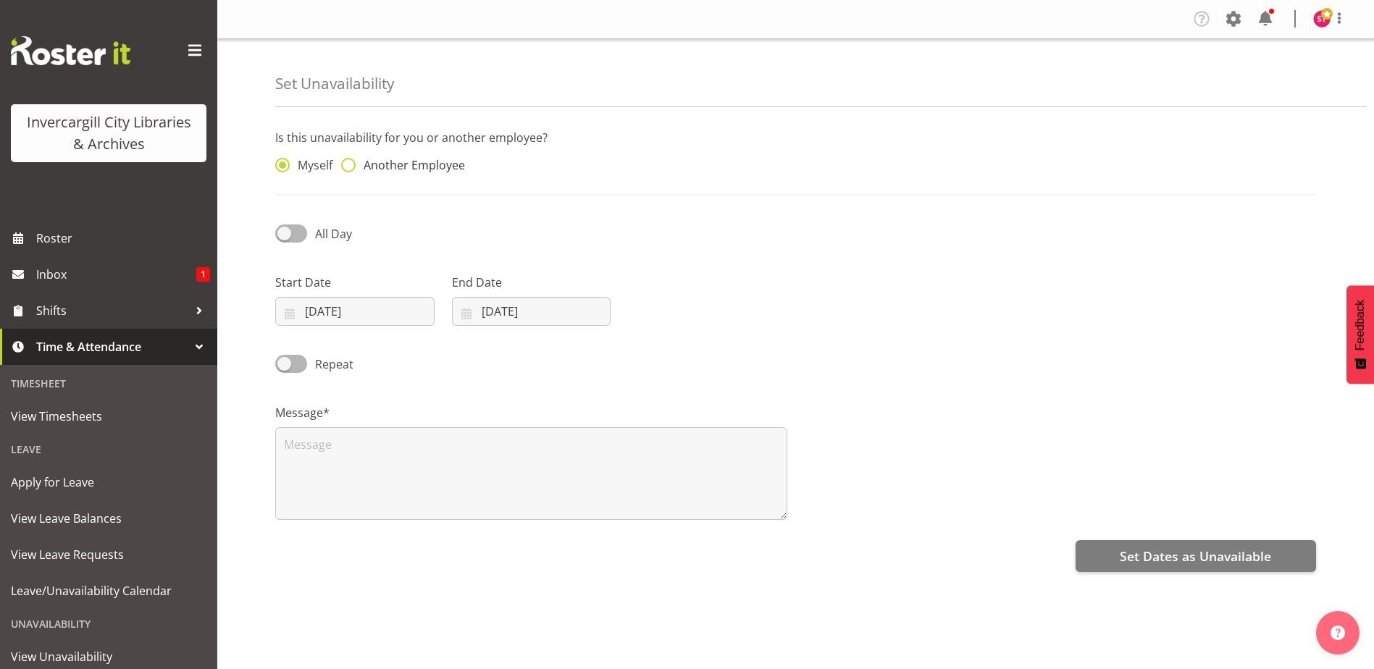
click at [361, 159] on span "Another Employee" at bounding box center [410, 165] width 109 height 14
click at [350, 161] on input "Another Employee" at bounding box center [345, 165] width 9 height 9
radio input "true"
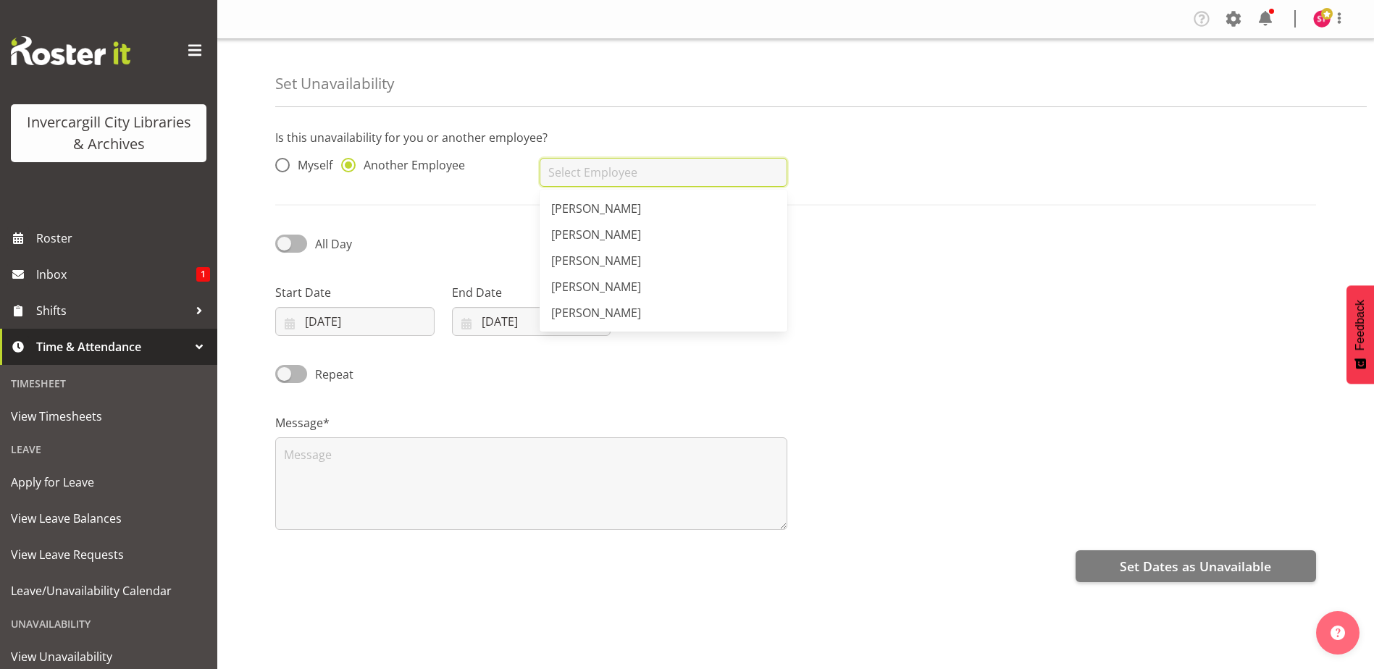
click at [578, 169] on input "text" at bounding box center [662, 172] width 247 height 29
click at [608, 317] on span "[PERSON_NAME]" at bounding box center [596, 313] width 90 height 16
type input "[PERSON_NAME]"
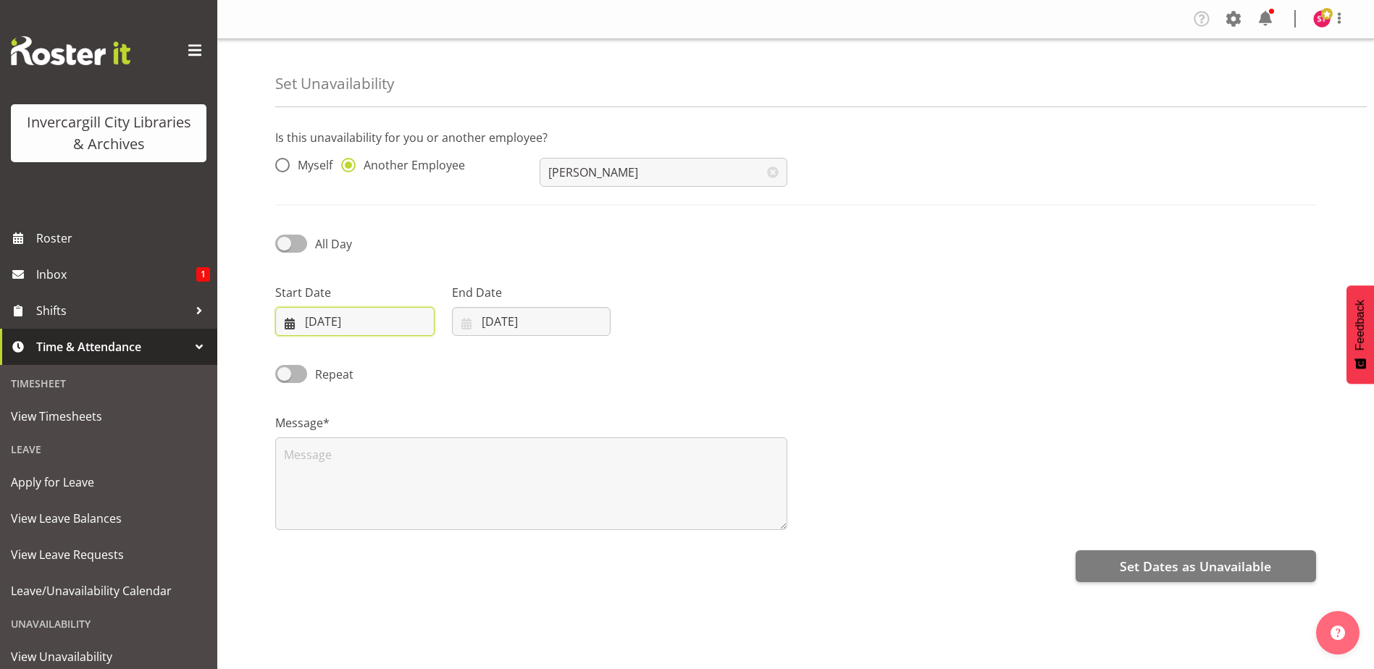
click at [379, 316] on input "[DATE]" at bounding box center [354, 321] width 159 height 29
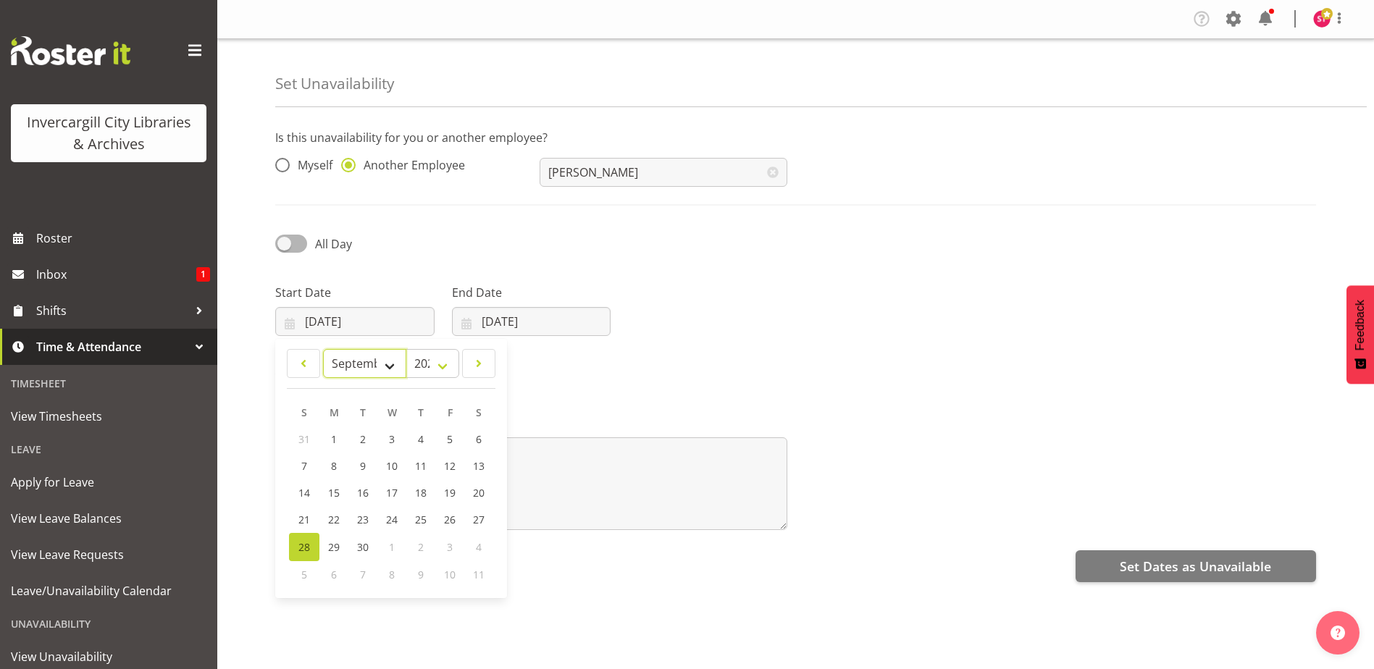
drag, startPoint x: 370, startPoint y: 360, endPoint x: 368, endPoint y: 372, distance: 12.5
click at [370, 360] on select "January February March April May June July August September October November De…" at bounding box center [364, 363] width 83 height 29
select select "9"
click at [323, 349] on select "January February March April May June July August September October November De…" at bounding box center [364, 363] width 83 height 29
drag, startPoint x: 455, startPoint y: 468, endPoint x: 452, endPoint y: 455, distance: 12.6
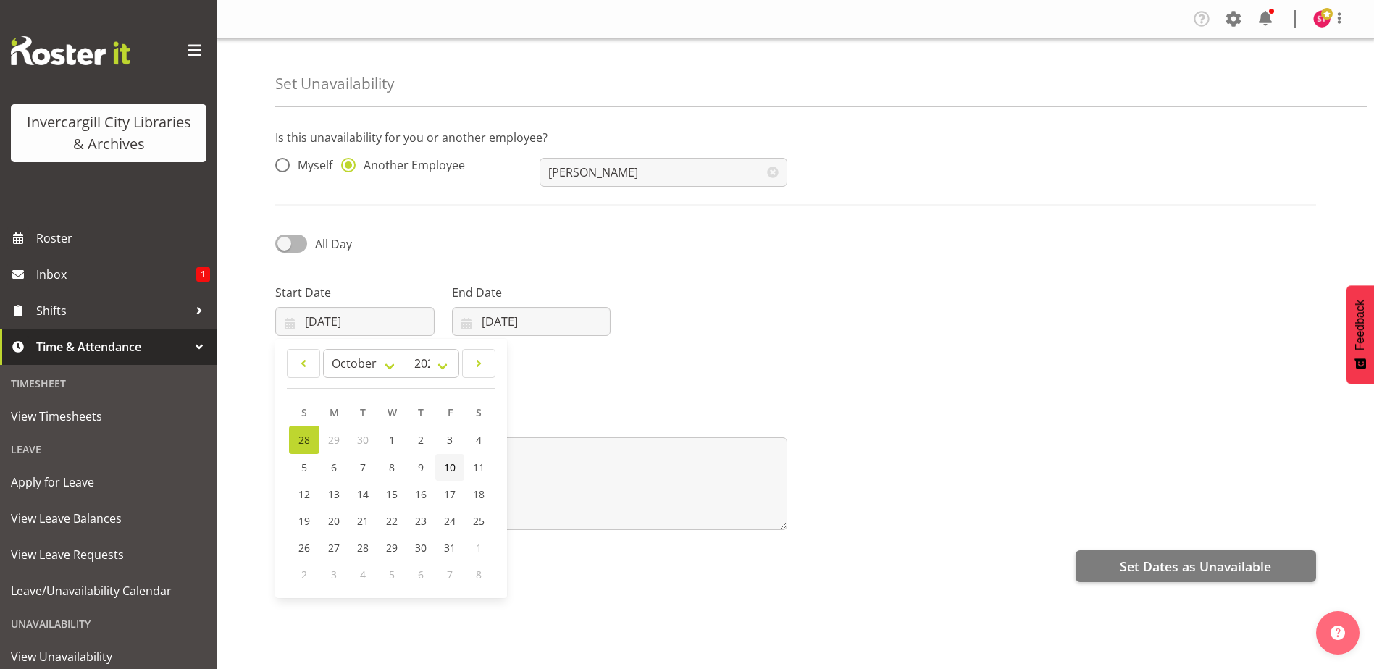
click at [454, 467] on span "10" at bounding box center [450, 468] width 12 height 14
type input "[DATE]"
drag, startPoint x: 494, startPoint y: 322, endPoint x: 504, endPoint y: 365, distance: 43.9
click at [494, 322] on input "[DATE]" at bounding box center [531, 321] width 159 height 29
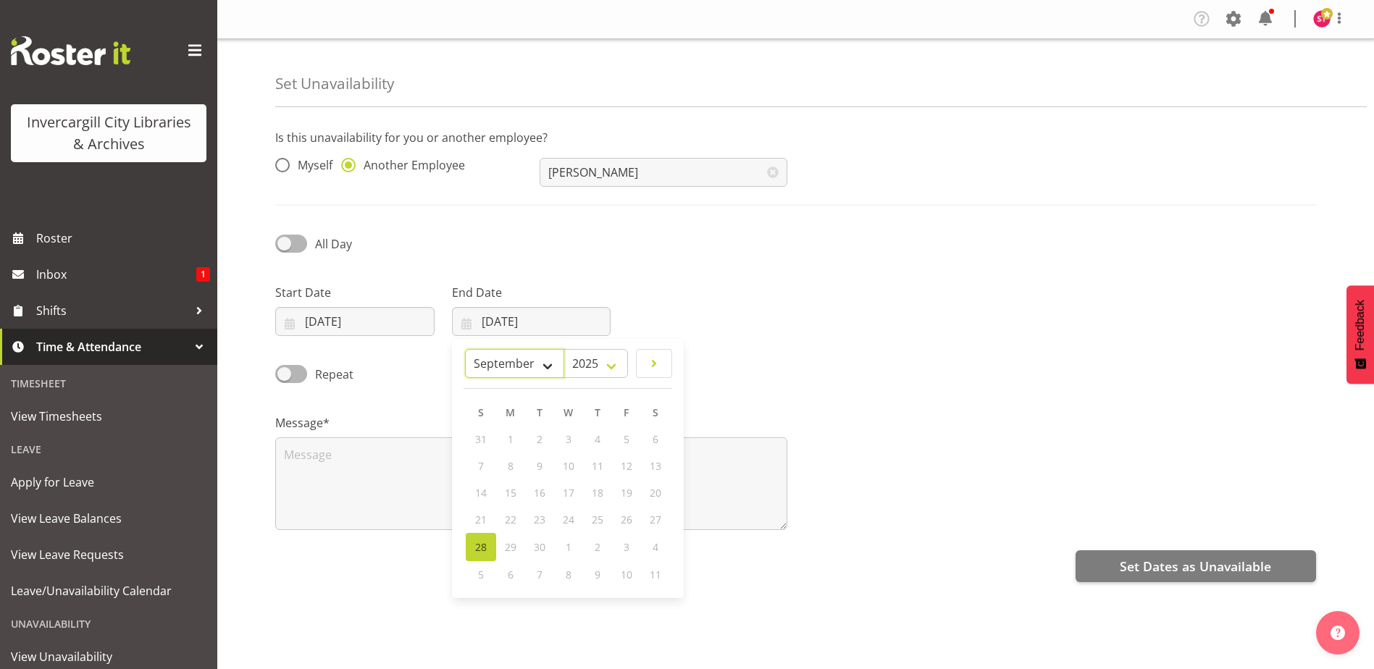
click at [521, 368] on select "January February March April May June July August September October November De…" at bounding box center [514, 363] width 99 height 29
select select "9"
click at [465, 349] on select "January February March April May June July August September October November De…" at bounding box center [514, 363] width 99 height 29
click at [624, 463] on span "10" at bounding box center [627, 468] width 12 height 14
type input "[DATE]"
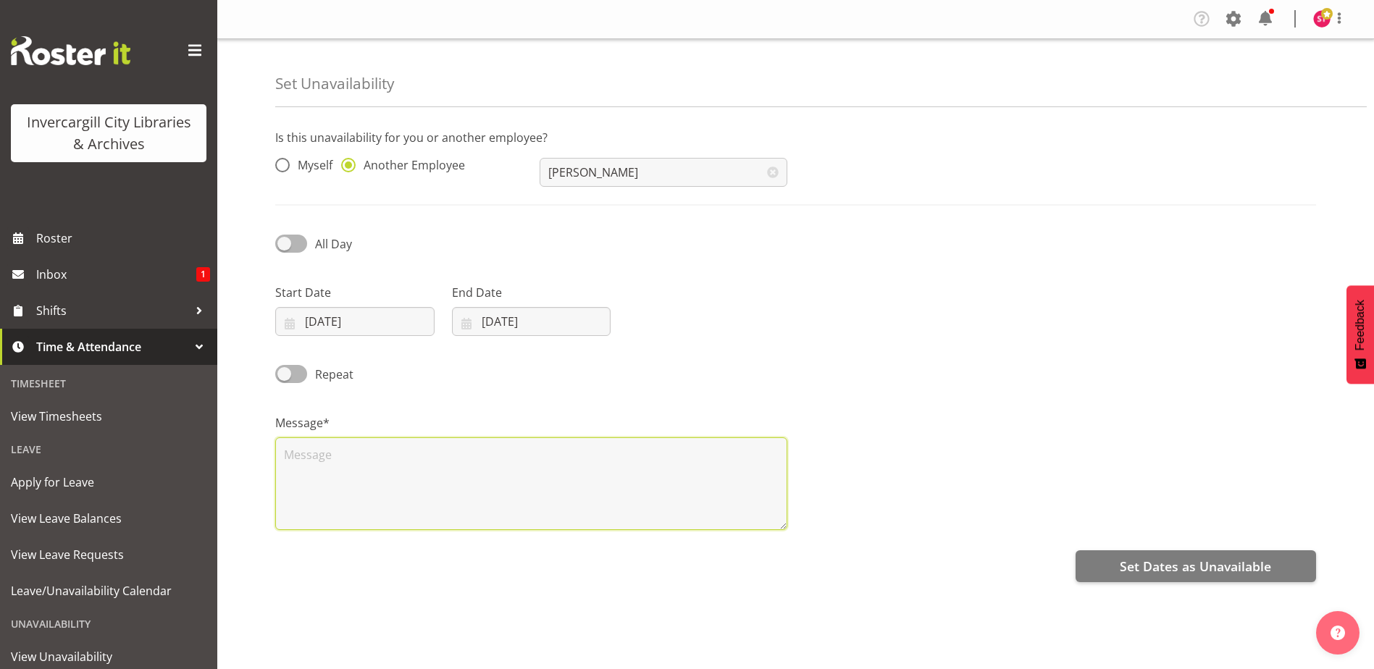
drag, startPoint x: 438, startPoint y: 463, endPoint x: 398, endPoint y: 441, distance: 45.7
click at [438, 463] on textarea at bounding box center [531, 483] width 512 height 93
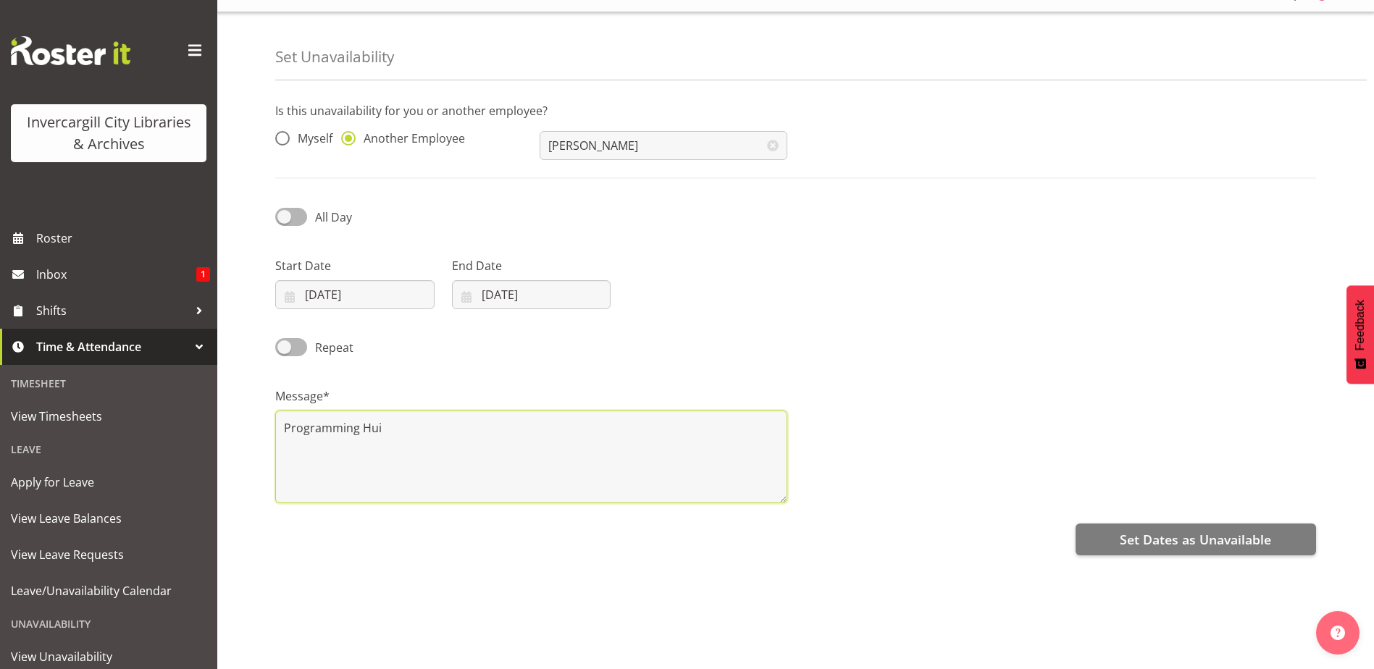
scroll to position [39, 0]
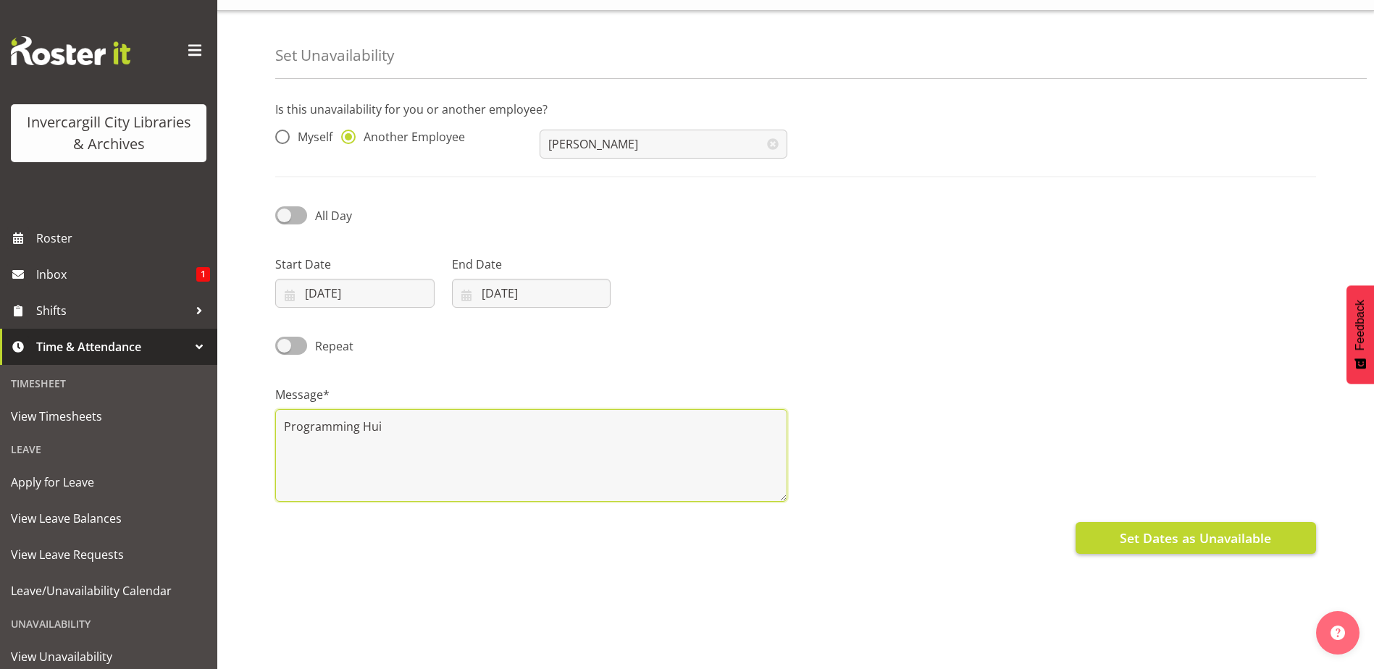
type textarea "Programming Hui"
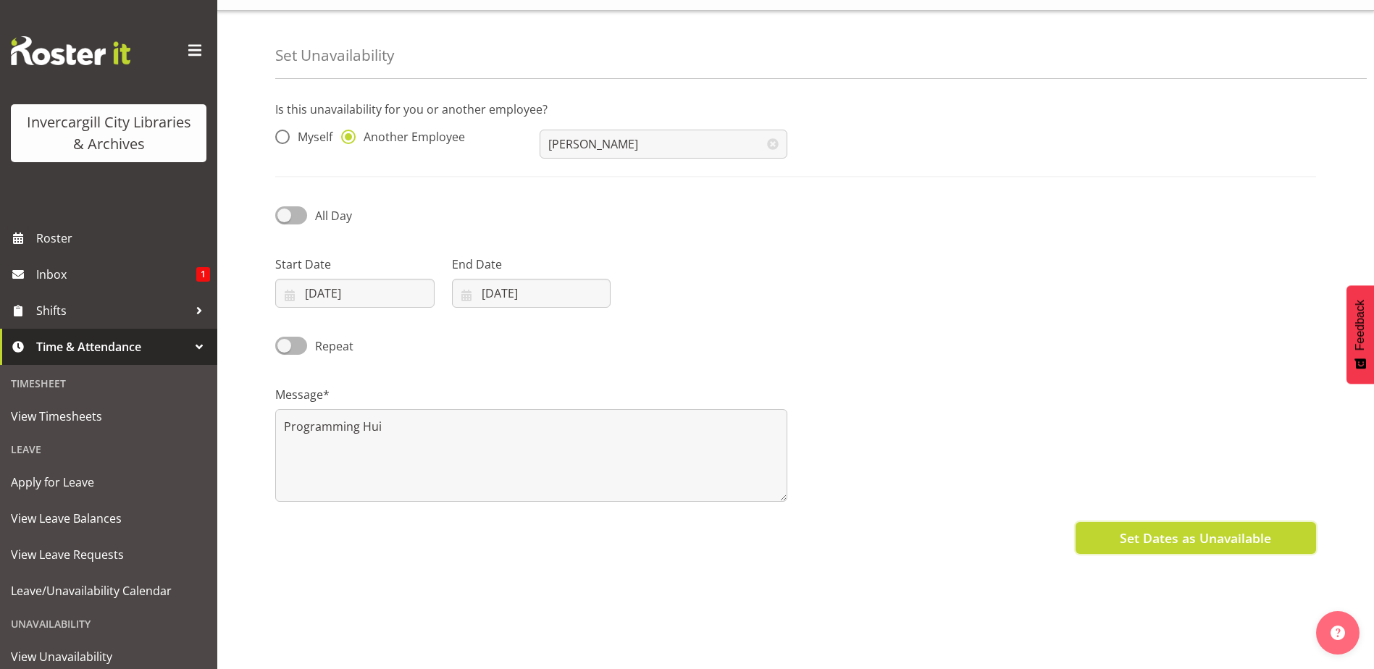
click at [1169, 529] on span "Set Dates as Unavailable" at bounding box center [1194, 538] width 151 height 19
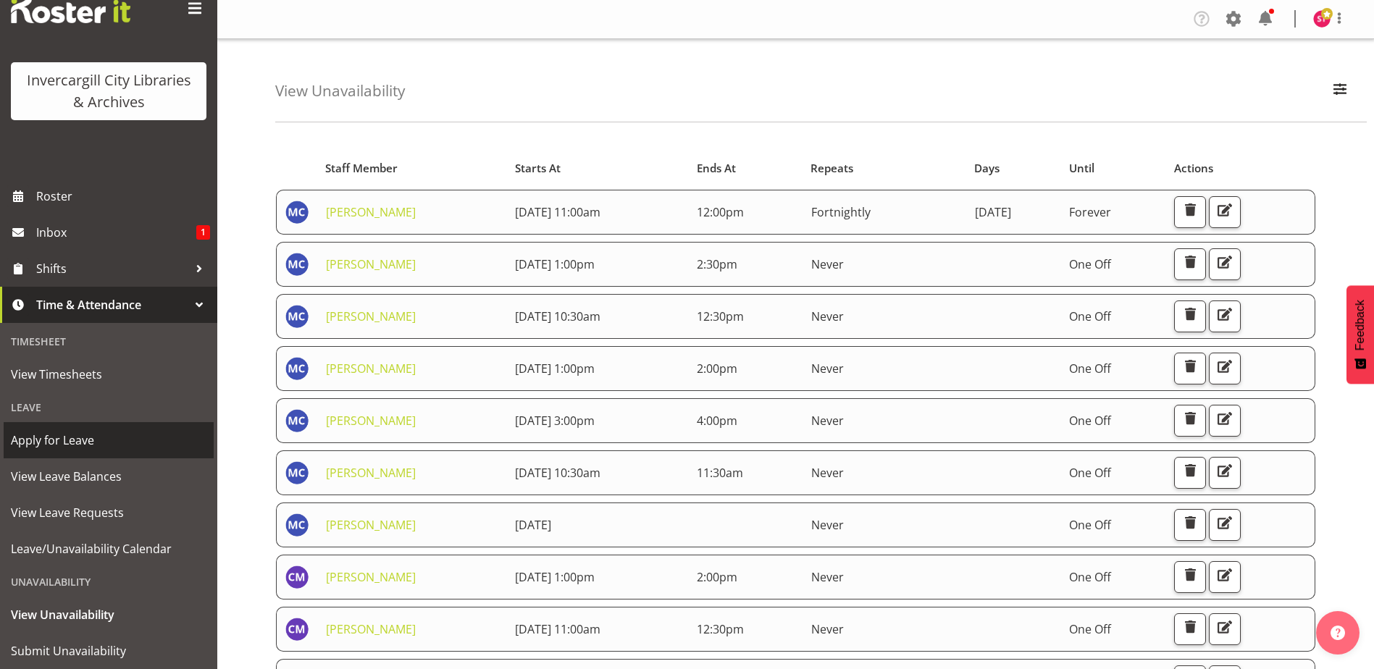
scroll to position [82, 0]
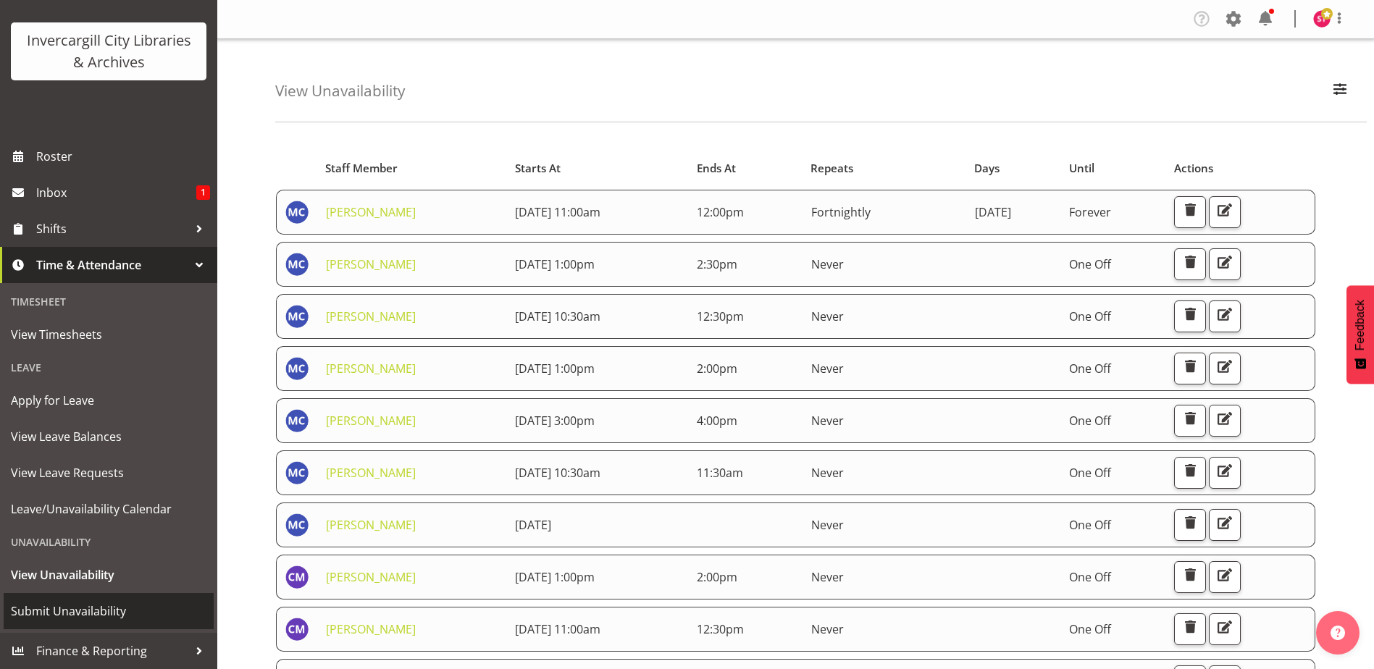
click at [68, 612] on span "Submit Unavailability" at bounding box center [109, 611] width 196 height 22
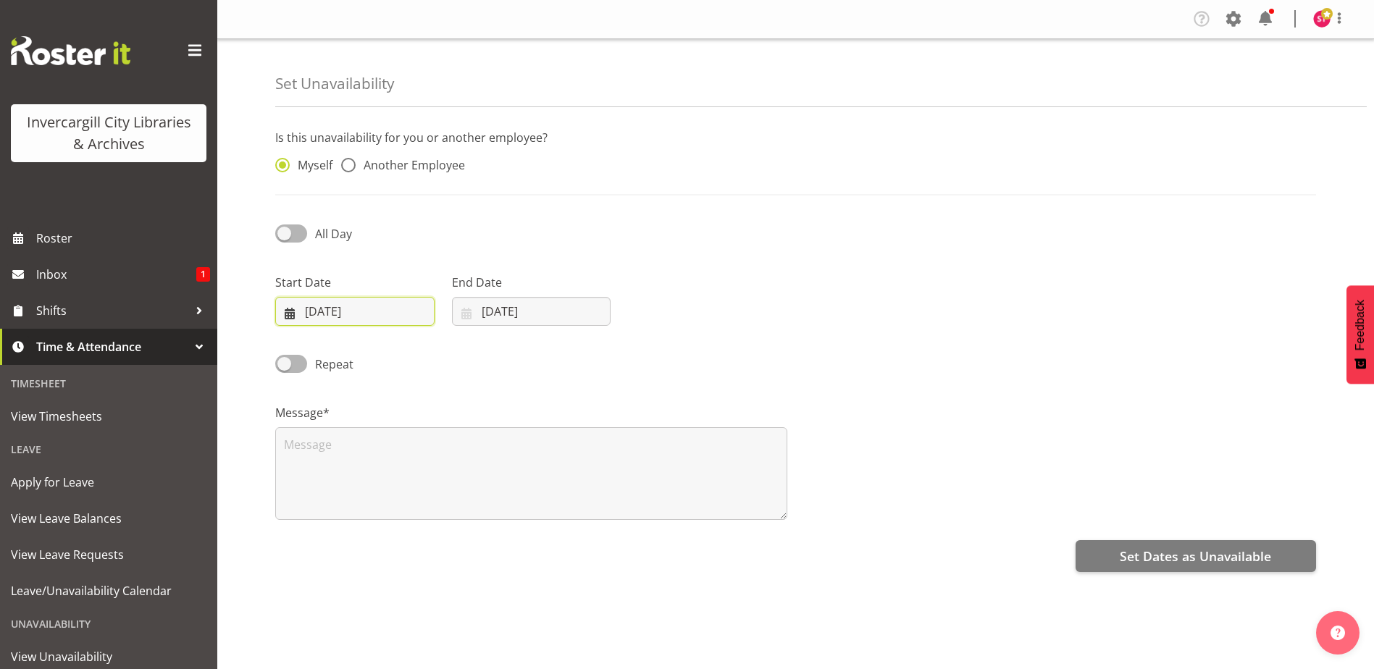
click at [387, 309] on input "[DATE]" at bounding box center [354, 311] width 159 height 29
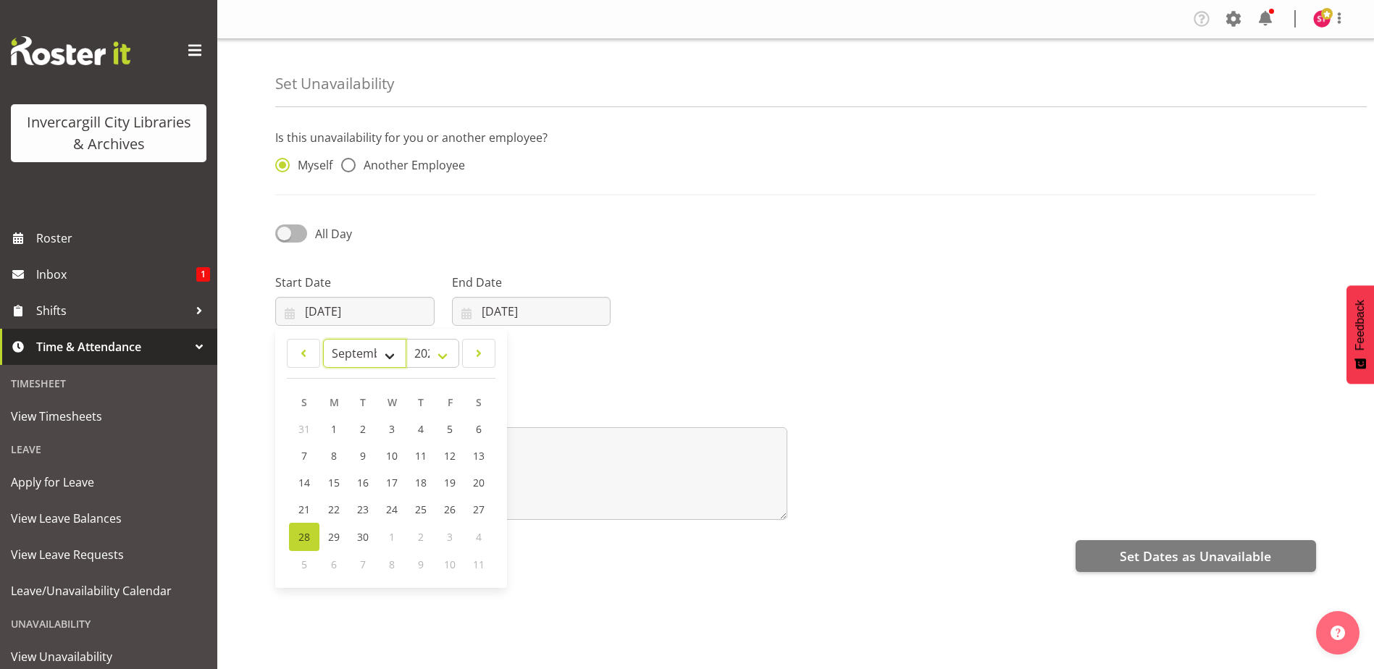
click at [402, 356] on select "January February March April May June July August September October November De…" at bounding box center [364, 353] width 83 height 29
select select "9"
click at [323, 339] on select "January February March April May June July August September October November De…" at bounding box center [364, 353] width 83 height 29
click at [530, 311] on input "[DATE]" at bounding box center [531, 311] width 159 height 29
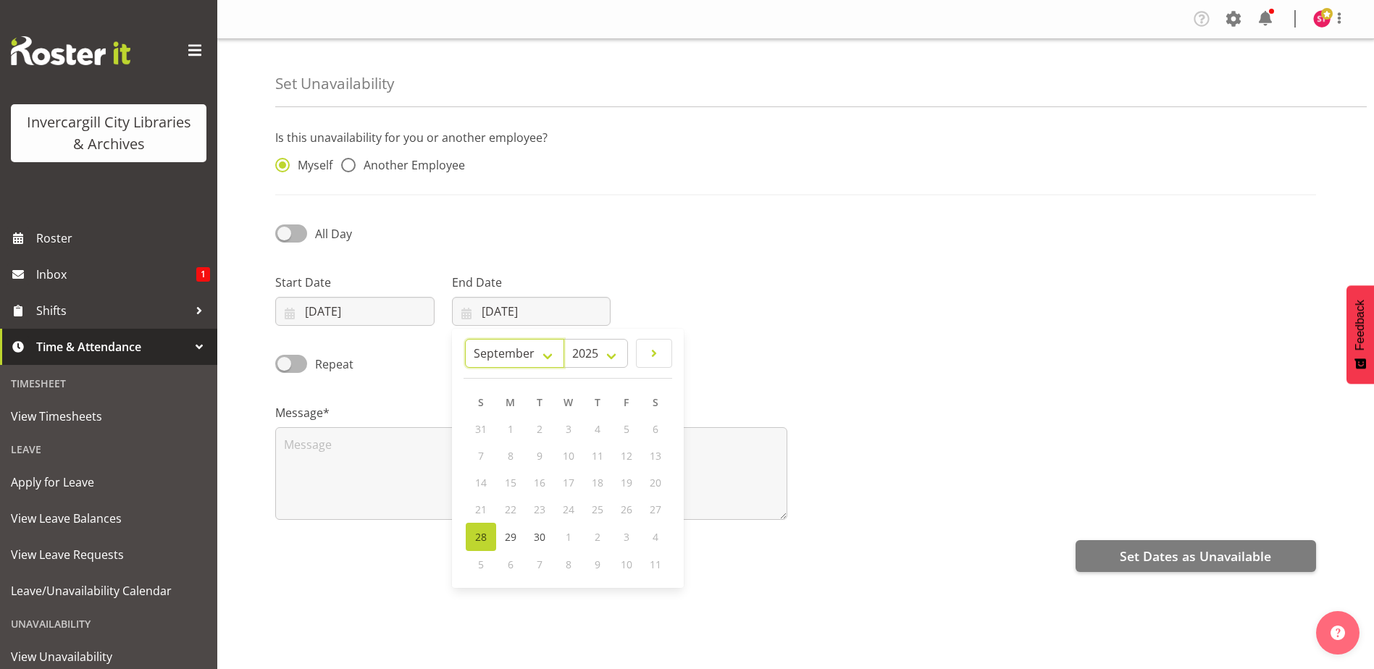
drag, startPoint x: 516, startPoint y: 352, endPoint x: 525, endPoint y: 370, distance: 20.1
click at [516, 352] on select "January February March April May June July August September October November De…" at bounding box center [514, 353] width 99 height 29
select select "9"
click at [499, 339] on select "January February March April May June July August September October November De…" at bounding box center [514, 353] width 99 height 29
click at [621, 456] on span "10" at bounding box center [627, 457] width 12 height 14
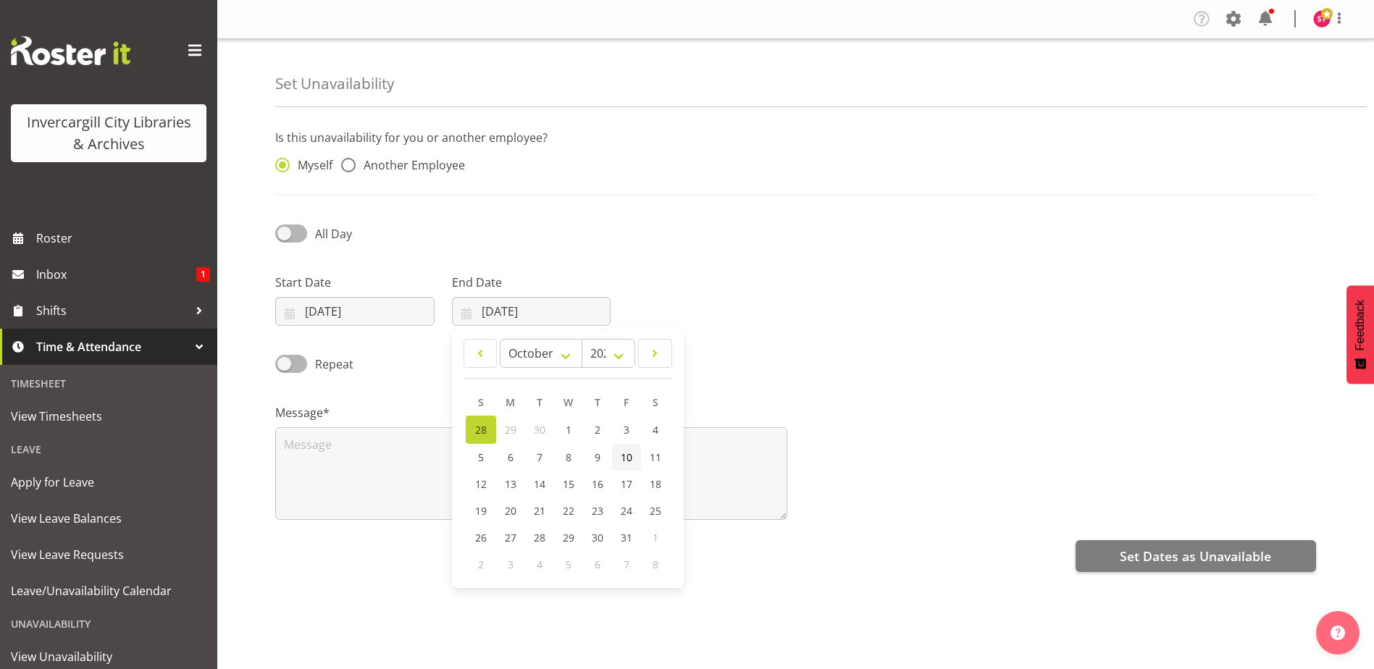
type input "[DATE]"
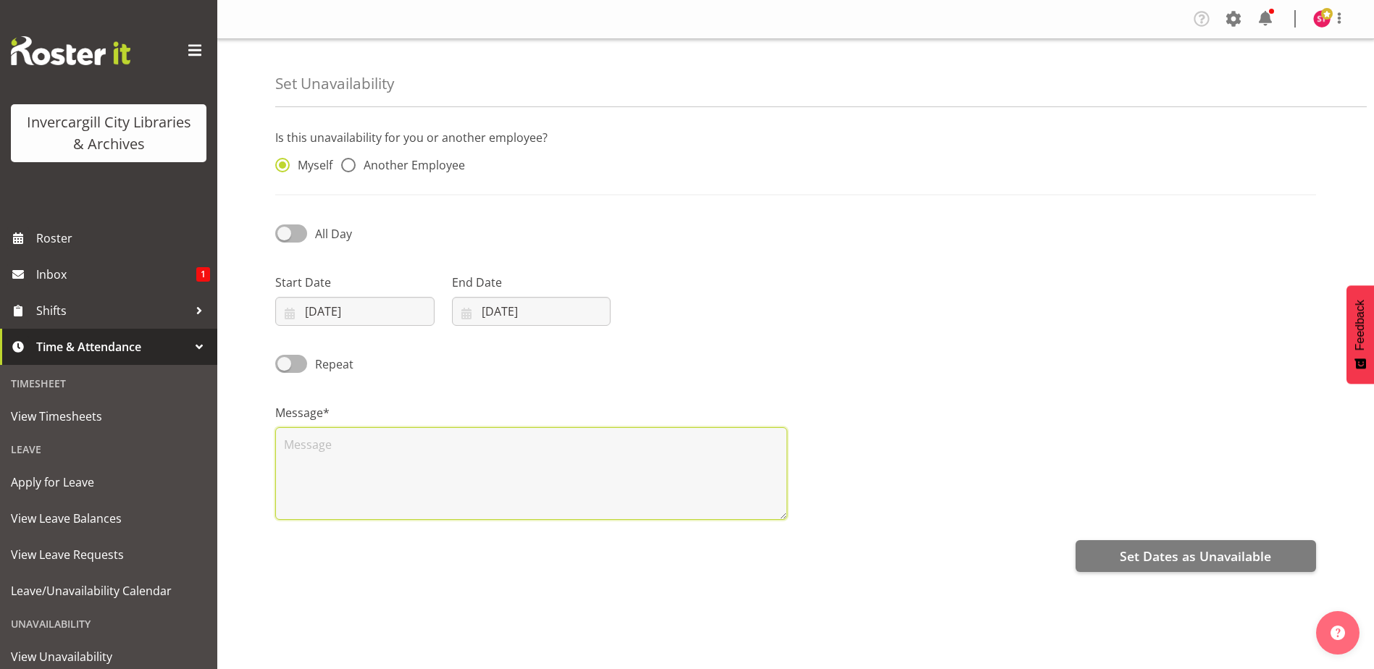
click at [396, 452] on textarea at bounding box center [531, 473] width 512 height 93
type textarea "Programming Hui"
click at [881, 253] on div "Start Date 28/09/2025 January February March April May June July August Septemb…" at bounding box center [795, 293] width 1058 height 81
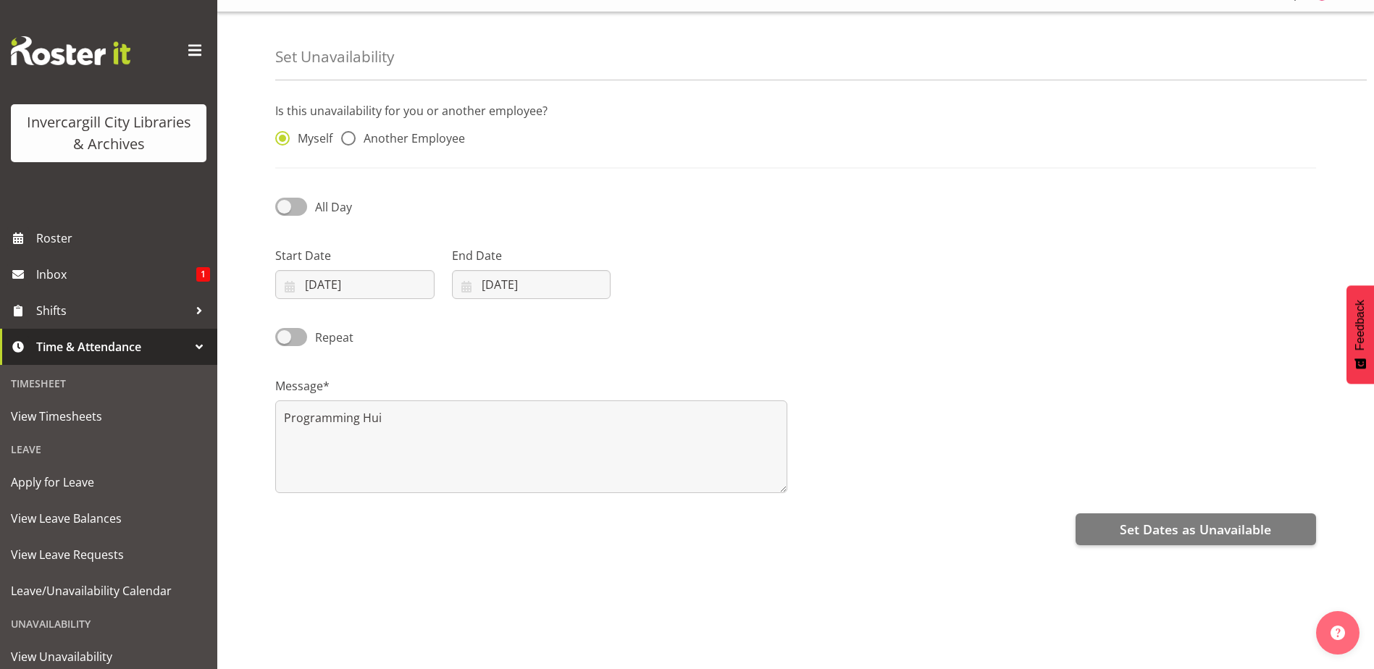
scroll to position [39, 0]
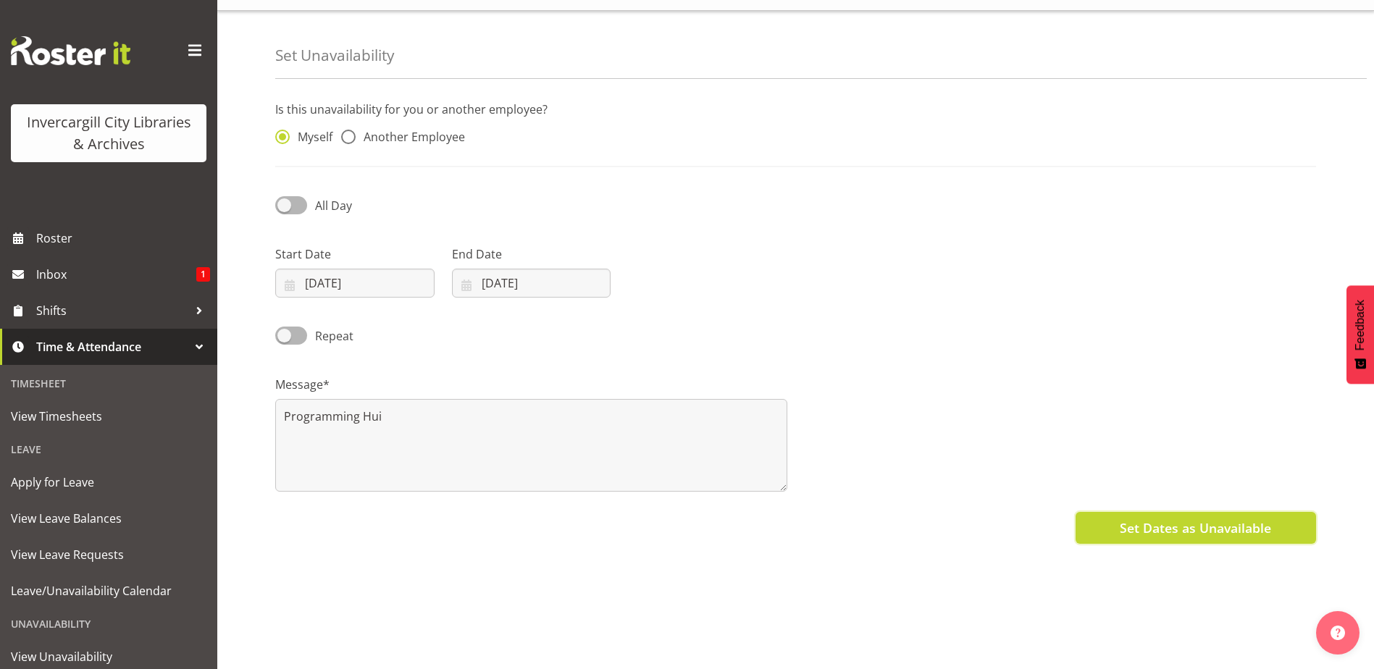
click at [1122, 529] on button "Set Dates as Unavailable" at bounding box center [1195, 528] width 240 height 32
